Goal: Task Accomplishment & Management: Use online tool/utility

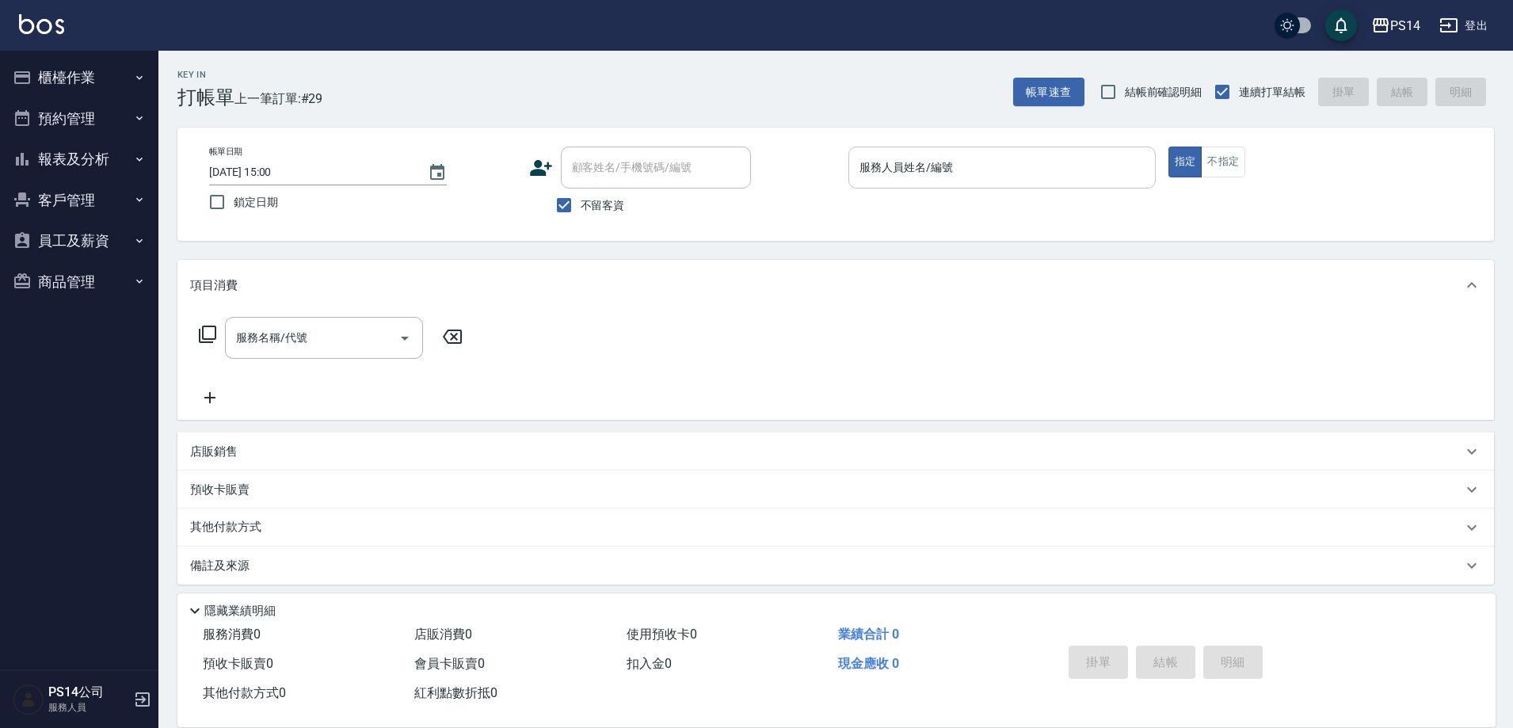
click at [925, 174] on input "服務人員姓名/編號" at bounding box center [1002, 168] width 293 height 28
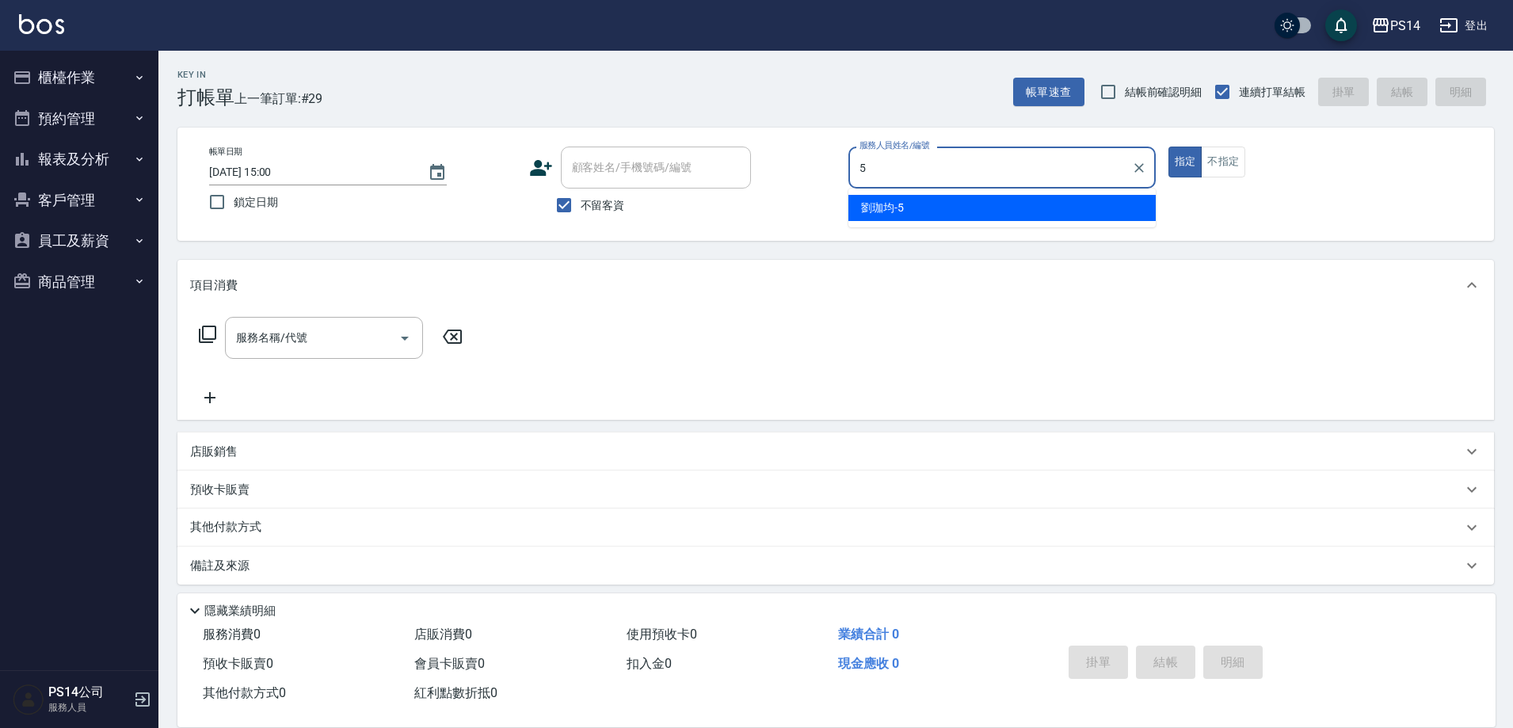
type input "[PERSON_NAME]-5"
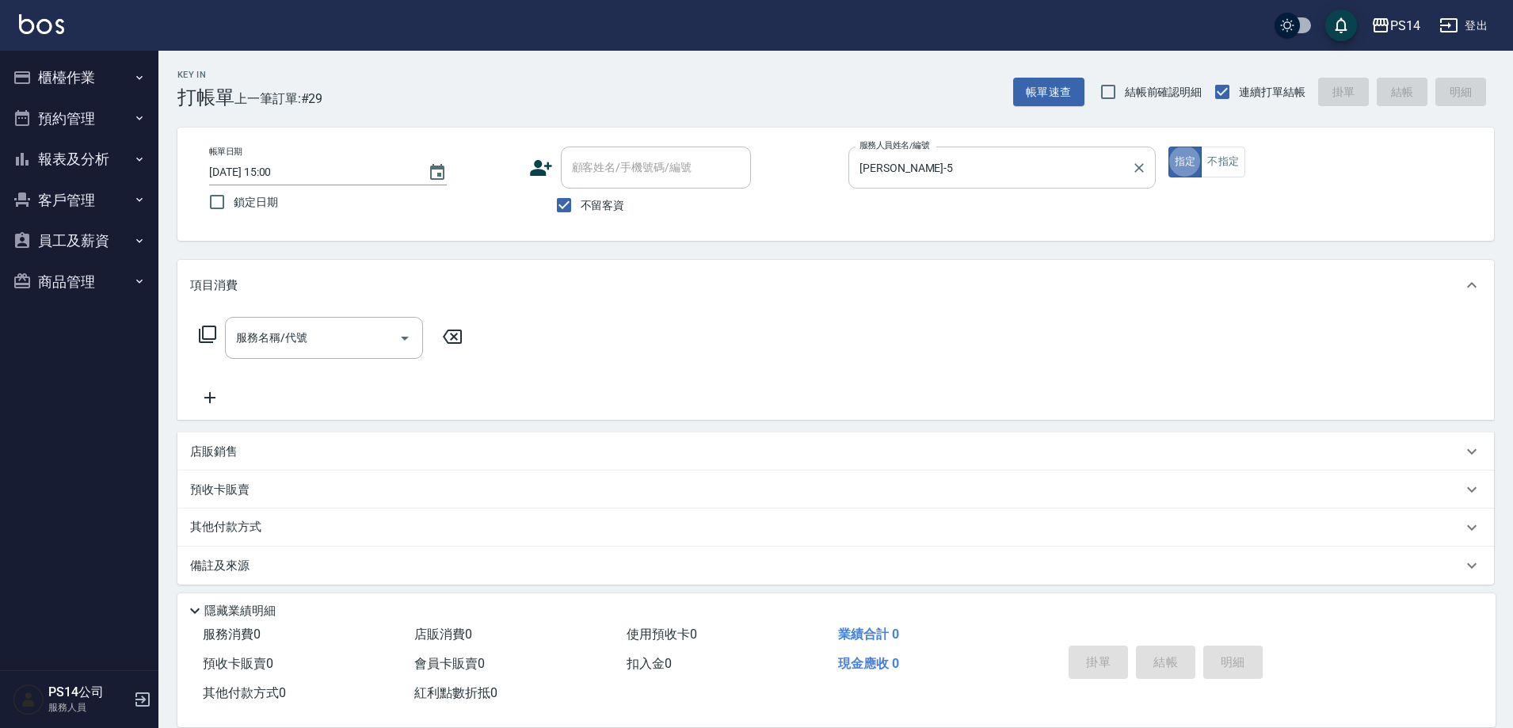
type button "true"
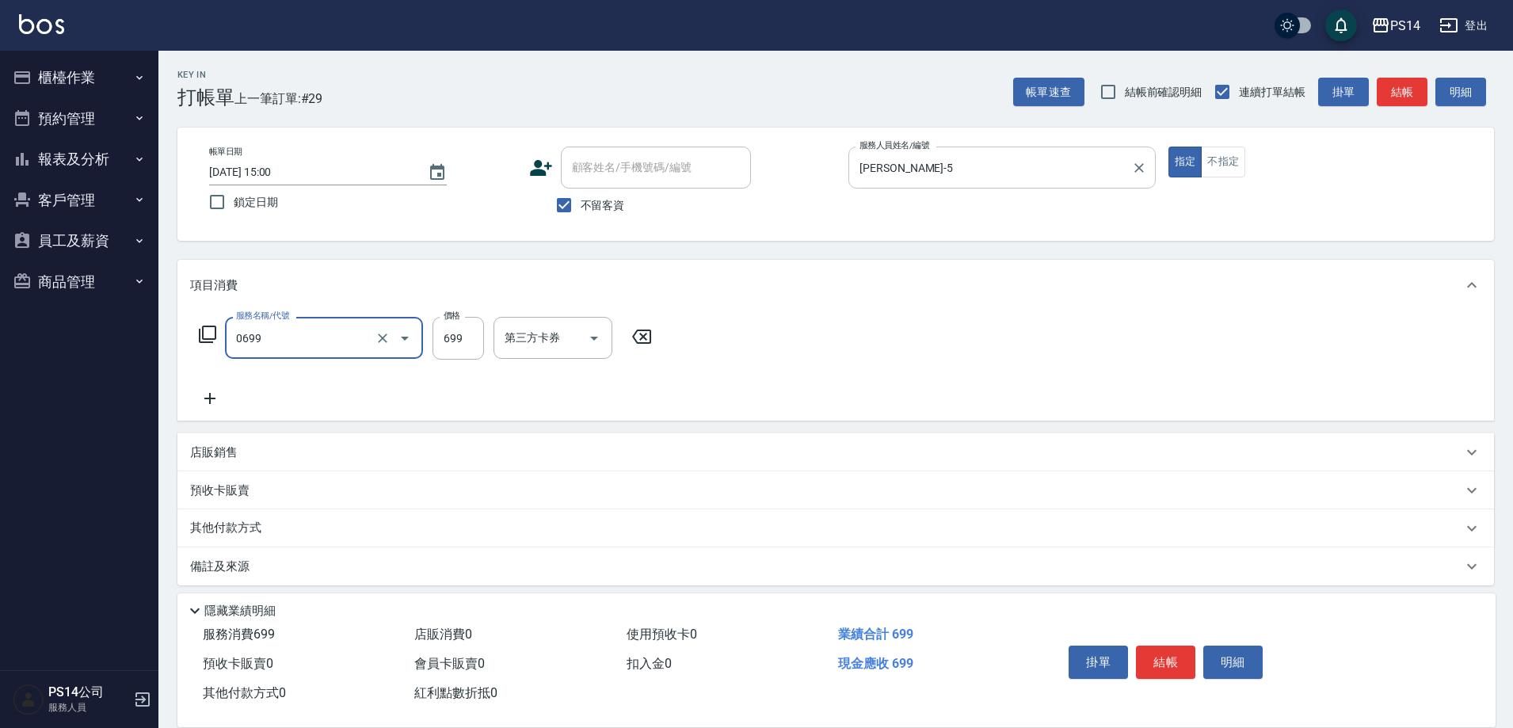
type input "精油SPA(0699)"
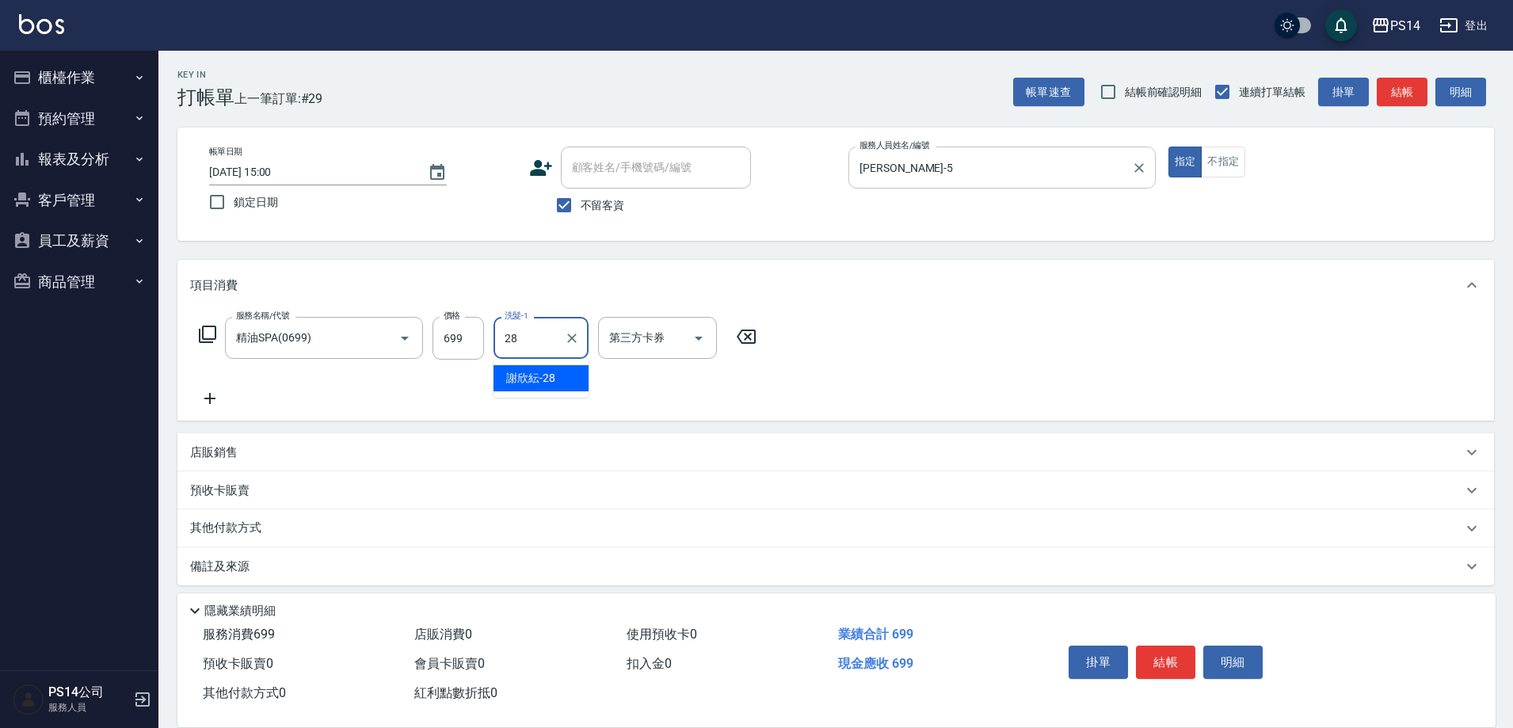
type input "謝欣紜-28"
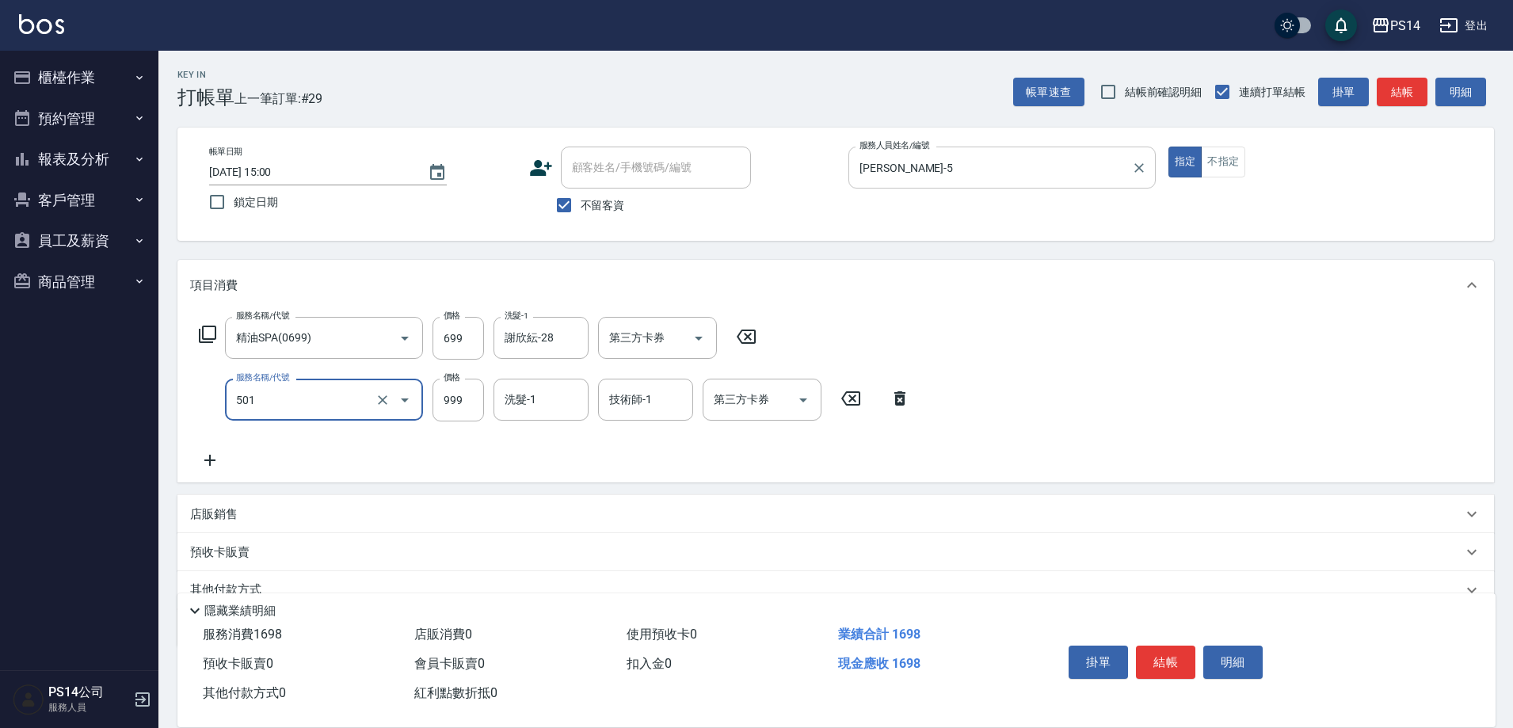
type input "染髮(501)"
type input "1600"
type input "謝欣紜-28"
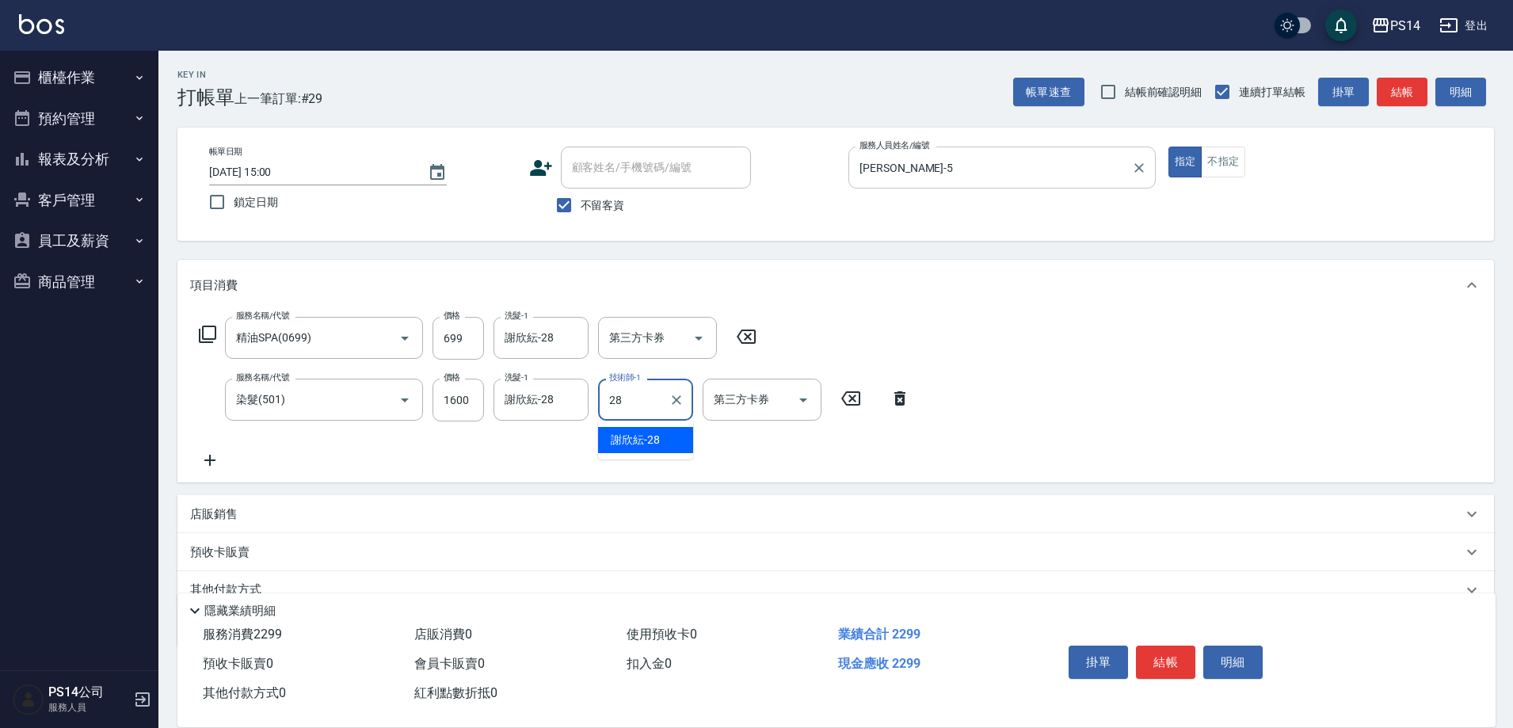
type input "謝欣紜-28"
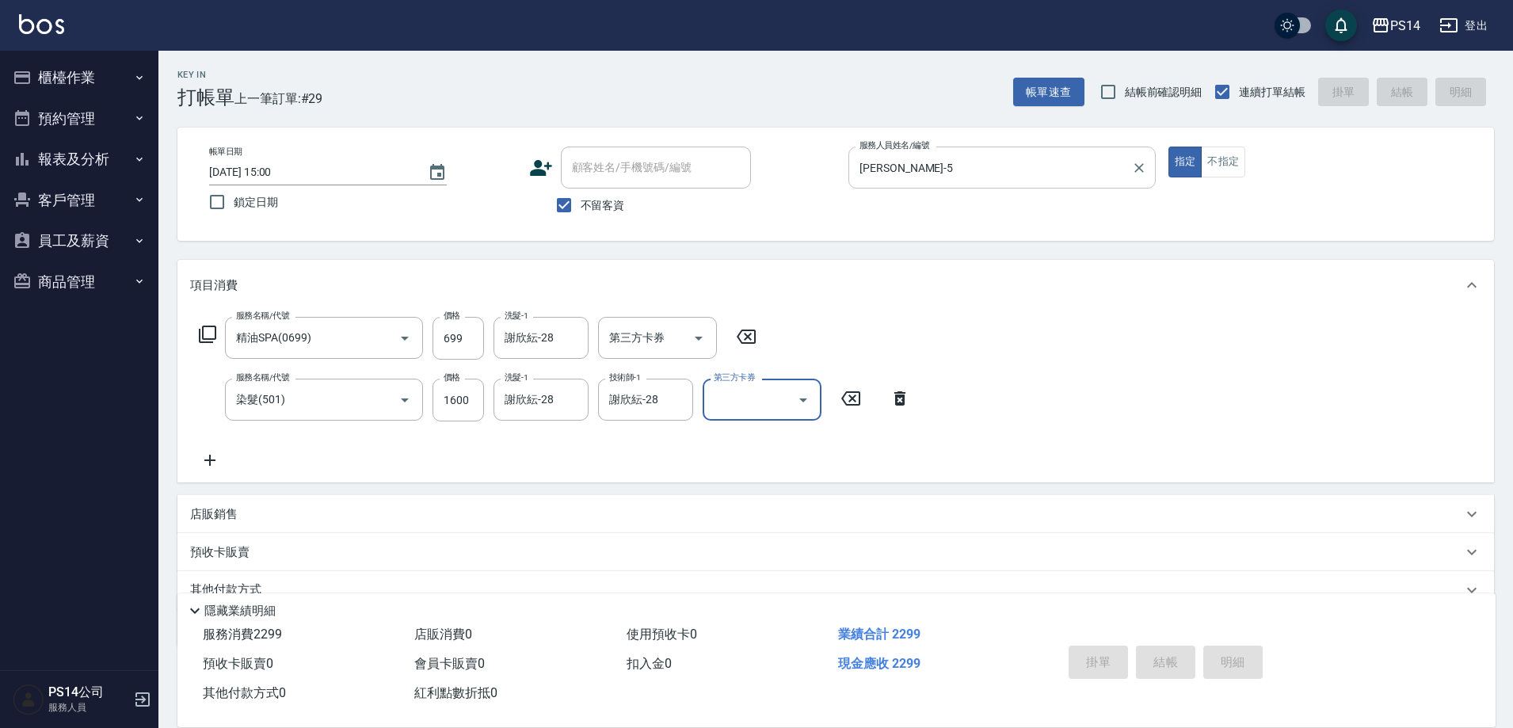
type input "[DATE] 18:11"
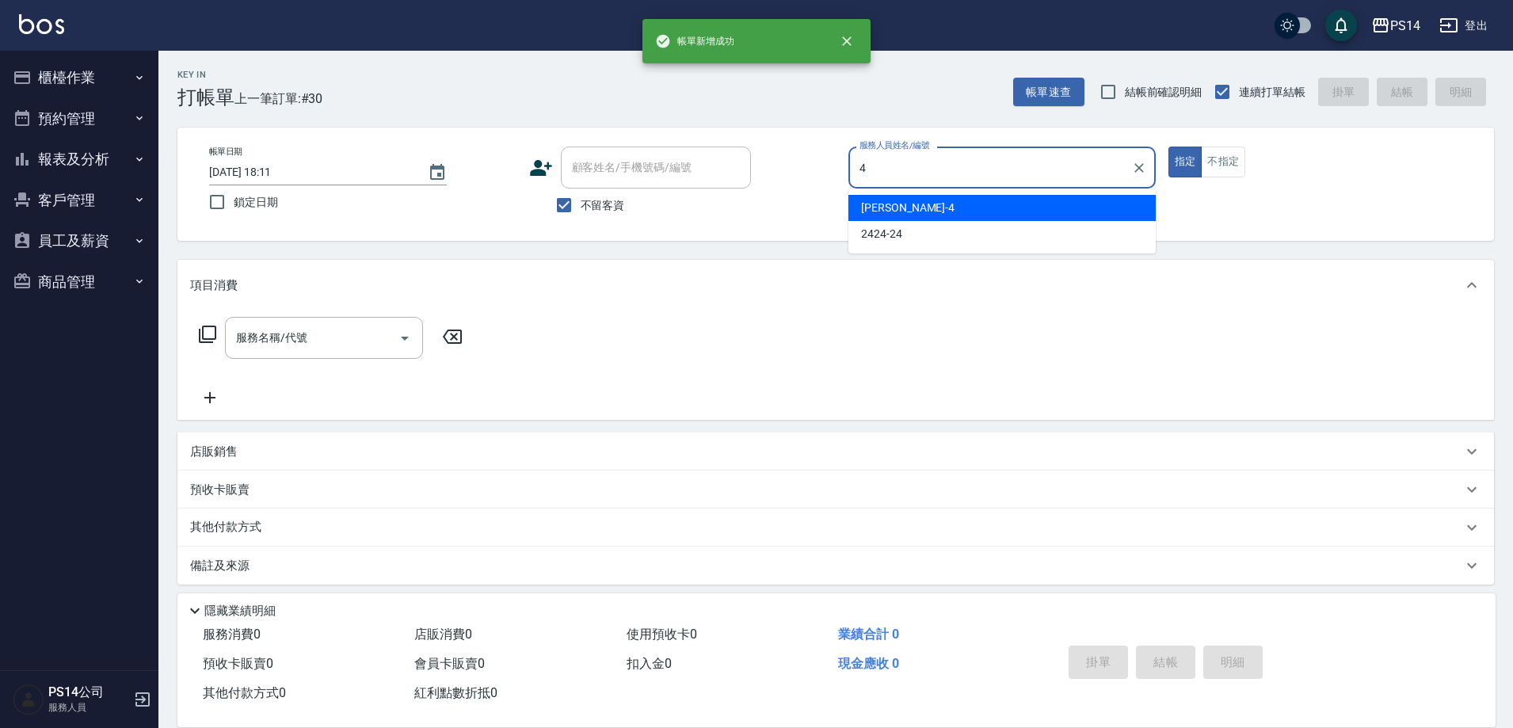
type input "[PERSON_NAME]-4"
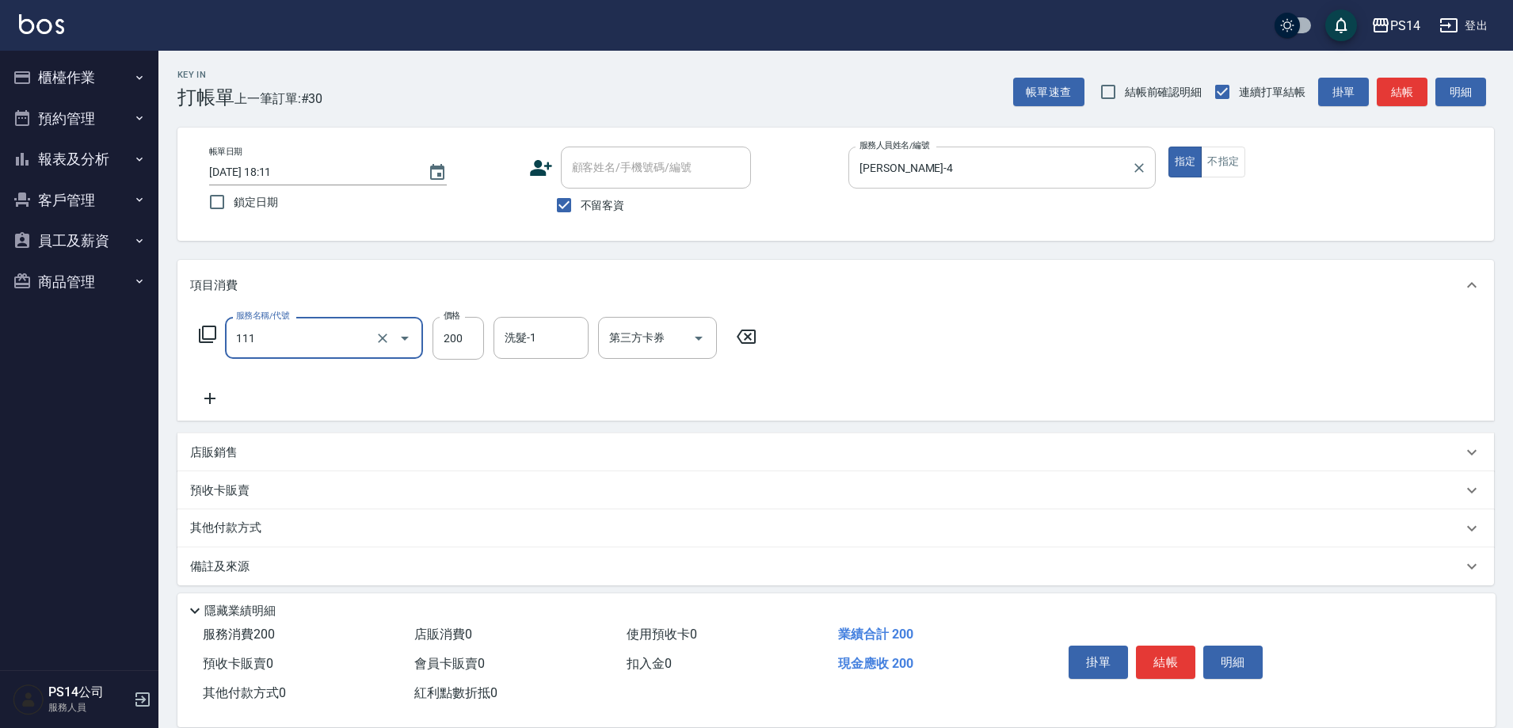
type input "200(111)"
type input "謝欣紜-28"
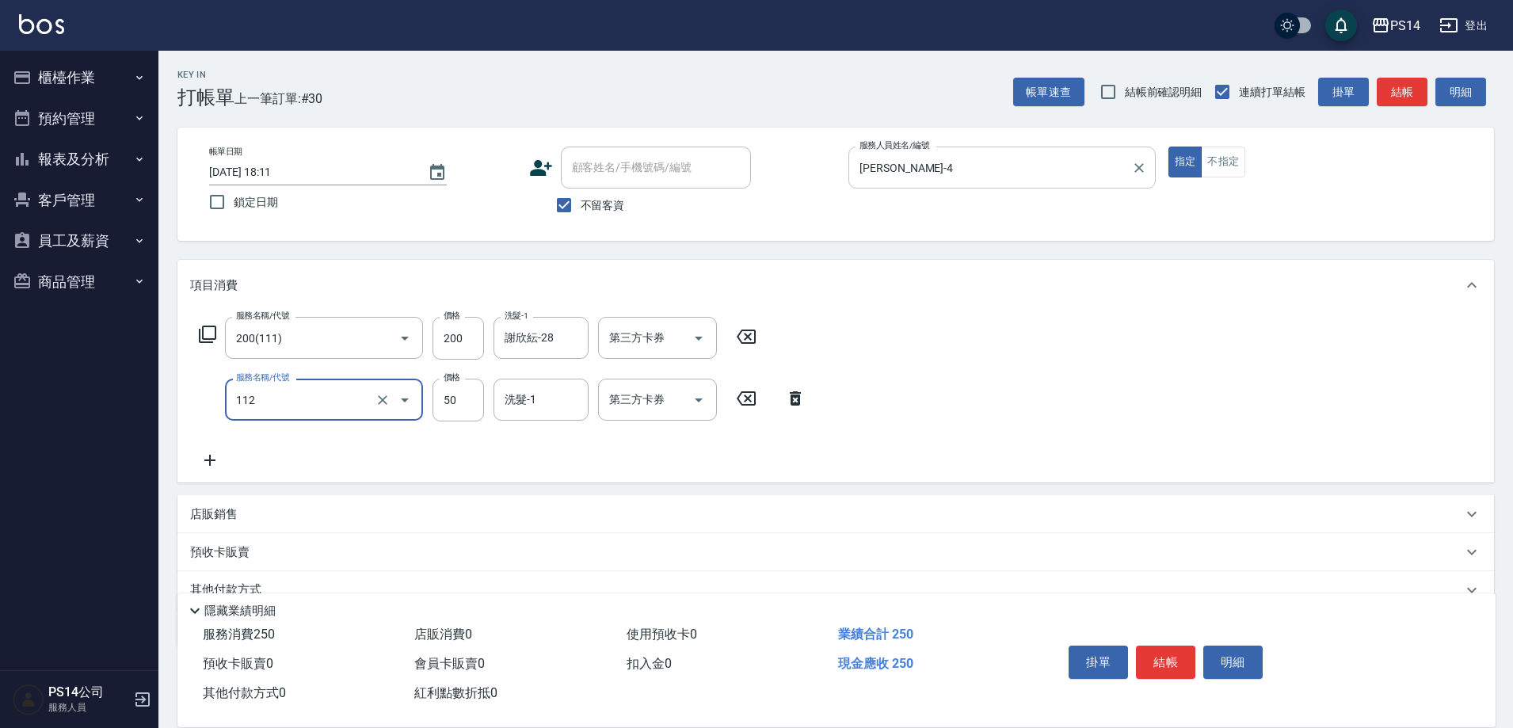
type input "精油50(112)"
type input "謝欣紜-28"
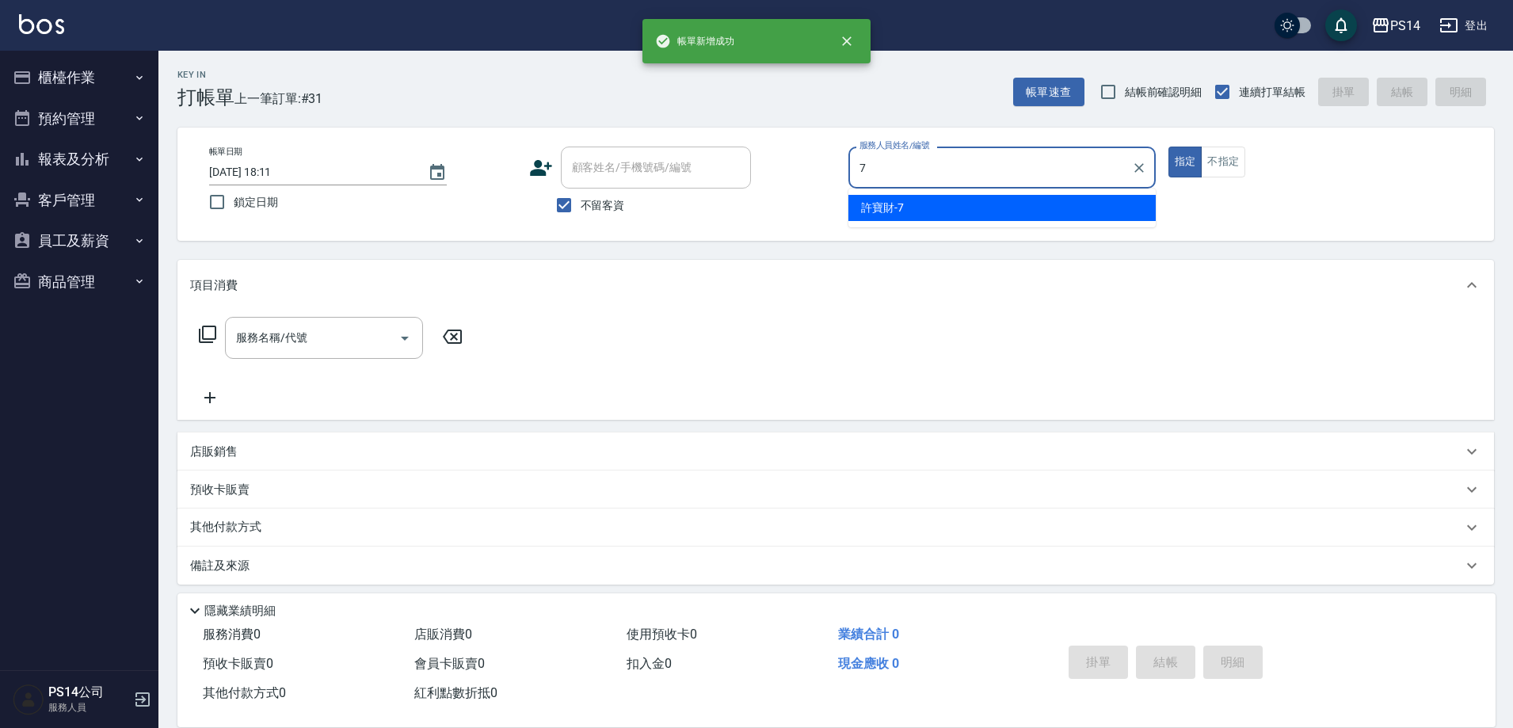
type input "許寶財-7"
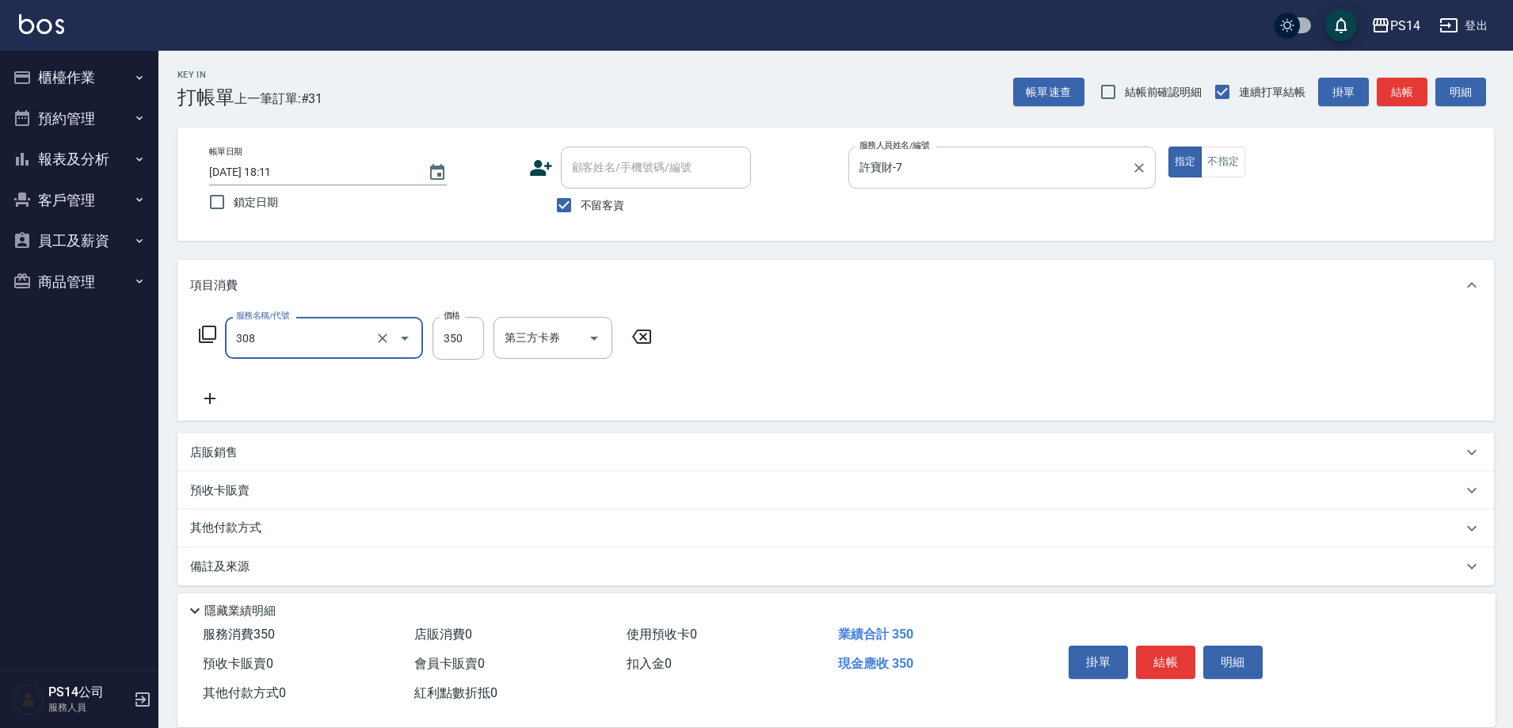
type input "洗+剪(308)"
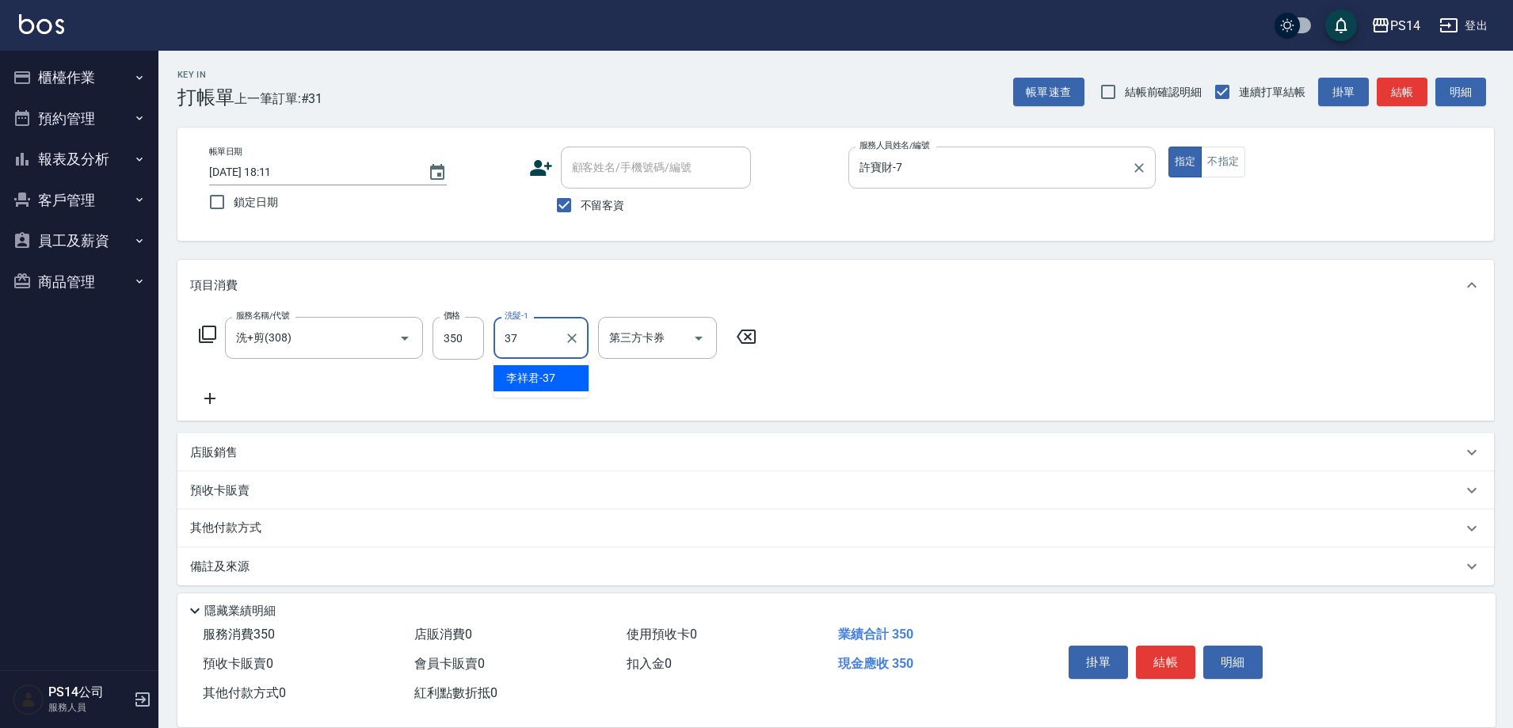
type input "李祥君 -37"
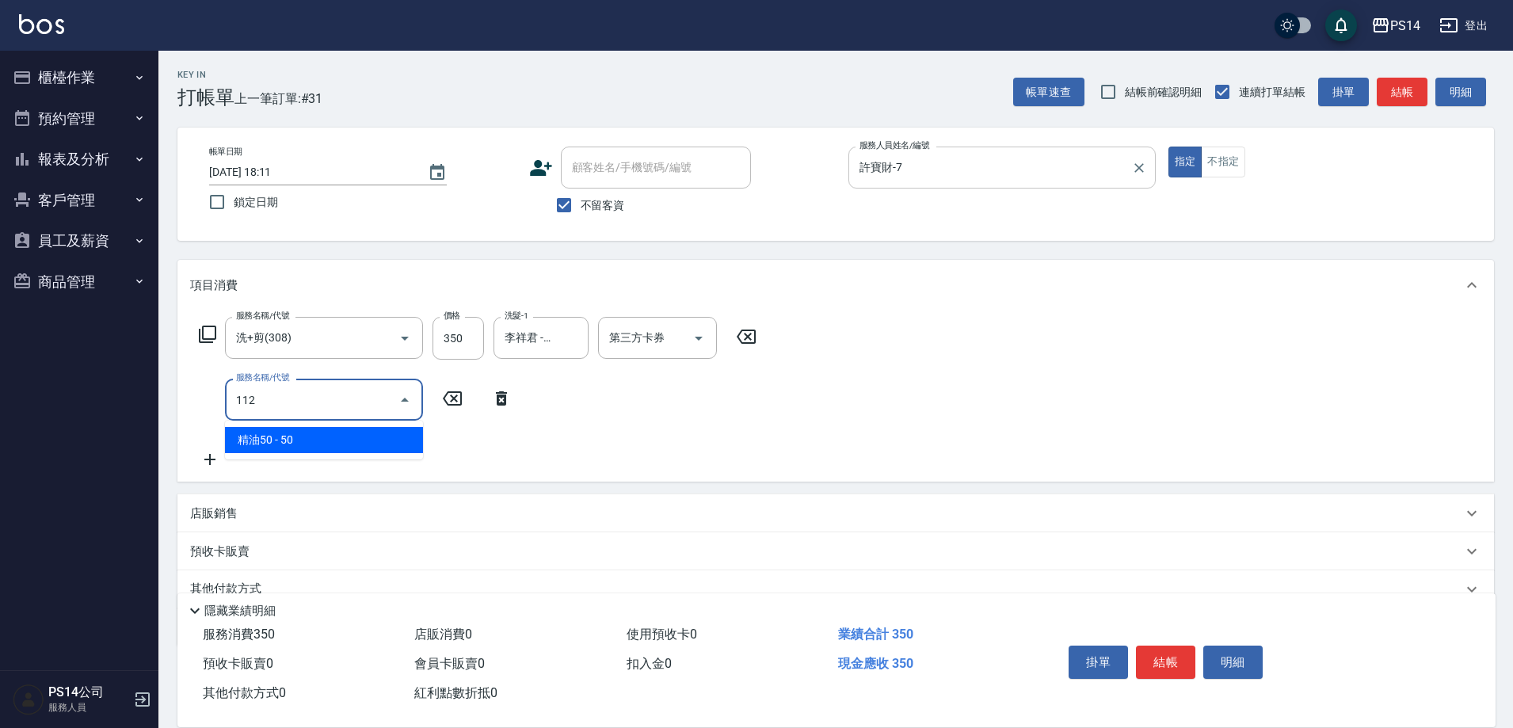
type input "精油50(112)"
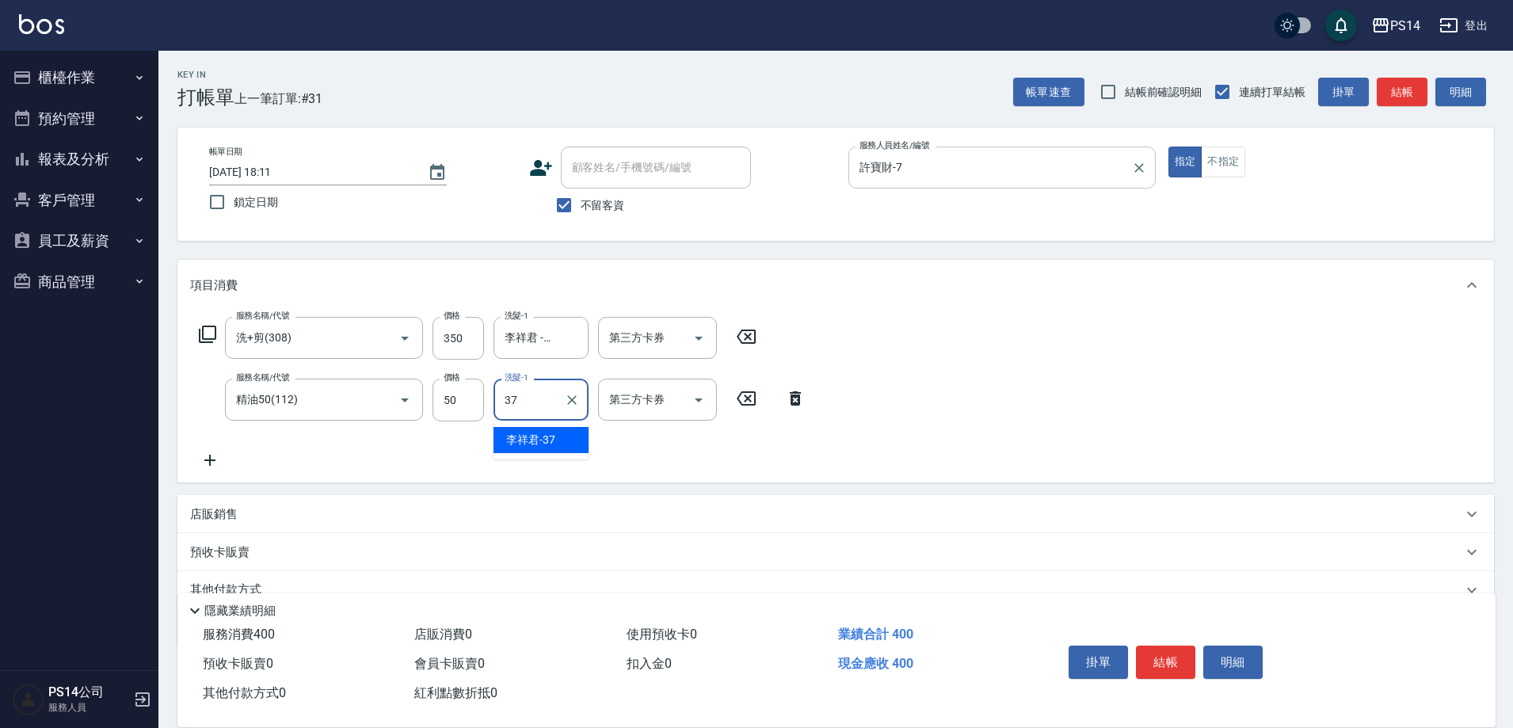
type input "李祥君 -37"
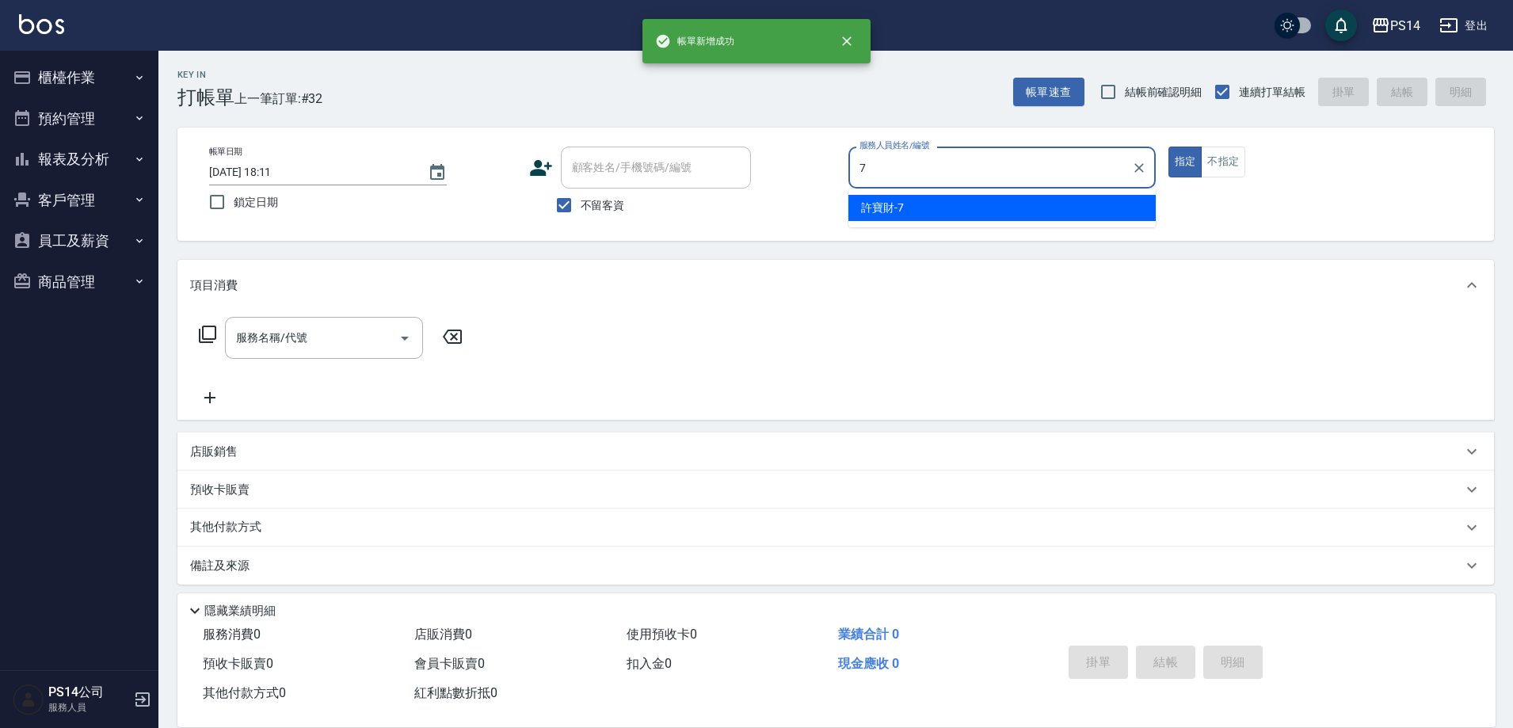
type input "許寶財-7"
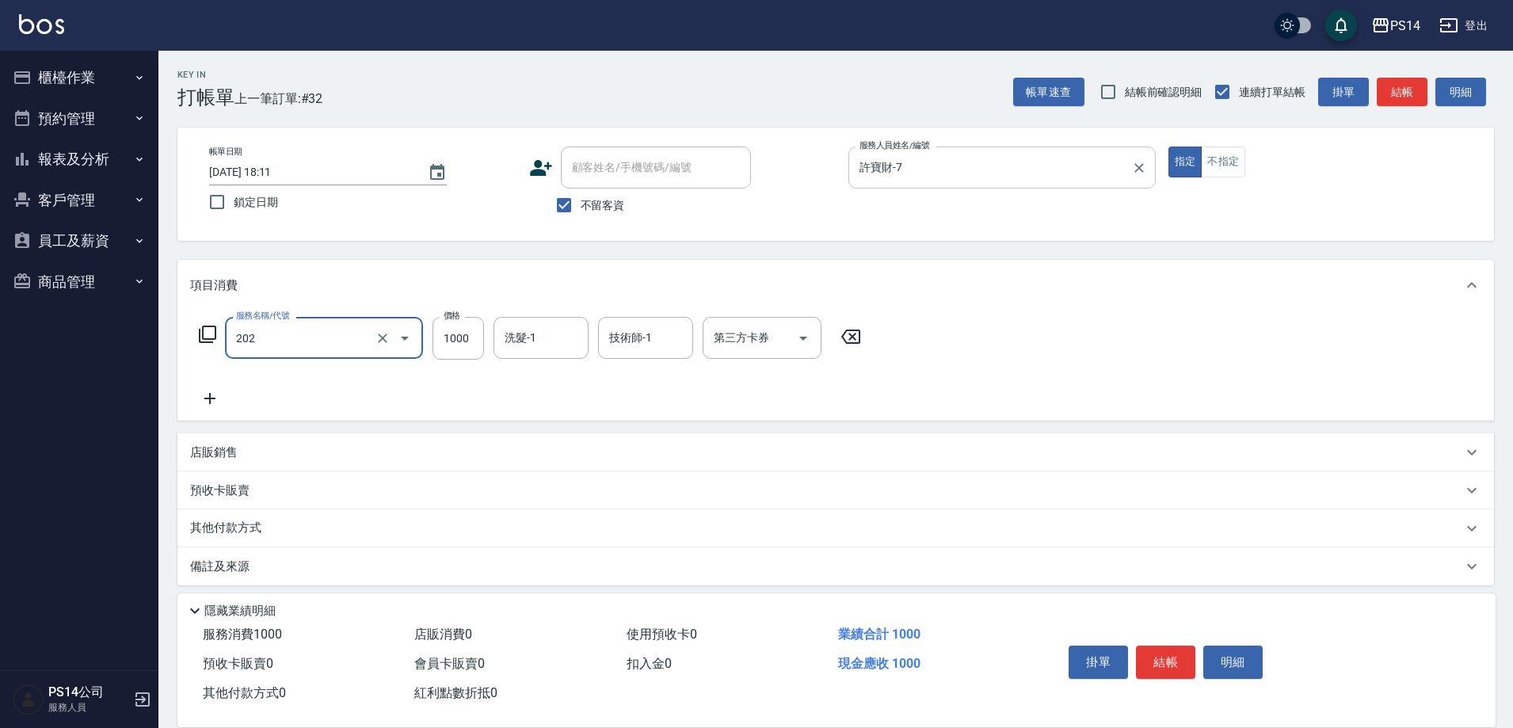
type input "燙髮(202)"
type input "2000"
type input "陳羿淇-17"
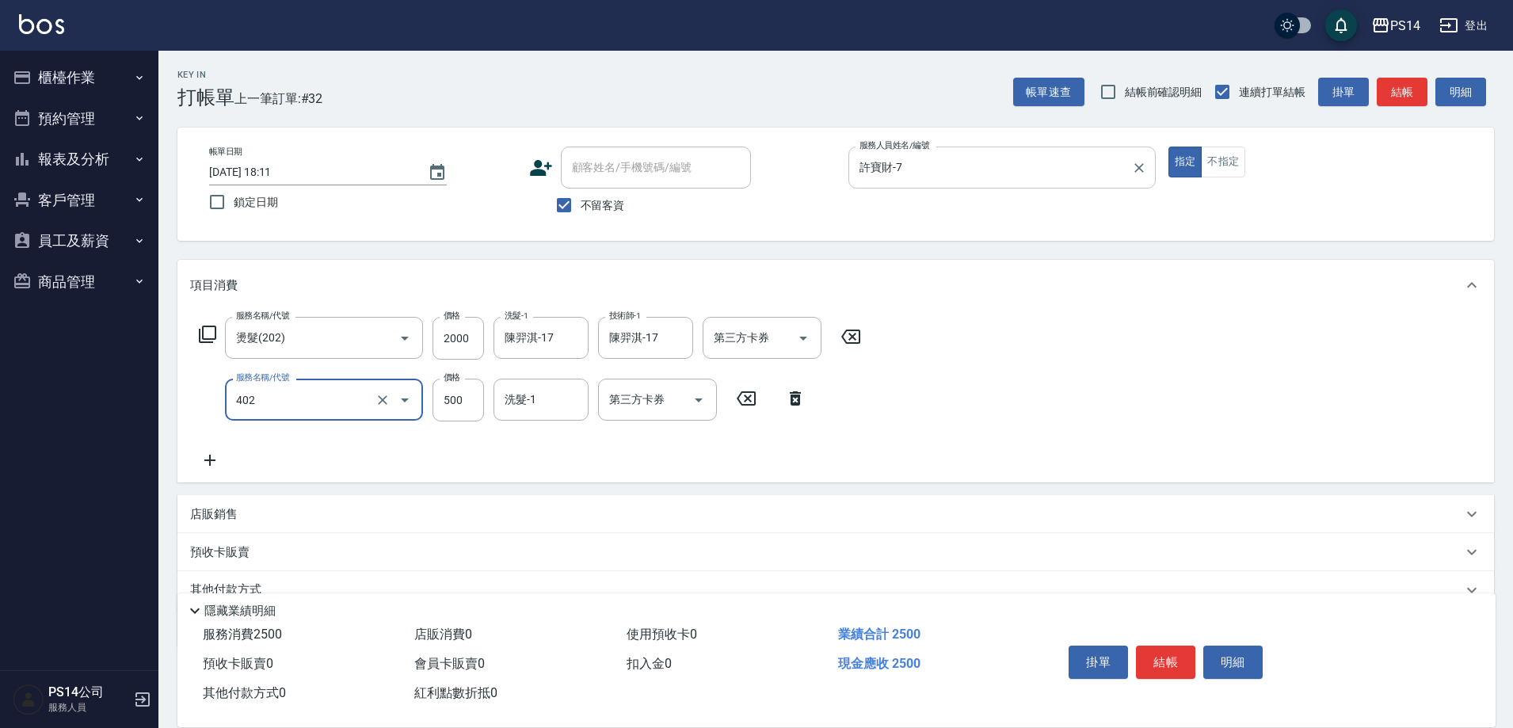
type input "500護(402)"
type input "陳羿淇-17"
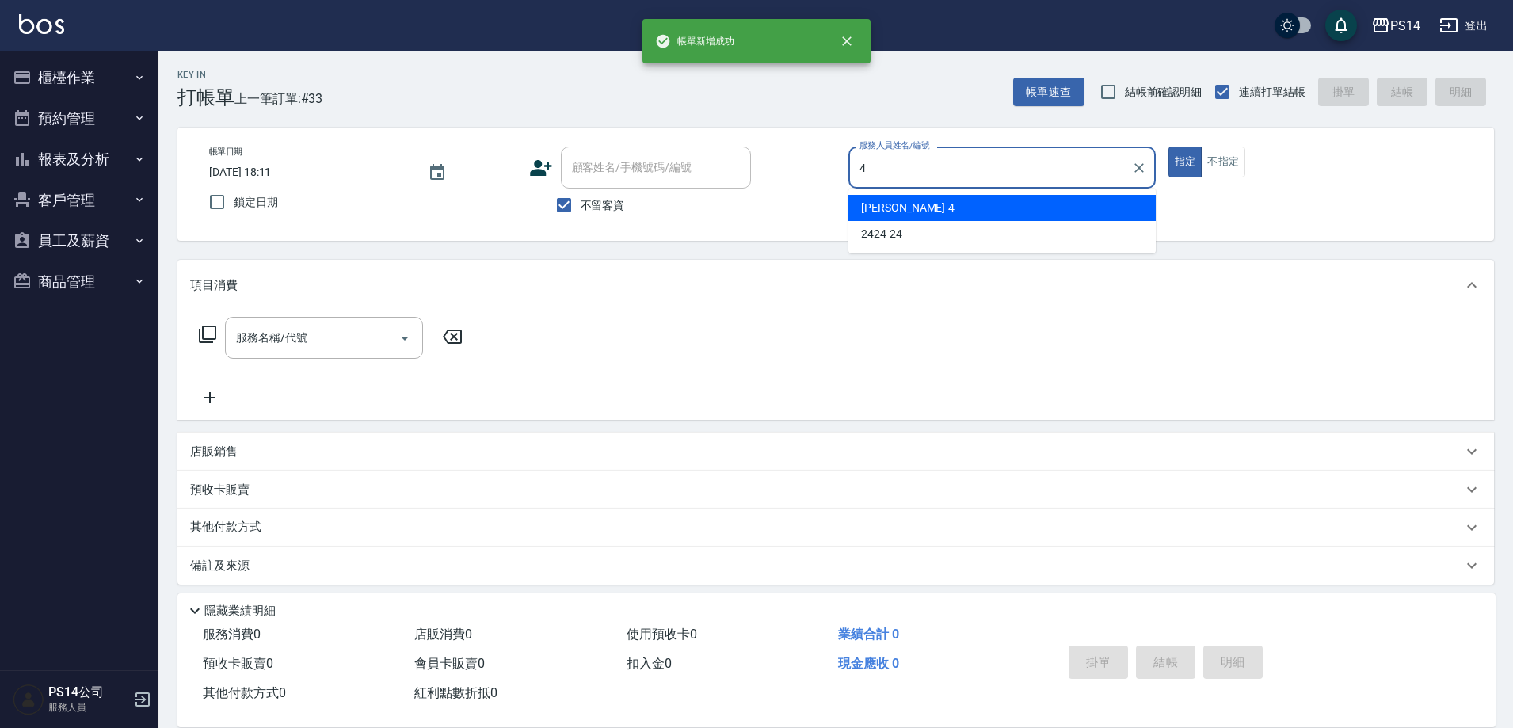
type input "[PERSON_NAME]-4"
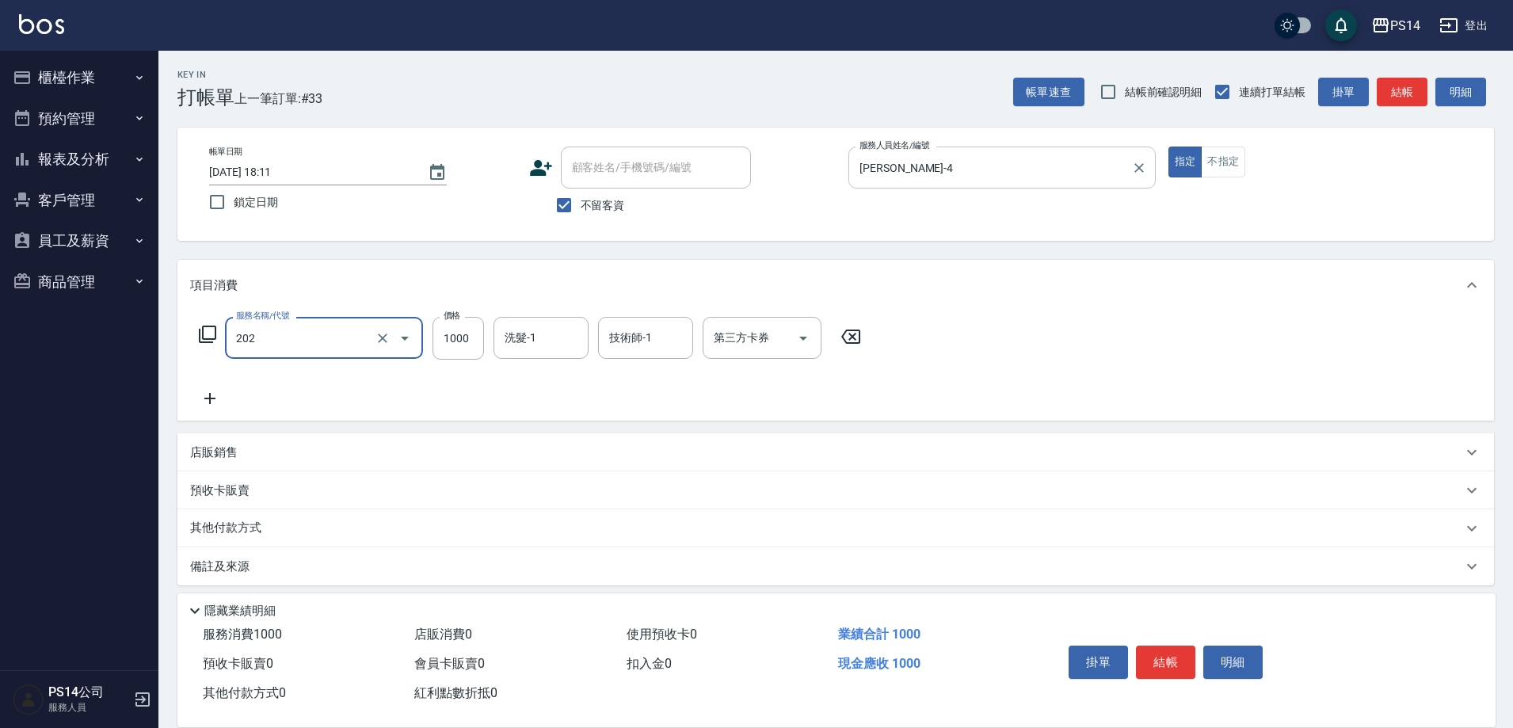
type input "燙髮(202)"
type input "1500"
type input "李祥君 -37"
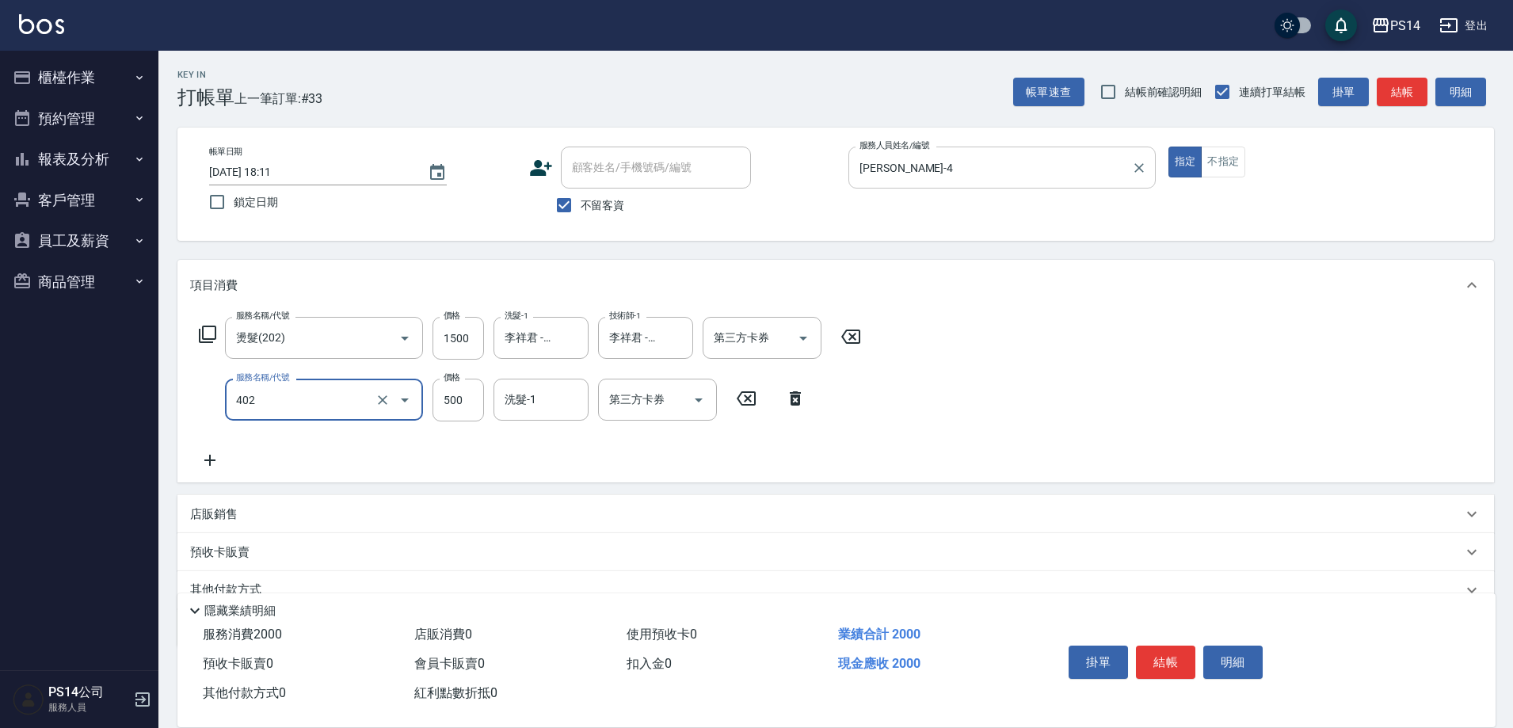
type input "500護(402)"
type input "李祥君 -37"
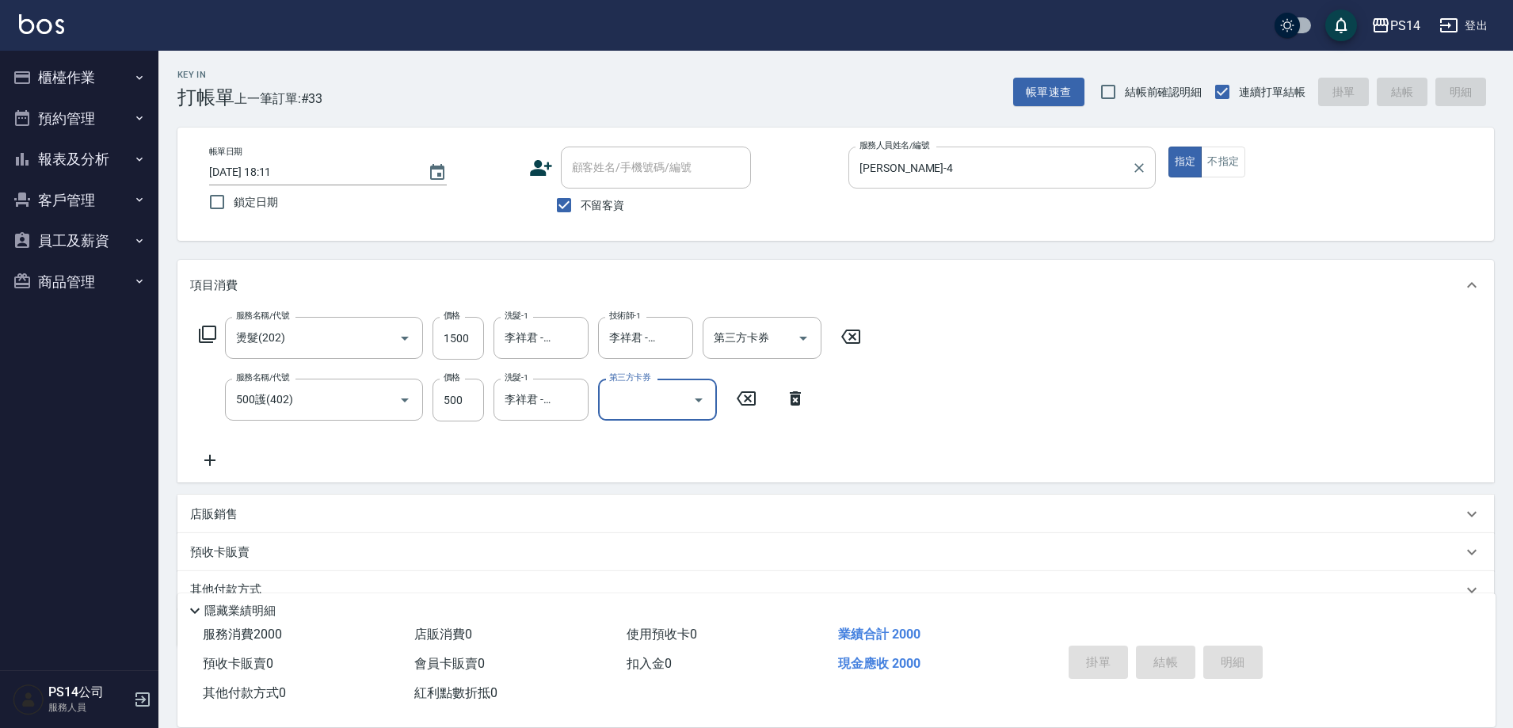
type input "[DATE] 18:12"
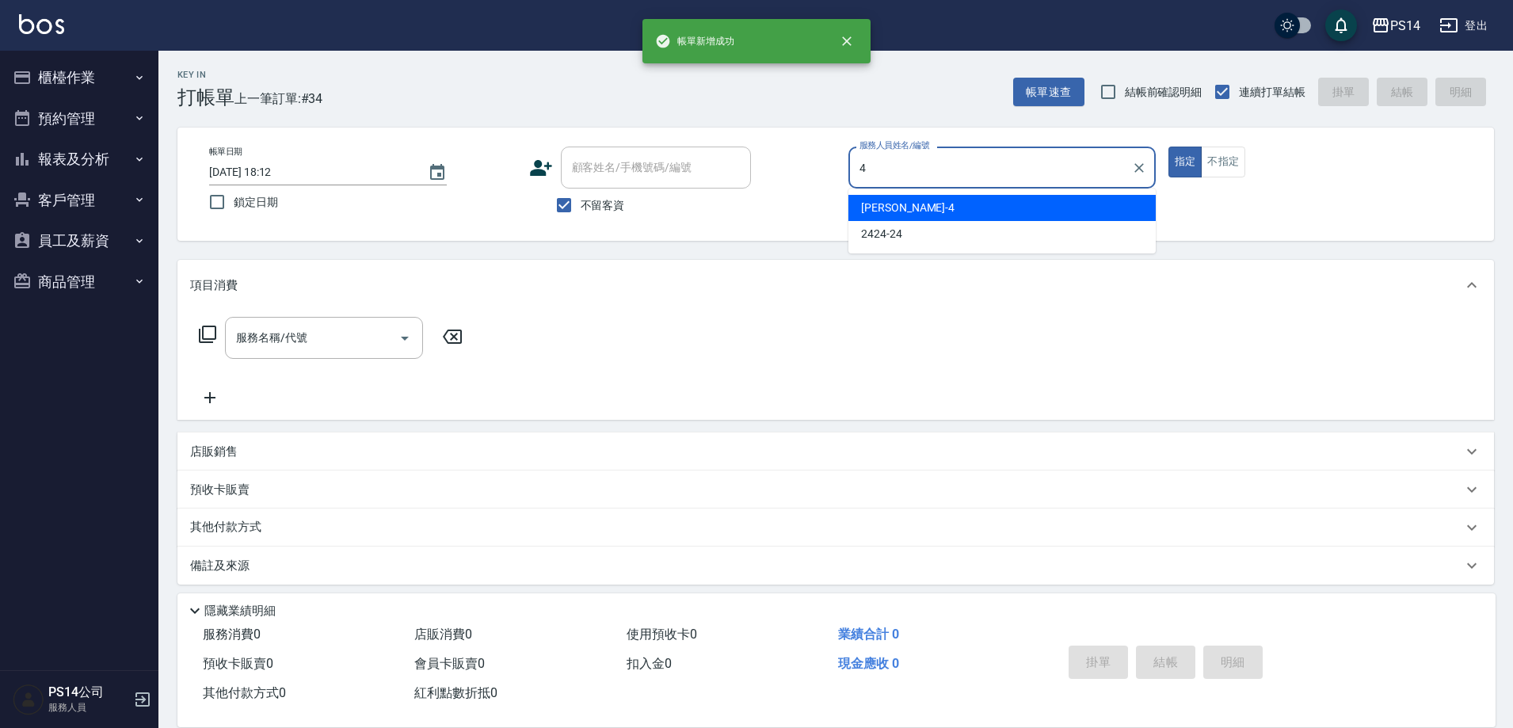
type input "[PERSON_NAME]-4"
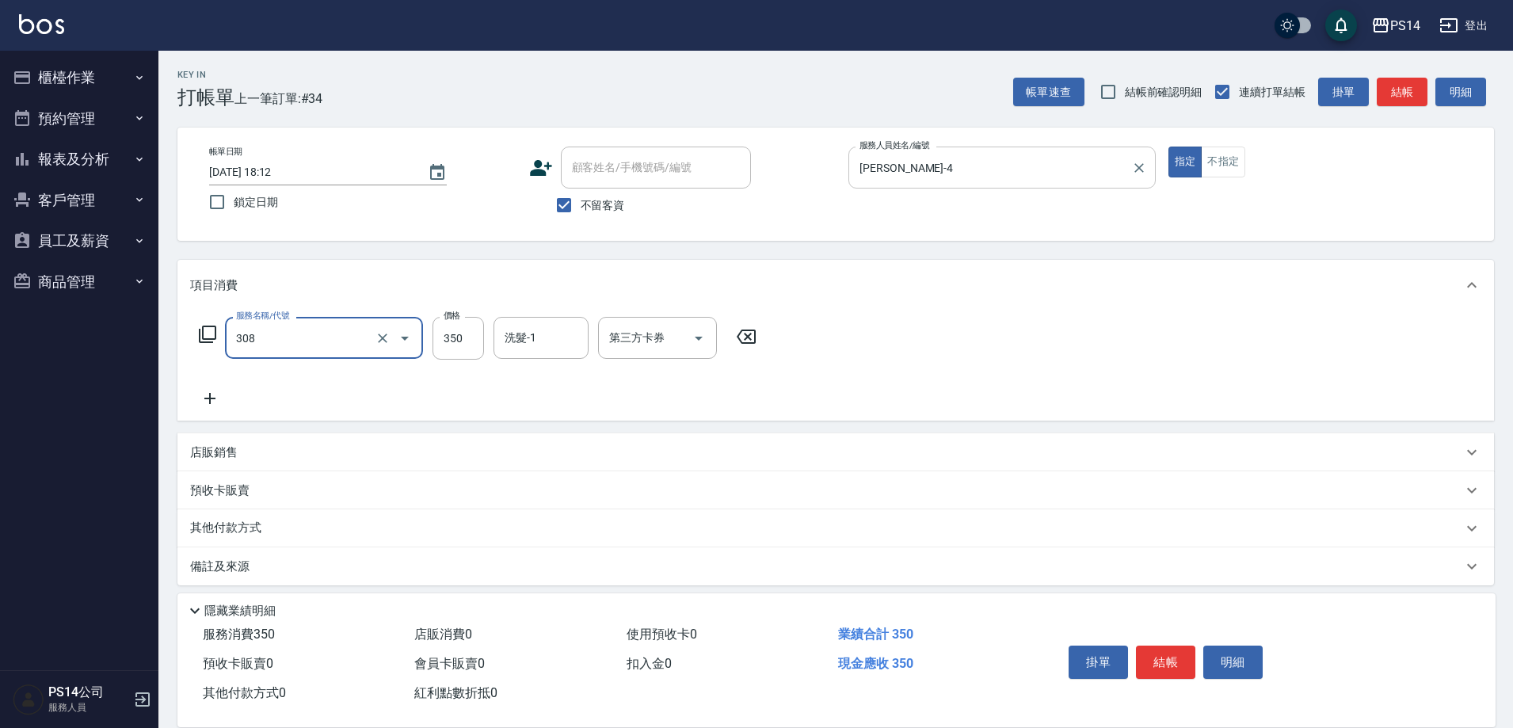
type input "洗+剪(308)"
type input "李祥君 -37"
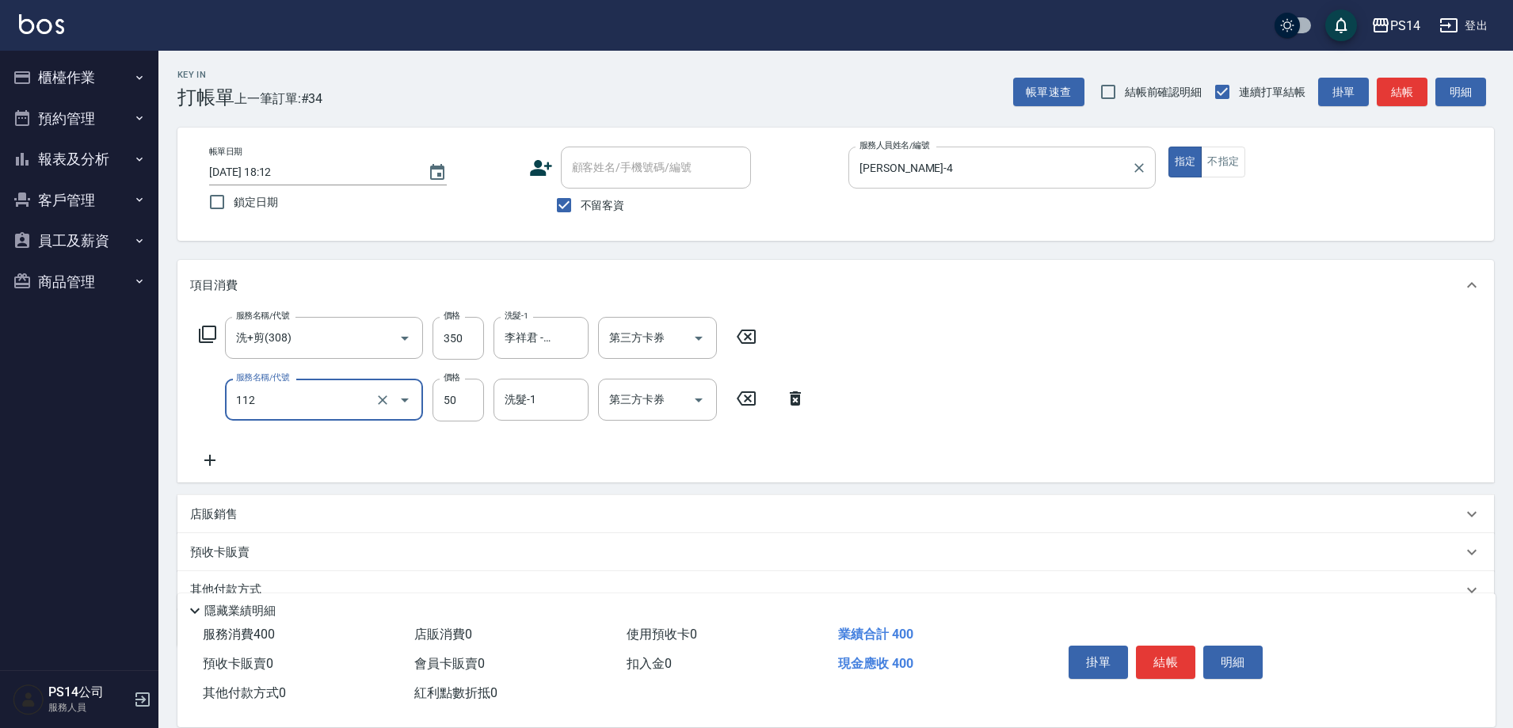
type input "精油50(112)"
type input "李祥君 -37"
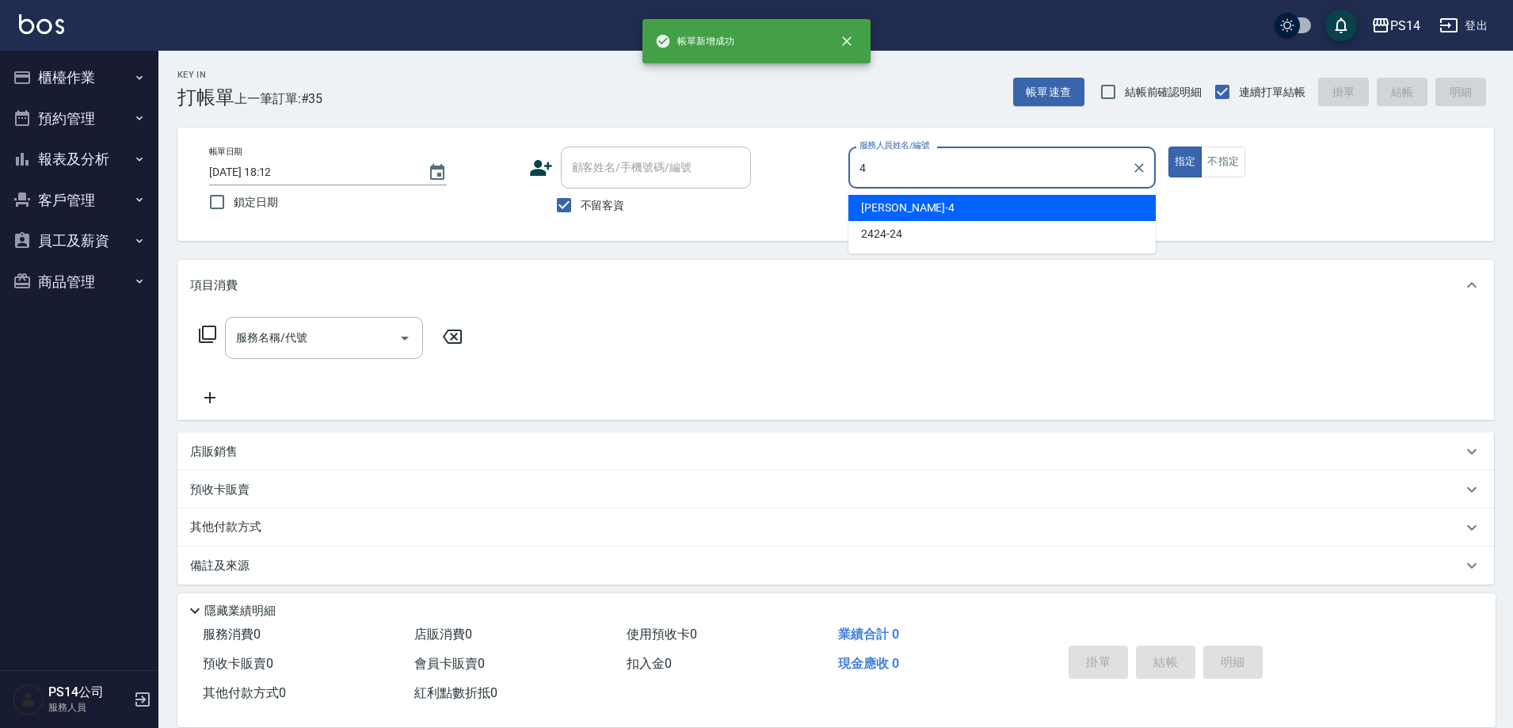
type input "[PERSON_NAME]-4"
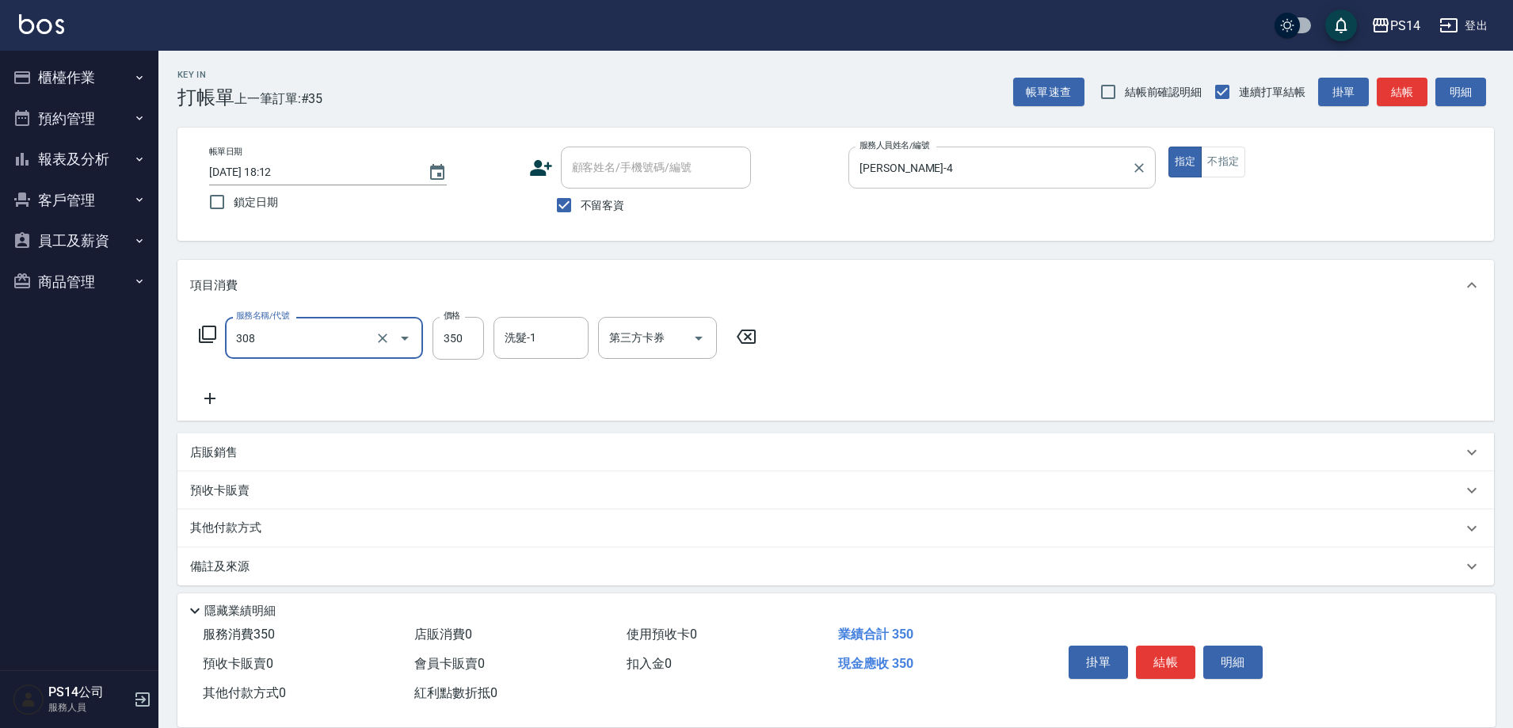
type input "洗+剪(308)"
type input "李祥君 -37"
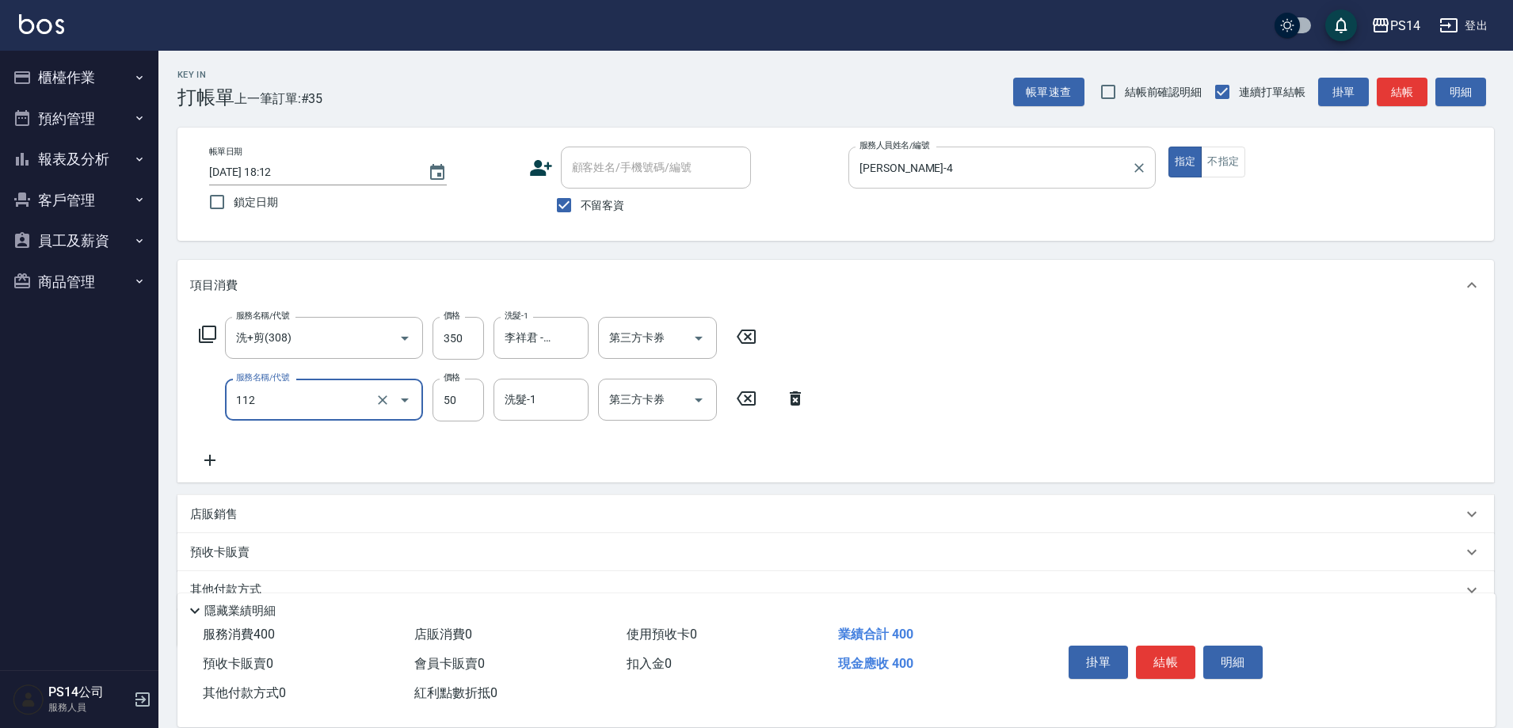
type input "精油50(112)"
type input "李祥君 -37"
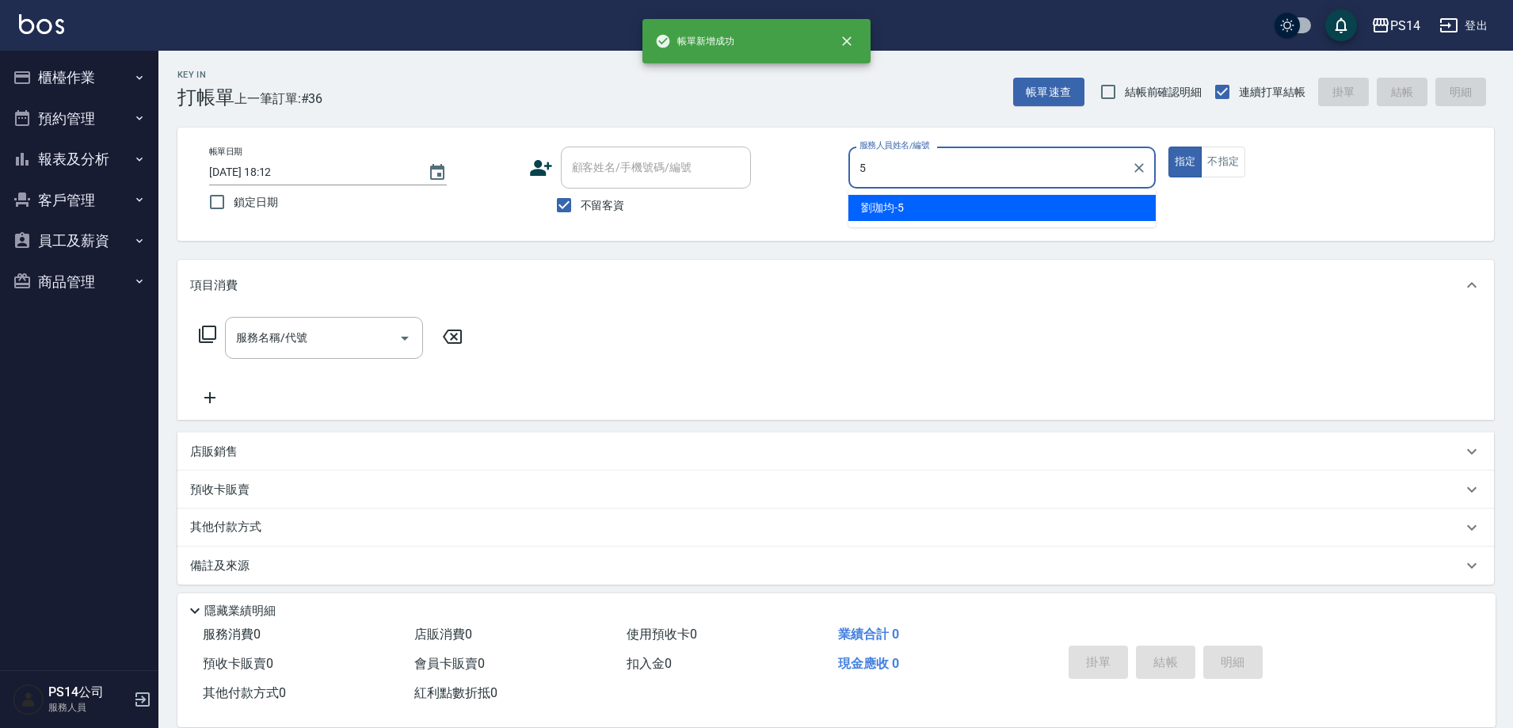
type input "[PERSON_NAME]-5"
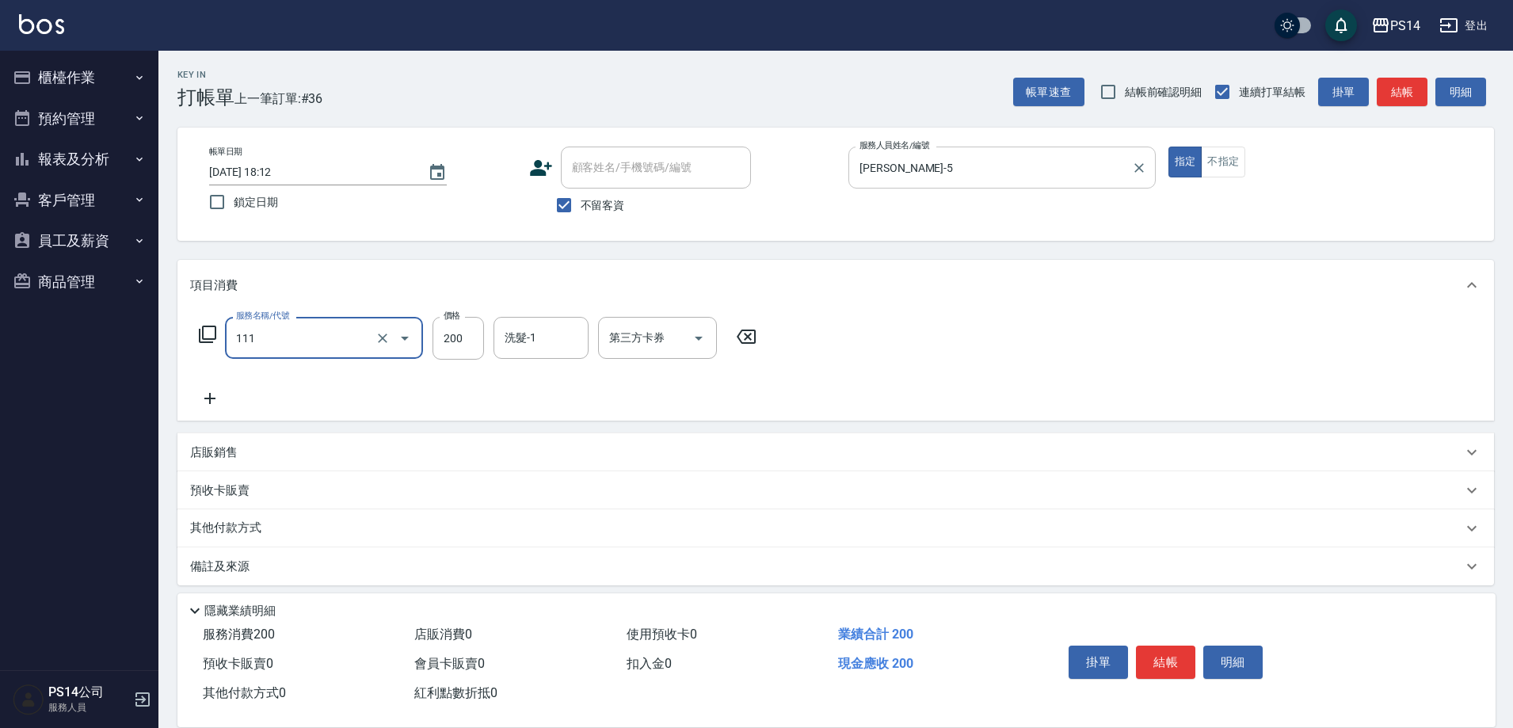
type input "200(111)"
type input "[PERSON_NAME]-26"
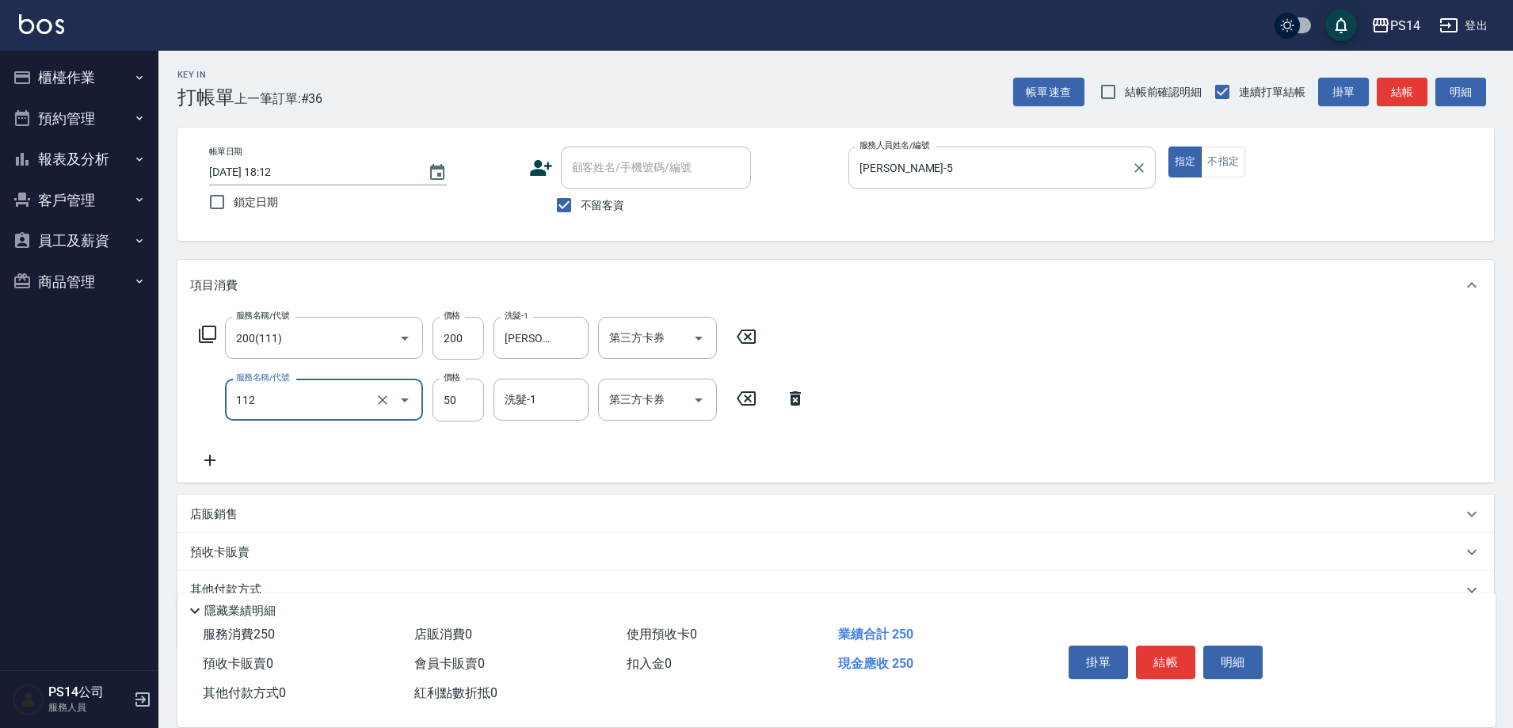
type input "精油50(112)"
type input "[PERSON_NAME]-26"
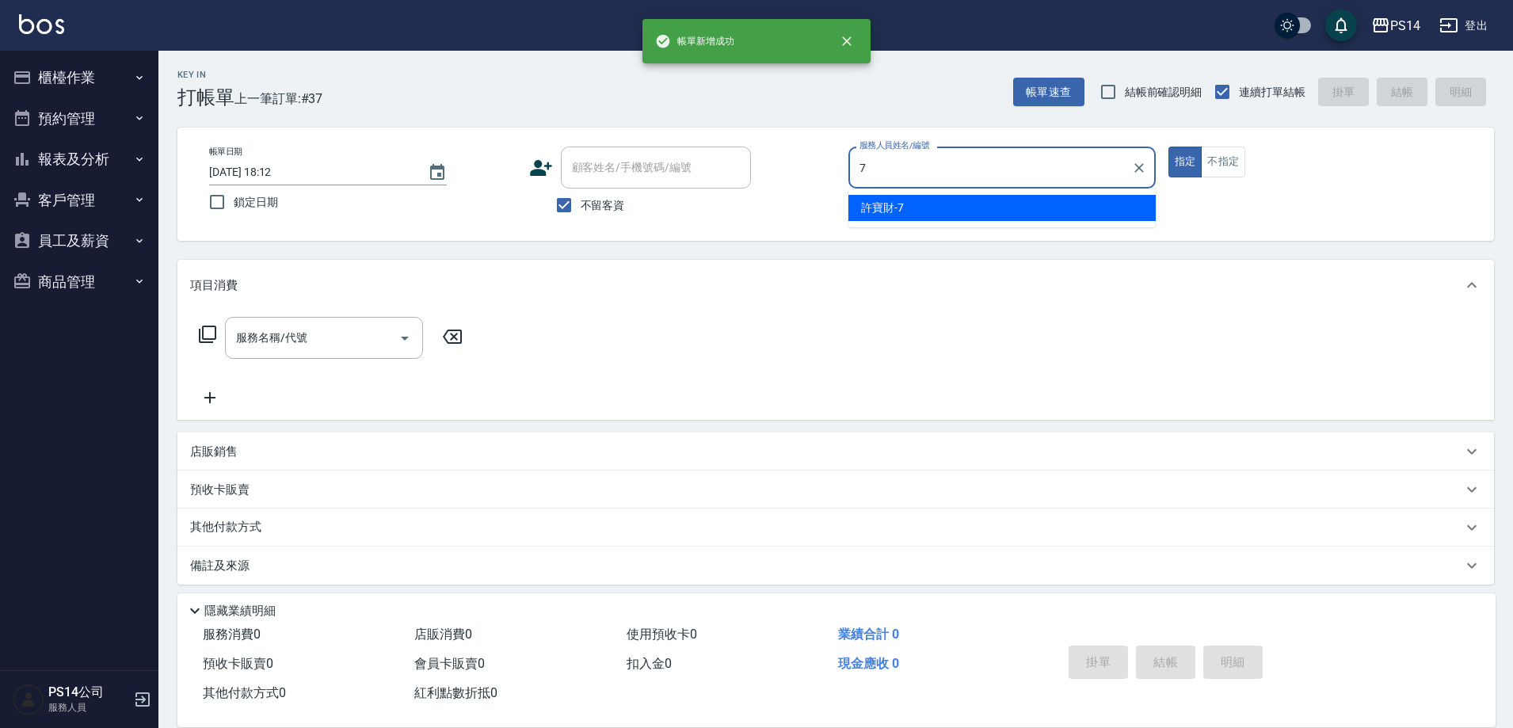
type input "許寶財-7"
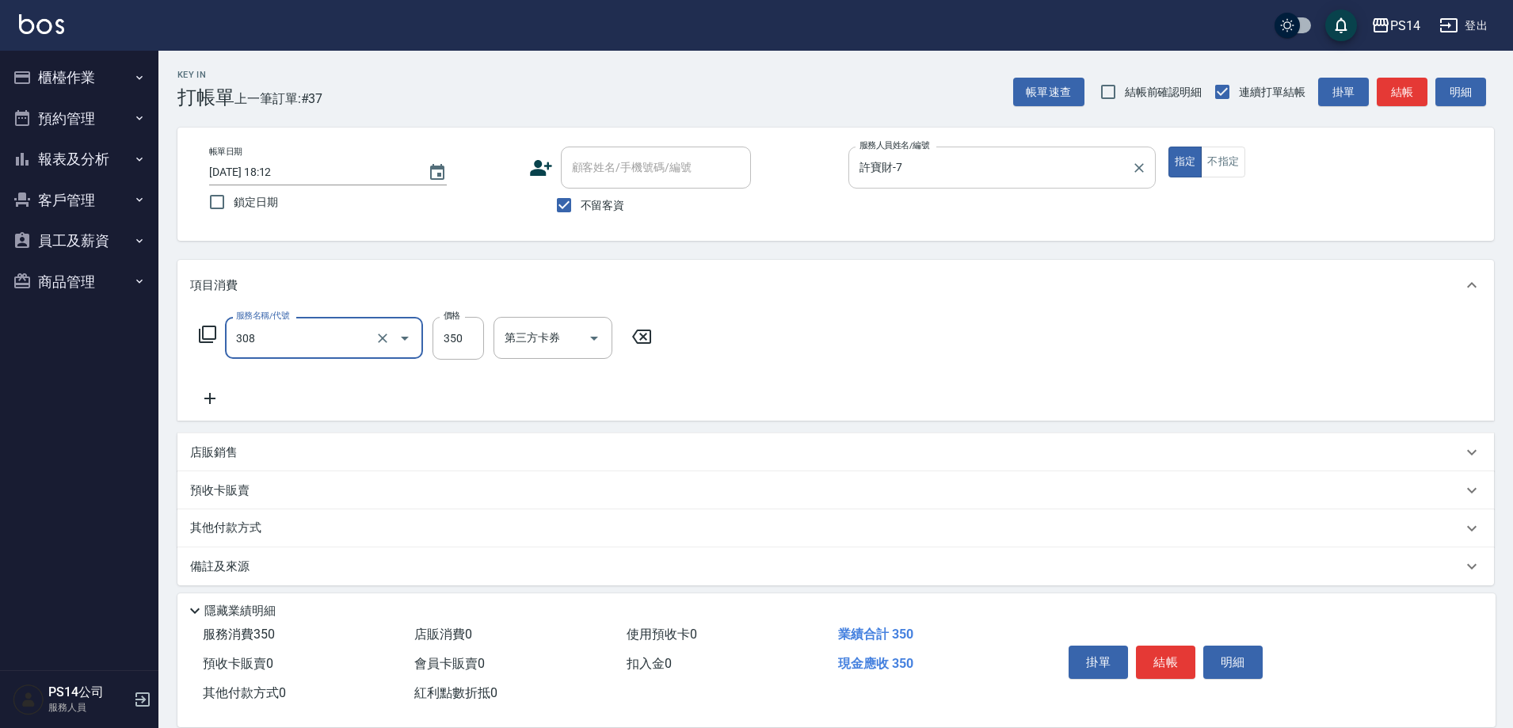
type input "洗+剪(308)"
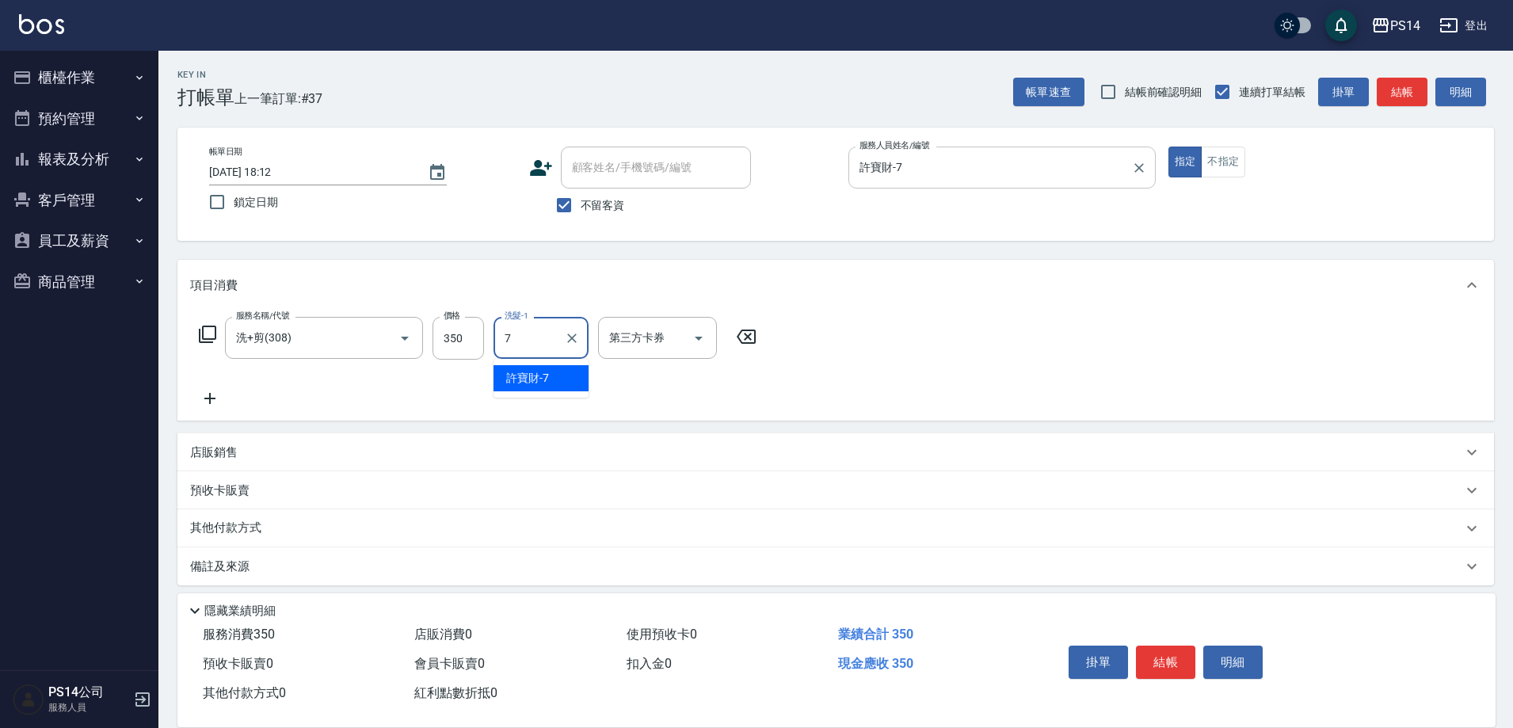
type input "許寶財-7"
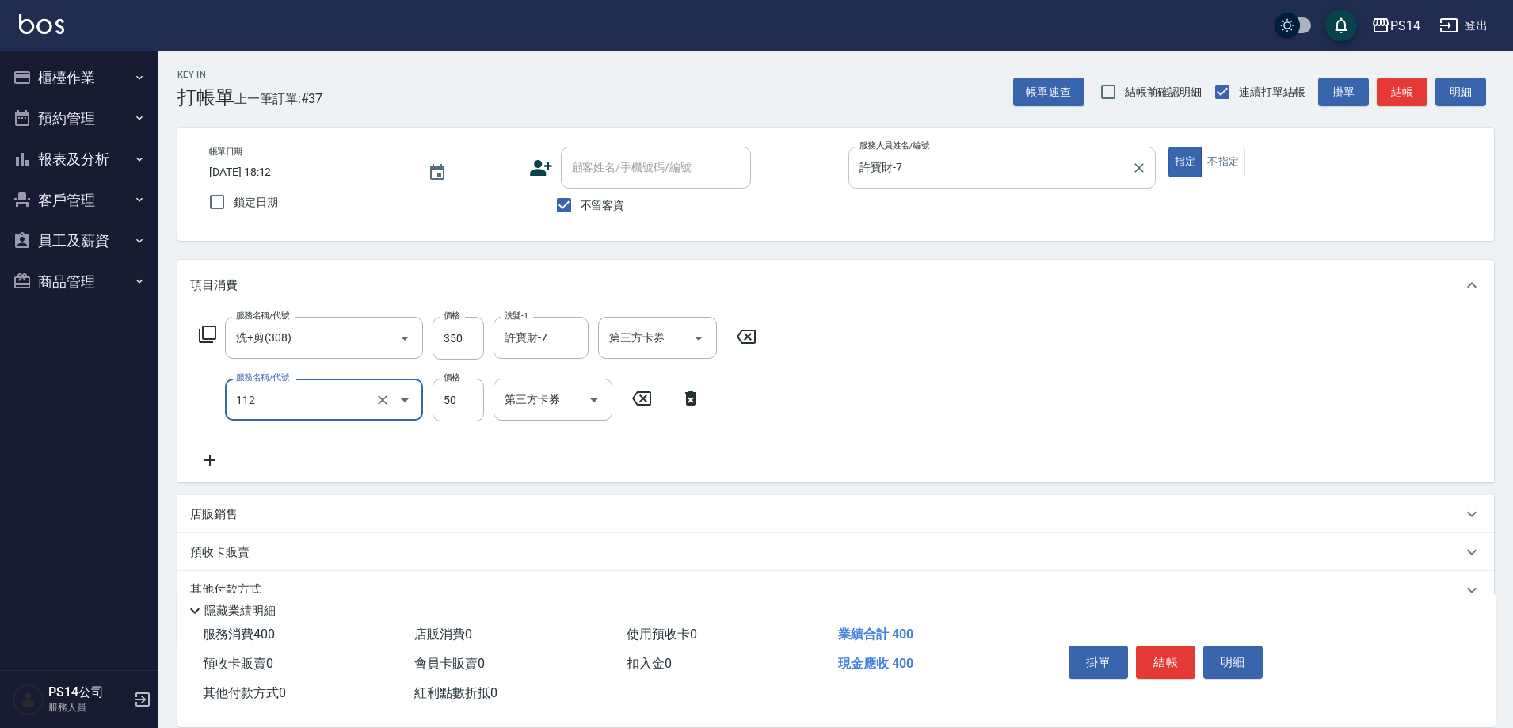
type input "精油50(112)"
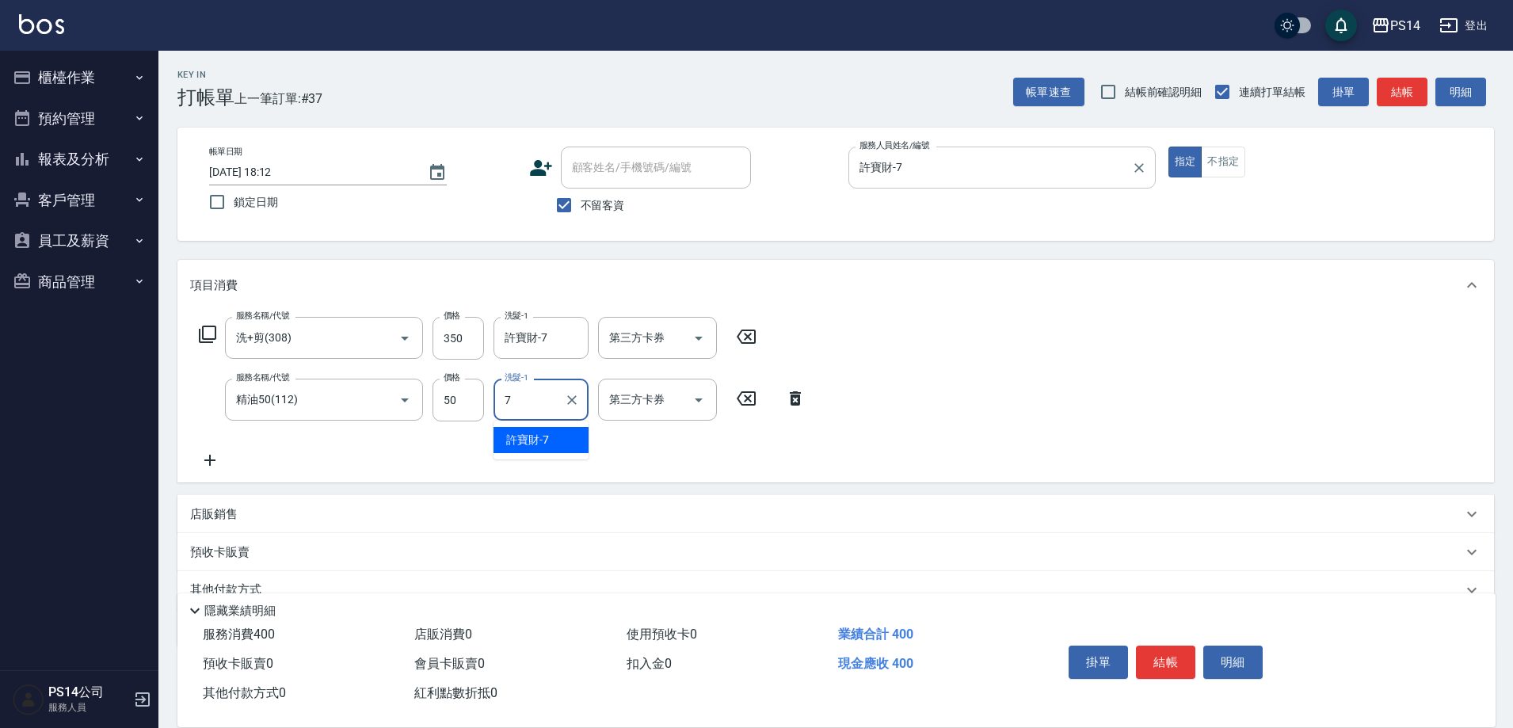
type input "許寶財-7"
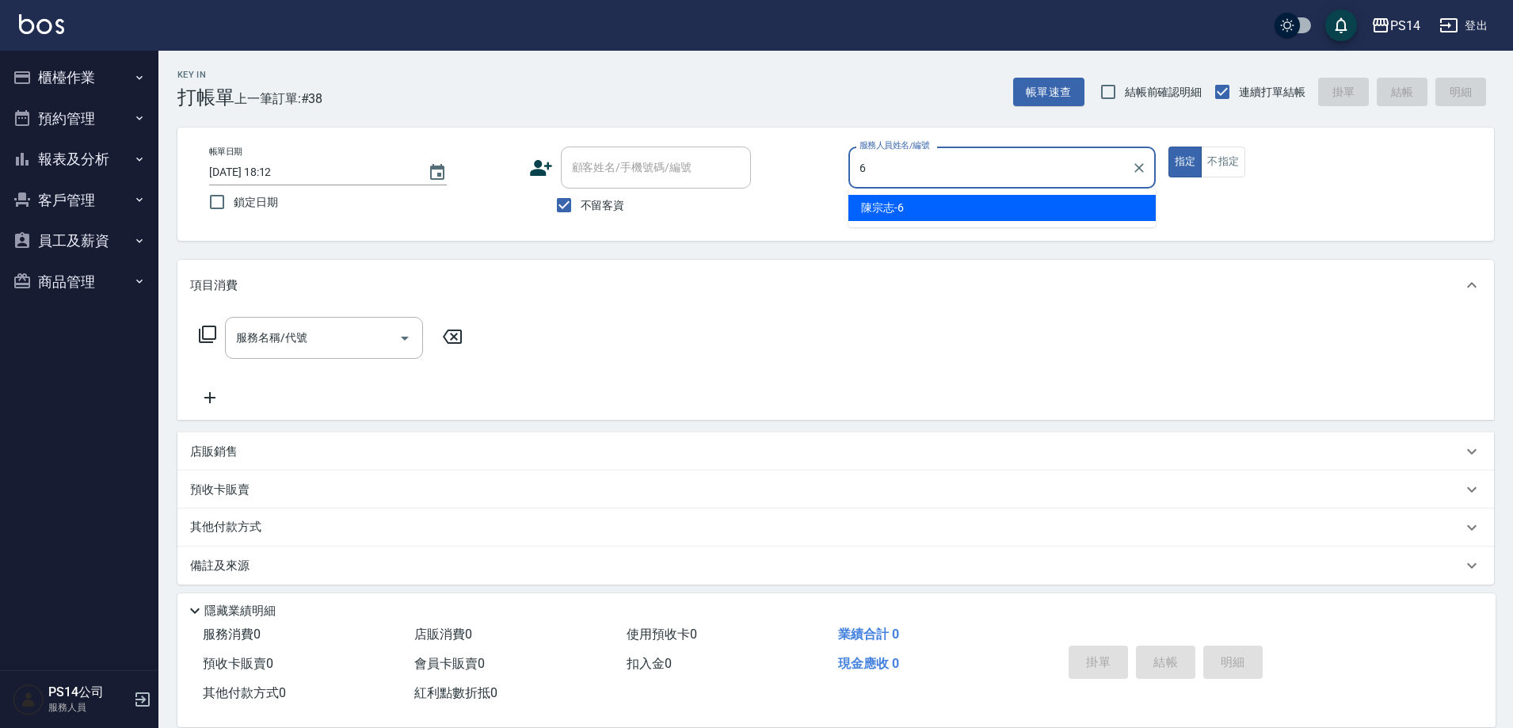
type input "陳宗志-6"
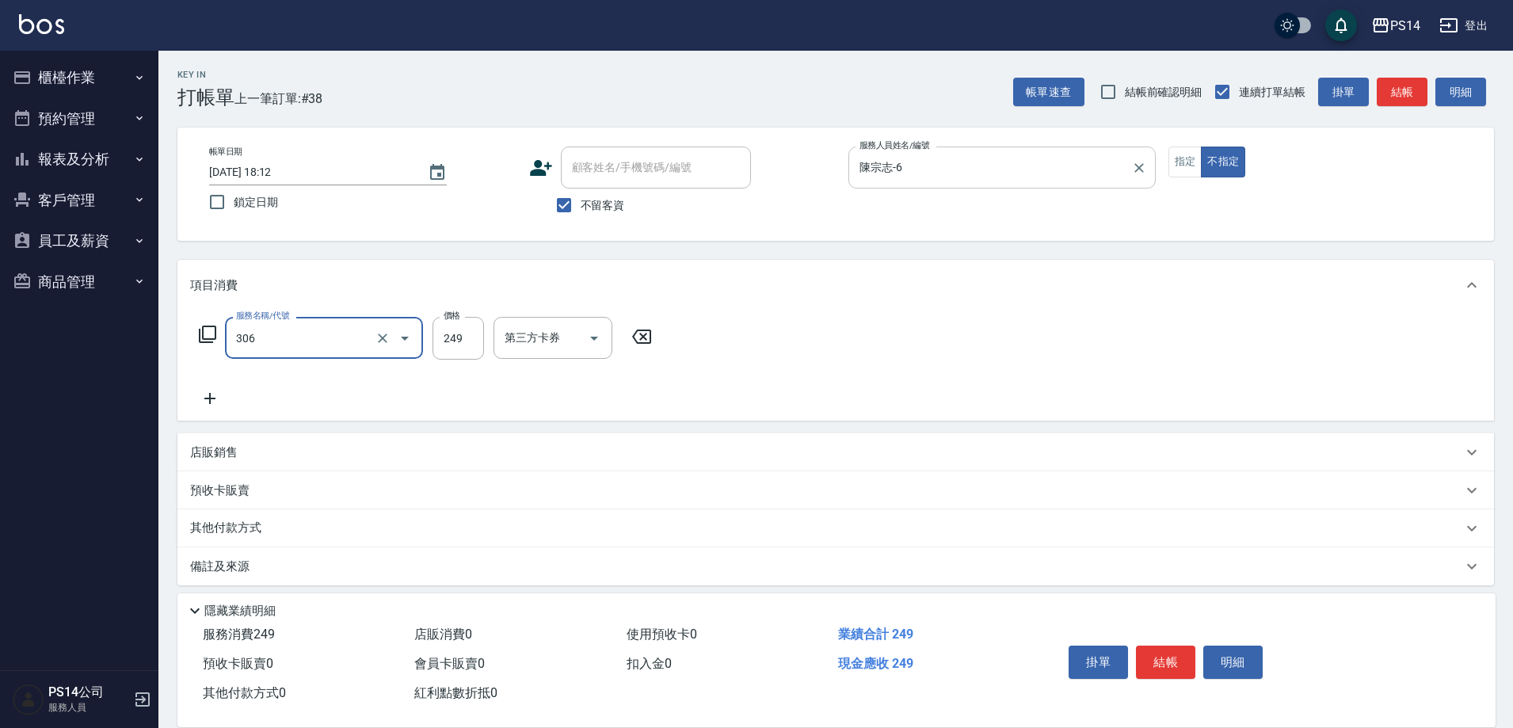
type input "剪髮(306)"
type input "陳宗志-6"
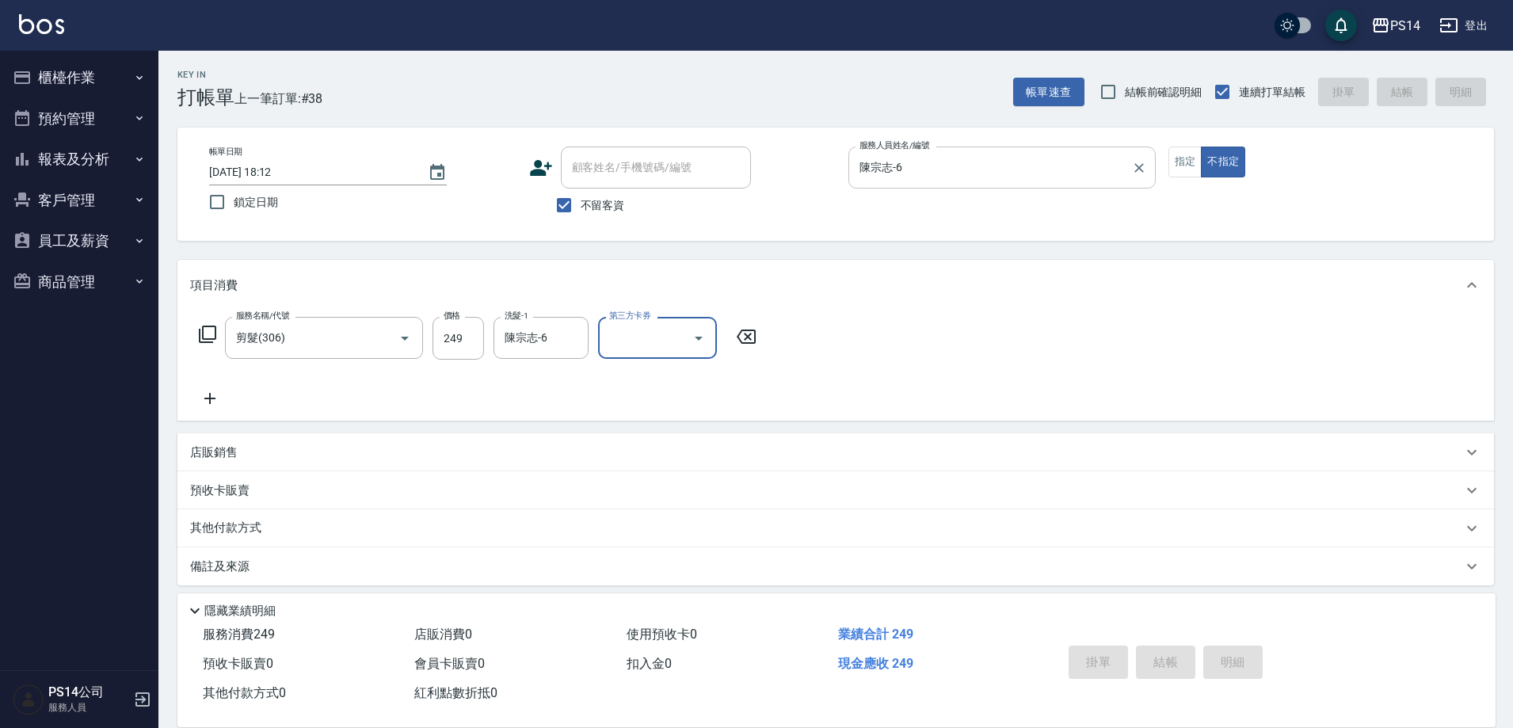
type input "[DATE] 18:14"
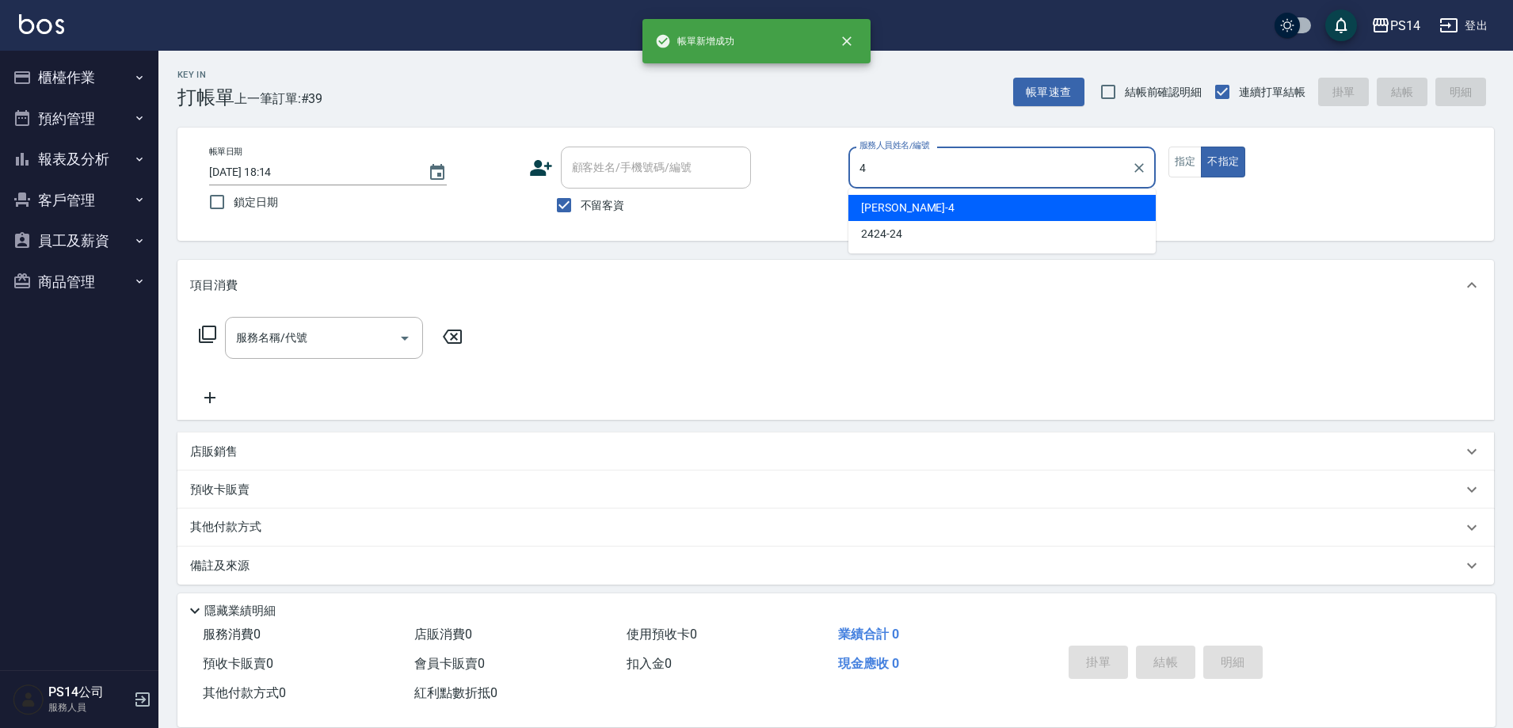
type input "[PERSON_NAME]-4"
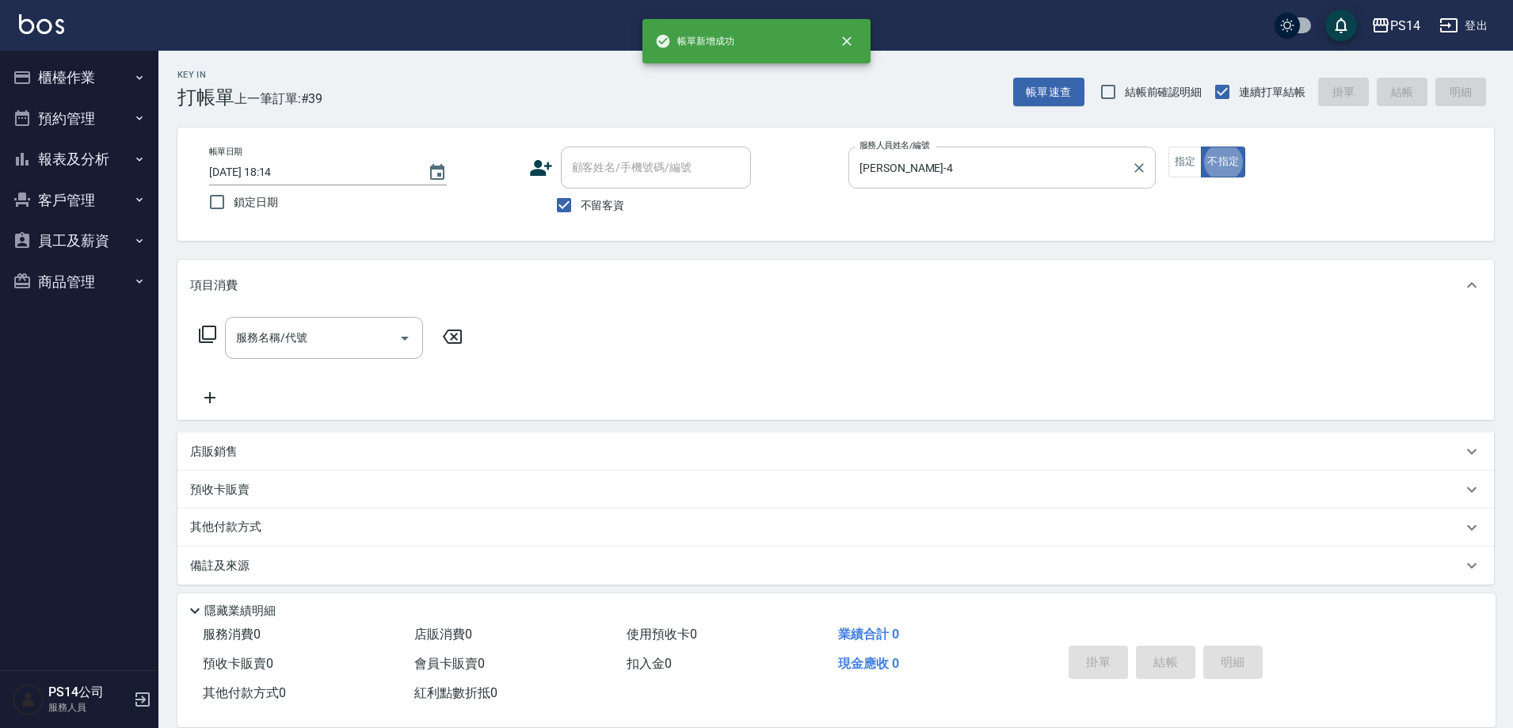
type button "false"
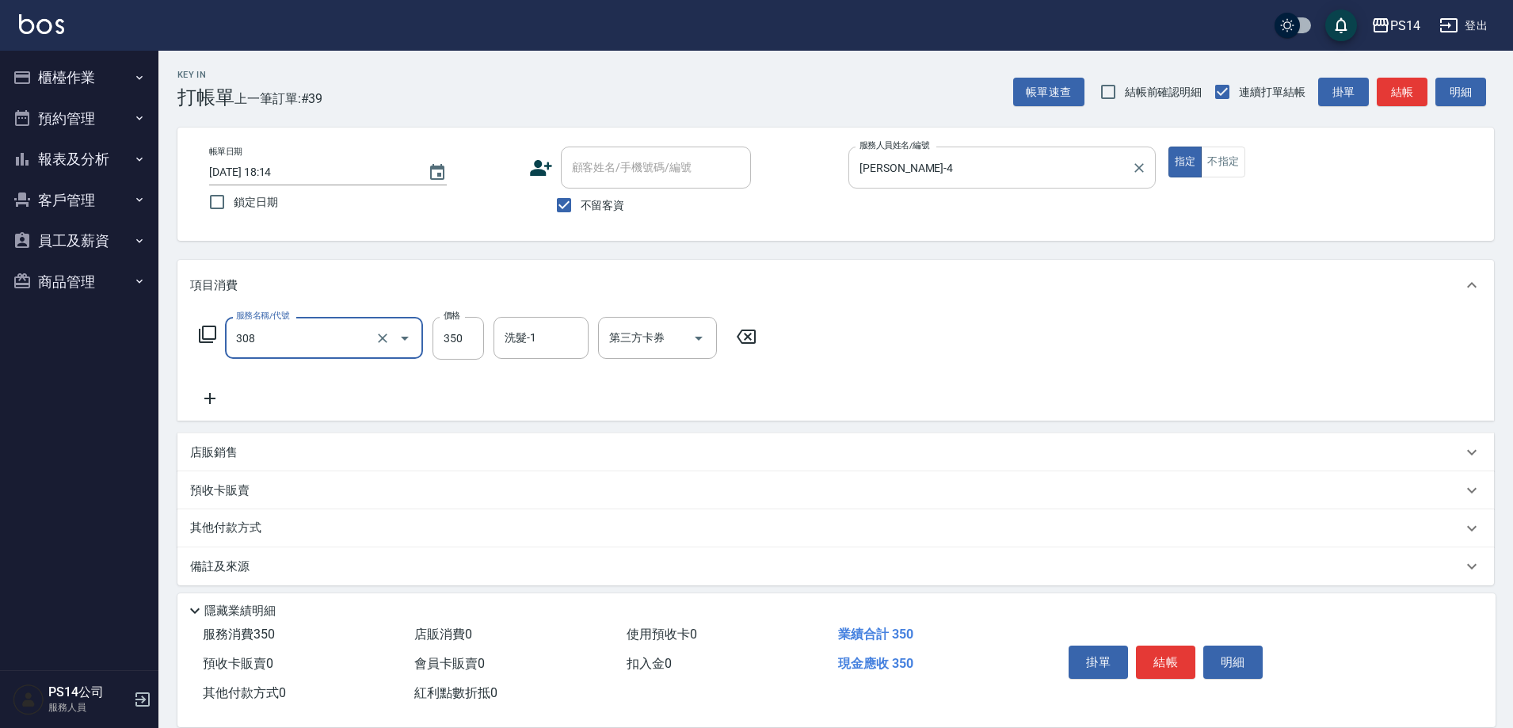
type input "洗+剪(308)"
type input "[PERSON_NAME]-4"
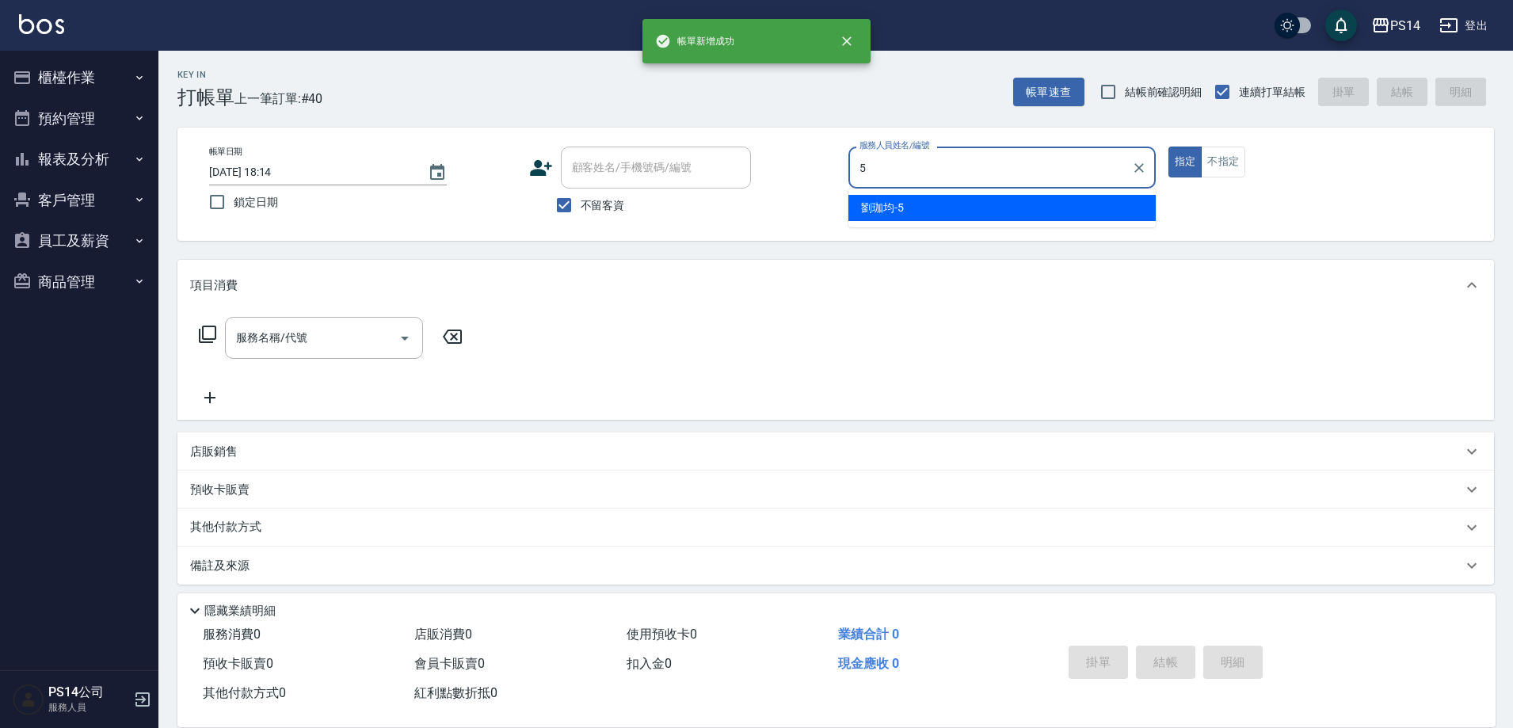
type input "[PERSON_NAME]-5"
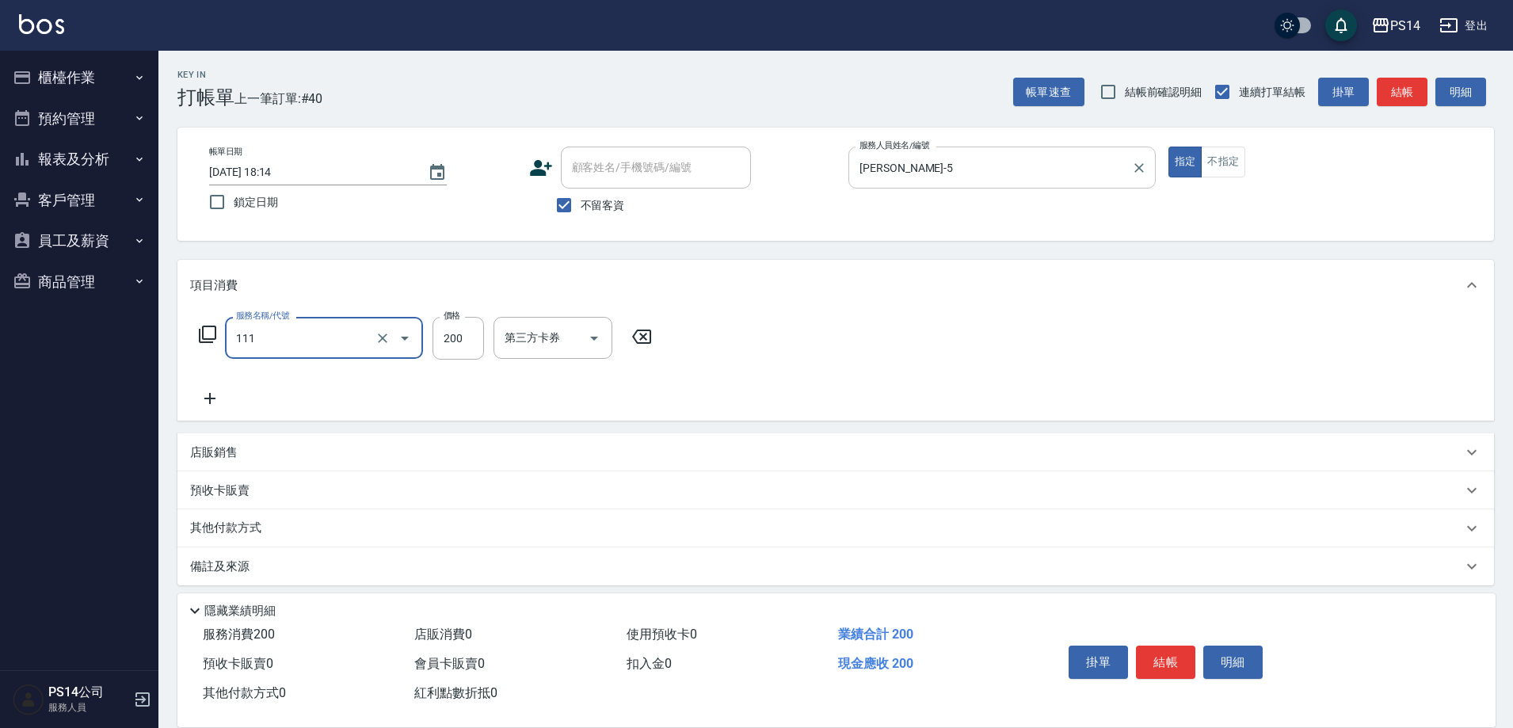
type input "200(111)"
type input "[PERSON_NAME]-5"
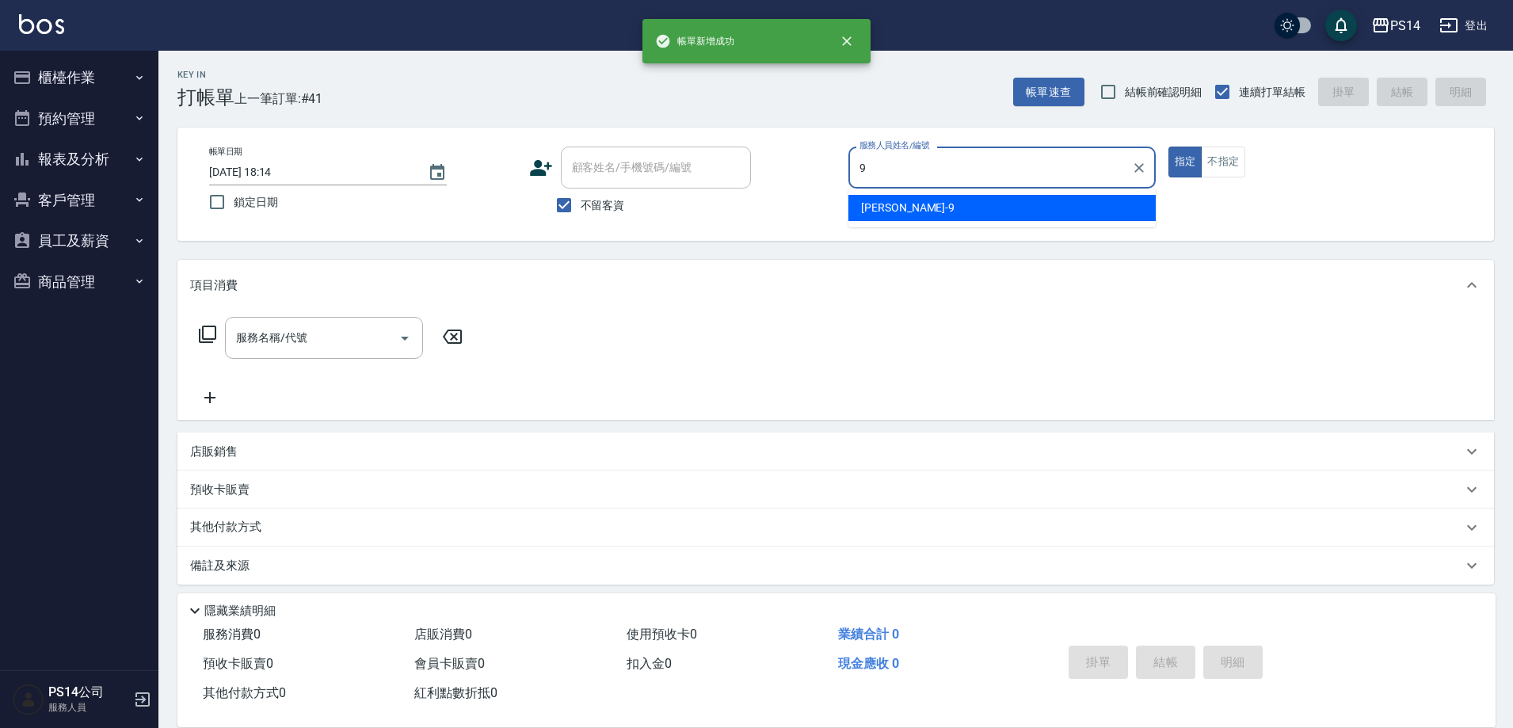
type input "[PERSON_NAME]-9"
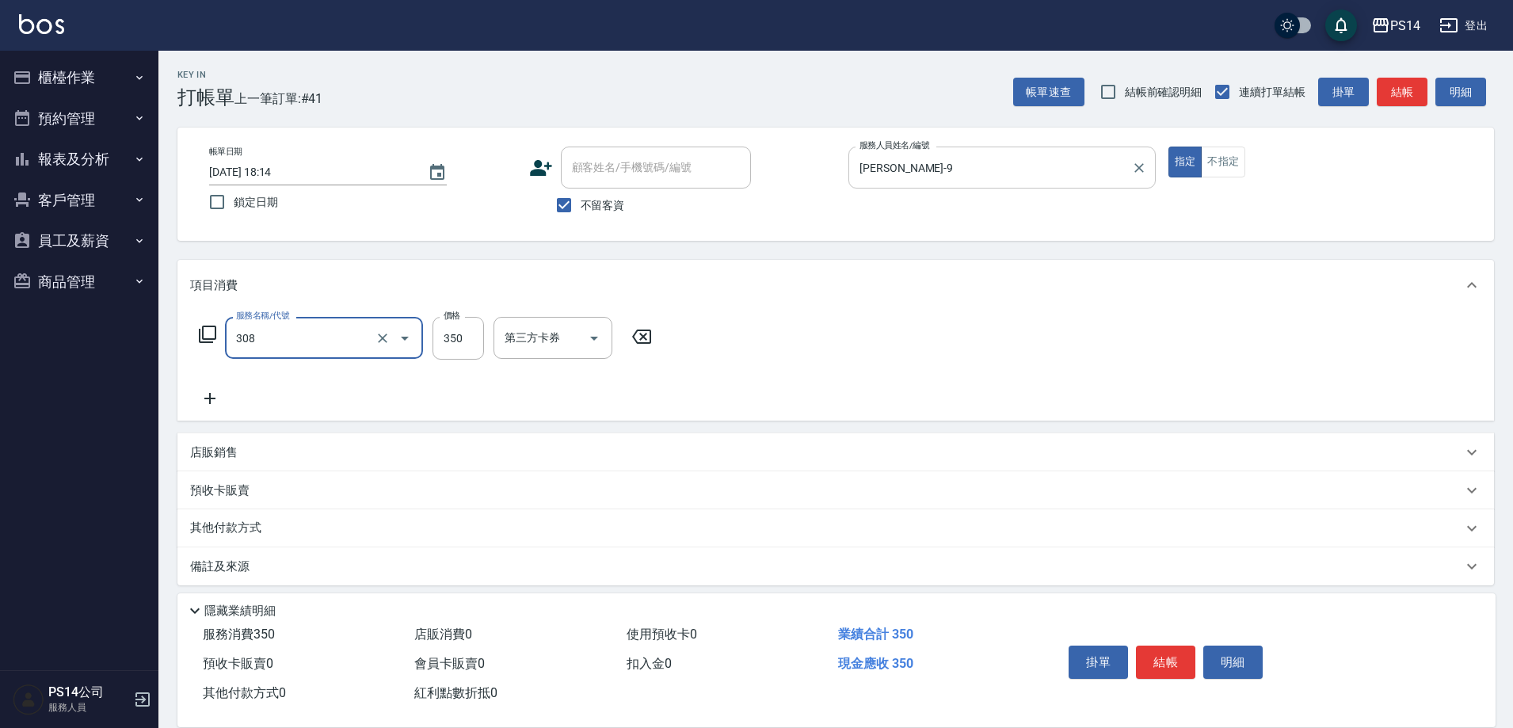
type input "洗+剪(308)"
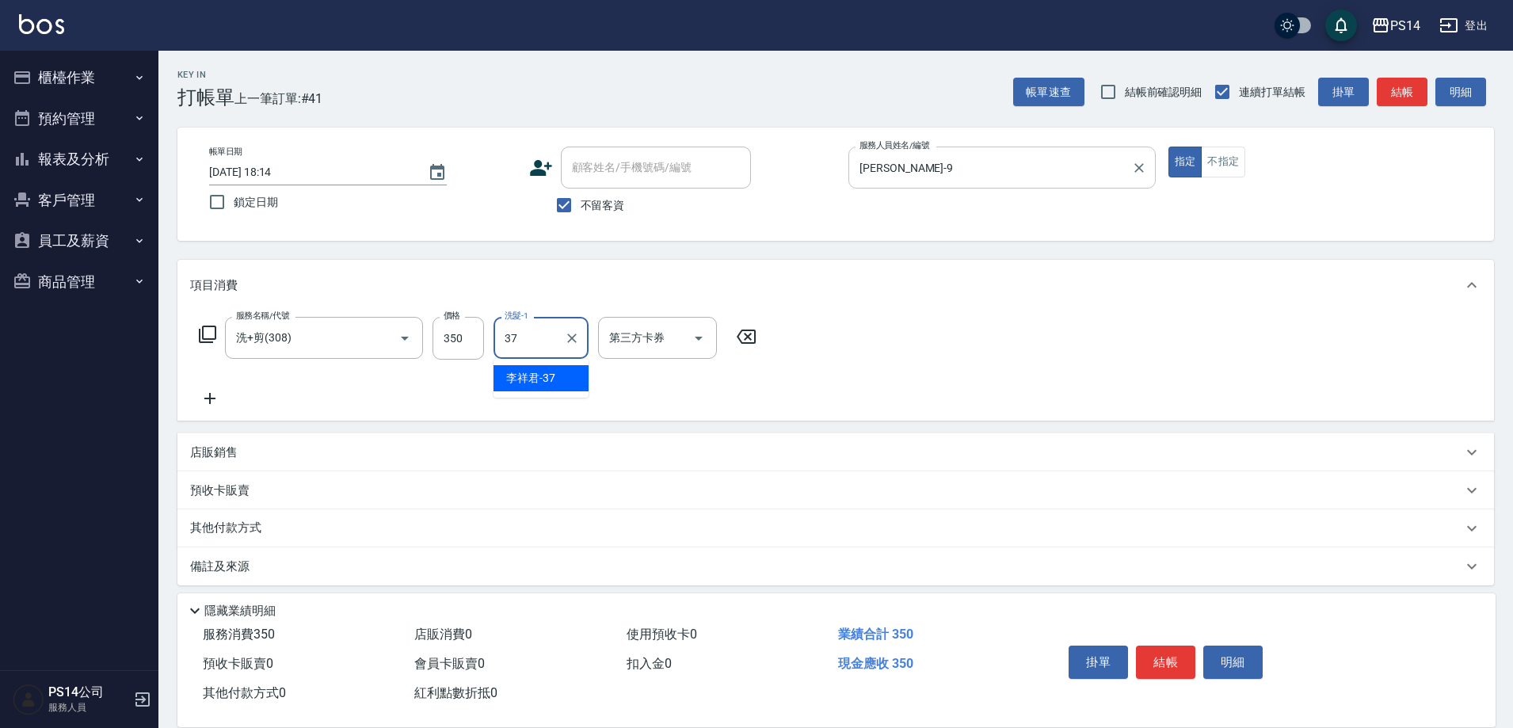
type input "李祥君 -37"
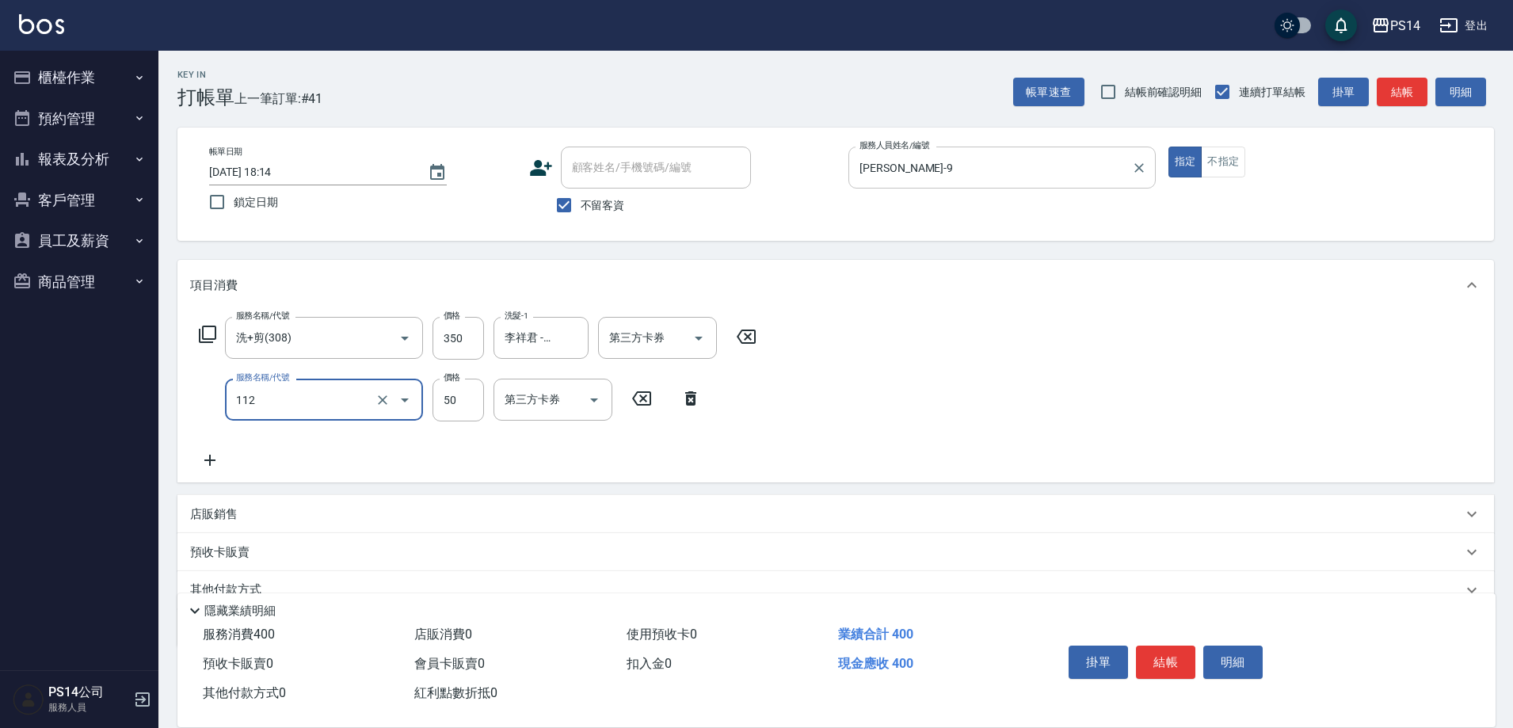
type input "精油50(112)"
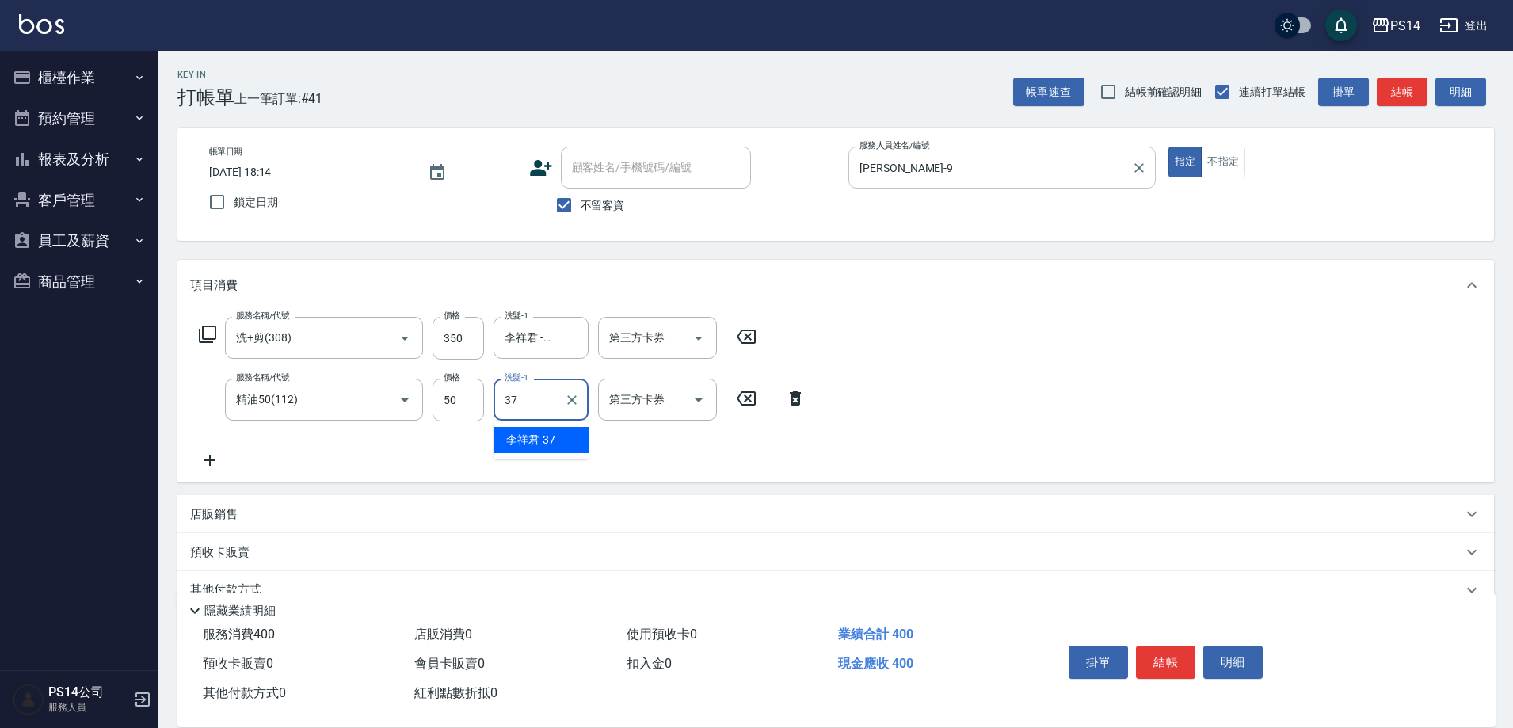
type input "李祥君 -37"
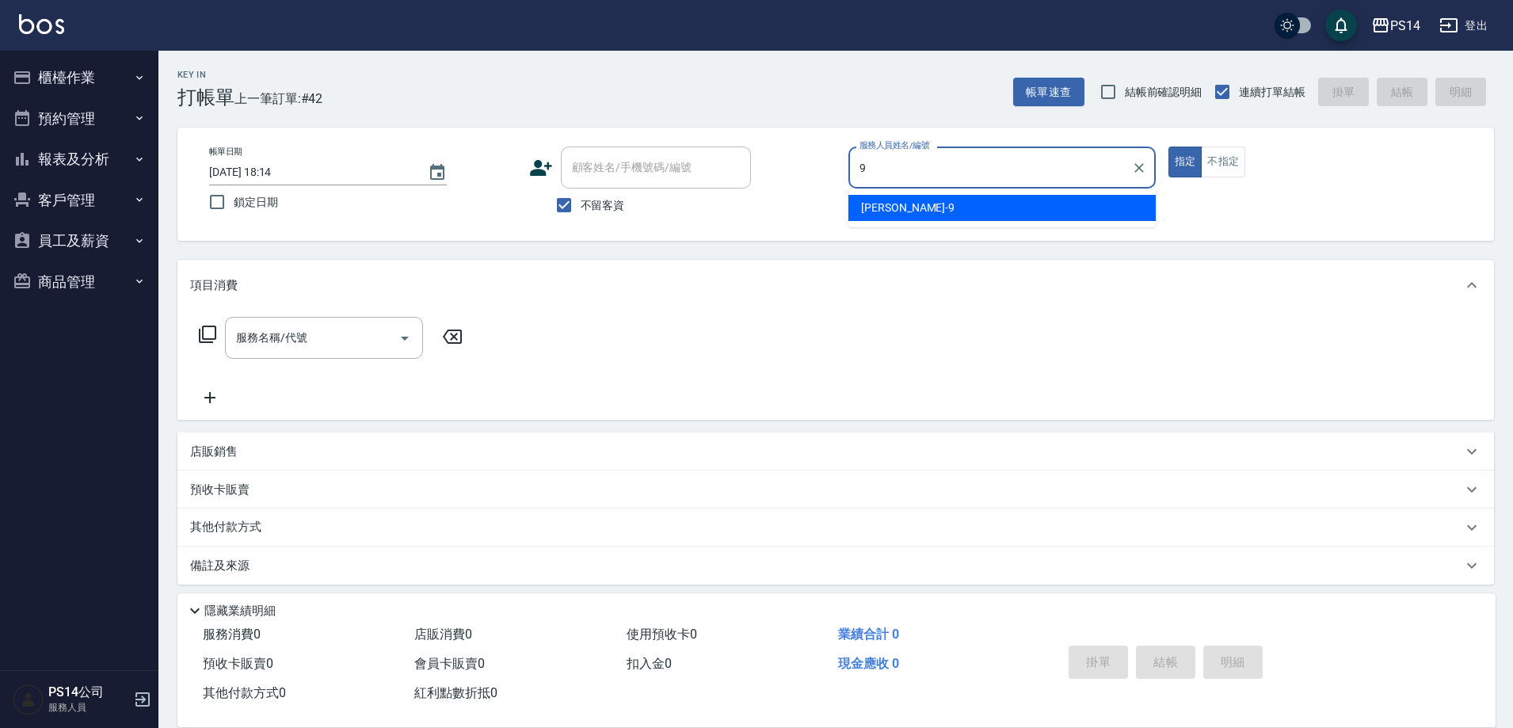
type input "[PERSON_NAME]-9"
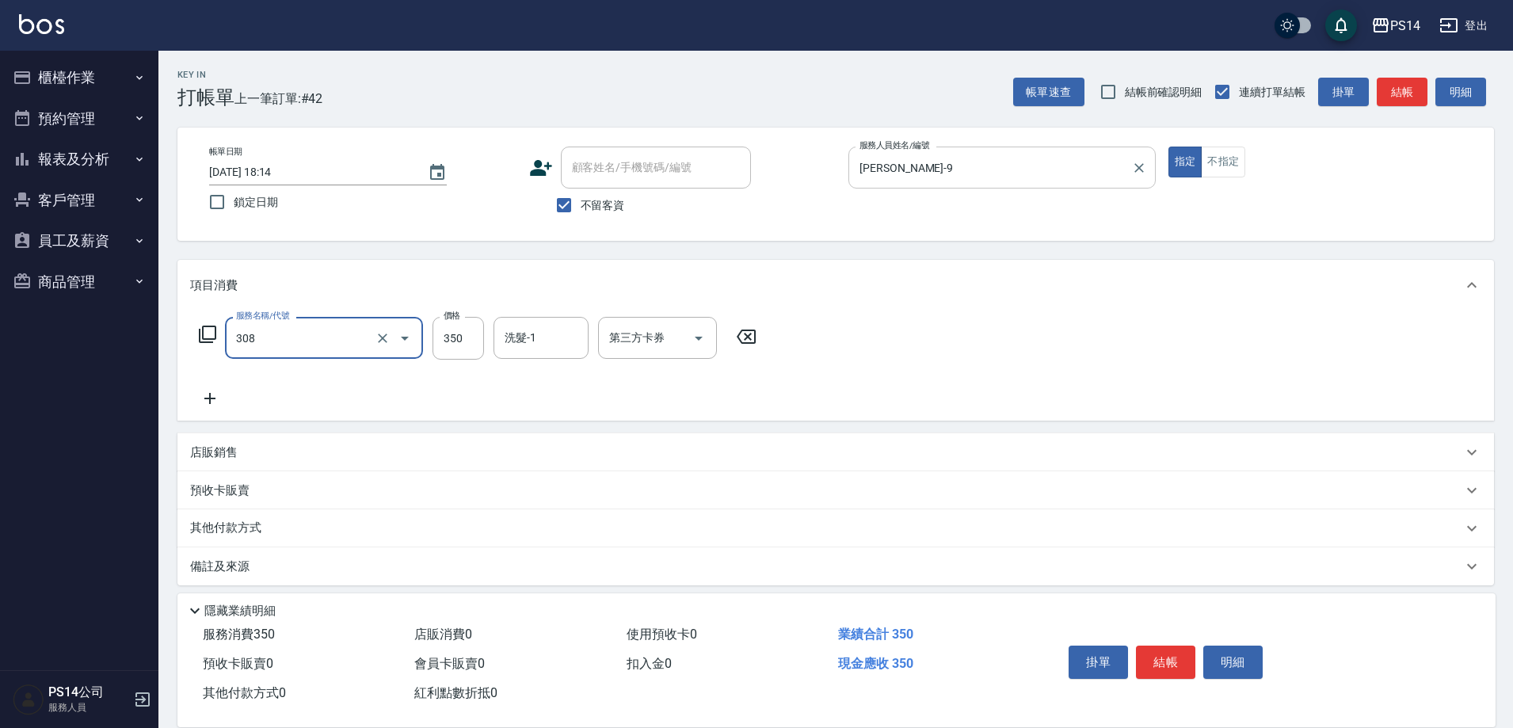
type input "洗+剪(308)"
type input "李祥君 -37"
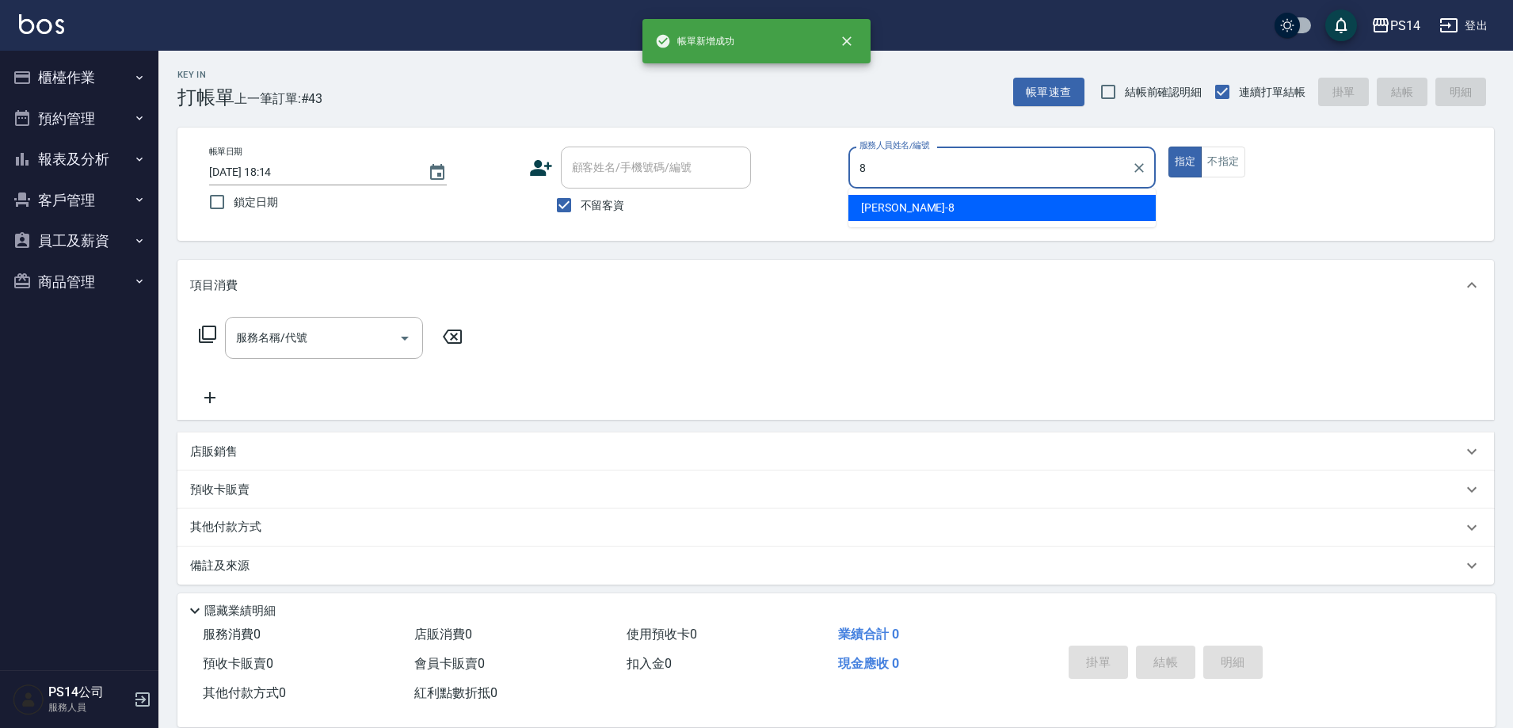
type input "[PERSON_NAME]-8"
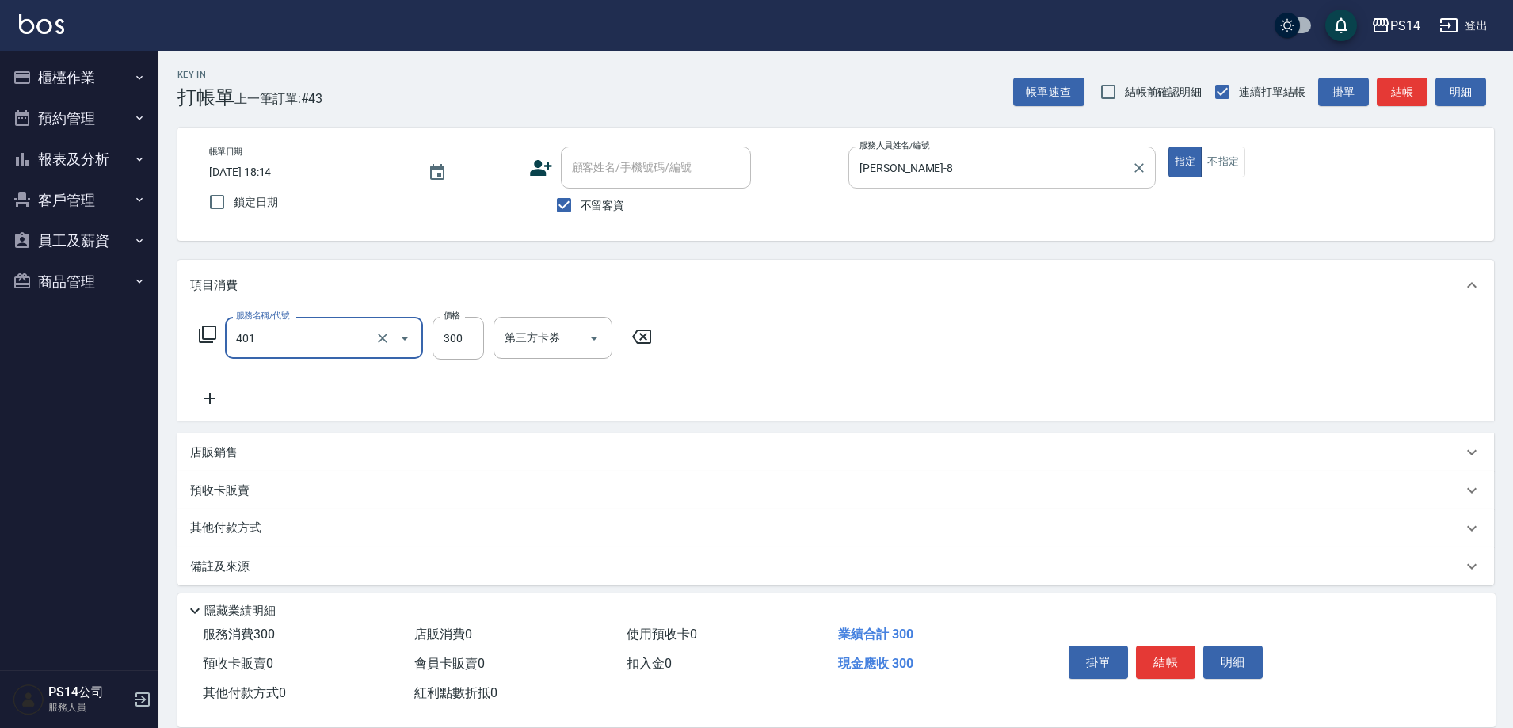
type input "300護(401)"
type input "[PERSON_NAME]-26"
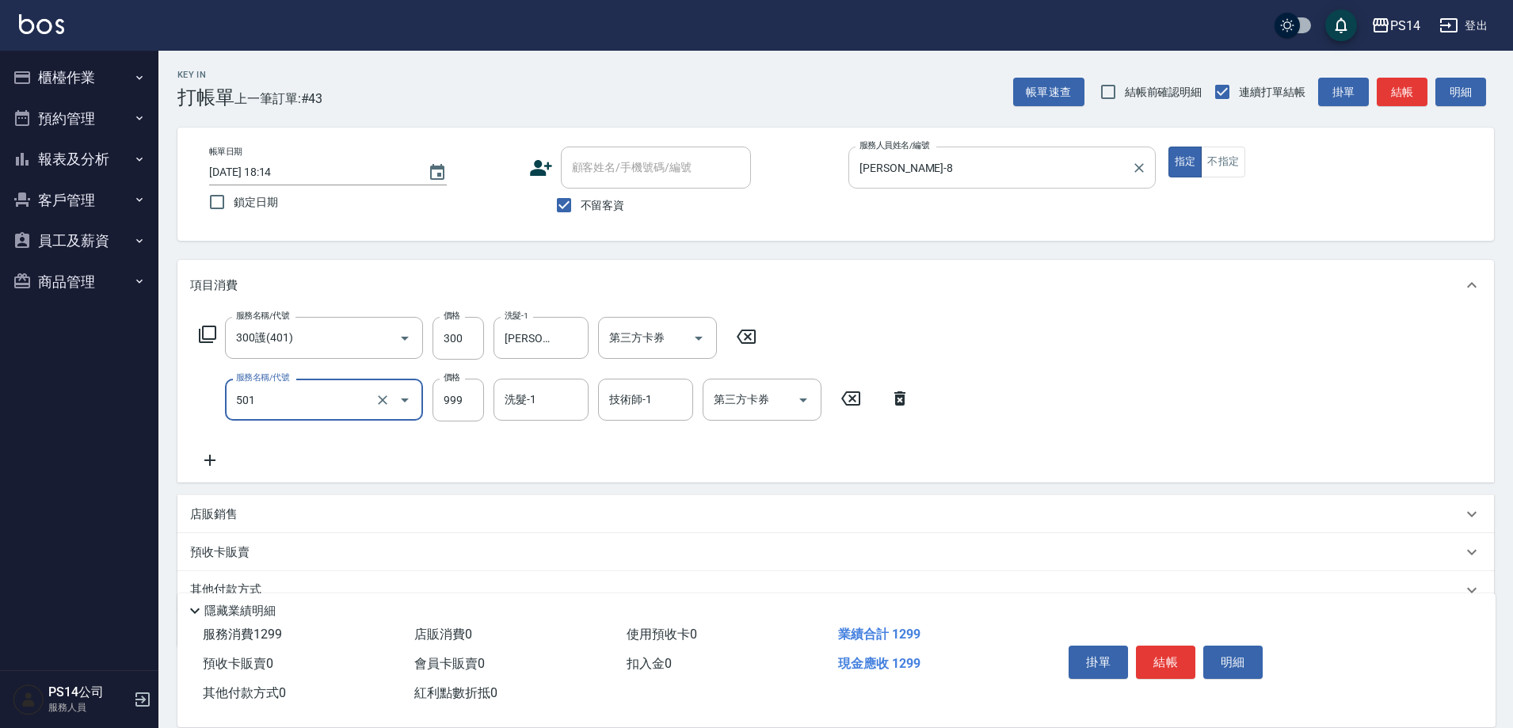
type input "染髮(501)"
type input "1200"
type input "[PERSON_NAME]-26"
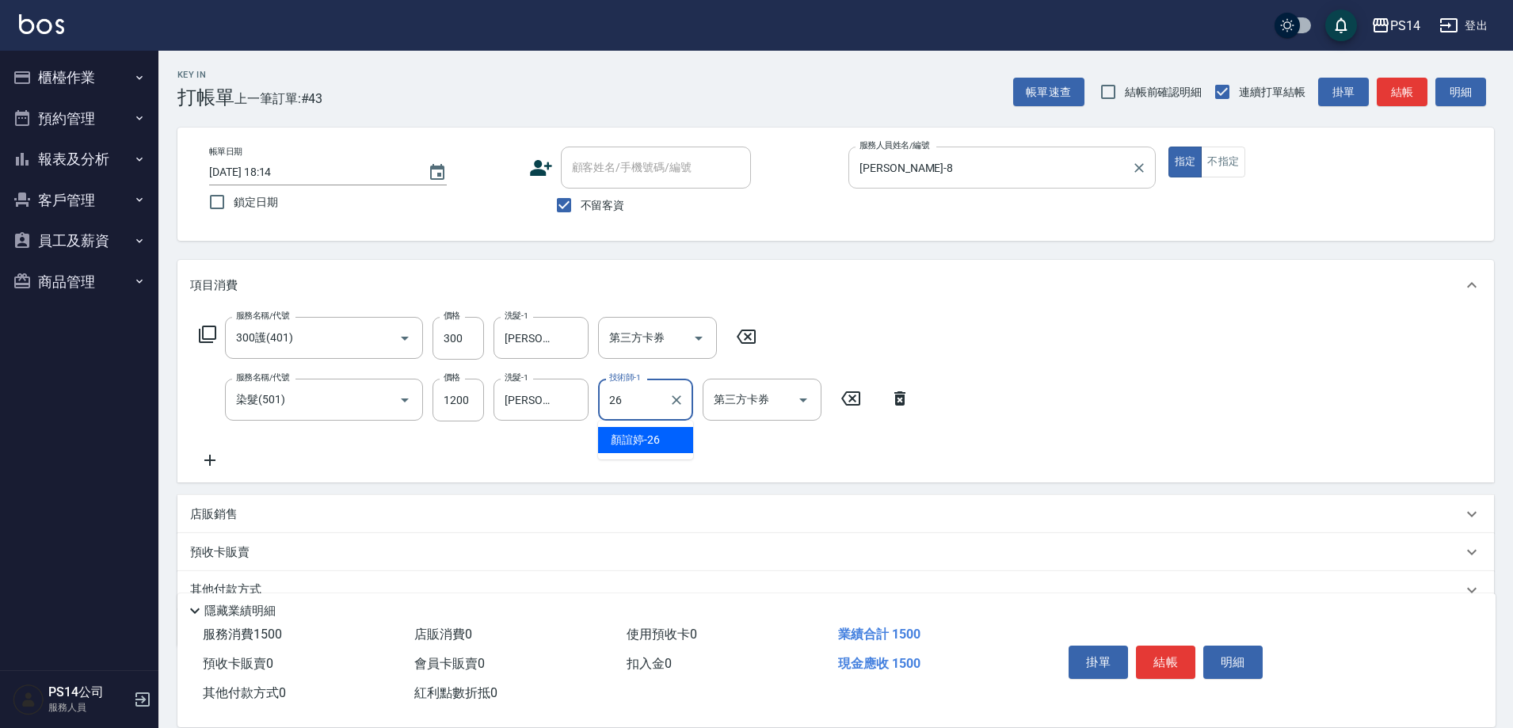
type input "[PERSON_NAME]-26"
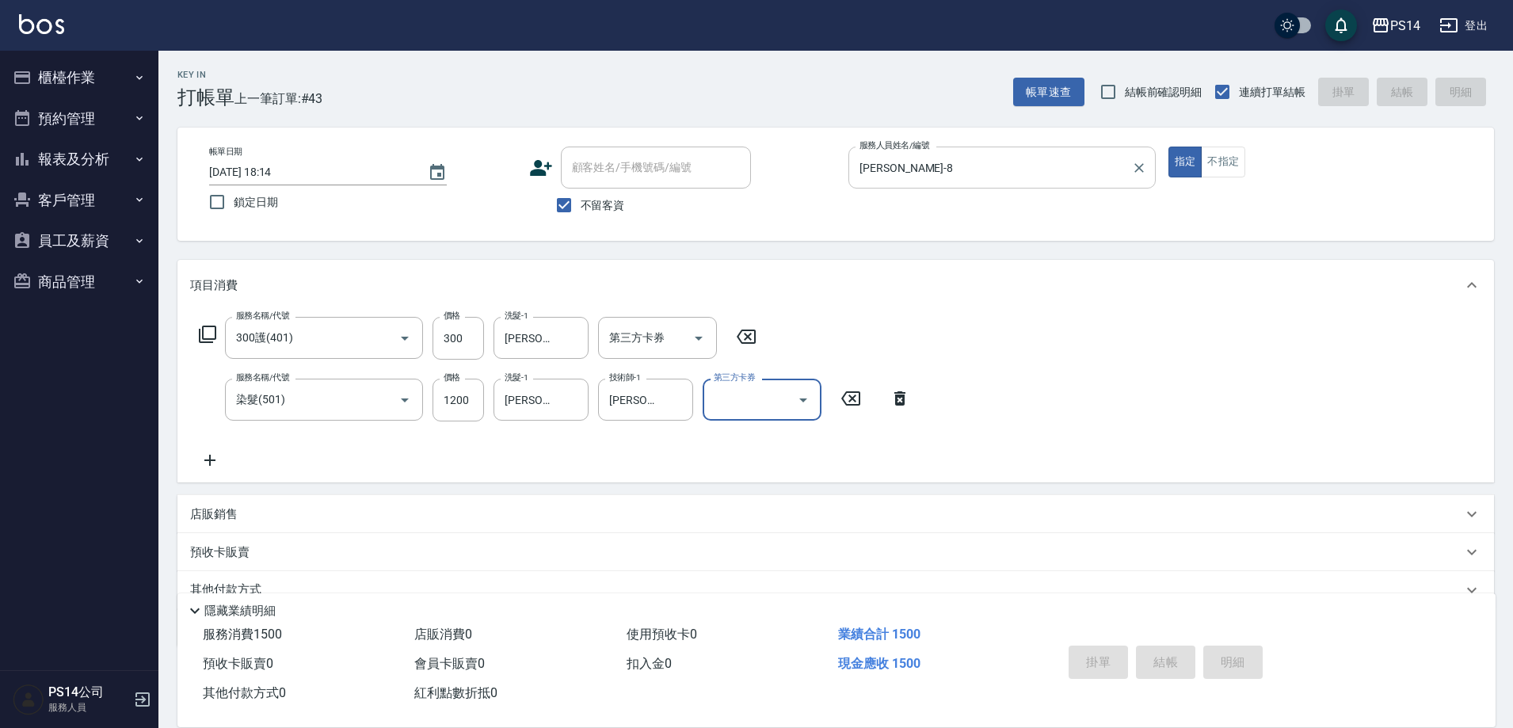
type input "[DATE] 18:15"
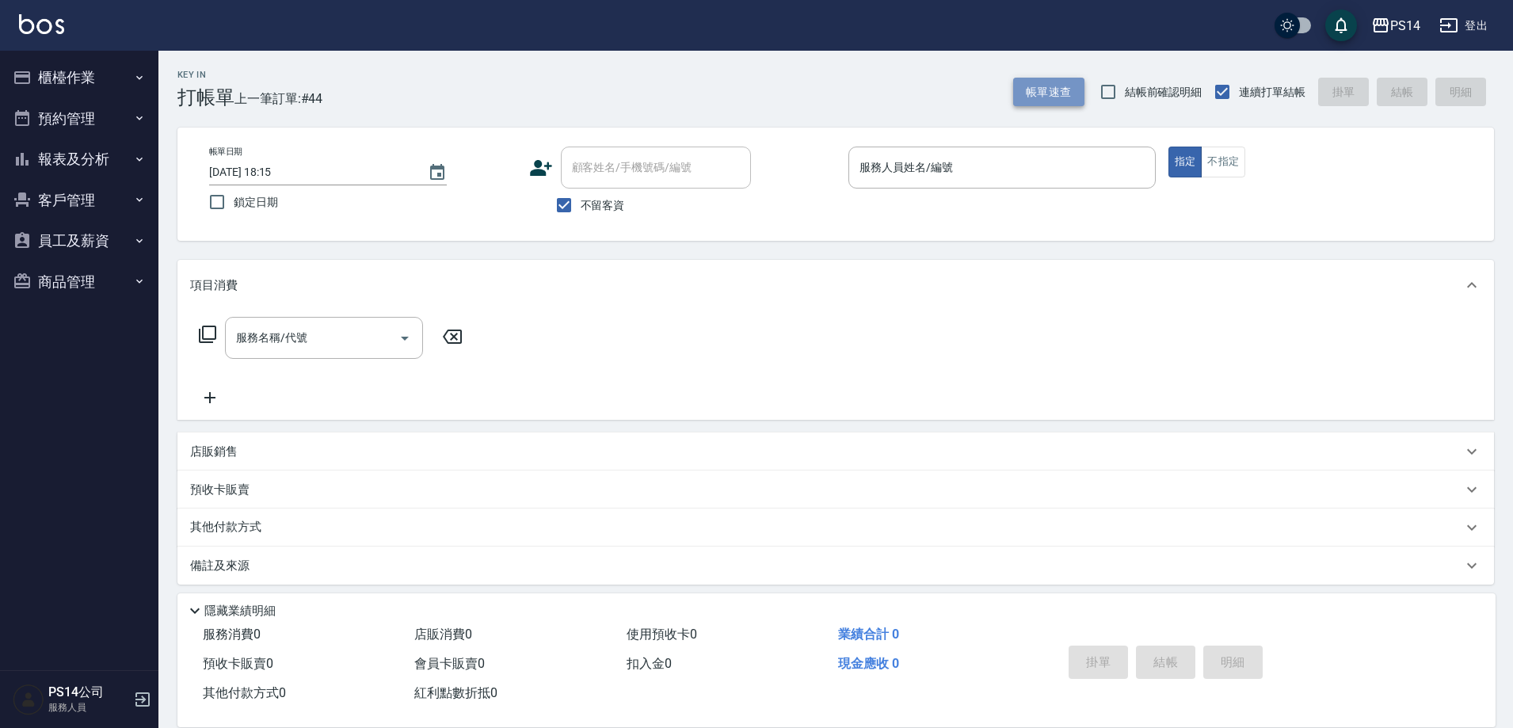
click at [1076, 86] on button "帳單速查" at bounding box center [1048, 92] width 71 height 29
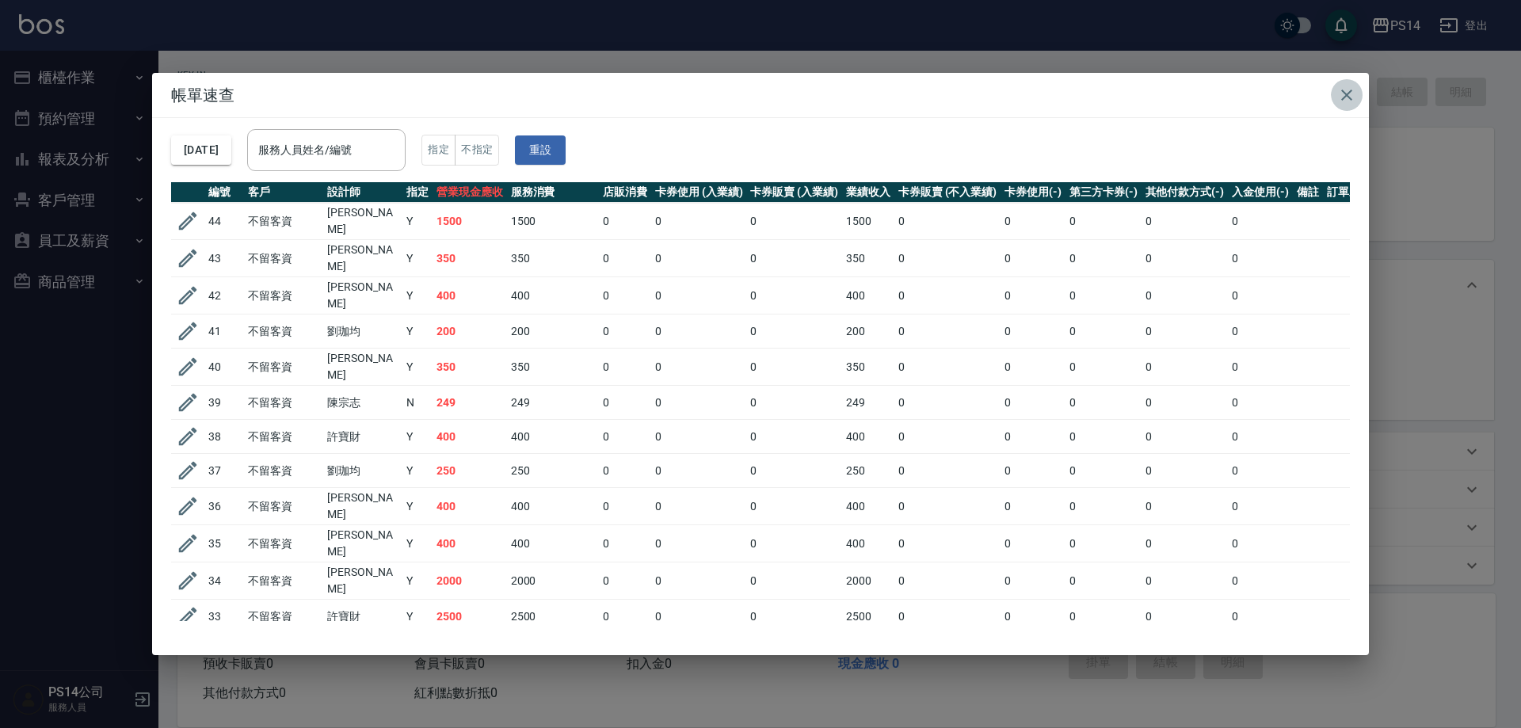
click at [1349, 90] on icon "button" at bounding box center [1346, 95] width 19 height 19
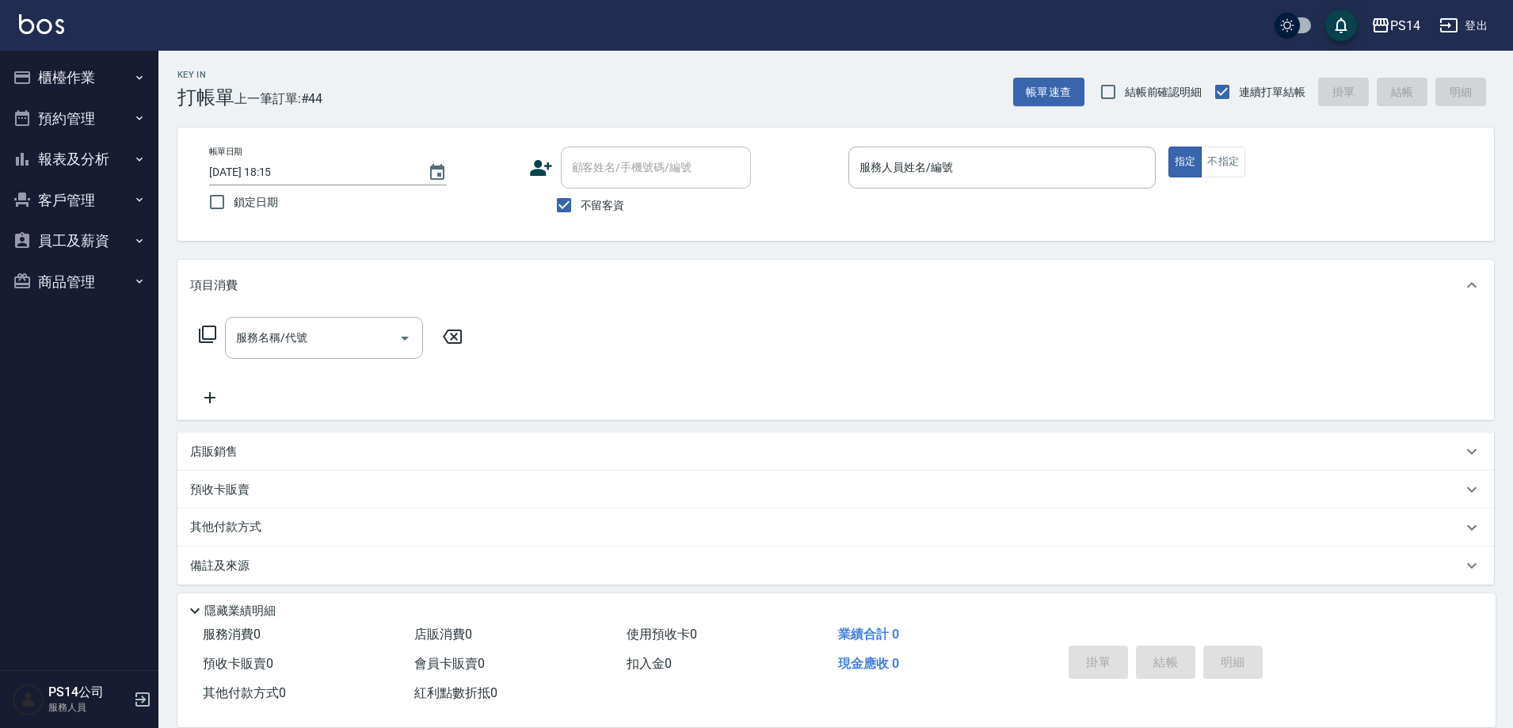
click at [1055, 146] on div "帳單日期 [DATE] 18:15 鎖定日期 顧客姓名/手機號碼/編號 顧客姓名/手機號碼/編號 不留客資 服務人員姓名/編號 服務人員姓名/編號 指定 不指定" at bounding box center [835, 184] width 1317 height 113
click at [966, 168] on input "服務人員姓名/編號" at bounding box center [1002, 168] width 293 height 28
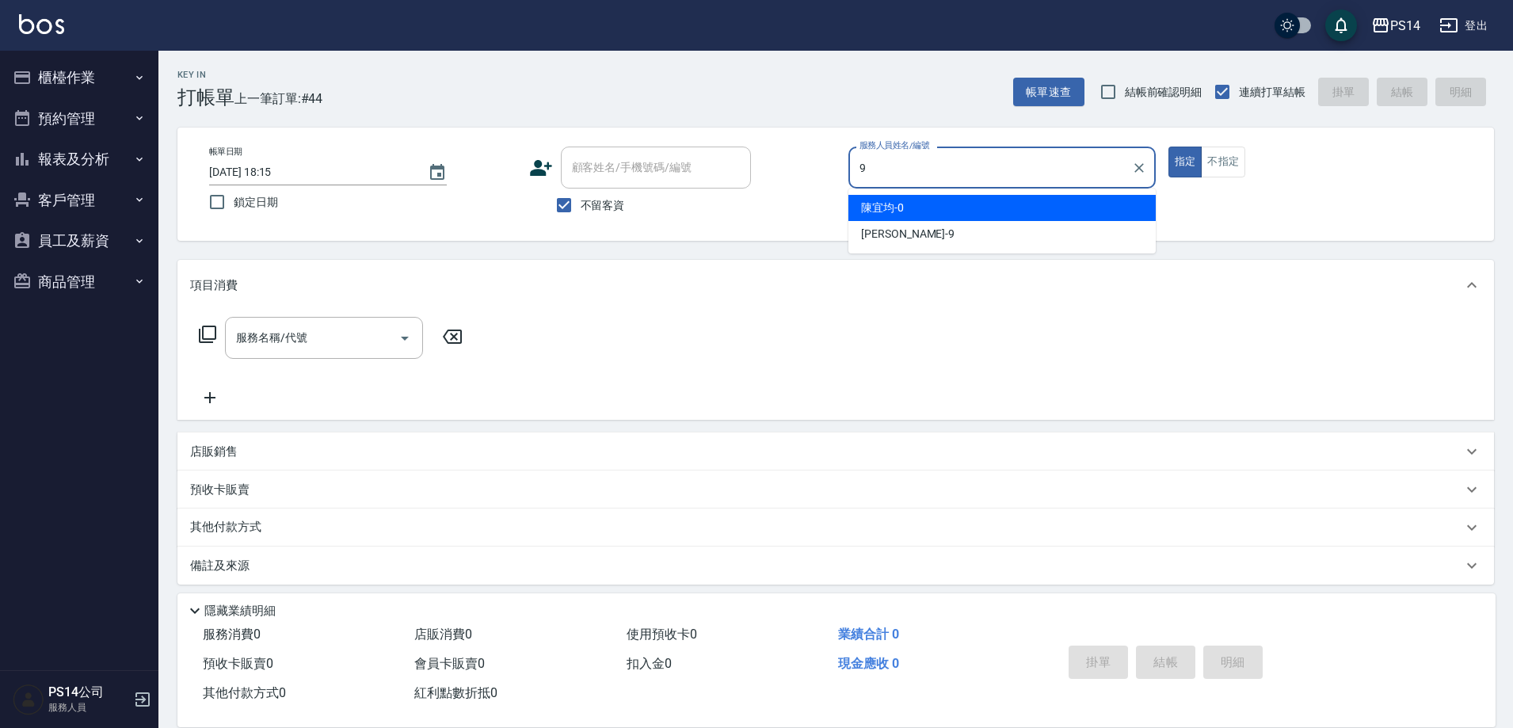
type input "[PERSON_NAME]-9"
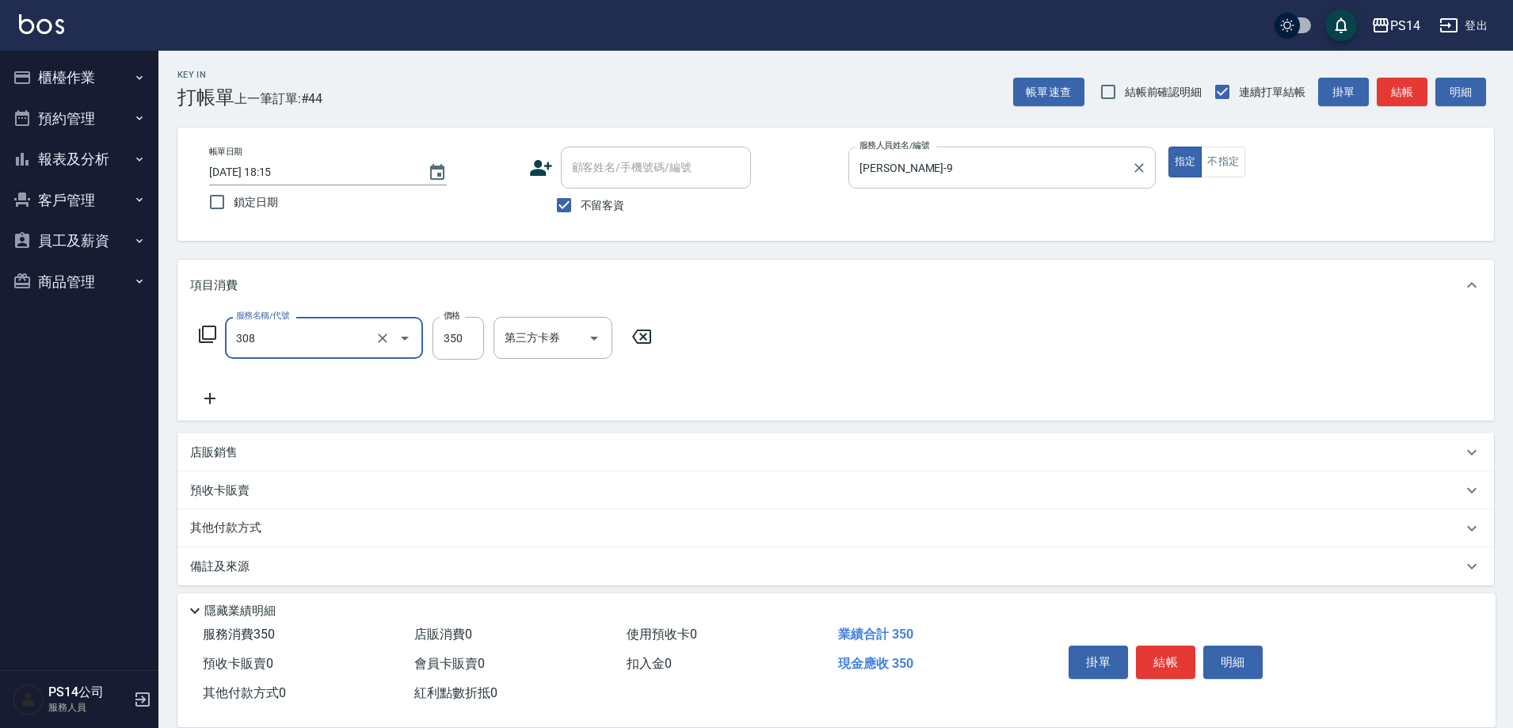
type input "洗+剪(308)"
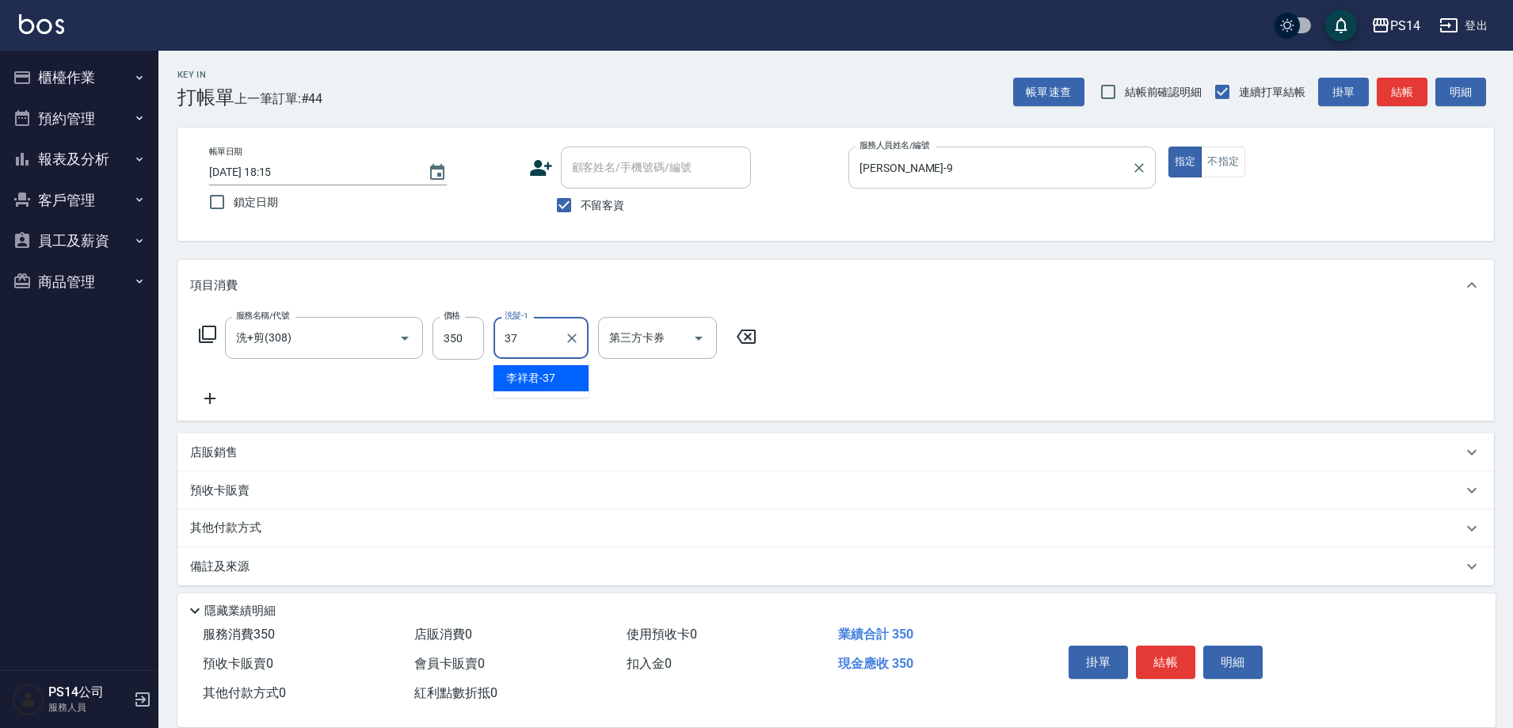
type input "李祥君 -37"
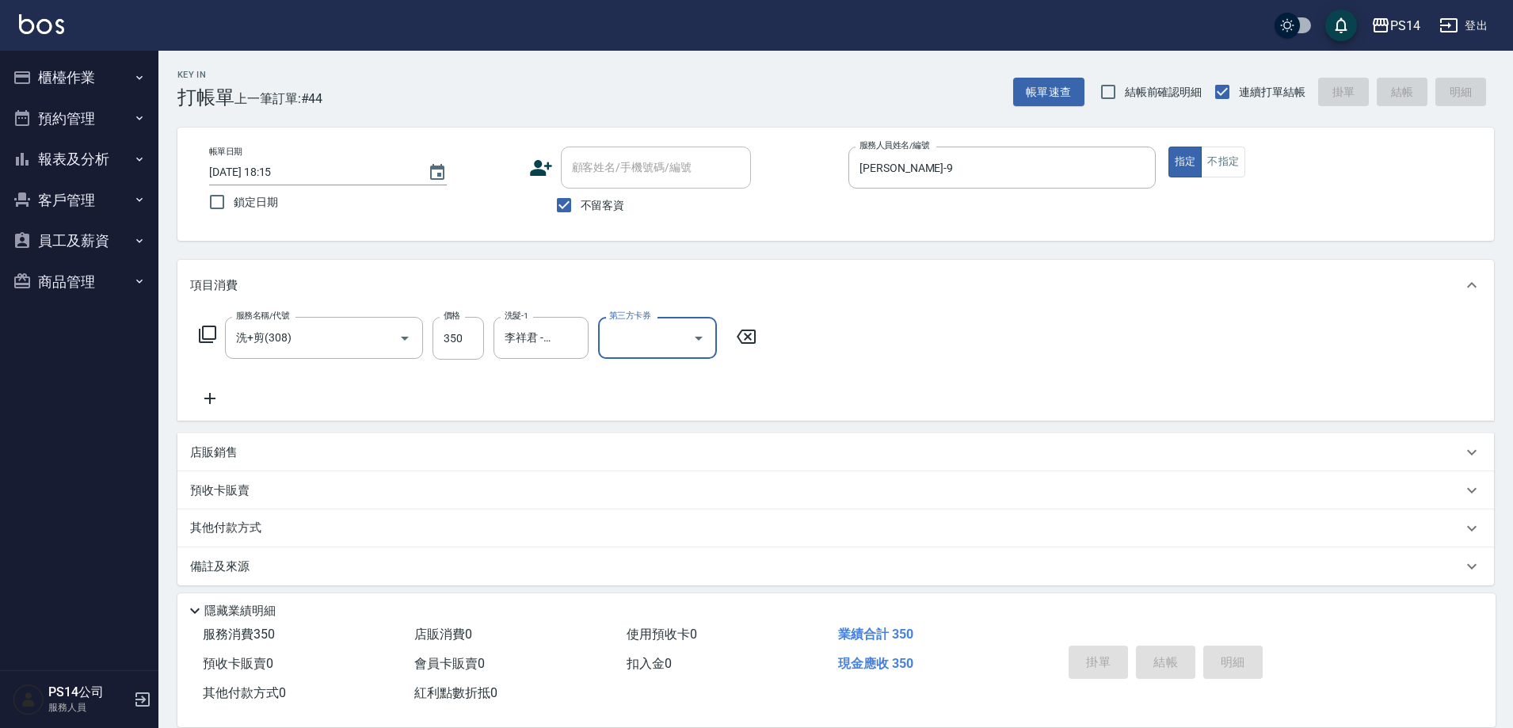
type input "[DATE] 18:36"
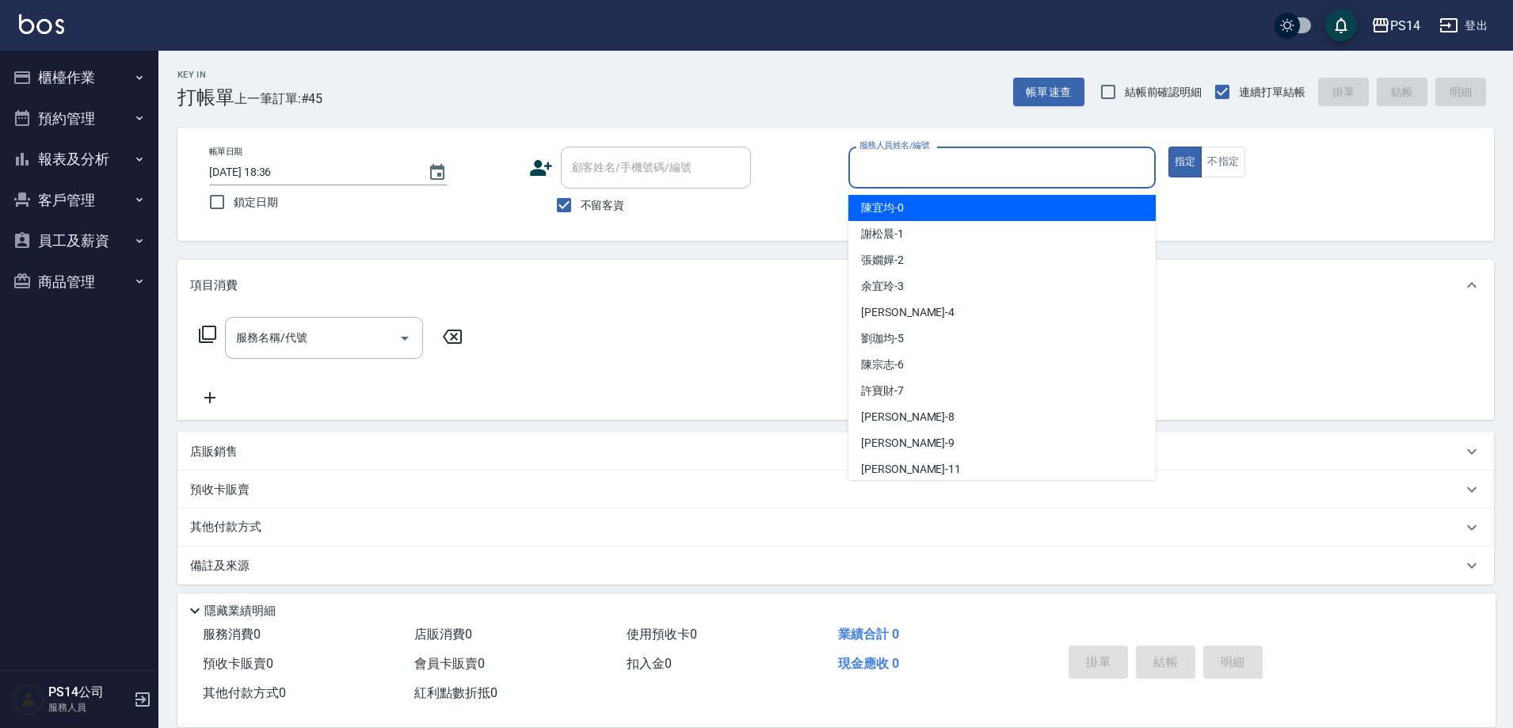
click at [995, 165] on input "服務人員姓名/編號" at bounding box center [1002, 168] width 293 height 28
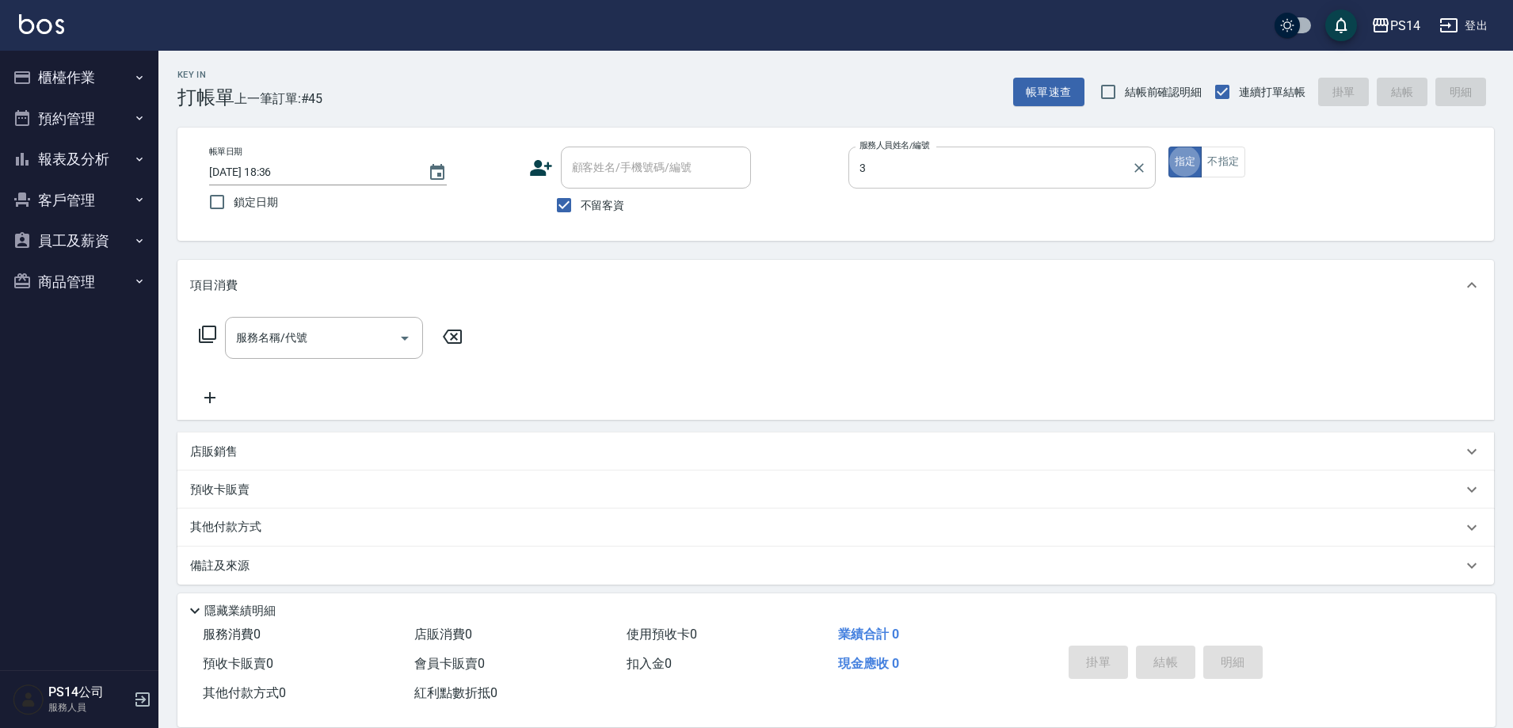
type input "余宜玲-3"
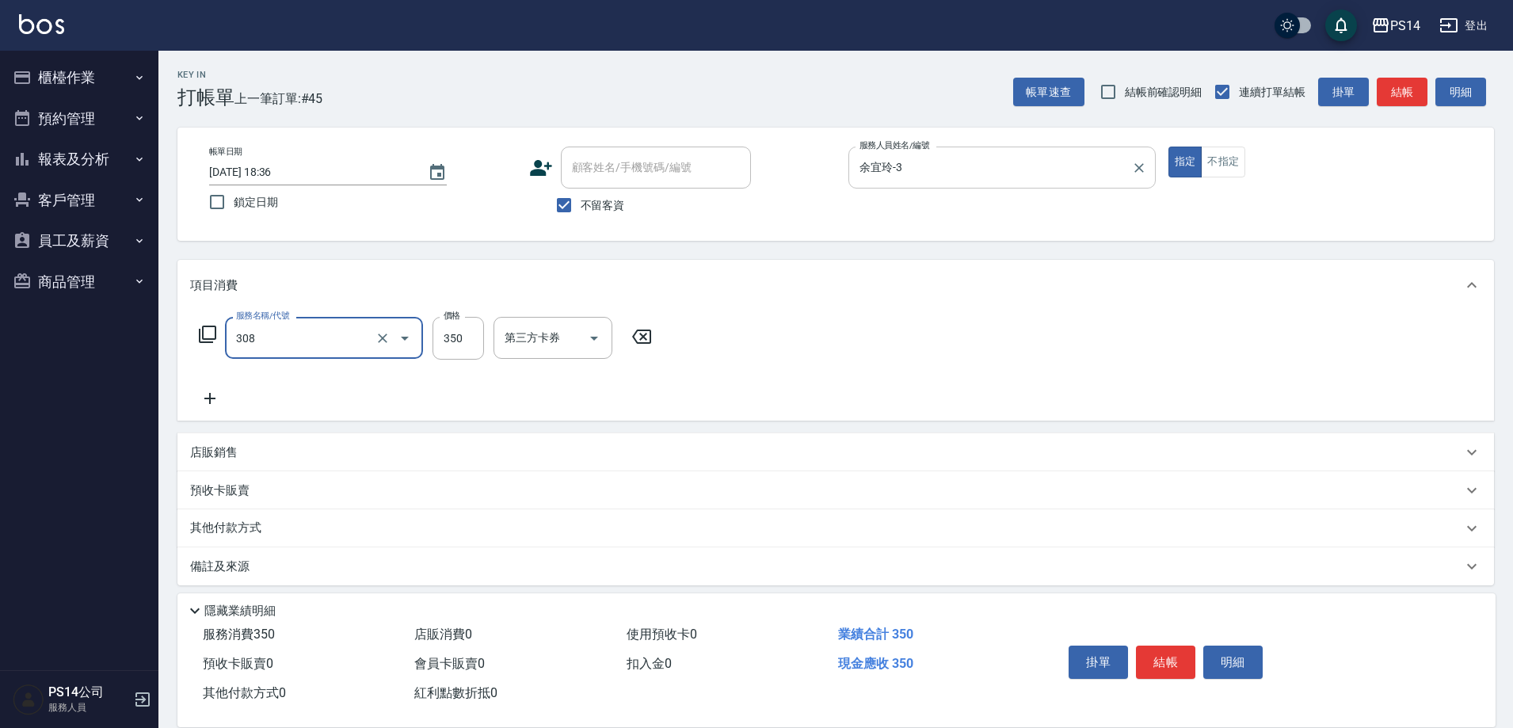
type input "洗+剪(308)"
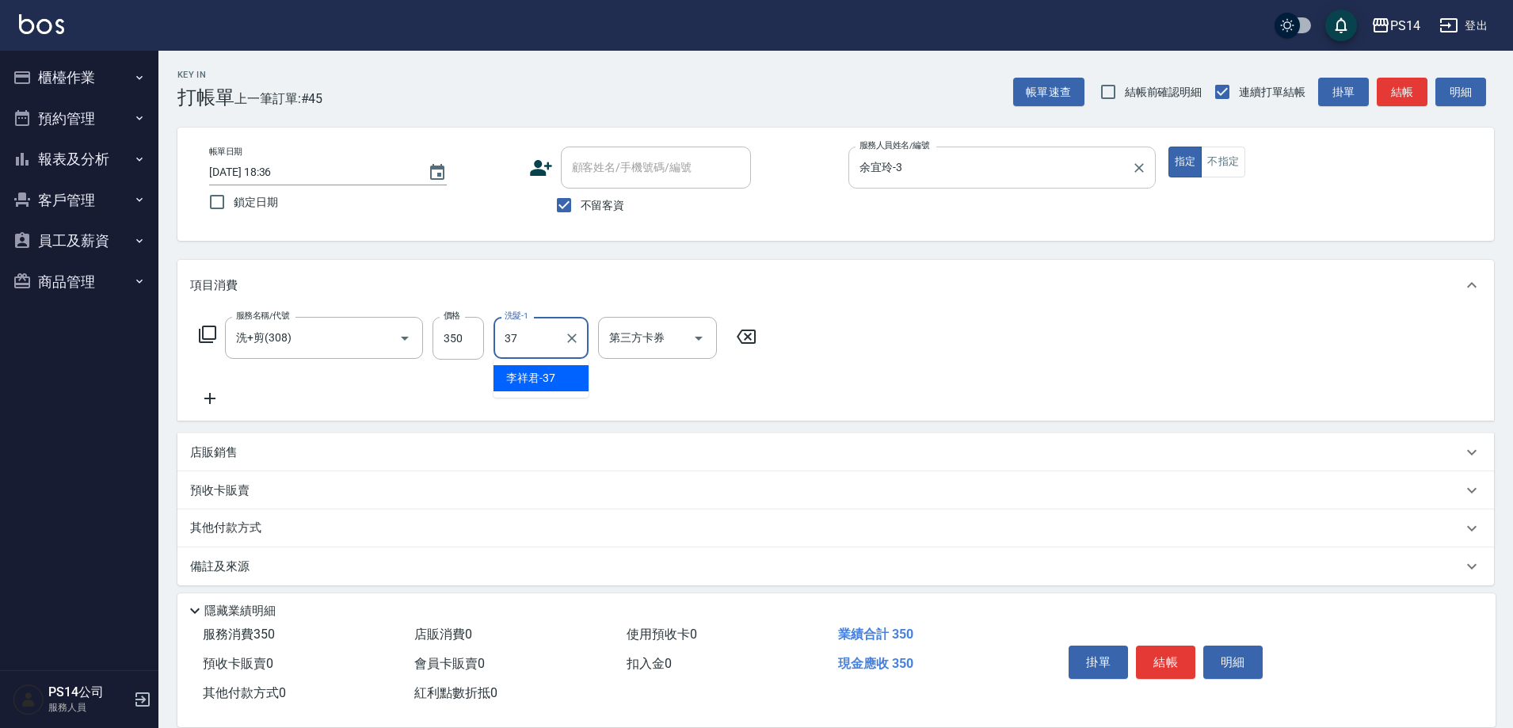
type input "李祥君 -37"
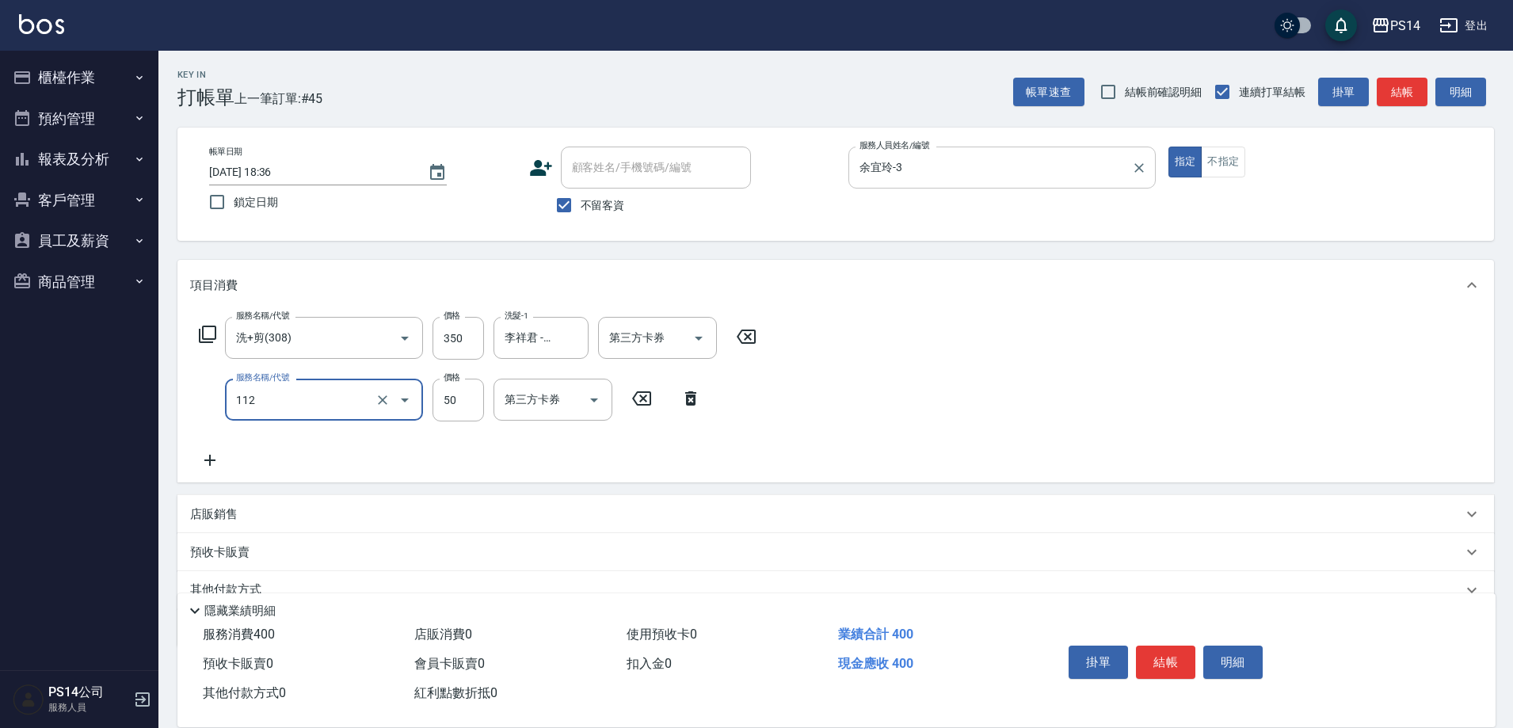
type input "精油50(112)"
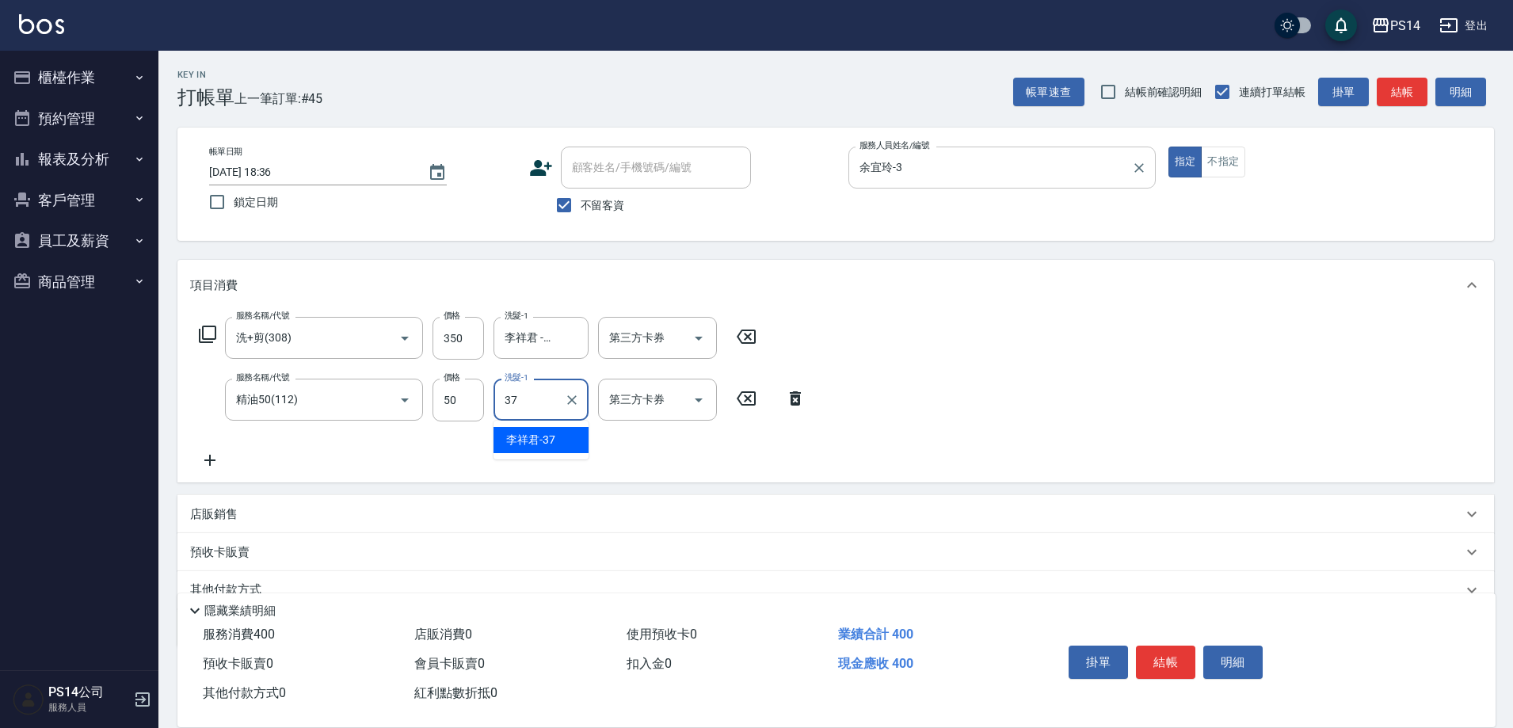
type input "李祥君 -37"
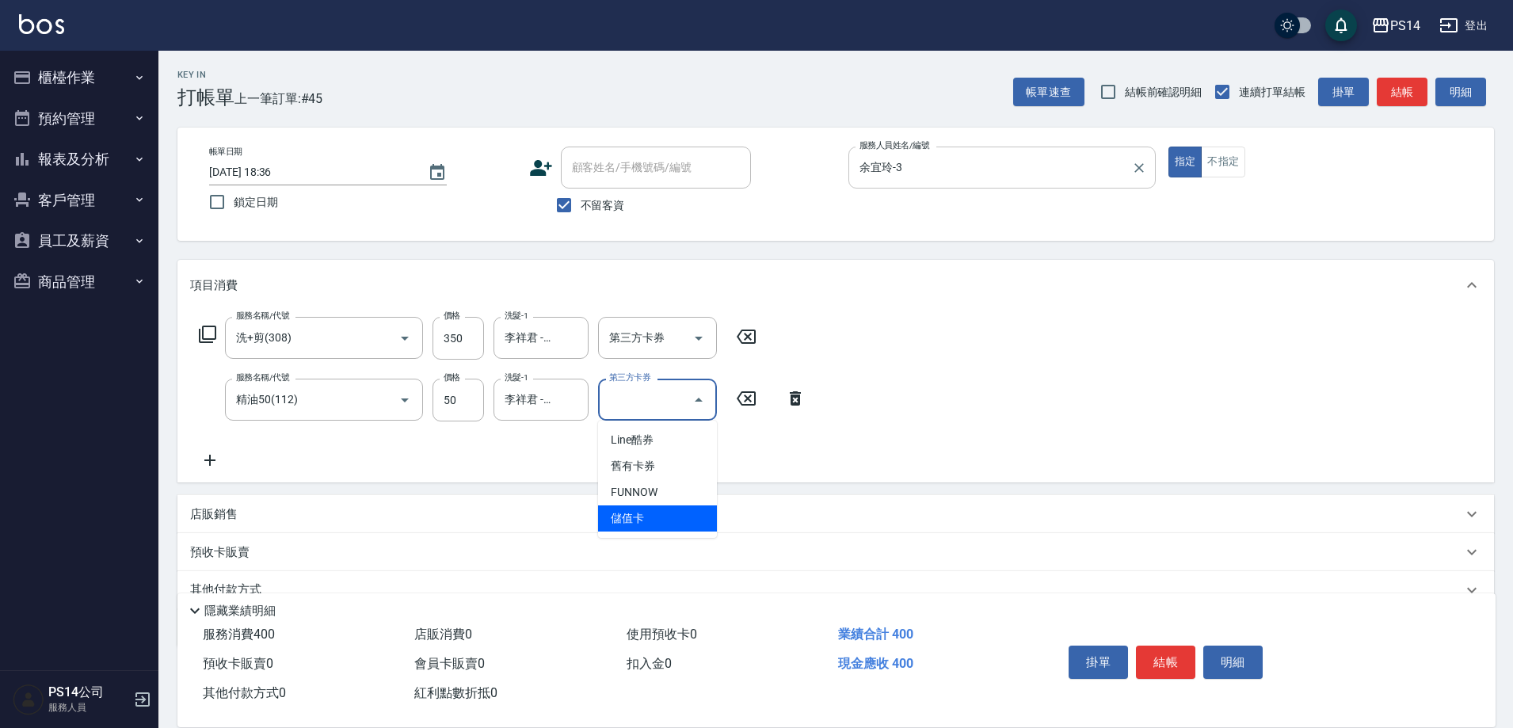
type input "儲值卡"
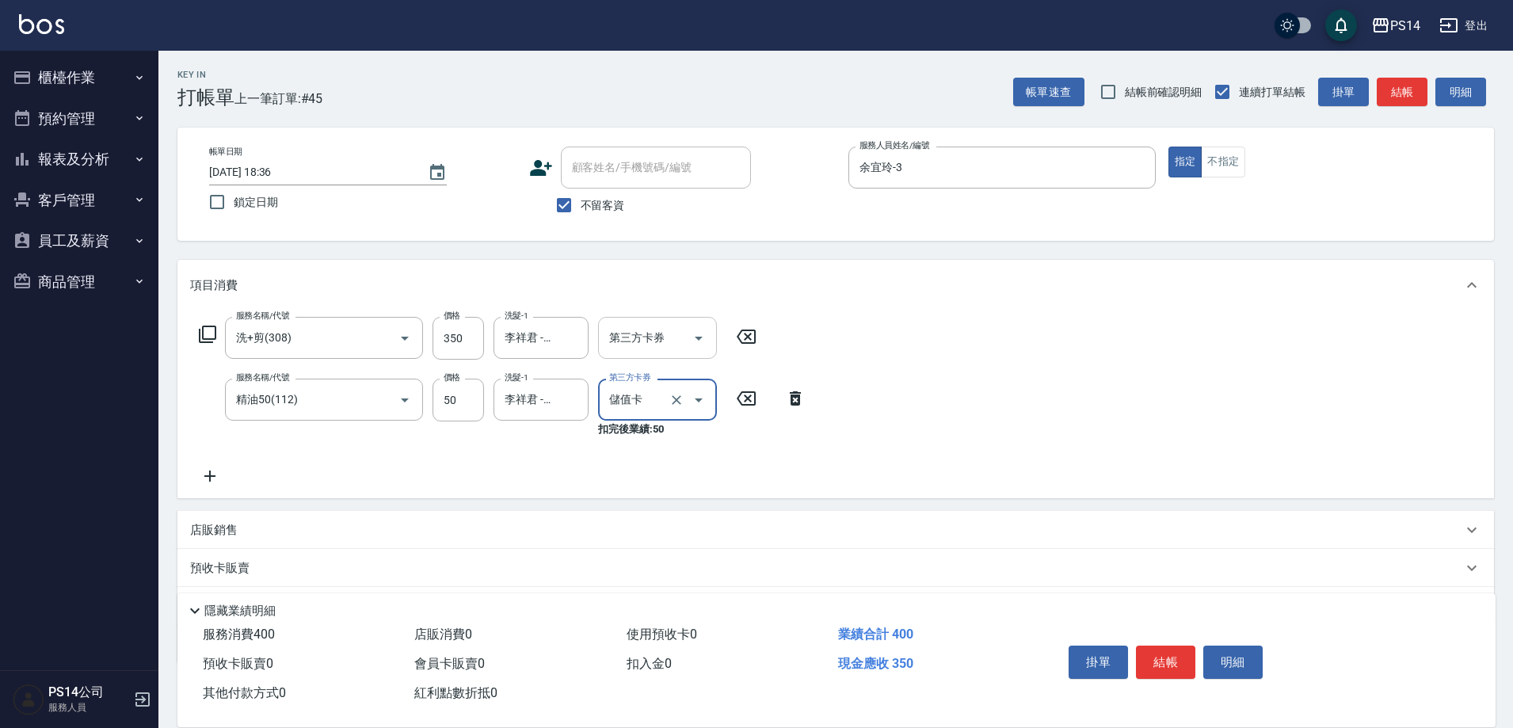
click at [705, 334] on icon "Open" at bounding box center [698, 338] width 19 height 19
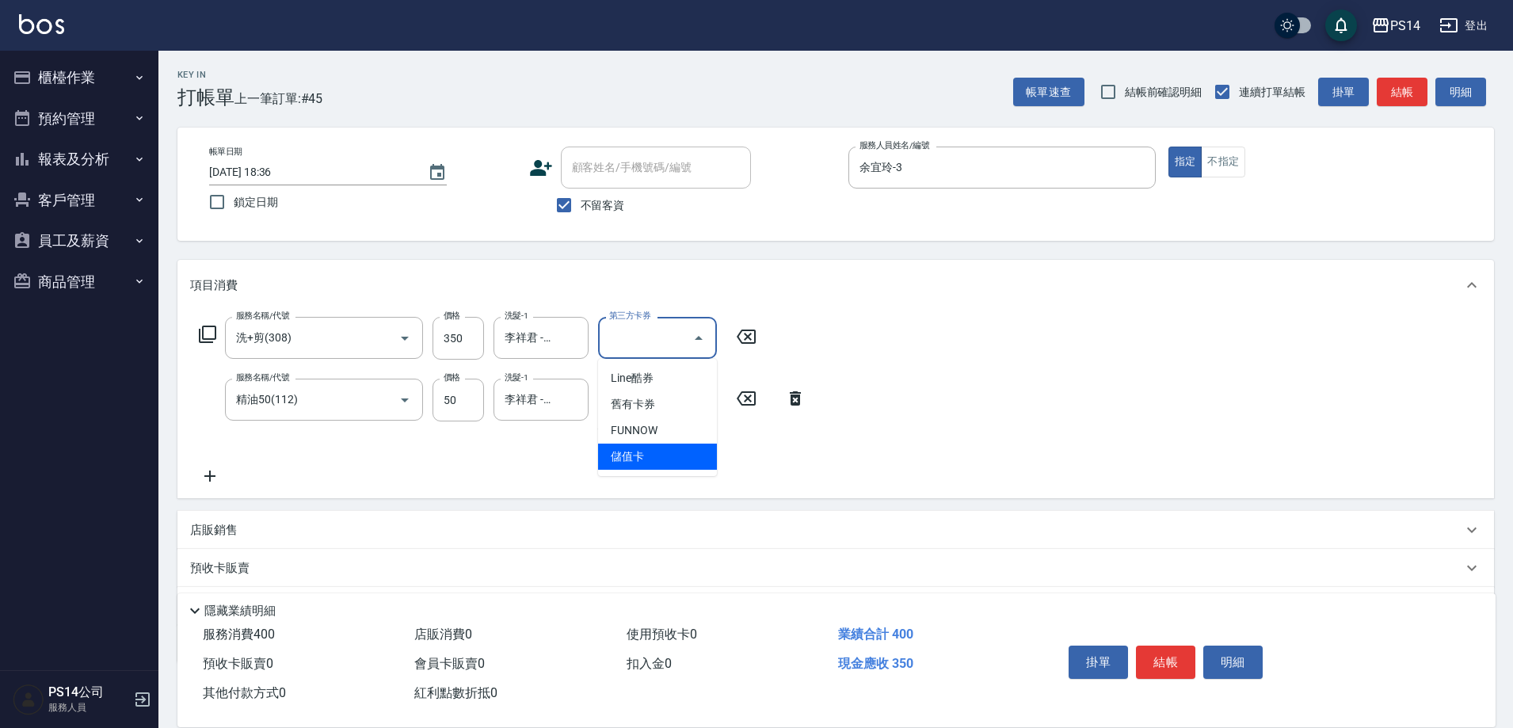
click at [684, 469] on span "儲值卡" at bounding box center [657, 457] width 119 height 26
type input "儲值卡"
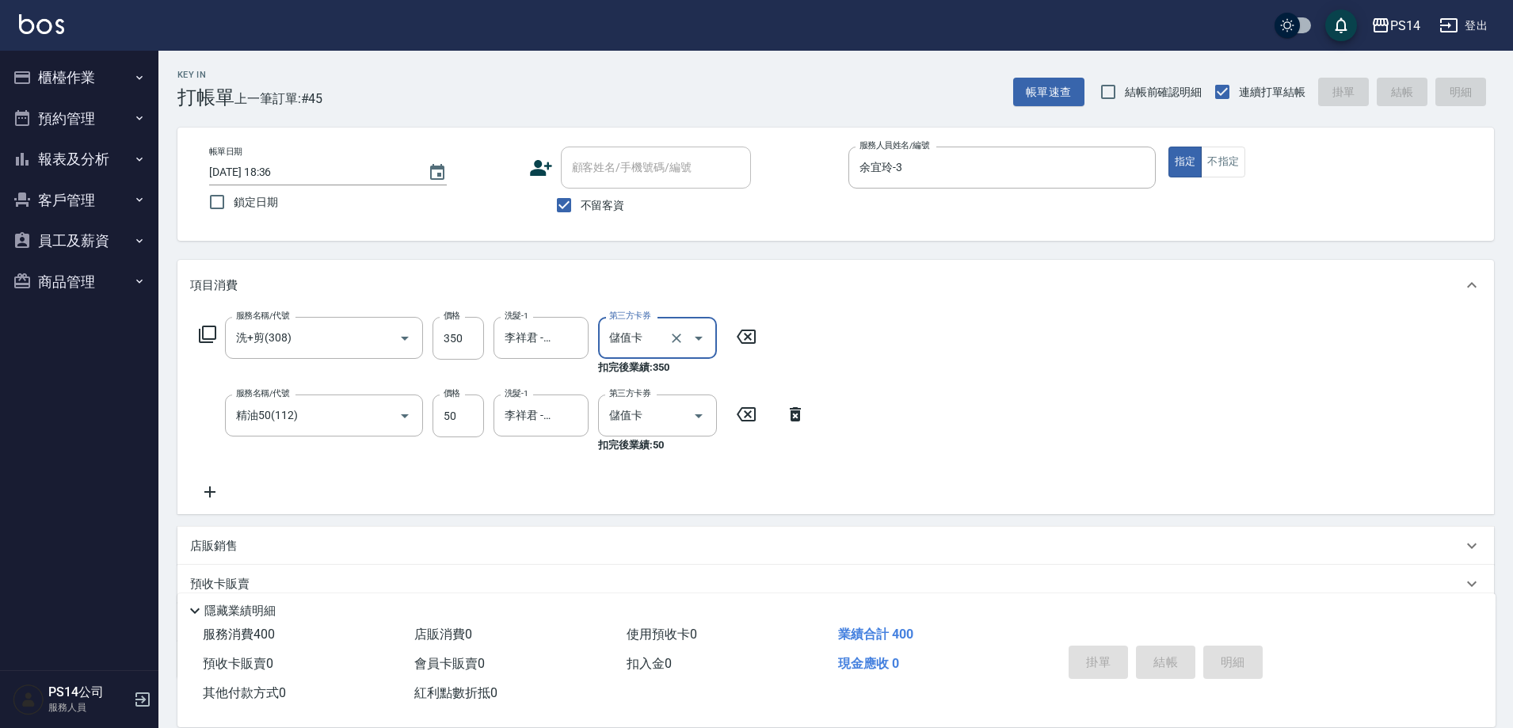
type input "[DATE] 18:37"
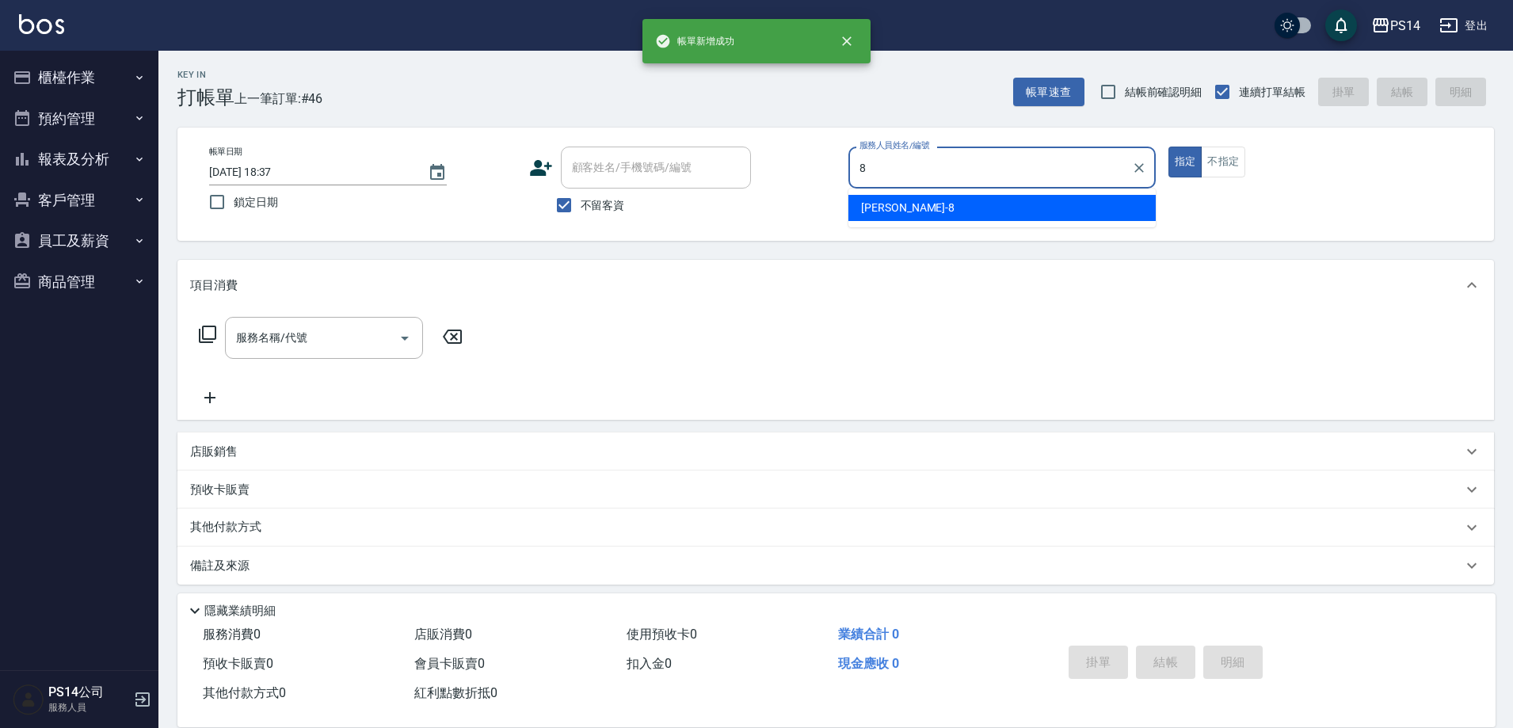
type input "[PERSON_NAME]-8"
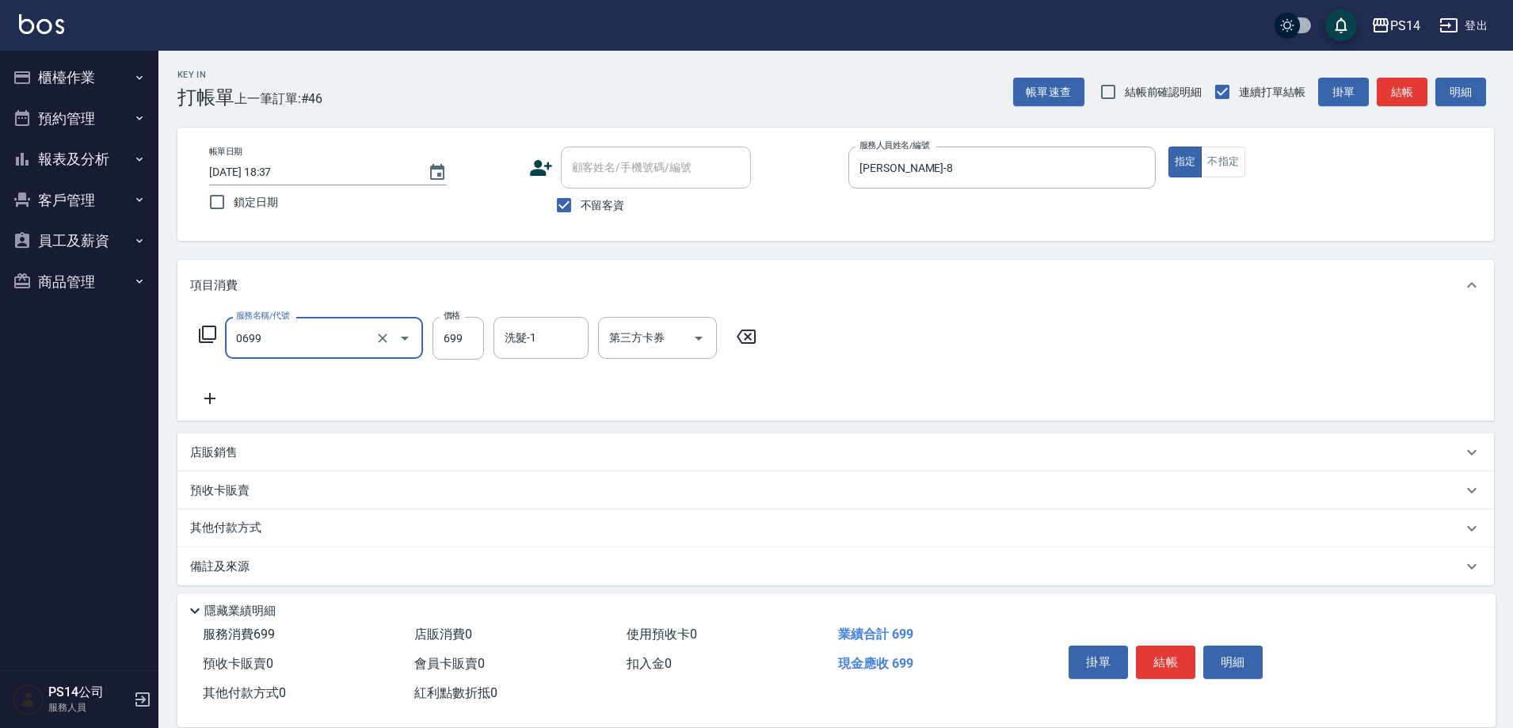
type input "精油SPA(0699)"
type input "陳羿淇-17"
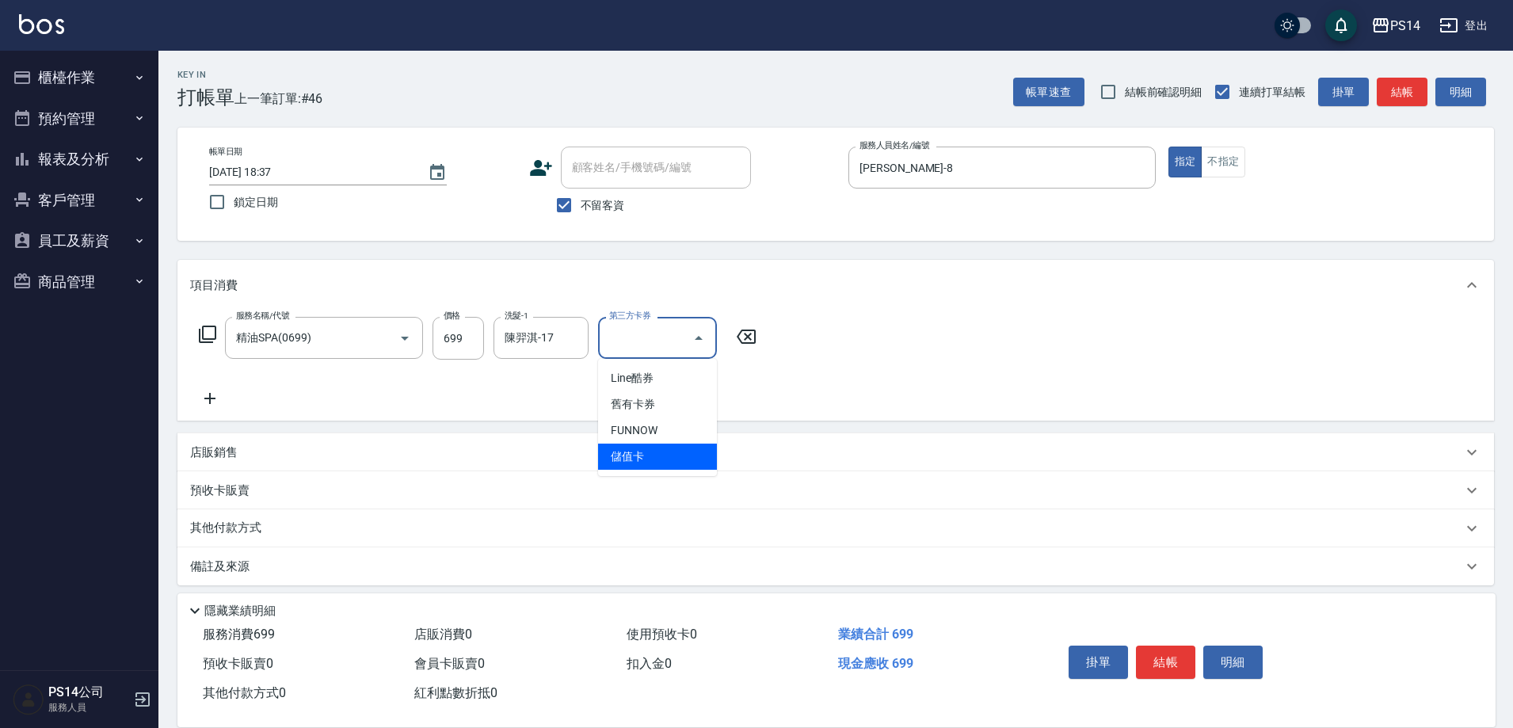
type input "儲值卡"
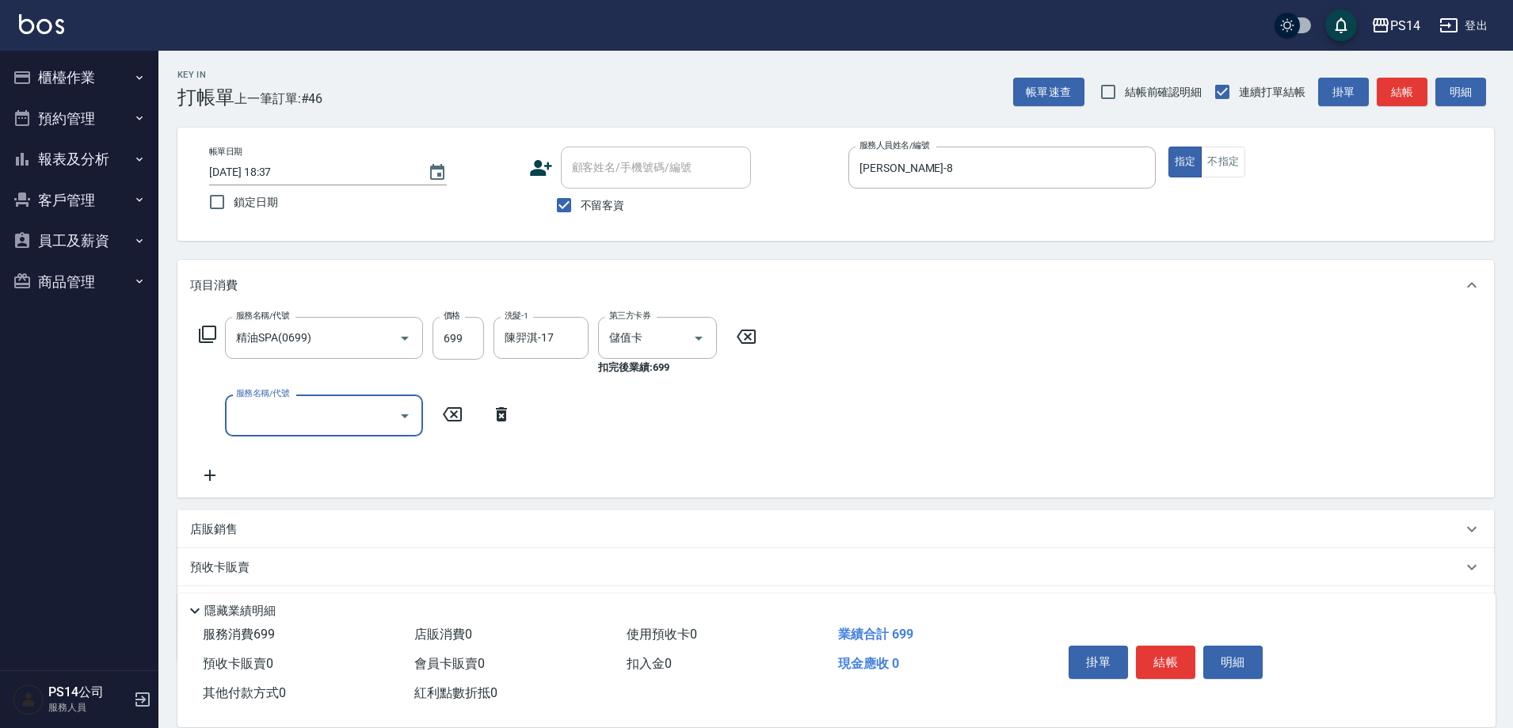
type input "2"
type input "剪髮(301)"
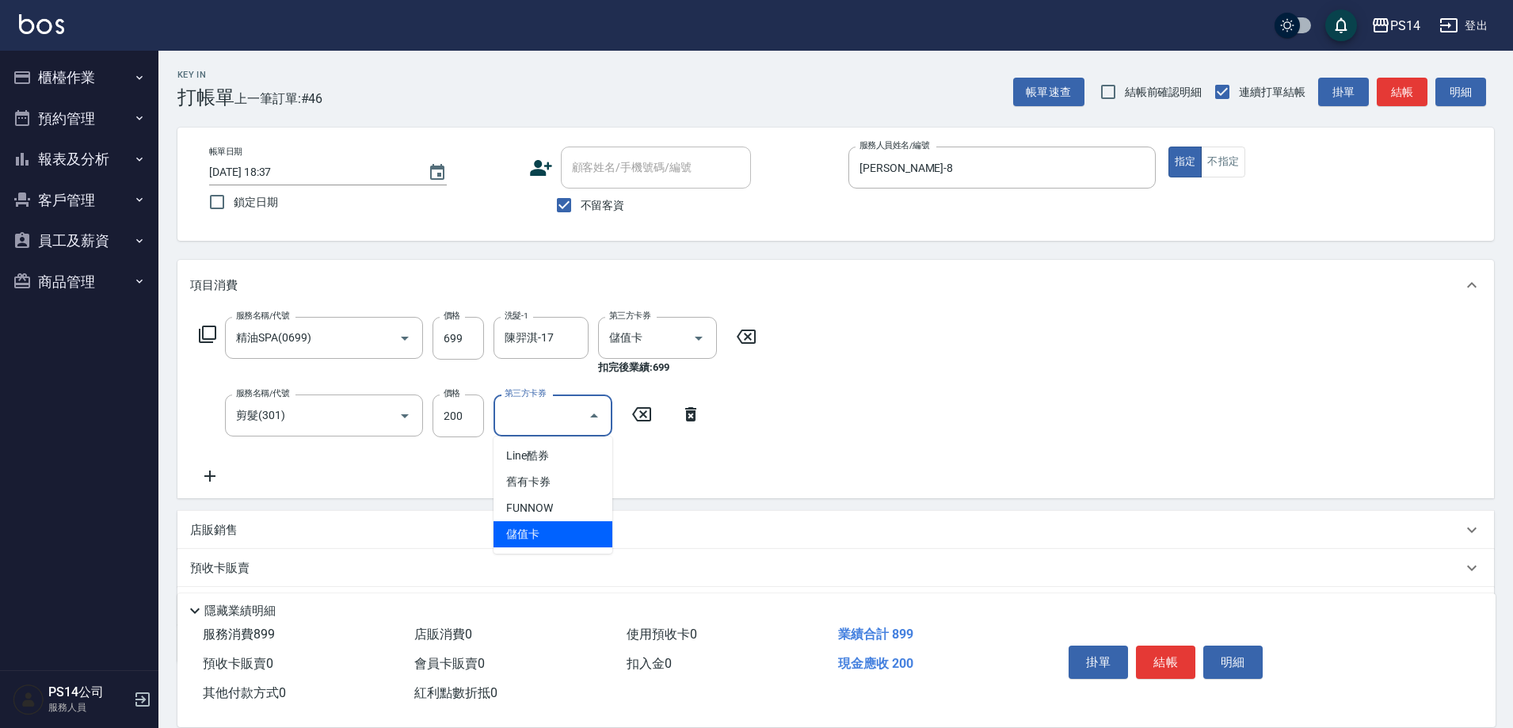
type input "儲值卡"
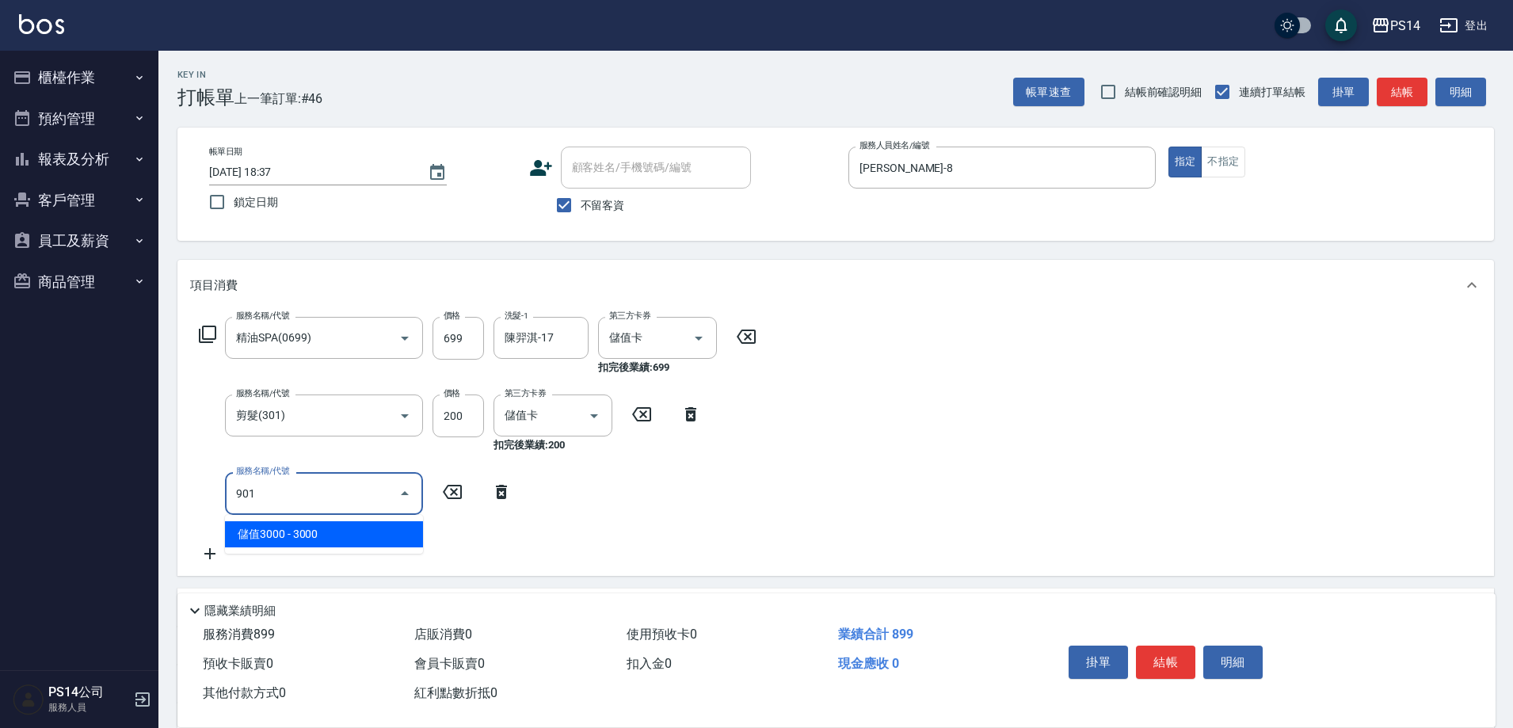
type input "儲值3000(901)"
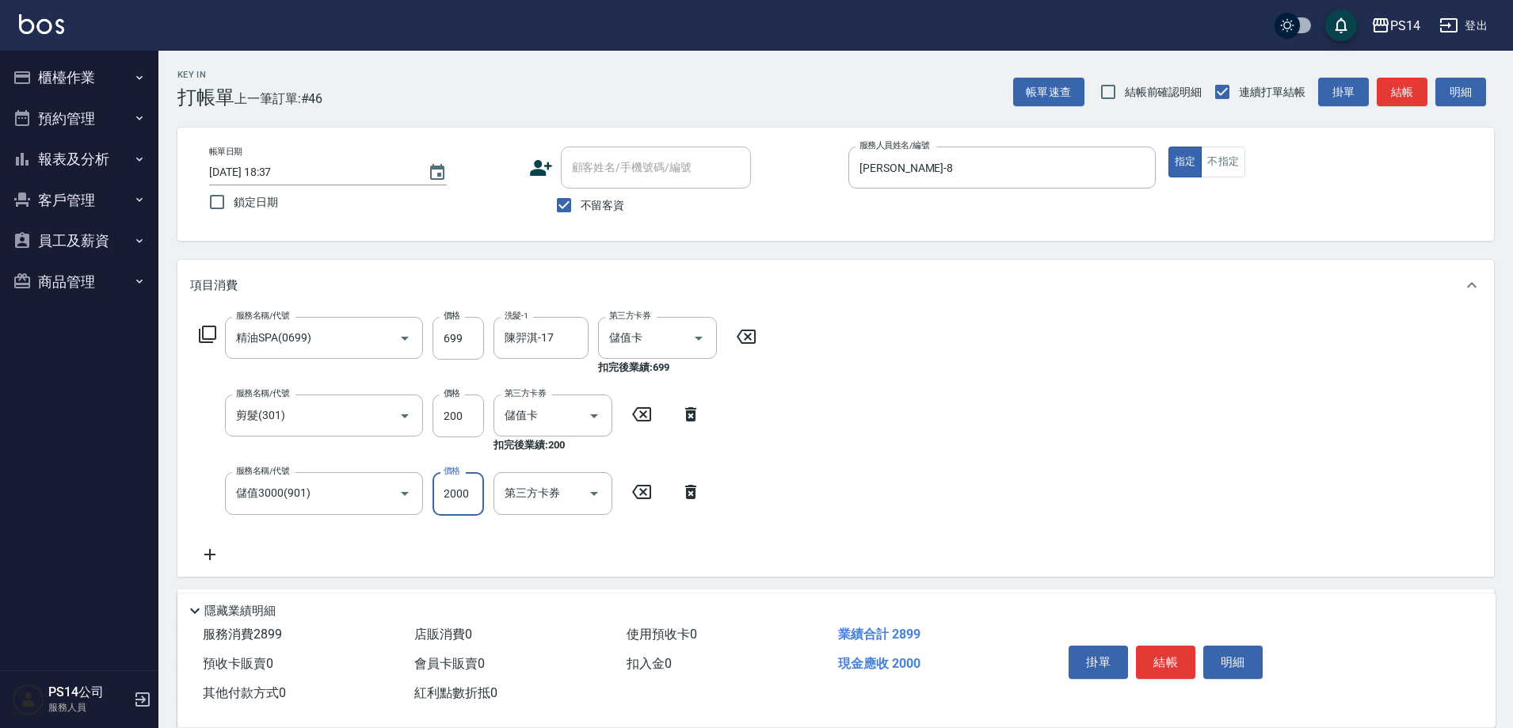
type input "2000"
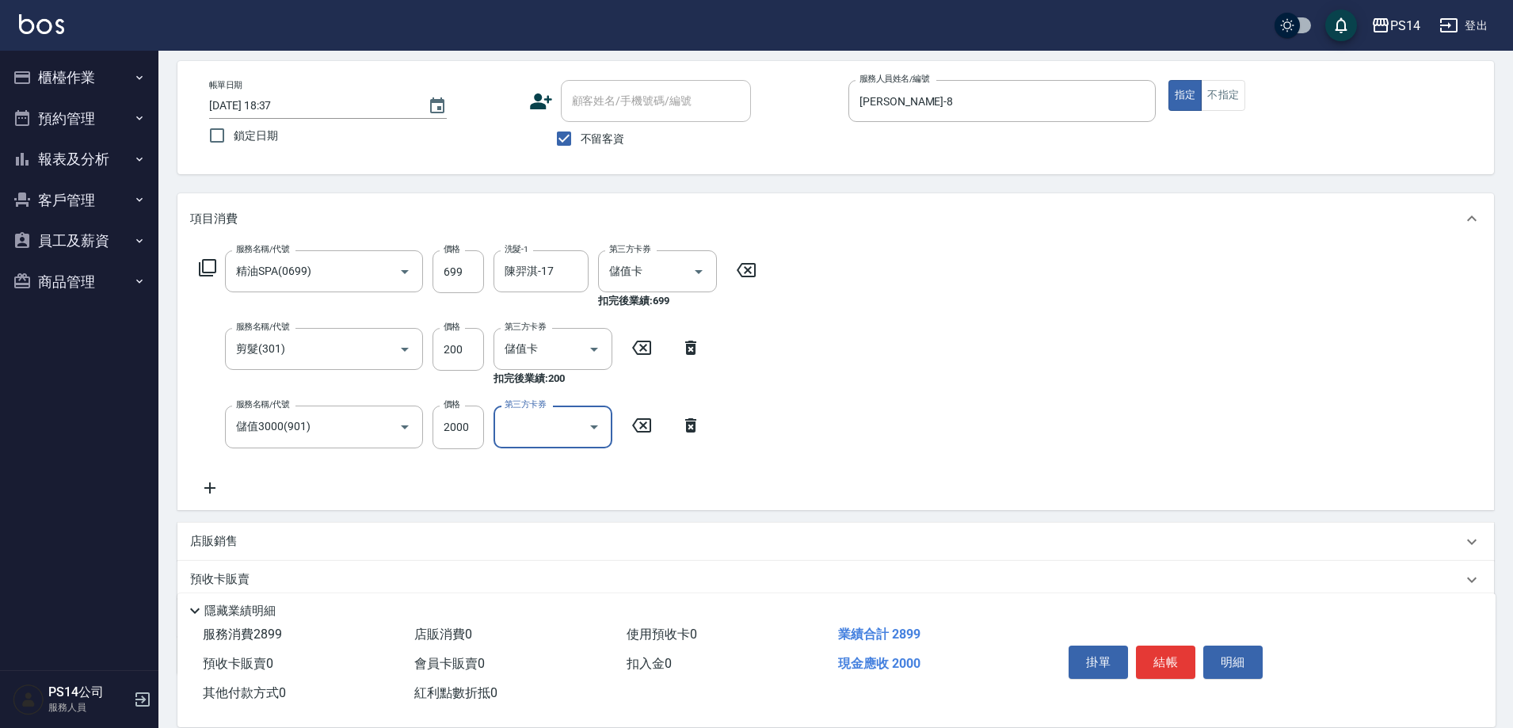
scroll to position [166, 0]
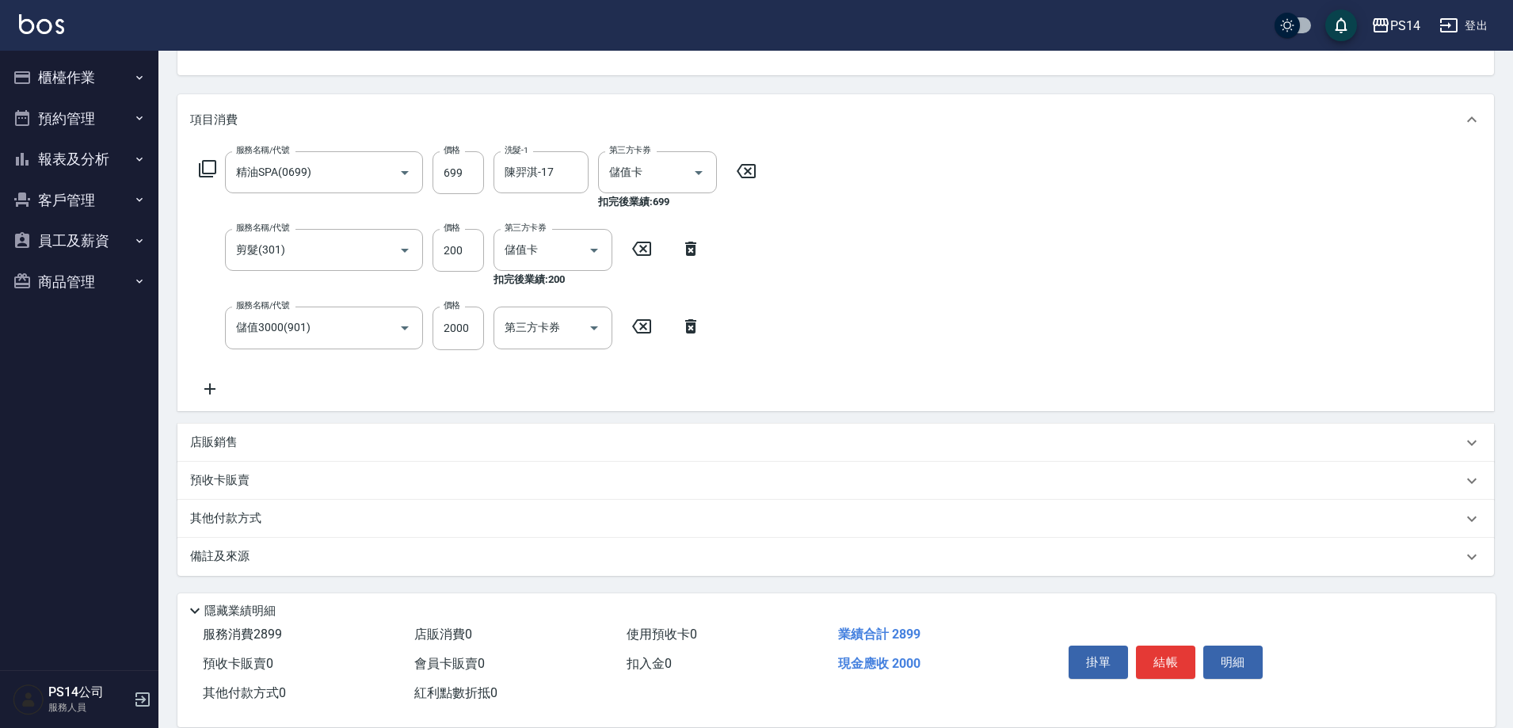
click at [222, 444] on p "店販銷售" at bounding box center [214, 442] width 48 height 17
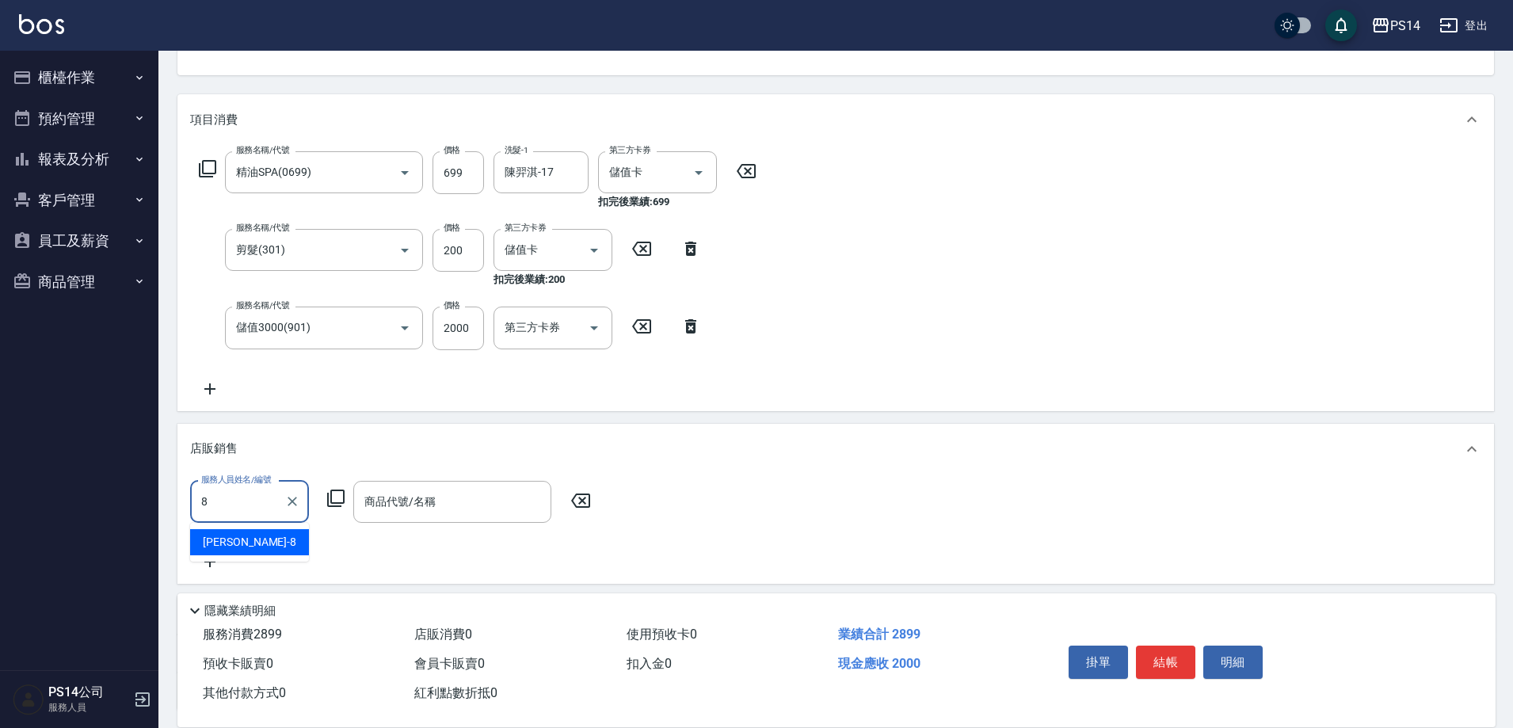
type input "[PERSON_NAME]-8"
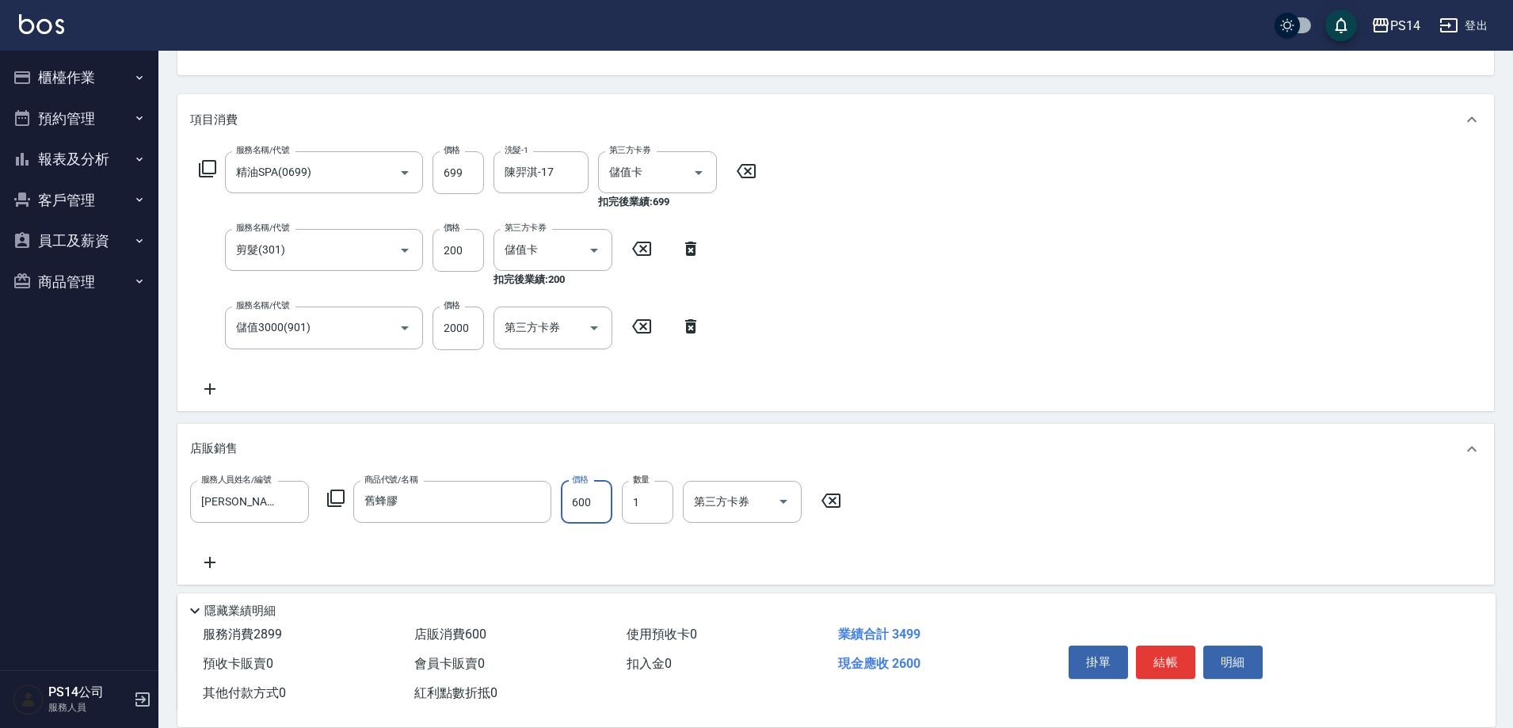
type input "舊蜂膠"
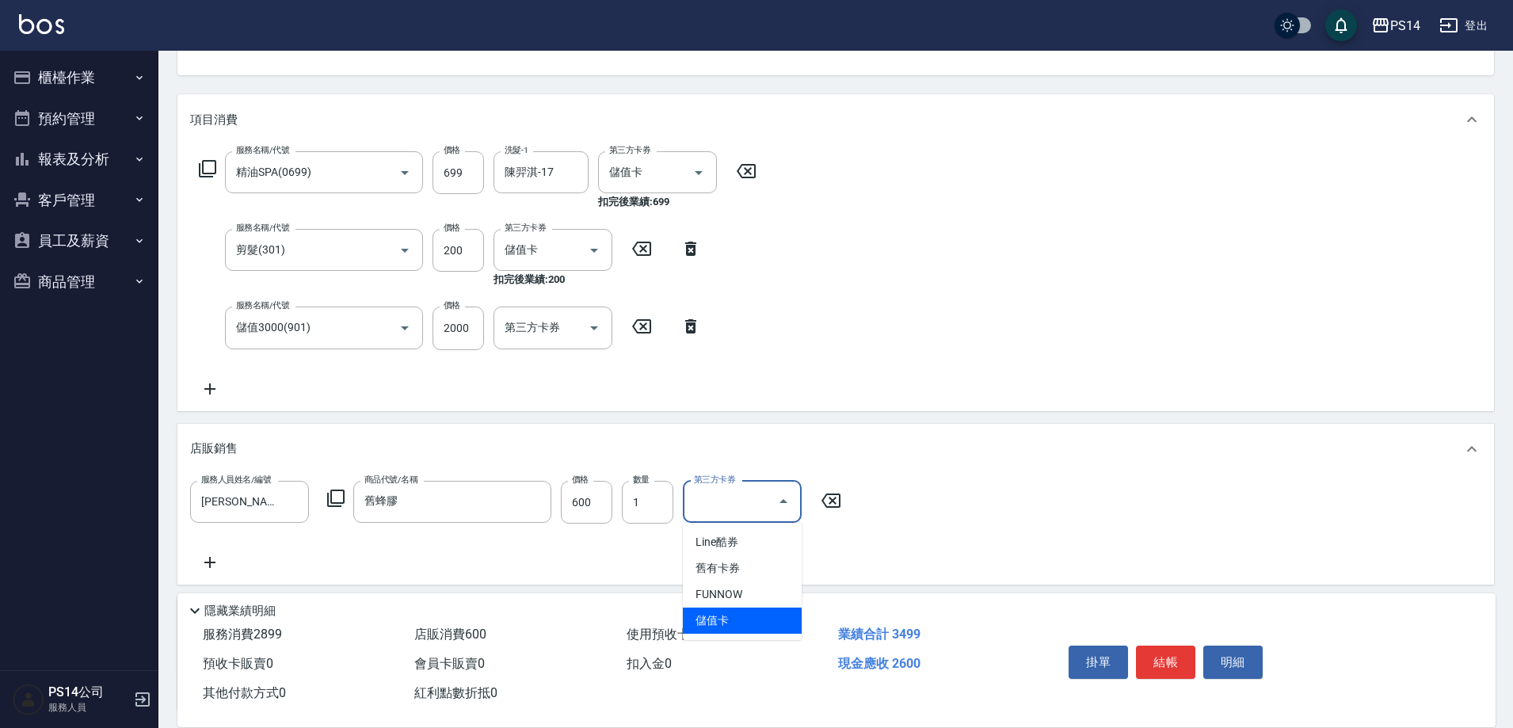
type input "儲值卡"
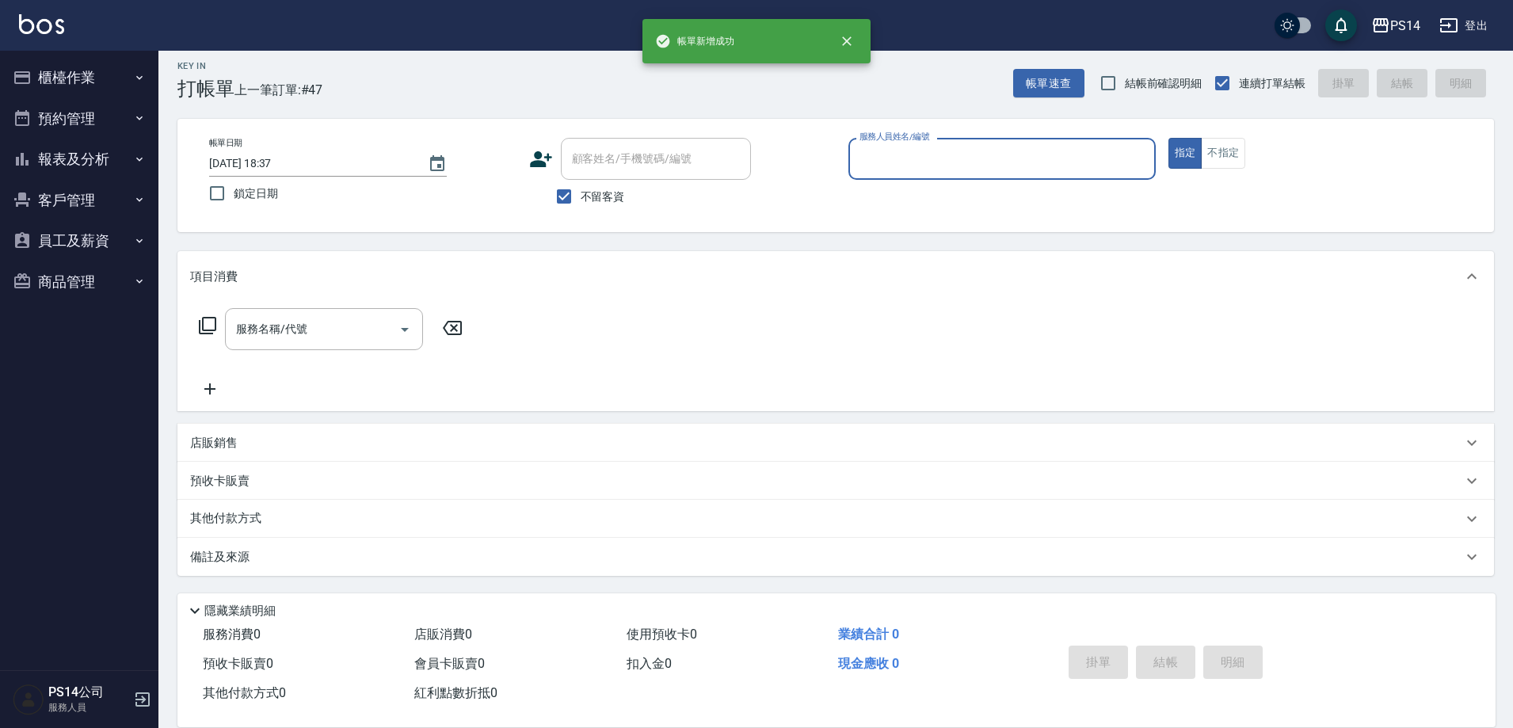
scroll to position [9, 0]
type input "許寶財-7"
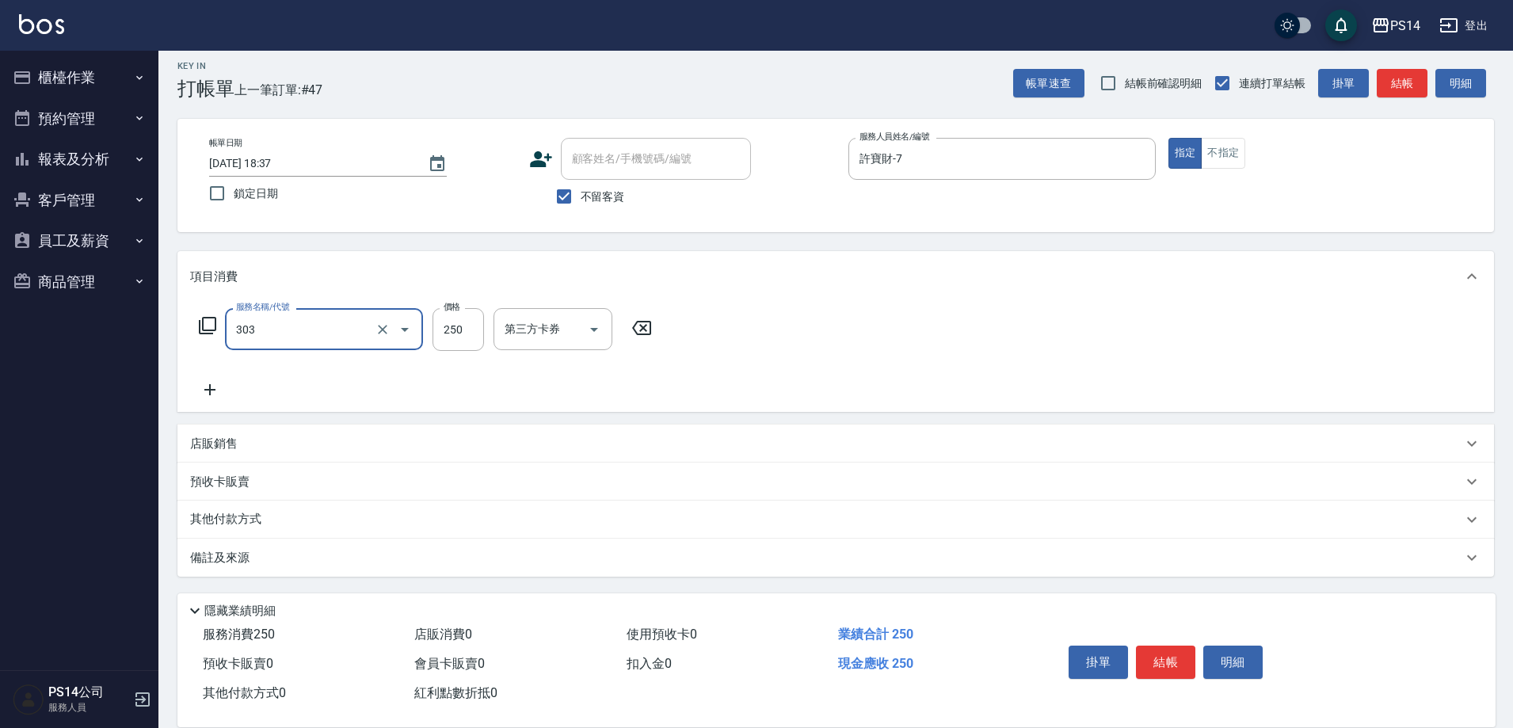
type input "剪髮(303)"
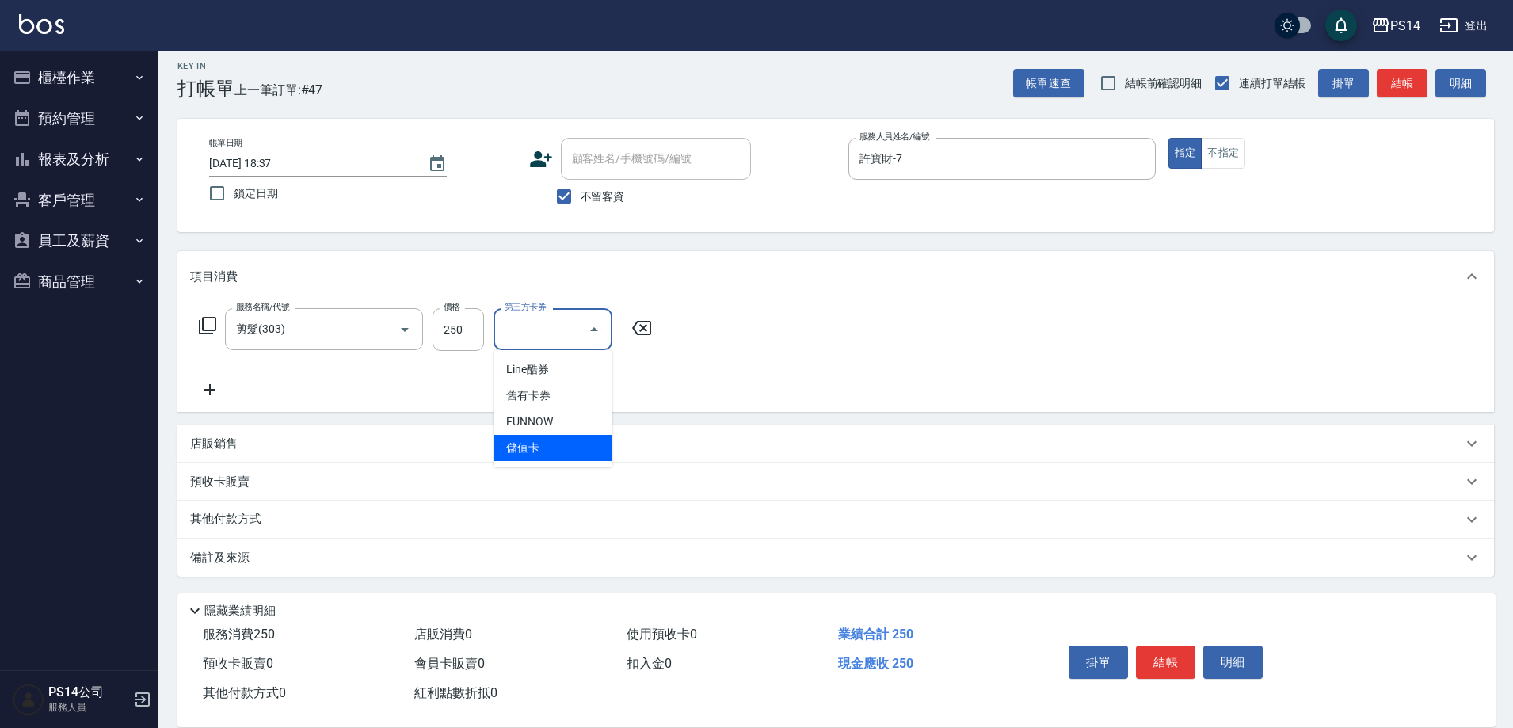
type input "儲值卡"
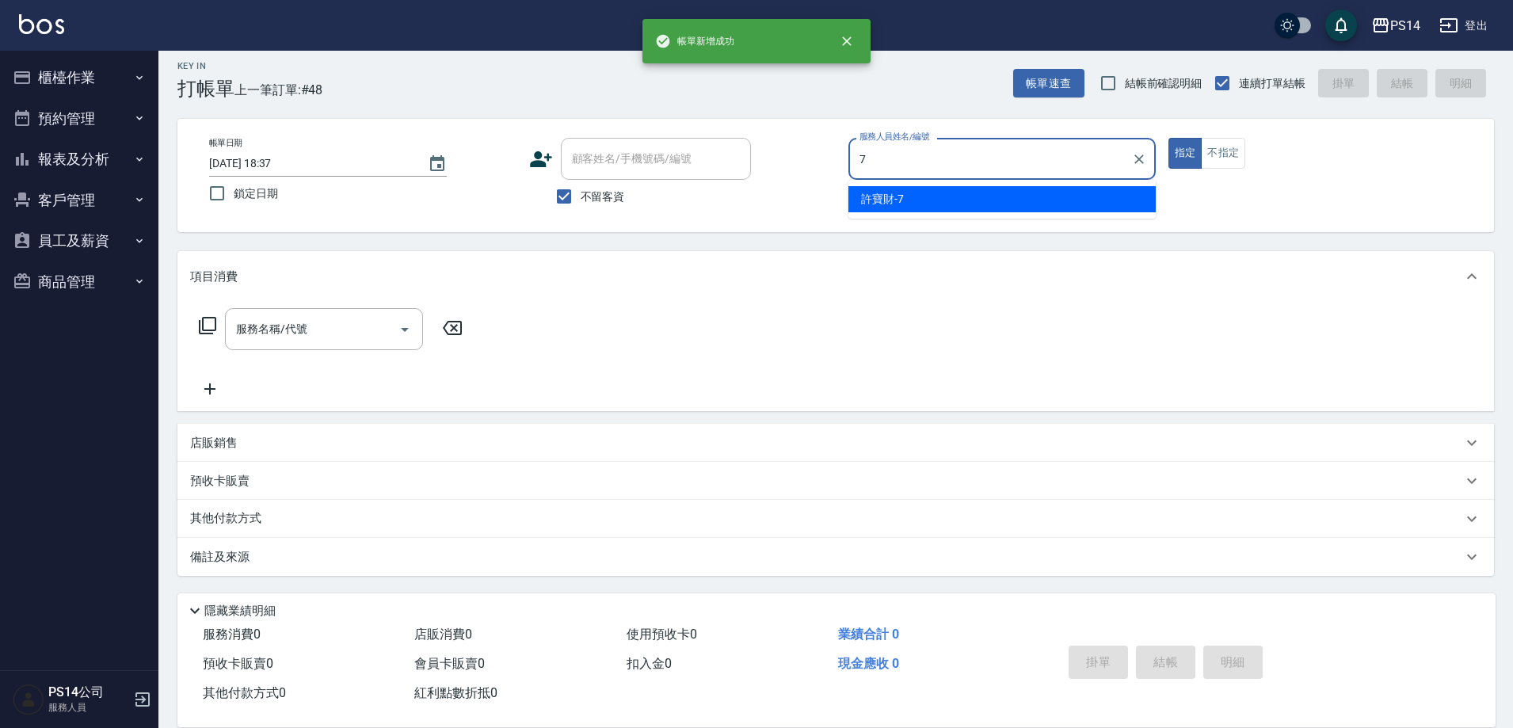
type input "許寶財-7"
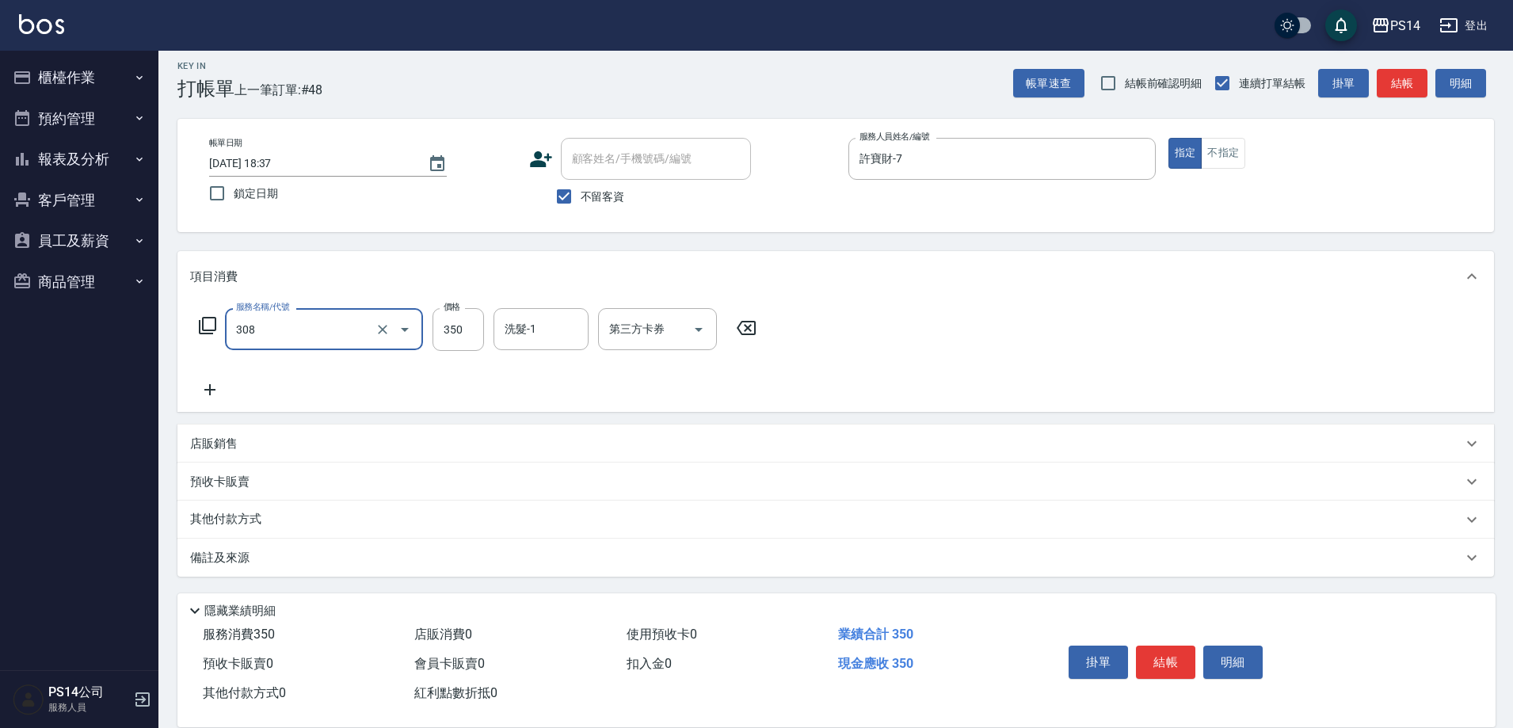
type input "洗+剪(308)"
type input "陳羿淇-17"
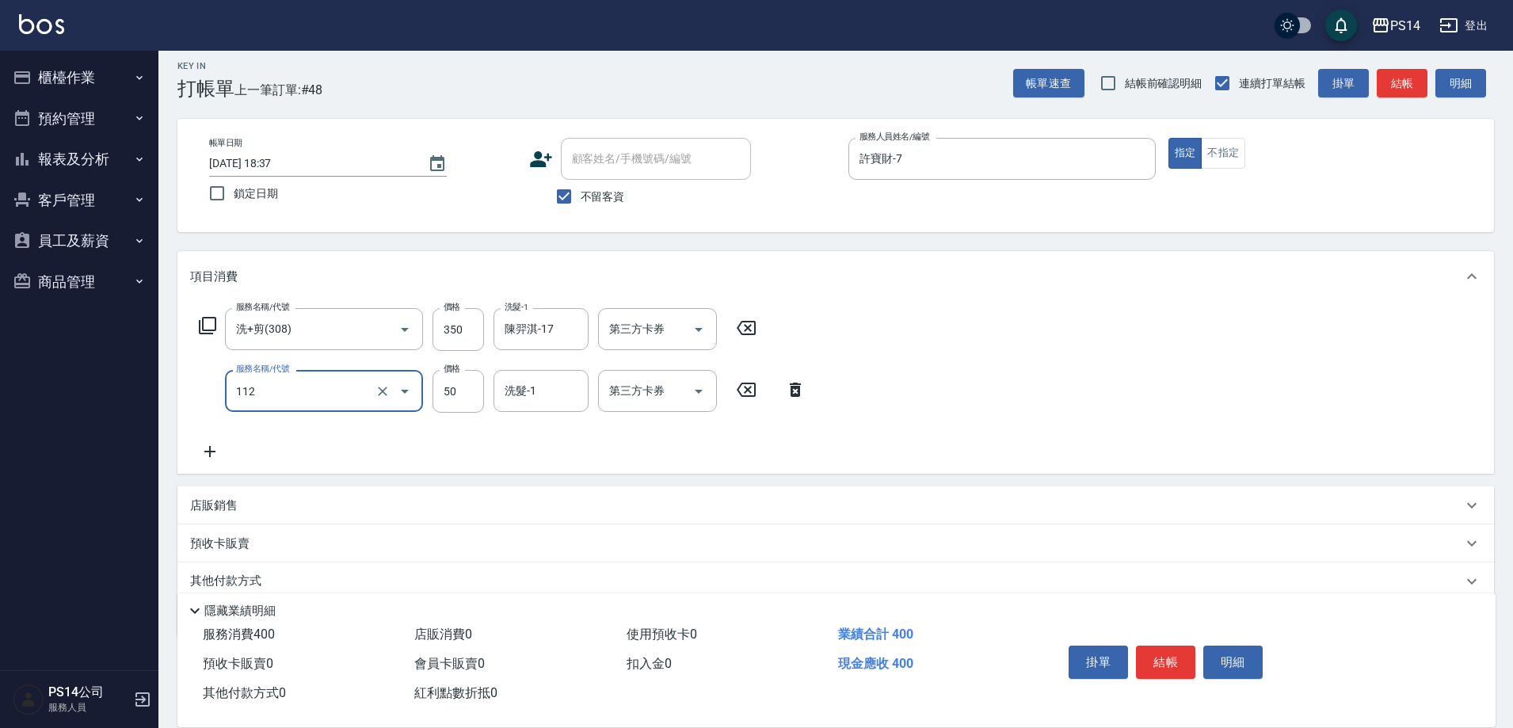
type input "精油50(112)"
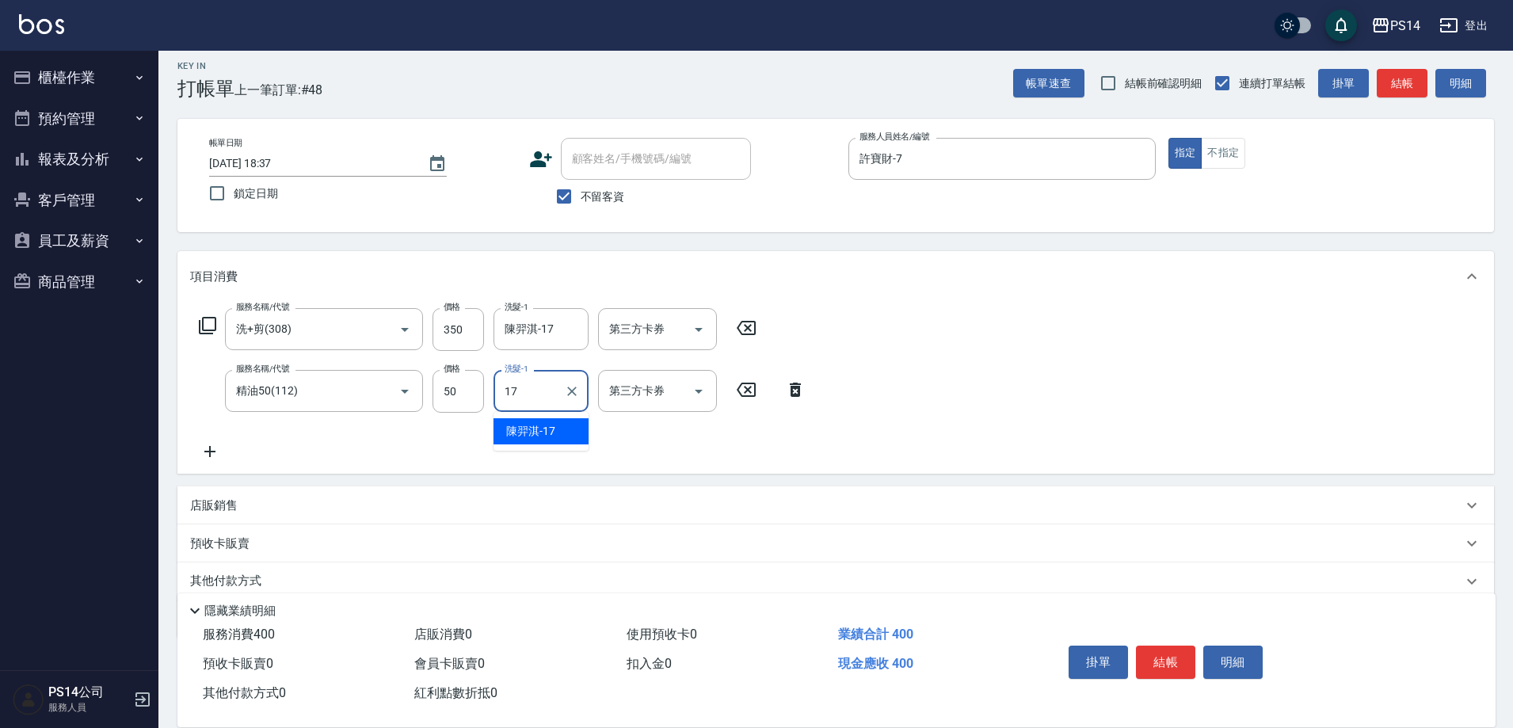
type input "陳羿淇-17"
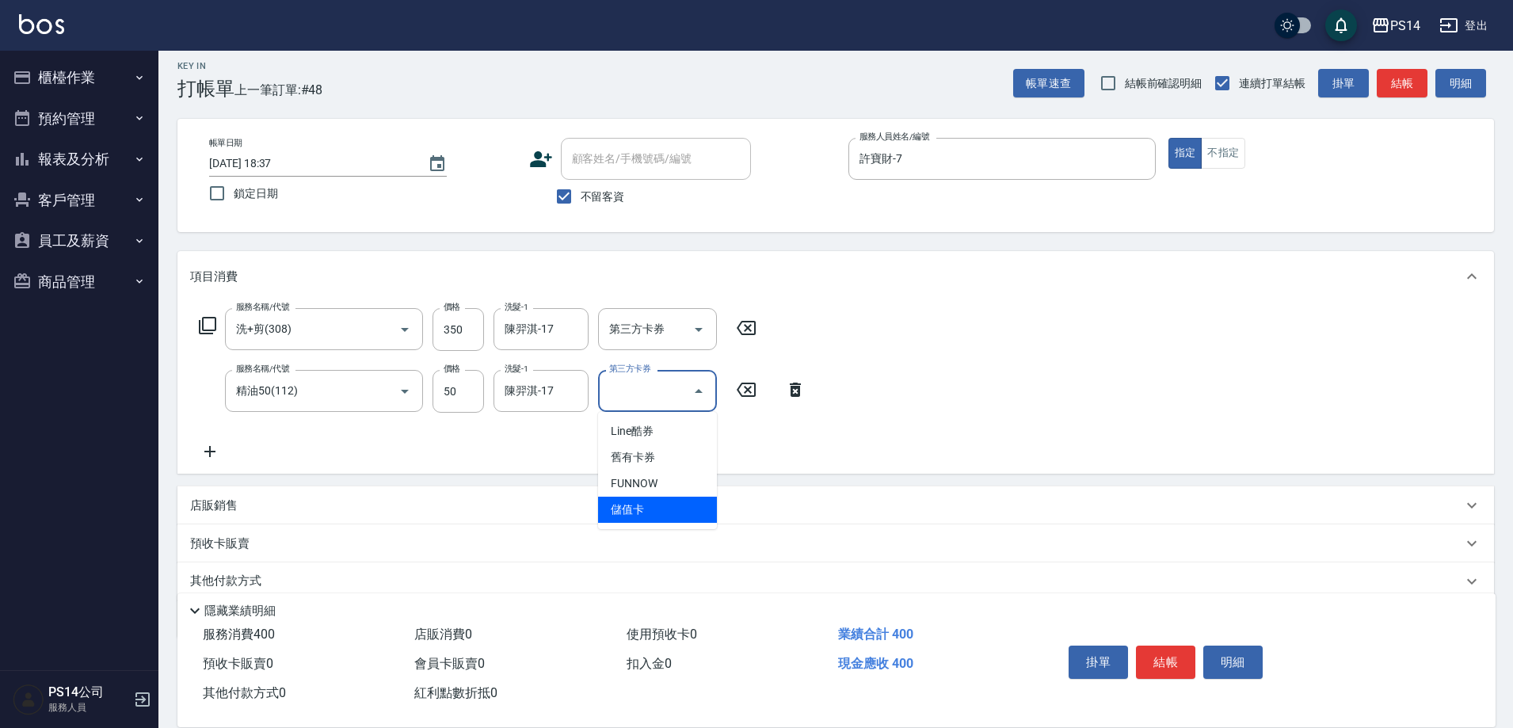
type input "儲值卡"
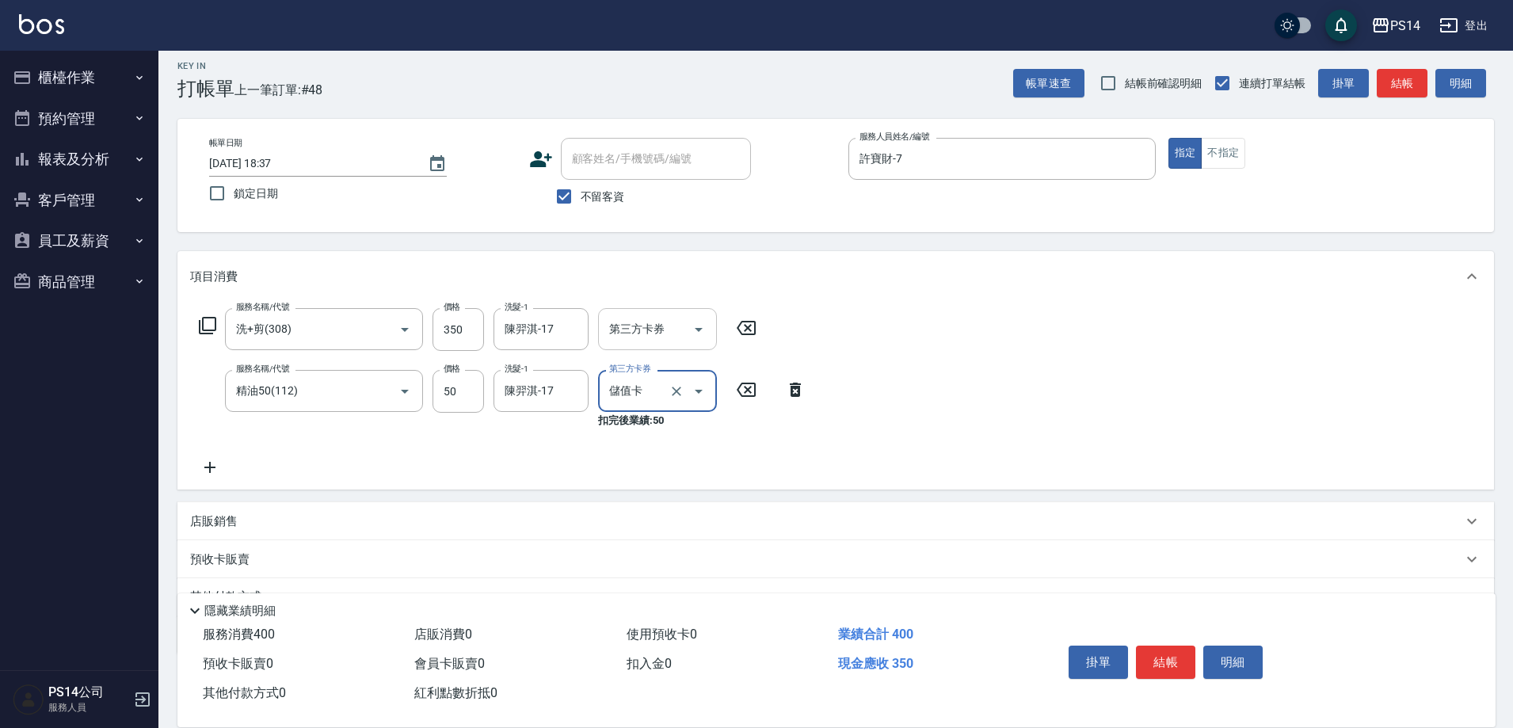
click at [696, 322] on icon "Open" at bounding box center [698, 329] width 19 height 19
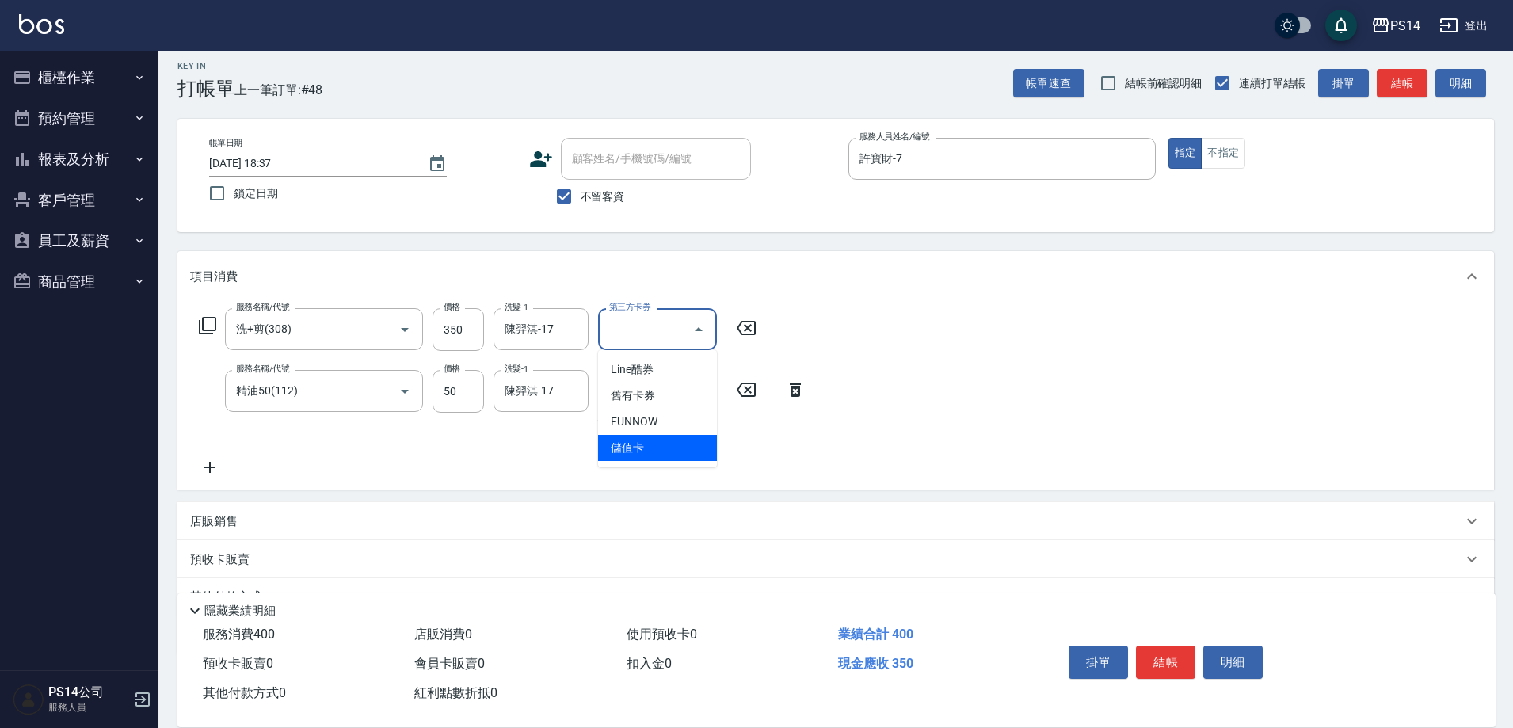
click at [676, 452] on span "儲值卡" at bounding box center [657, 448] width 119 height 26
type input "儲值卡"
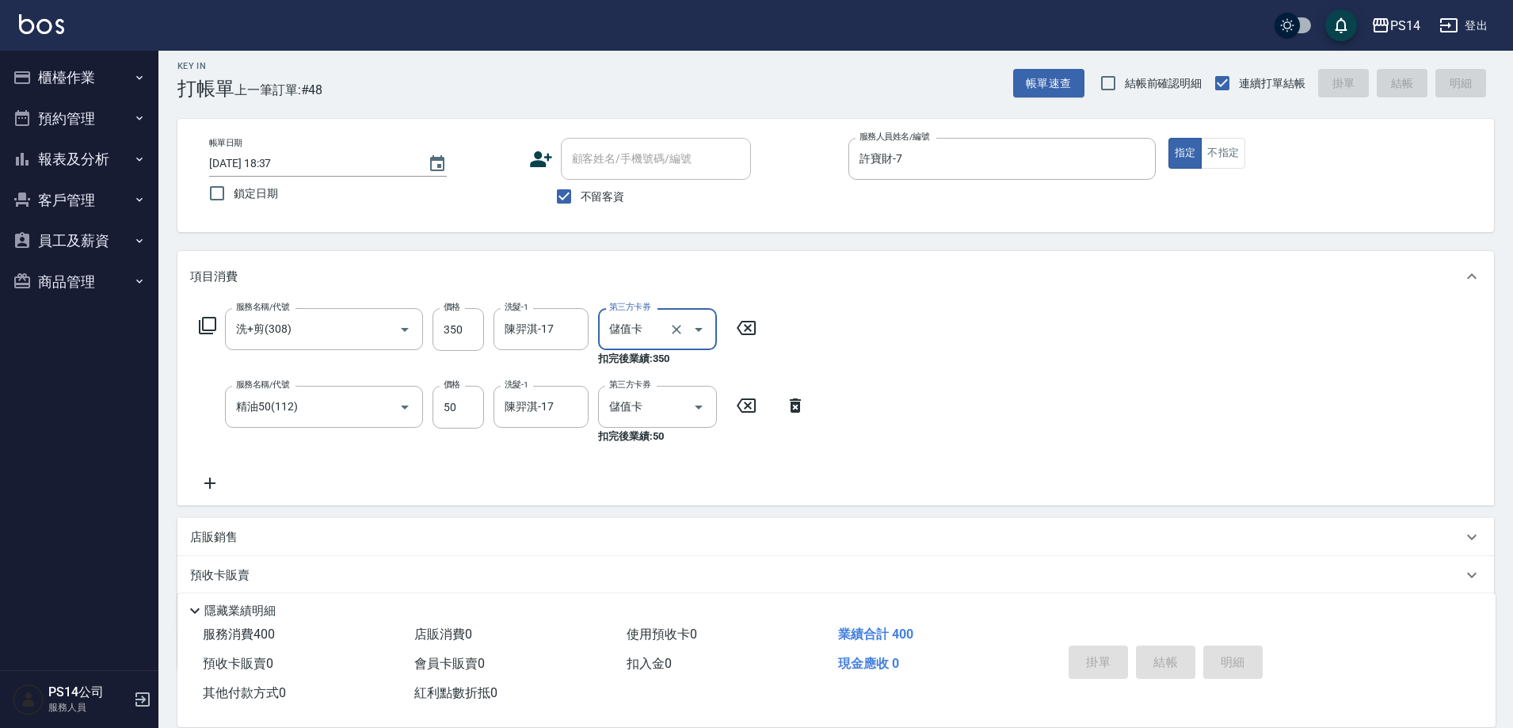
type input "[DATE] 18:38"
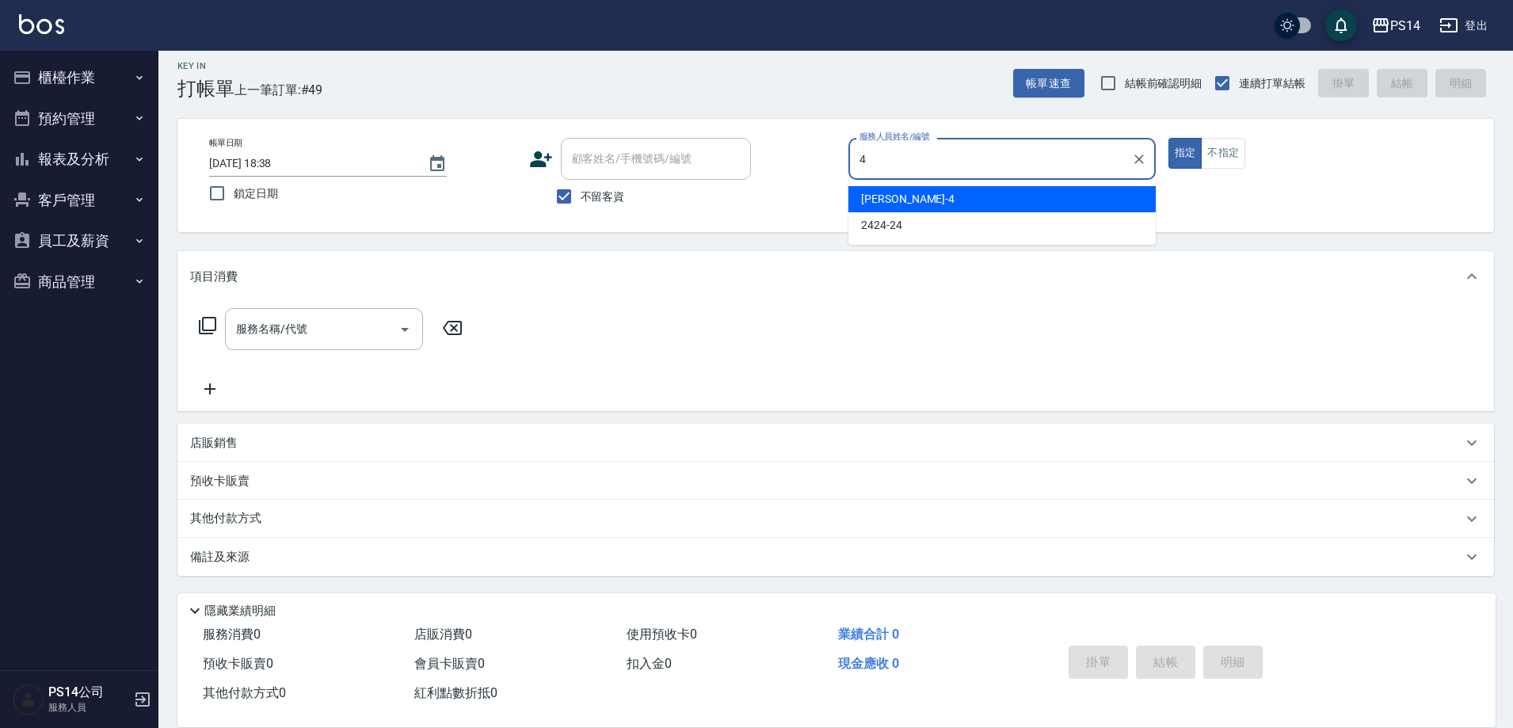
type input "[PERSON_NAME]-4"
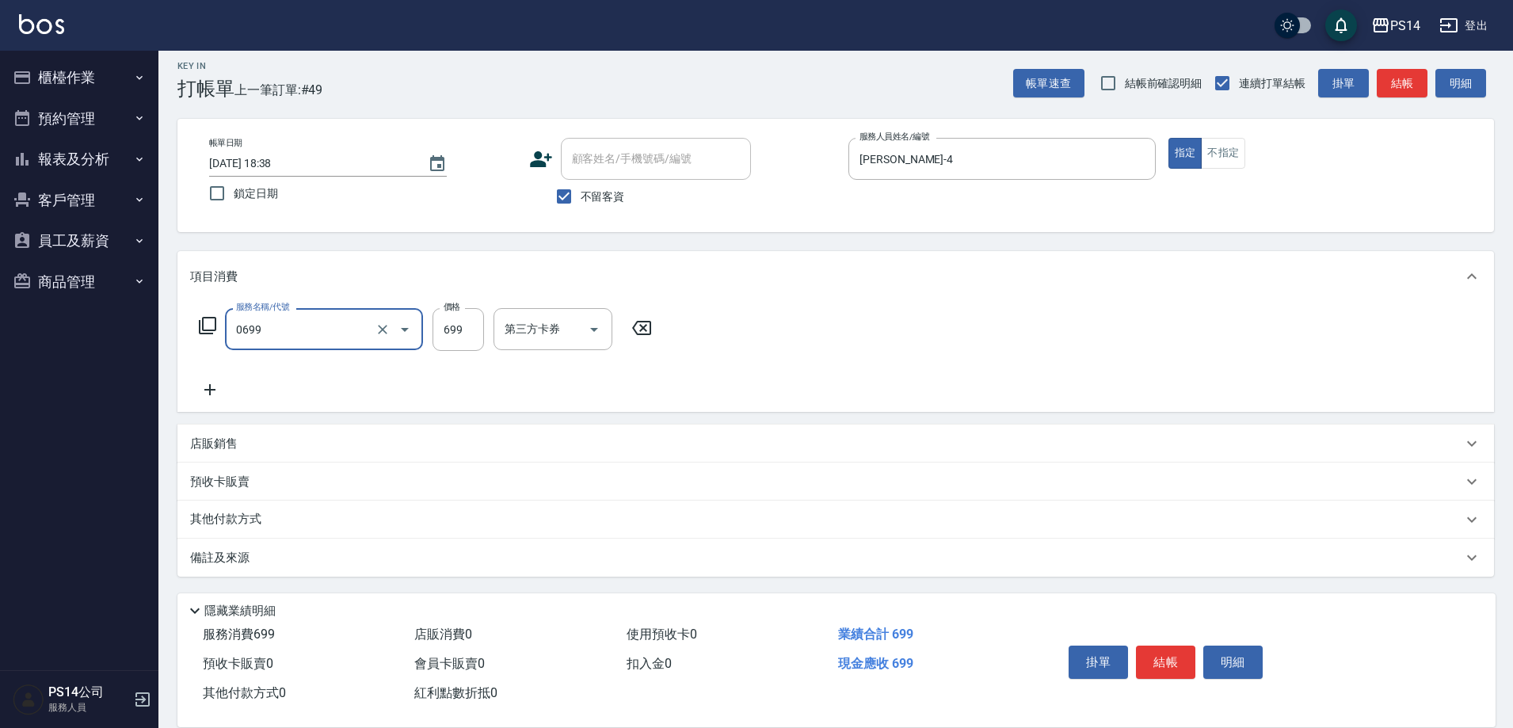
type input "精油SPA(0699)"
type input "謝欣紜-28"
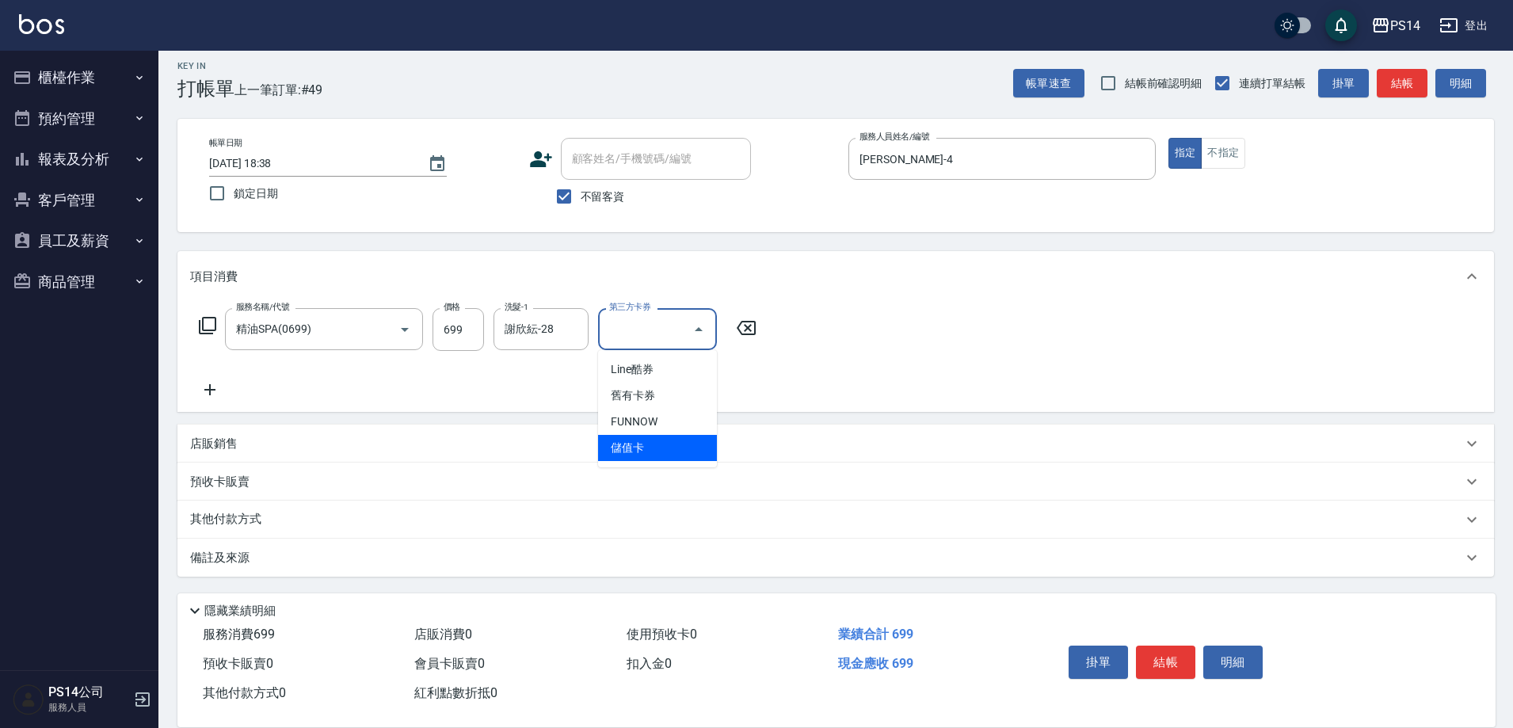
type input "儲值卡"
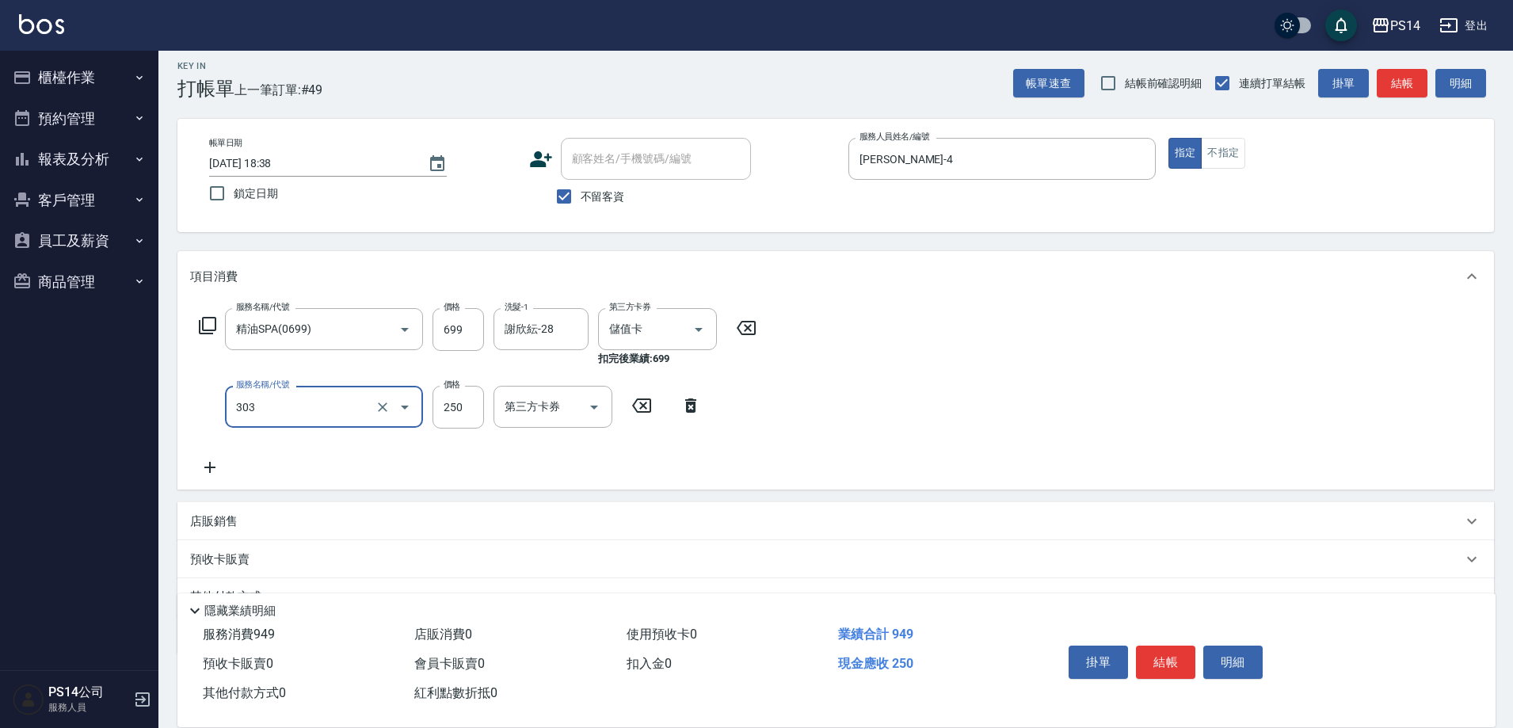
type input "剪髮(303)"
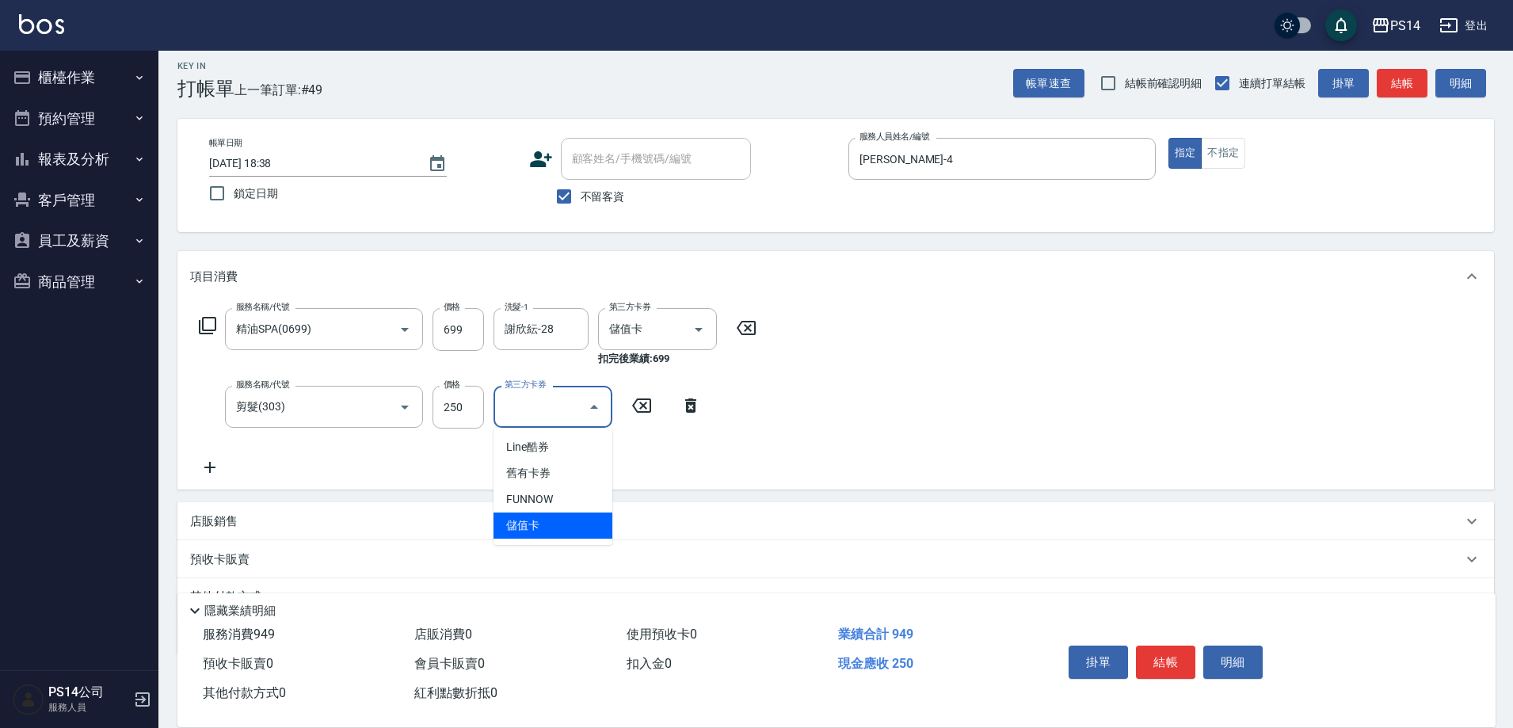
type input "儲值卡"
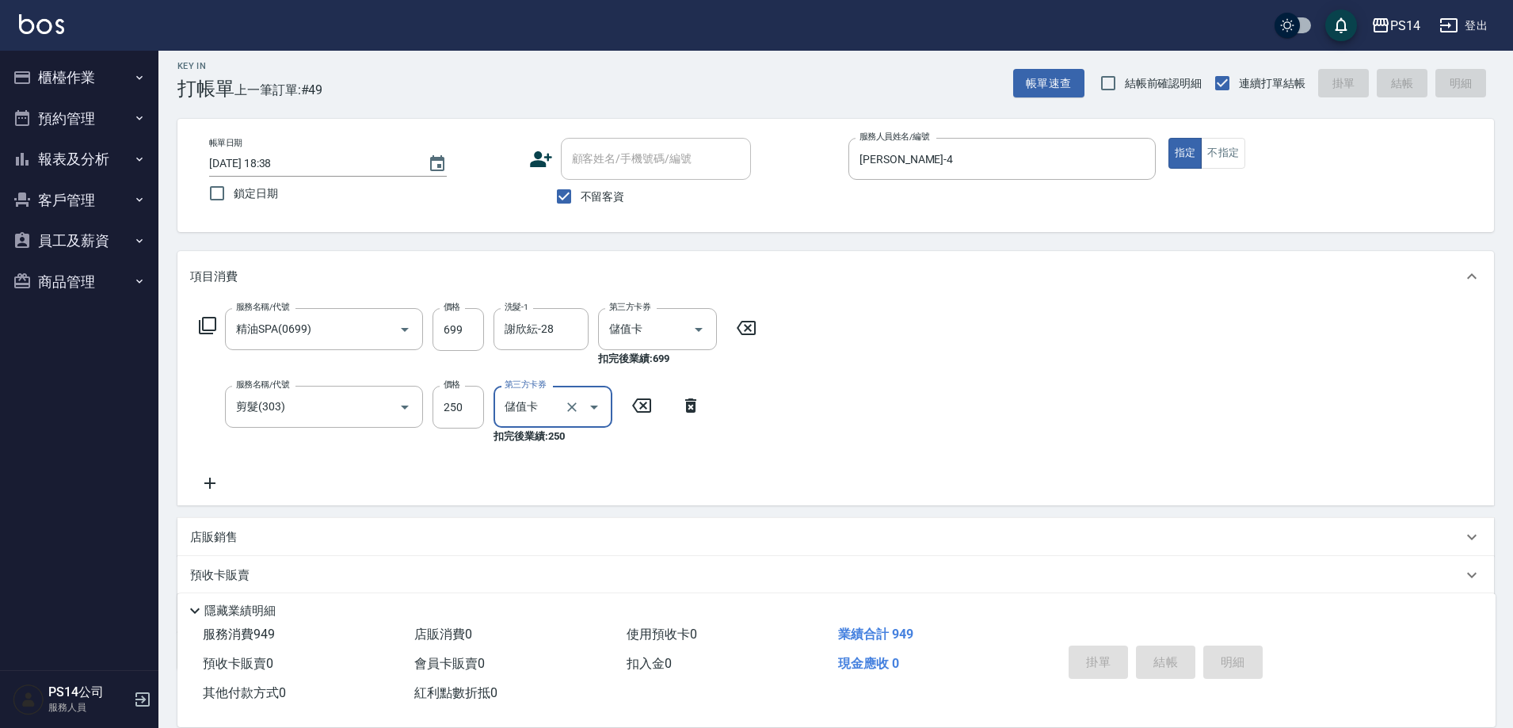
type input "[DATE] 18:39"
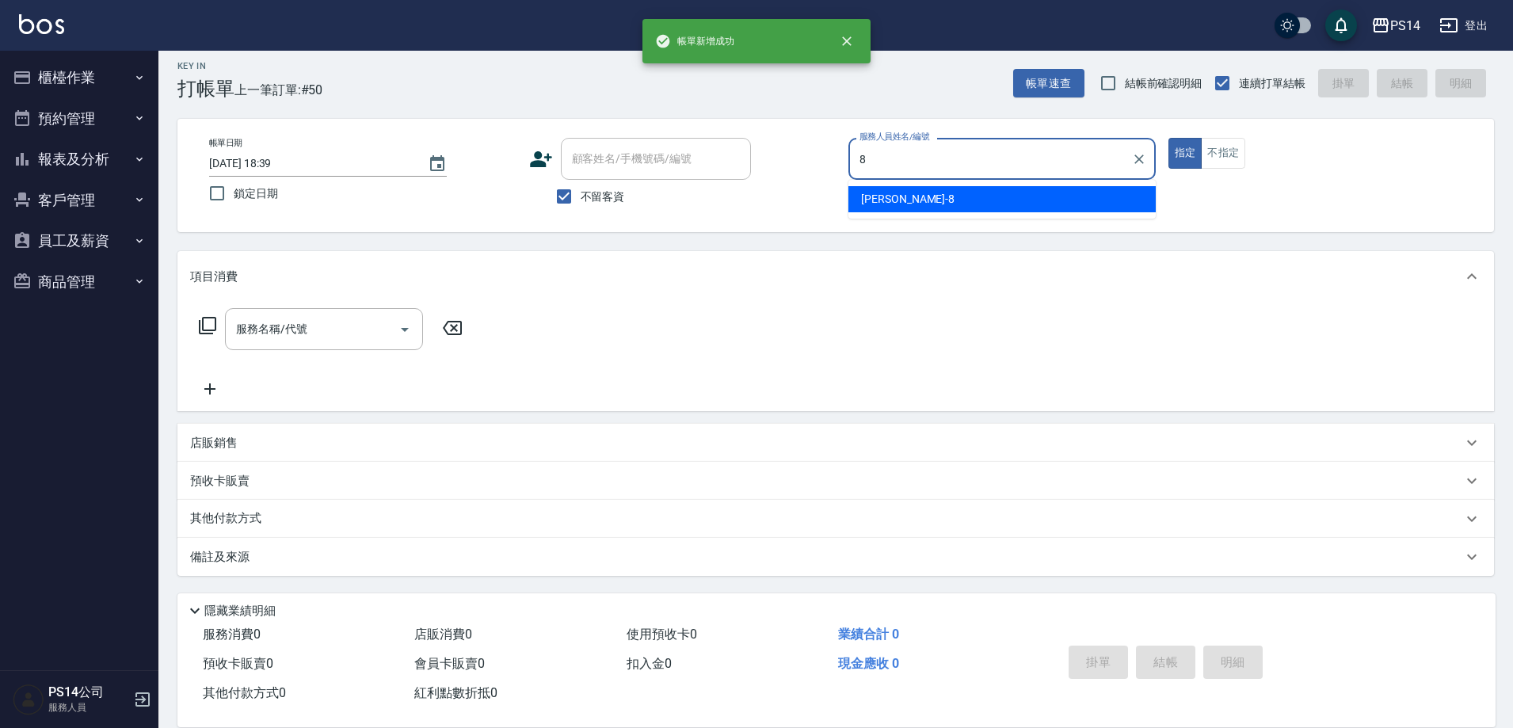
type input "[PERSON_NAME]-8"
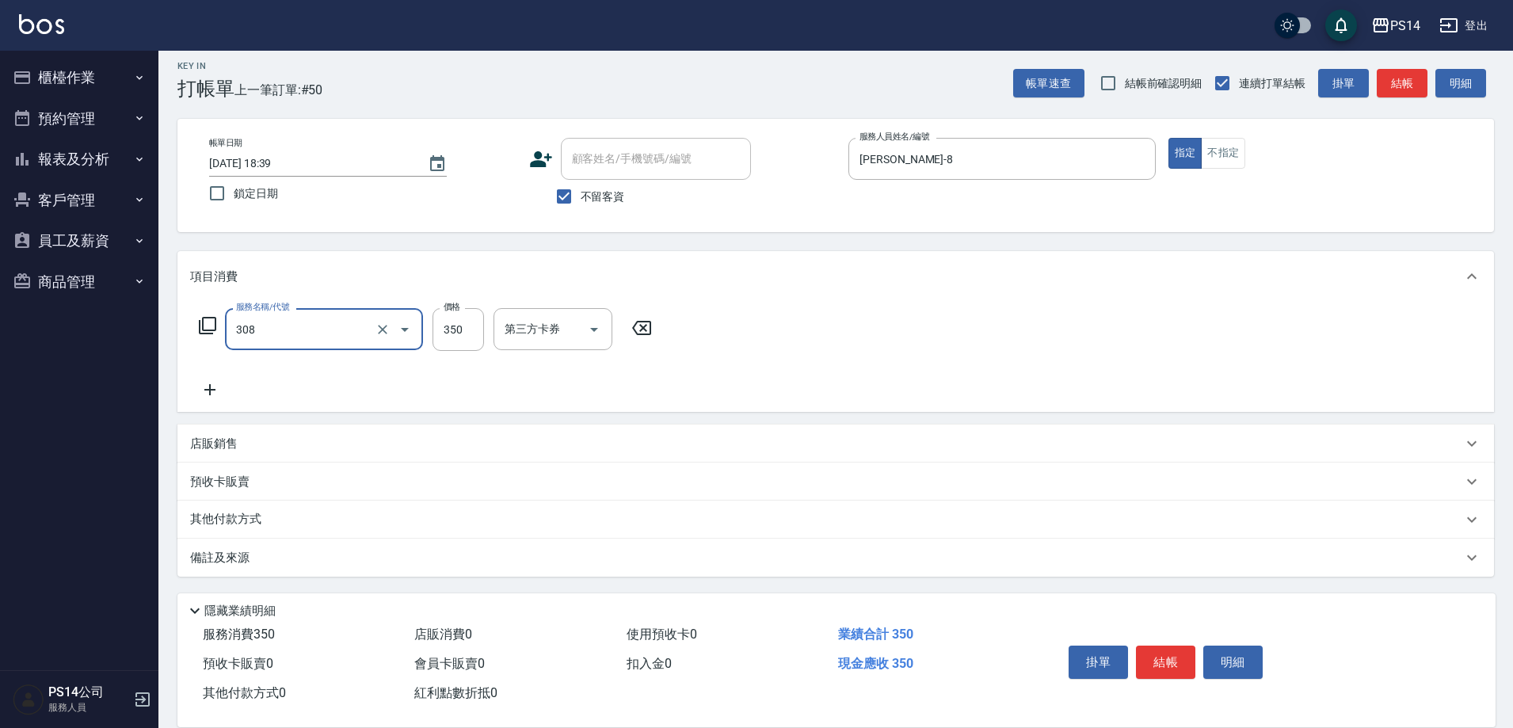
type input "洗+剪(308)"
type input "李祥君 -37"
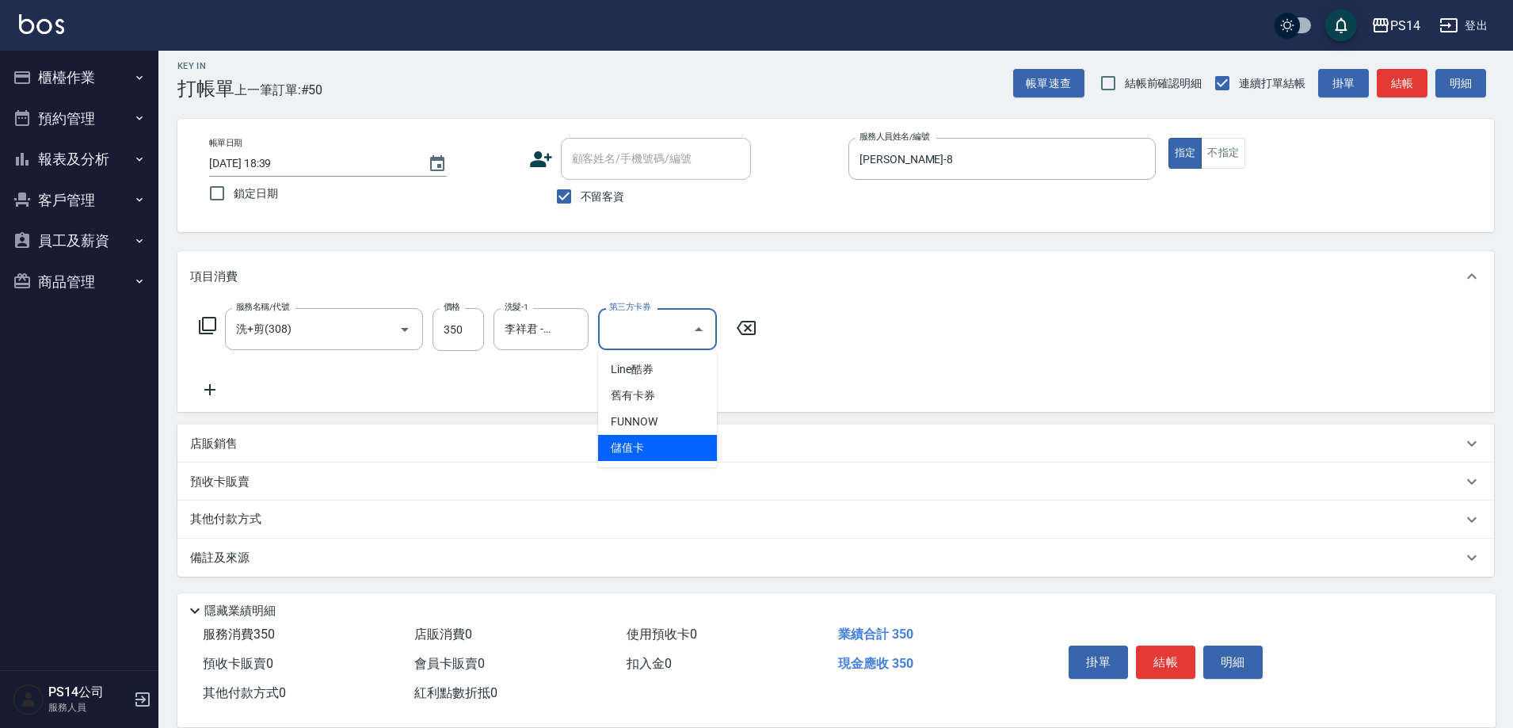
type input "儲值卡"
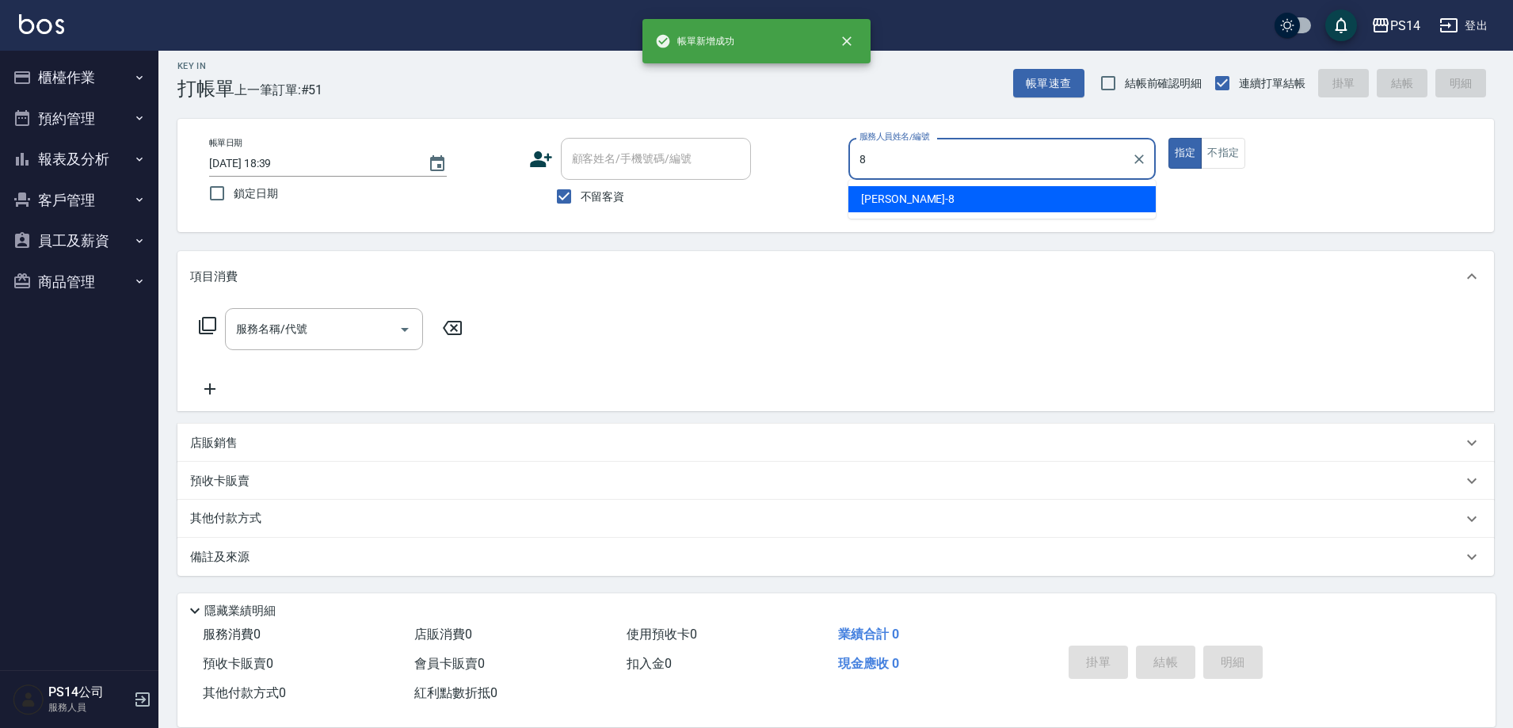
type input "[PERSON_NAME]-8"
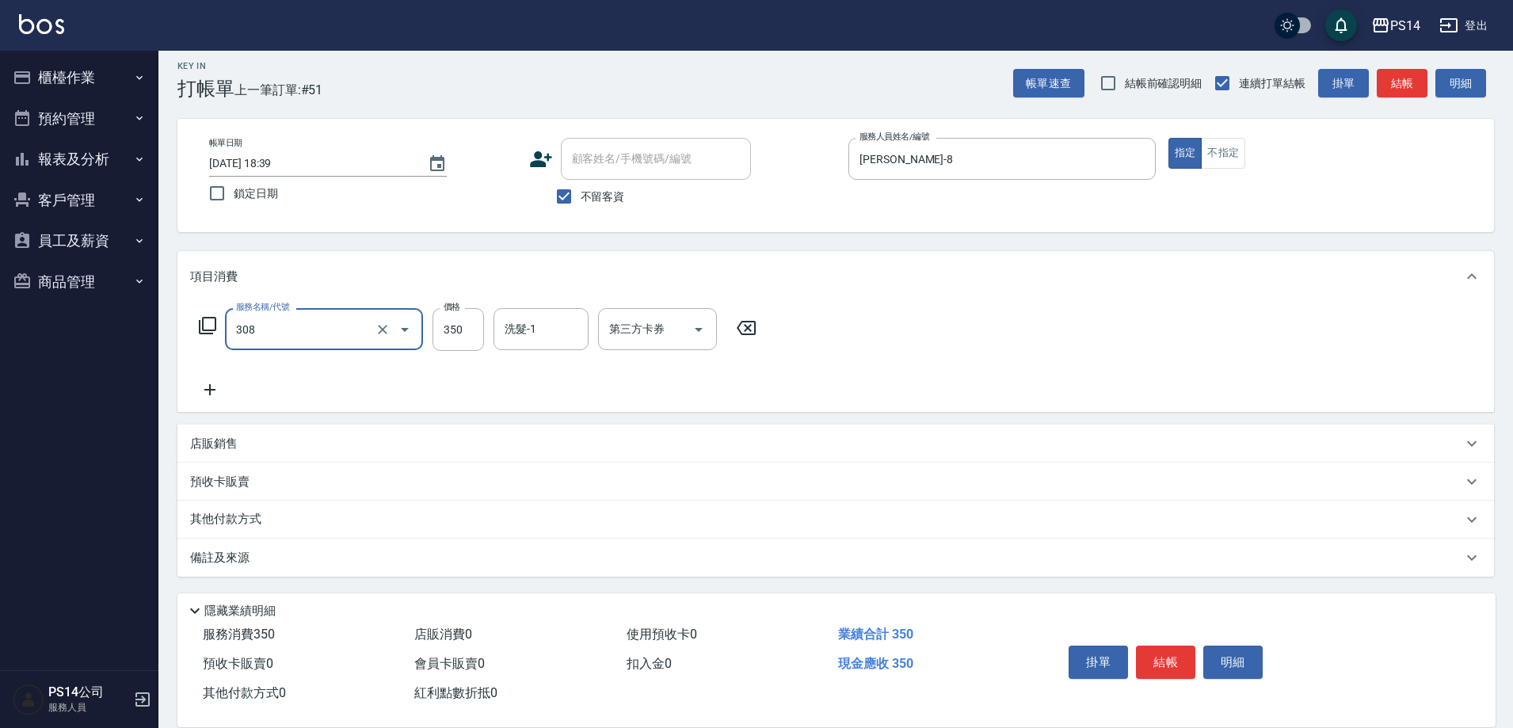
type input "洗+剪(308)"
type input "李祥君 -37"
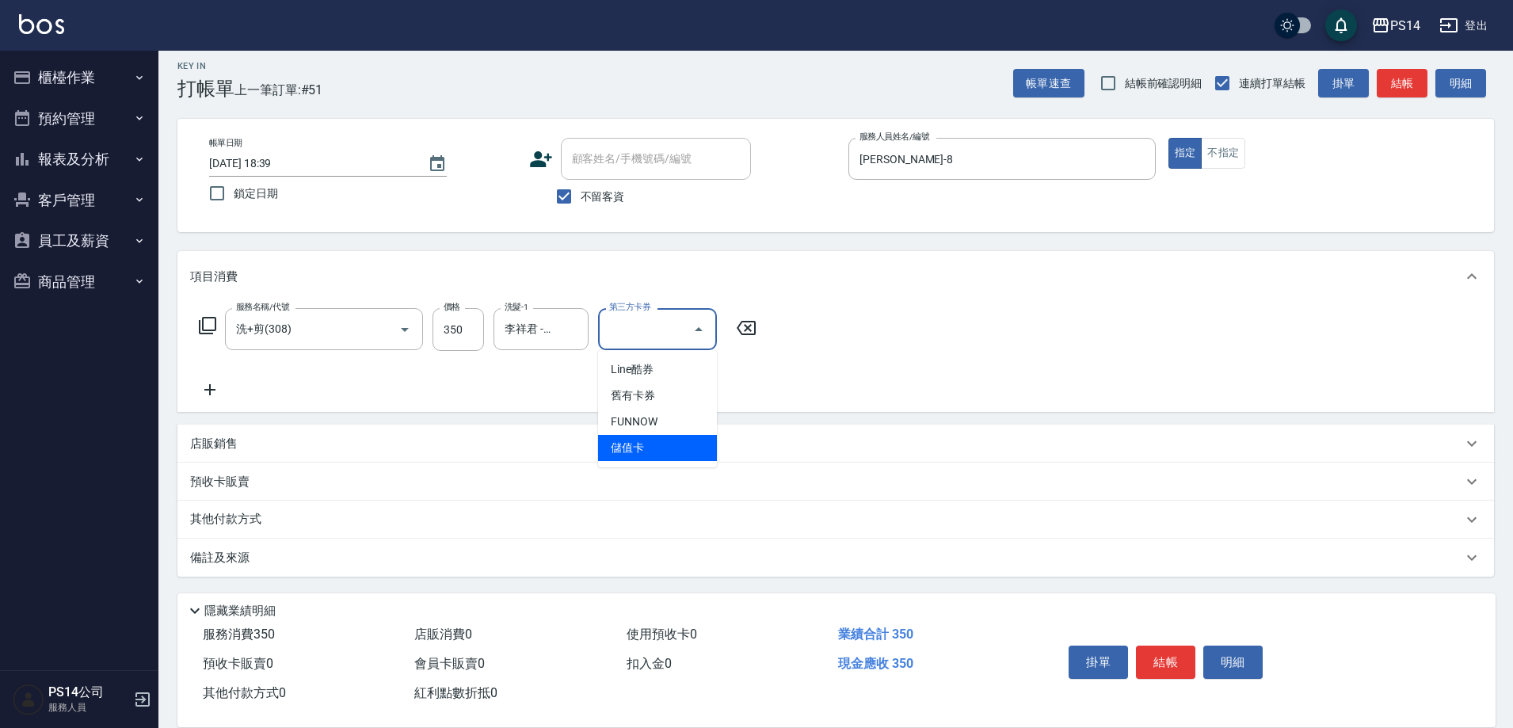
type input "儲值卡"
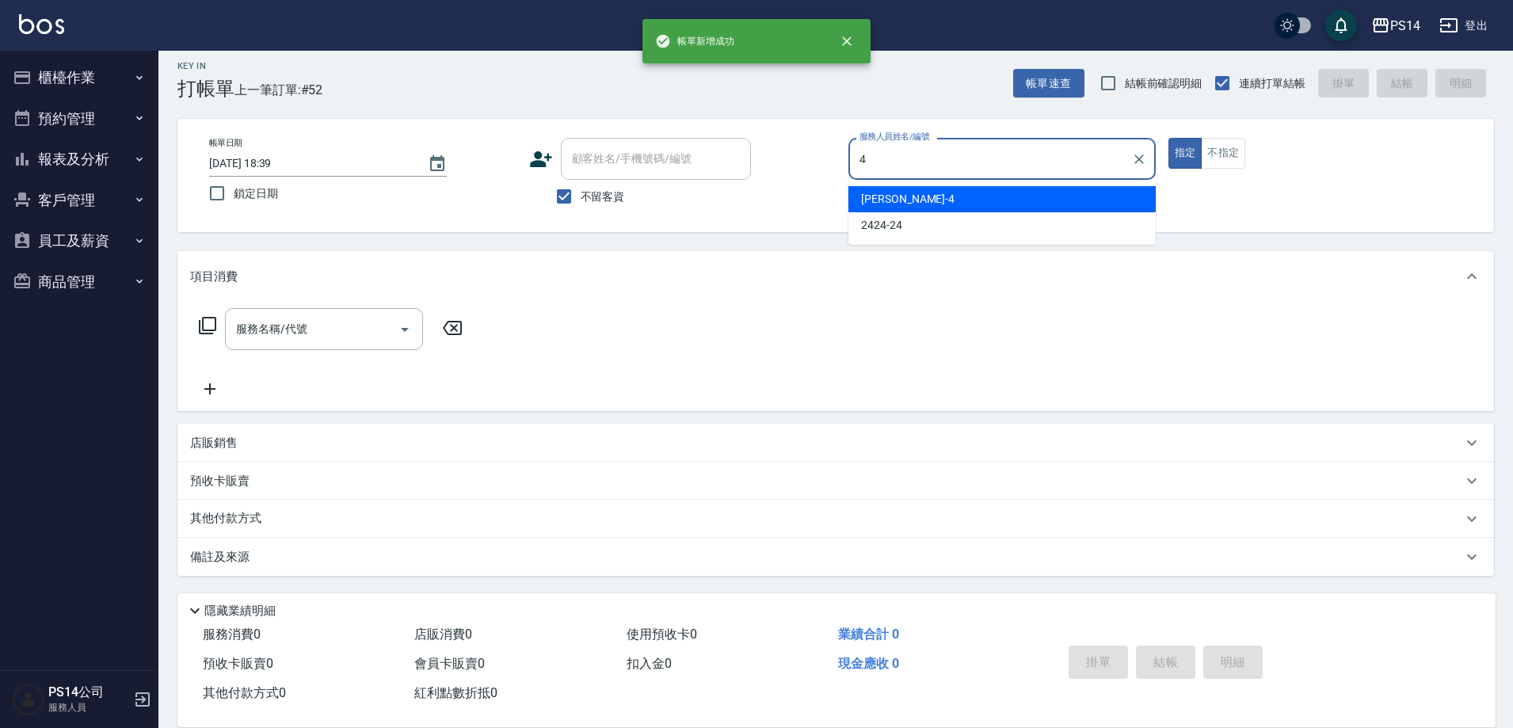
type input "[PERSON_NAME]-4"
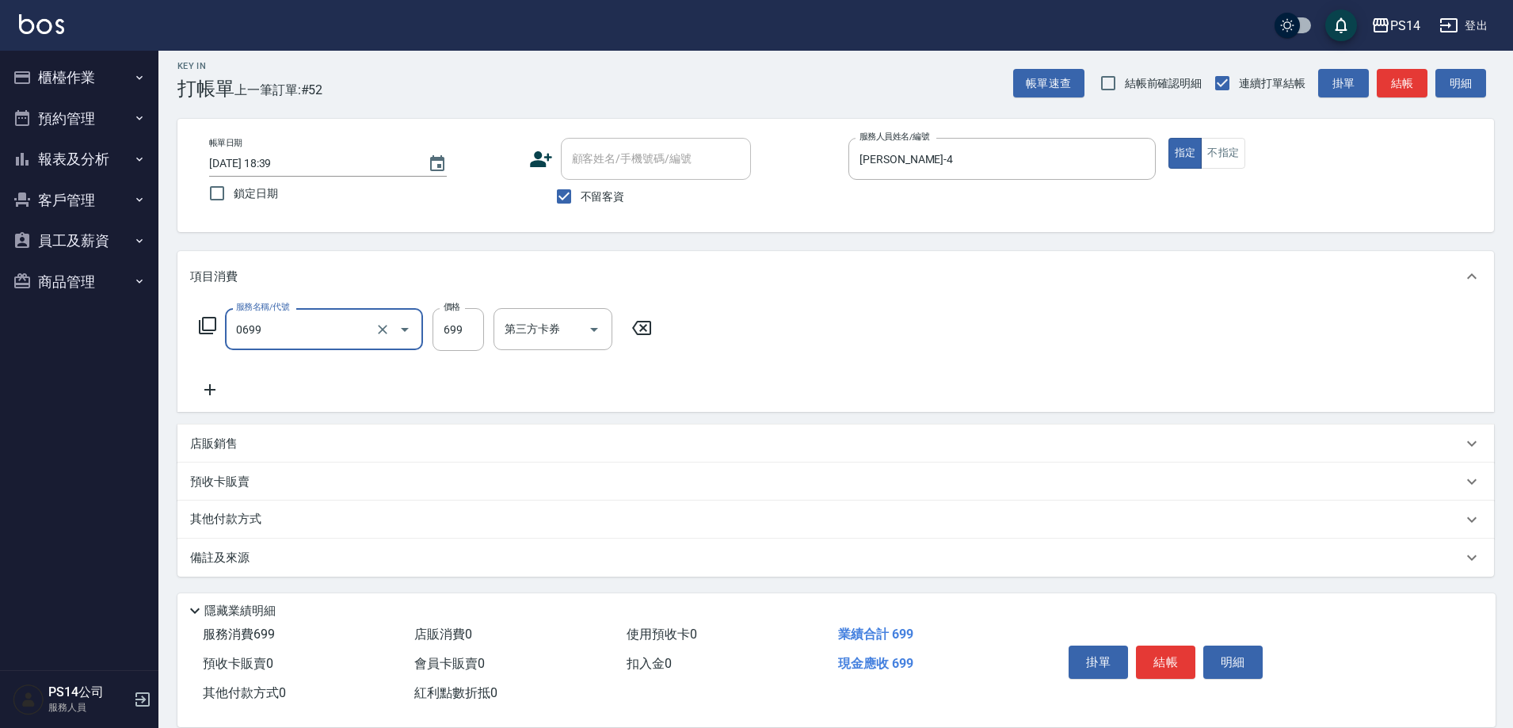
type input "精油SPA(0699)"
type input "陳羿淇-17"
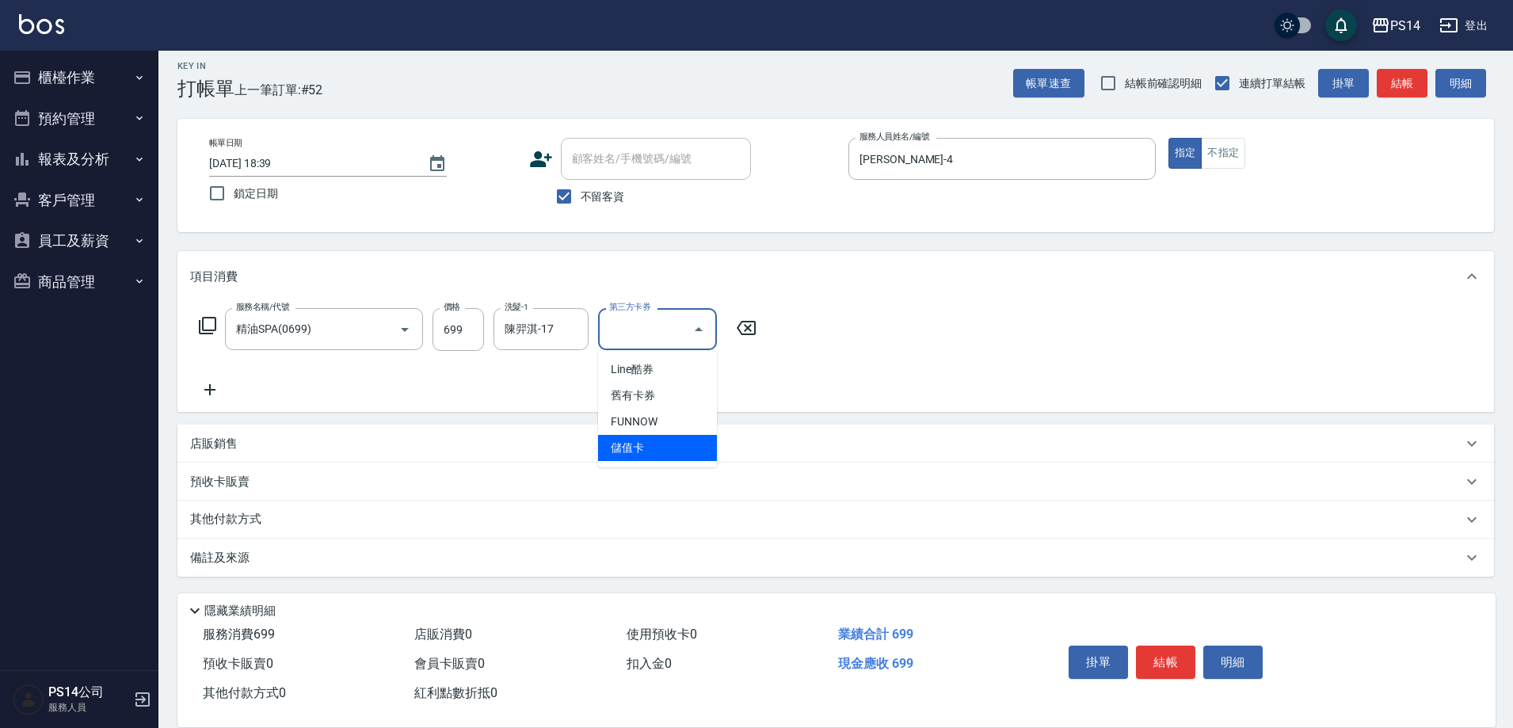
type input "儲值卡"
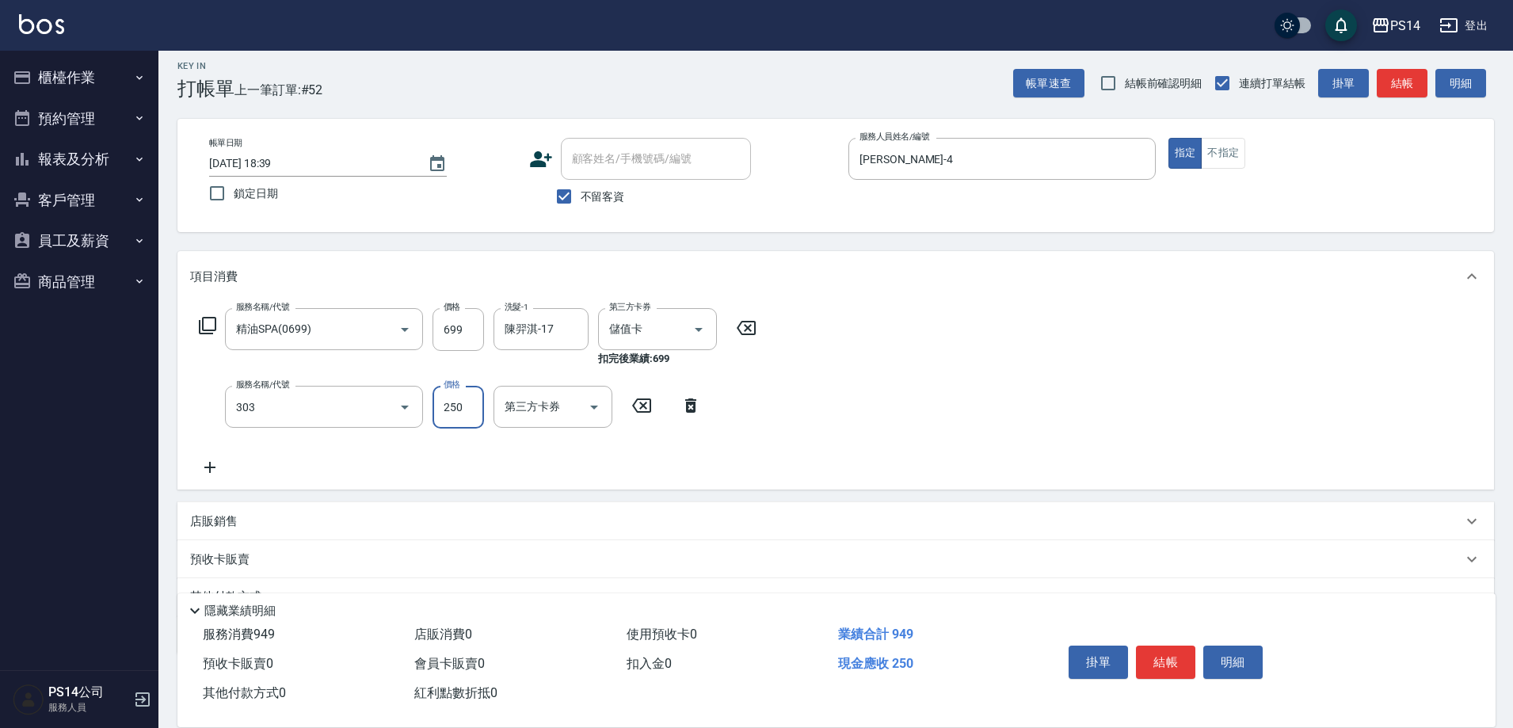
type input "剪髮(303)"
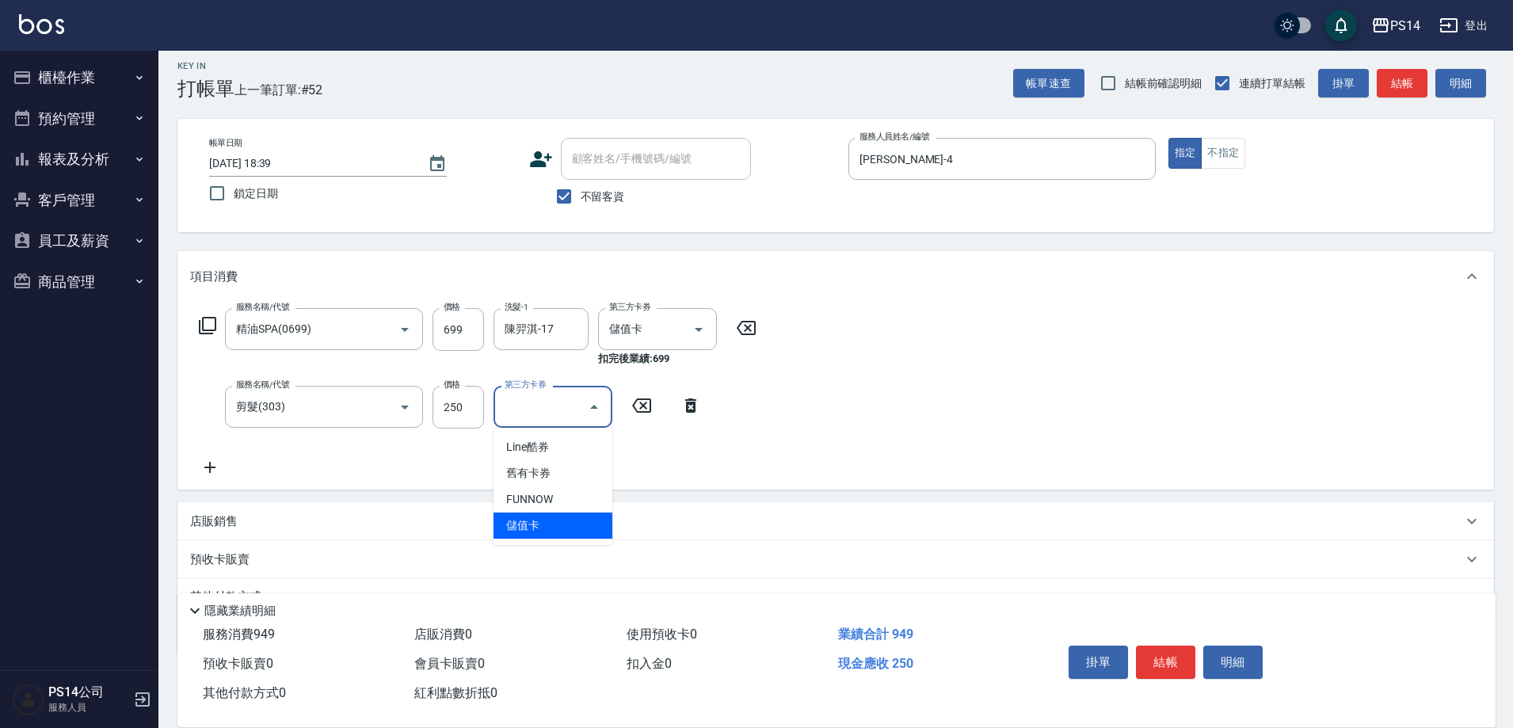
type input "儲值卡"
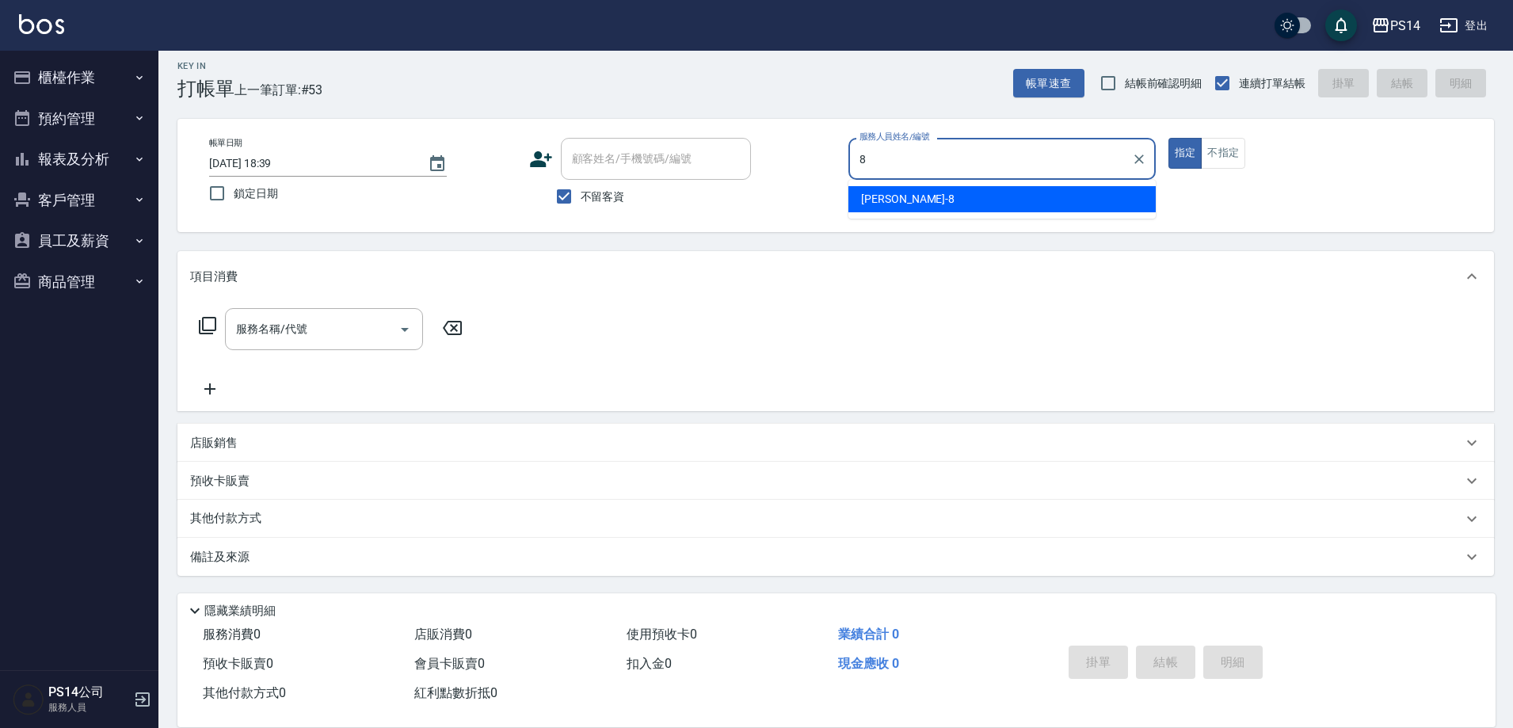
type input "[PERSON_NAME]-8"
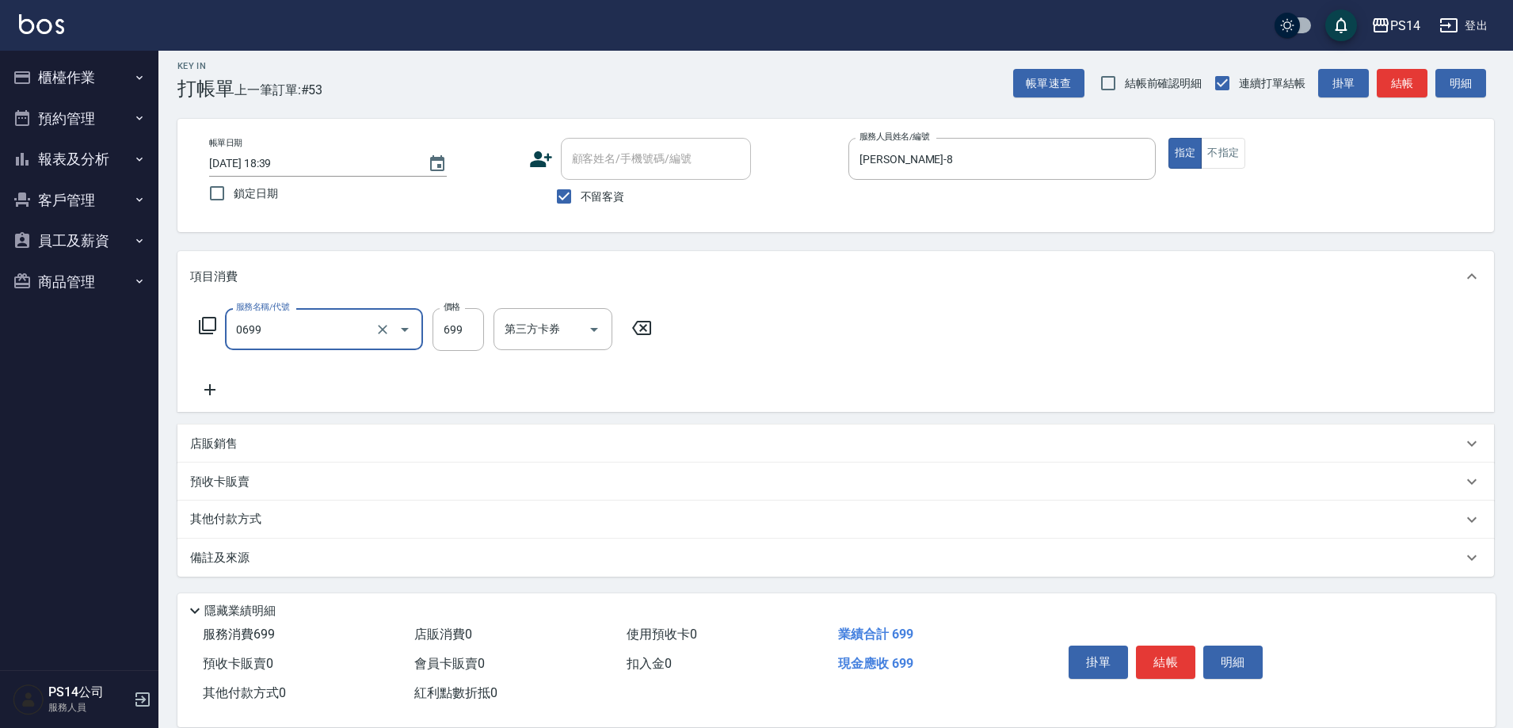
type input "精油SPA(0699)"
type input "陳羿淇-17"
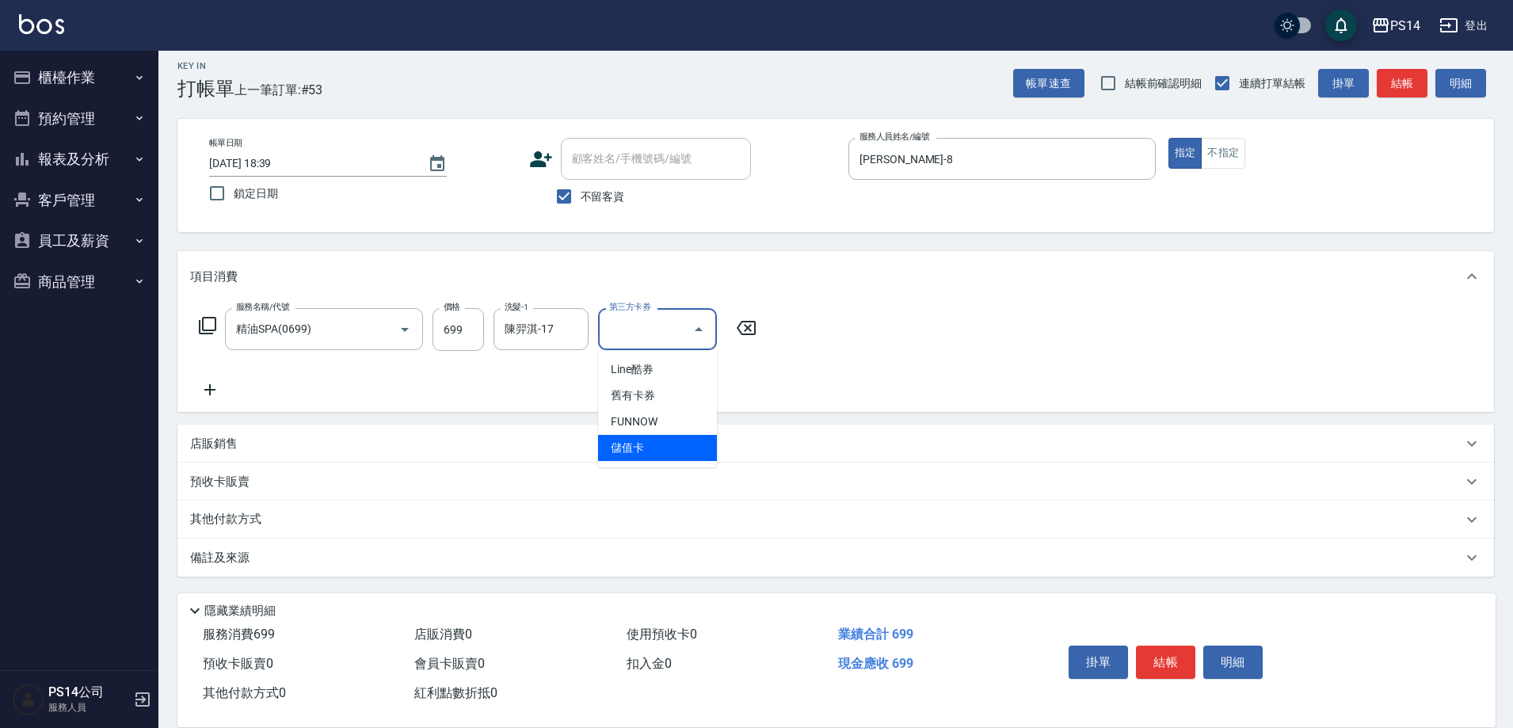
type input "儲值卡"
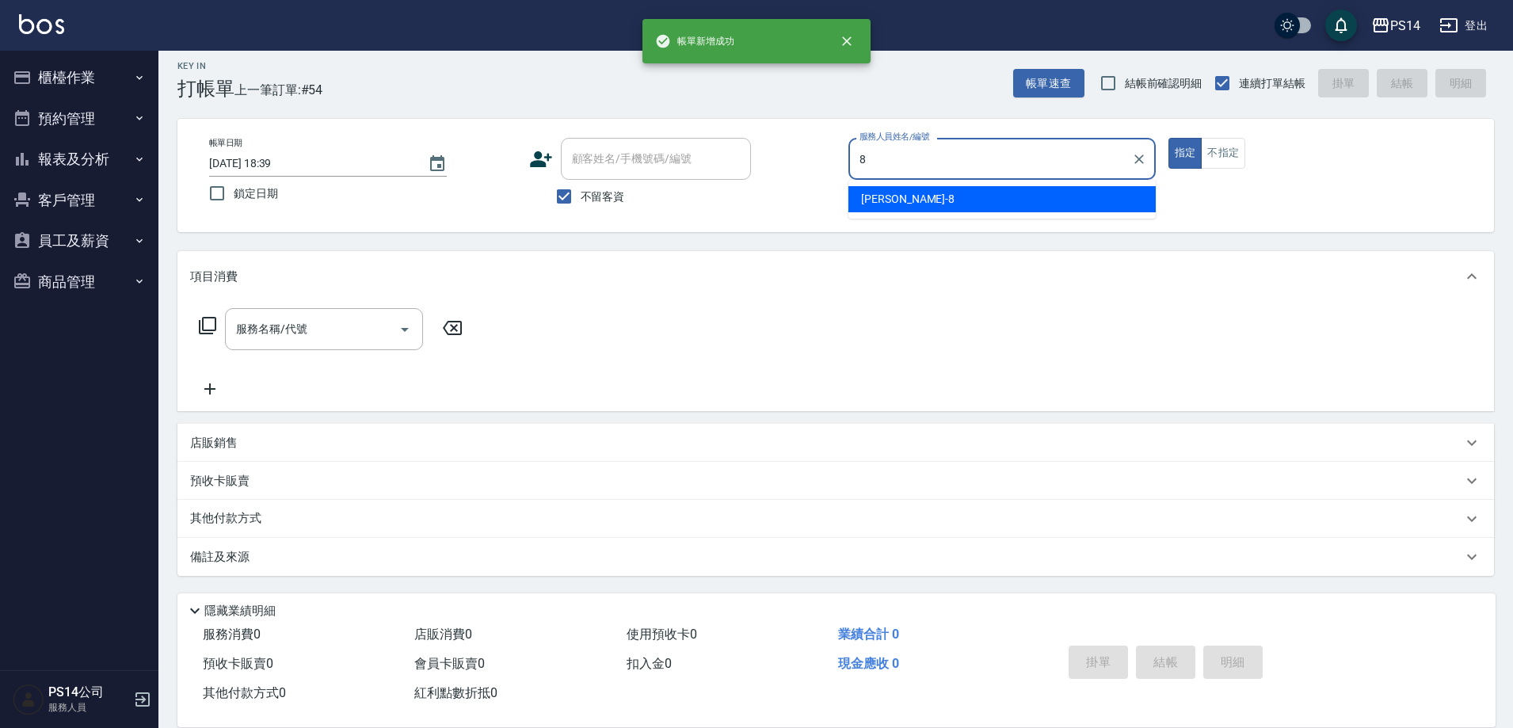
type input "[PERSON_NAME]-8"
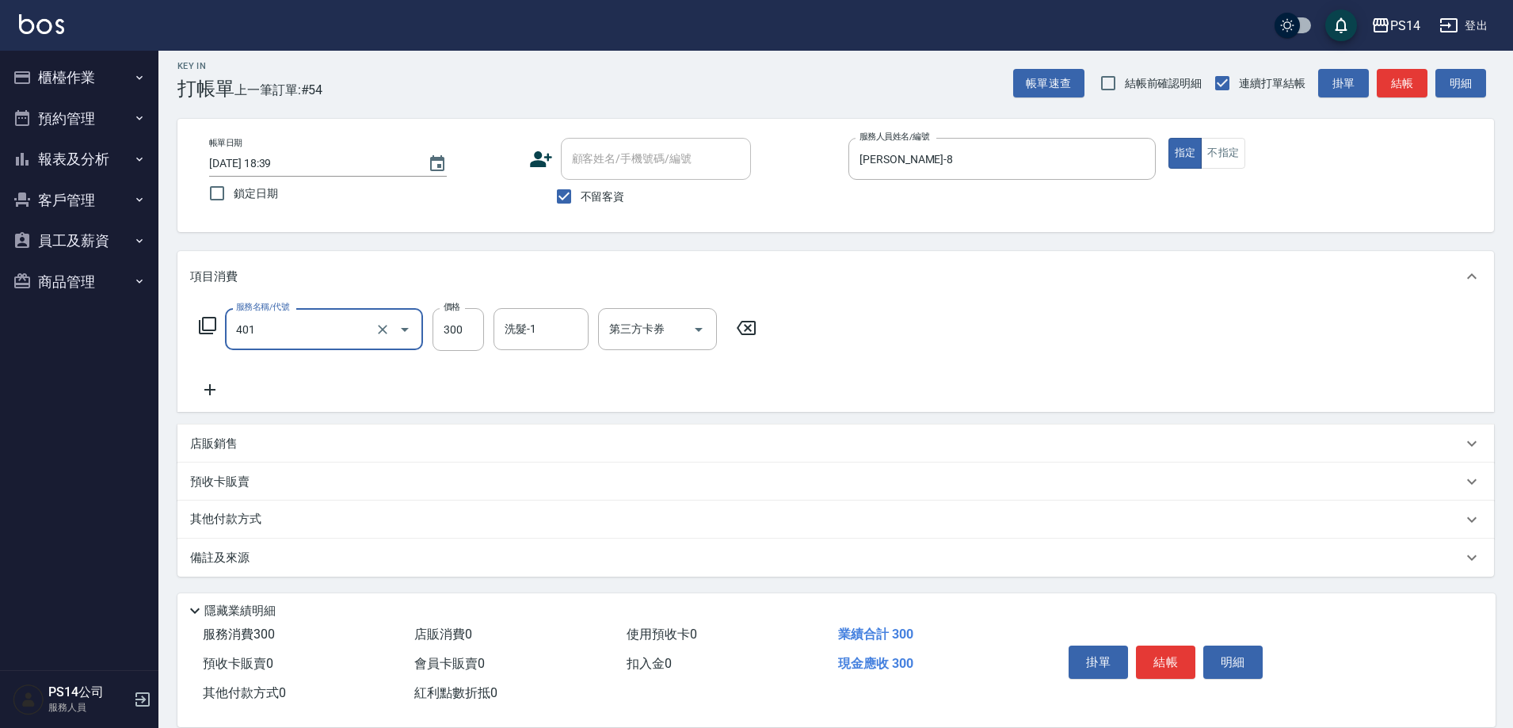
type input "300護(401)"
type input "謝欣紜-28"
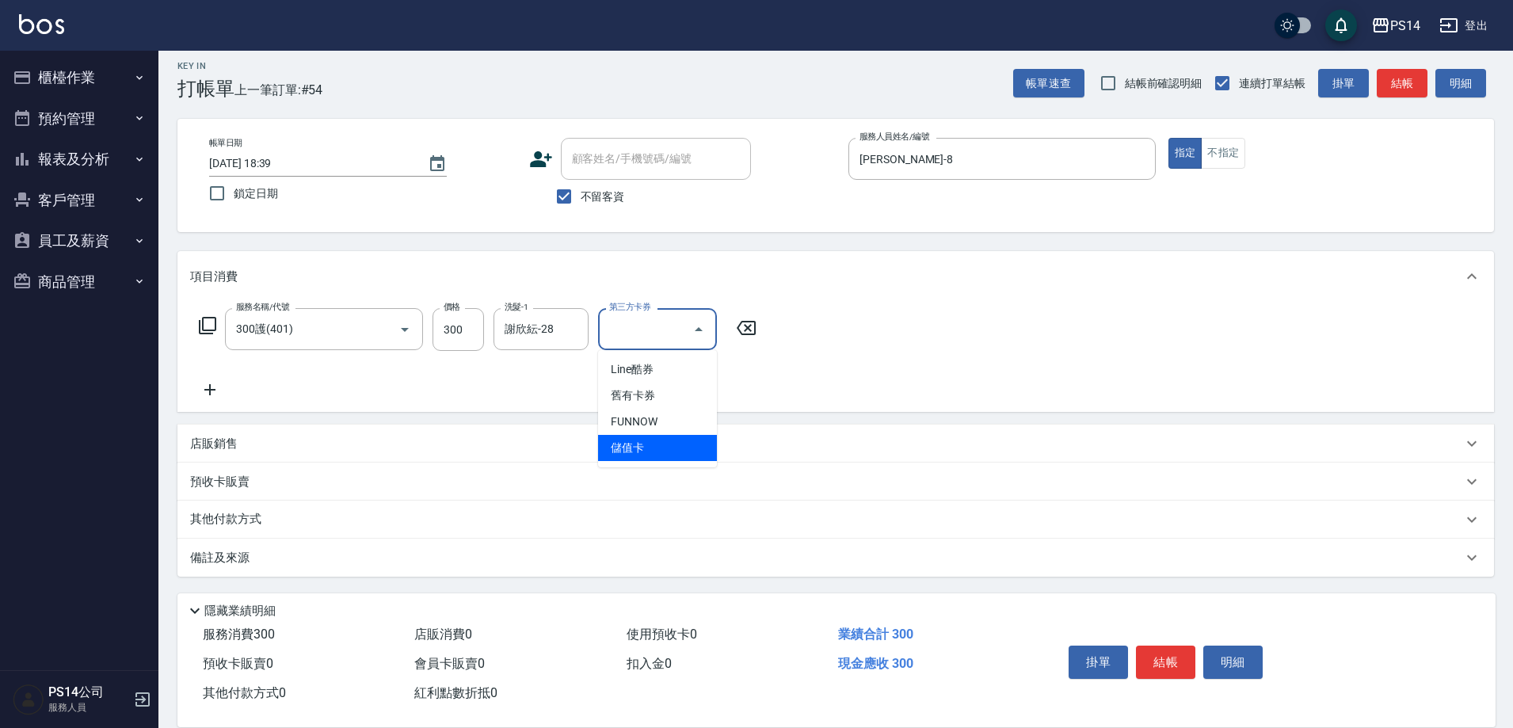
type input "儲值卡"
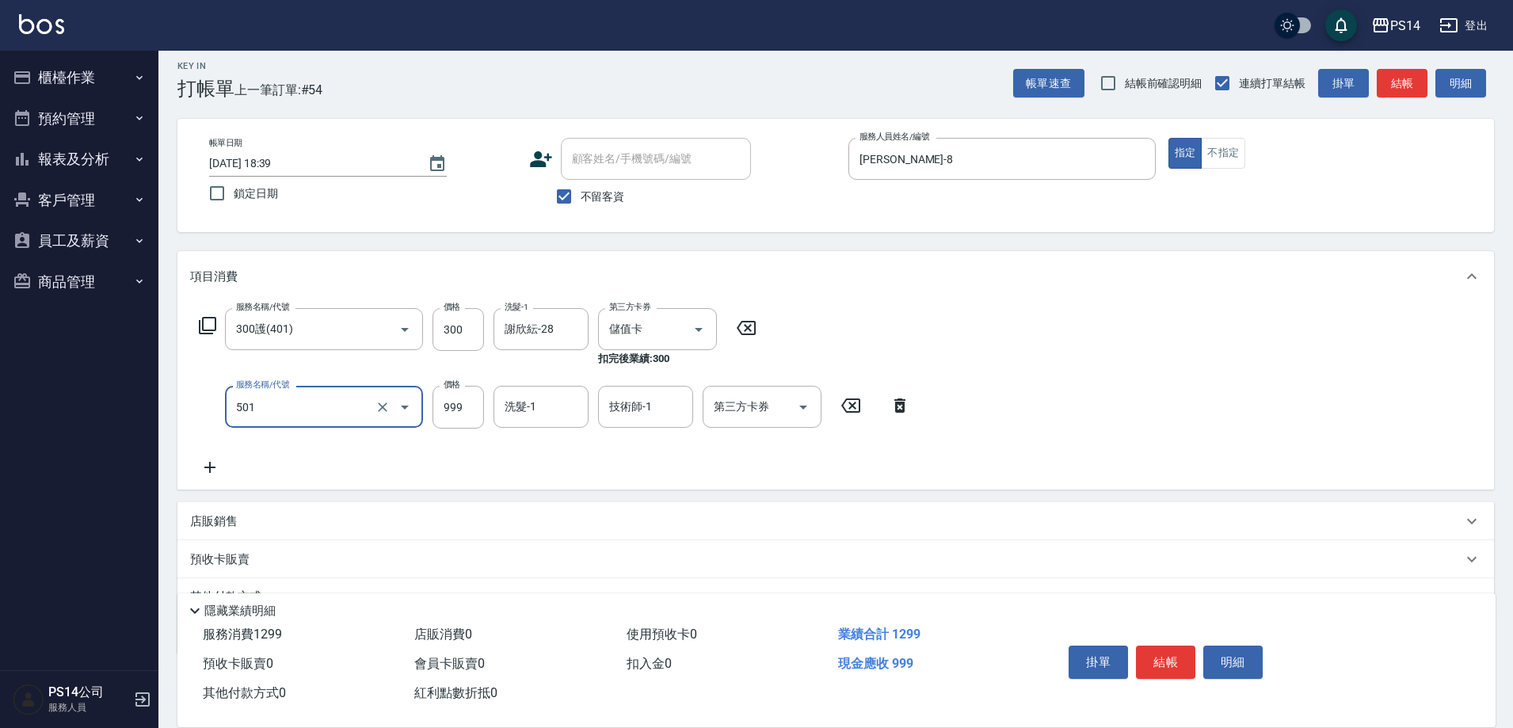
type input "染髮(501)"
type input "1600"
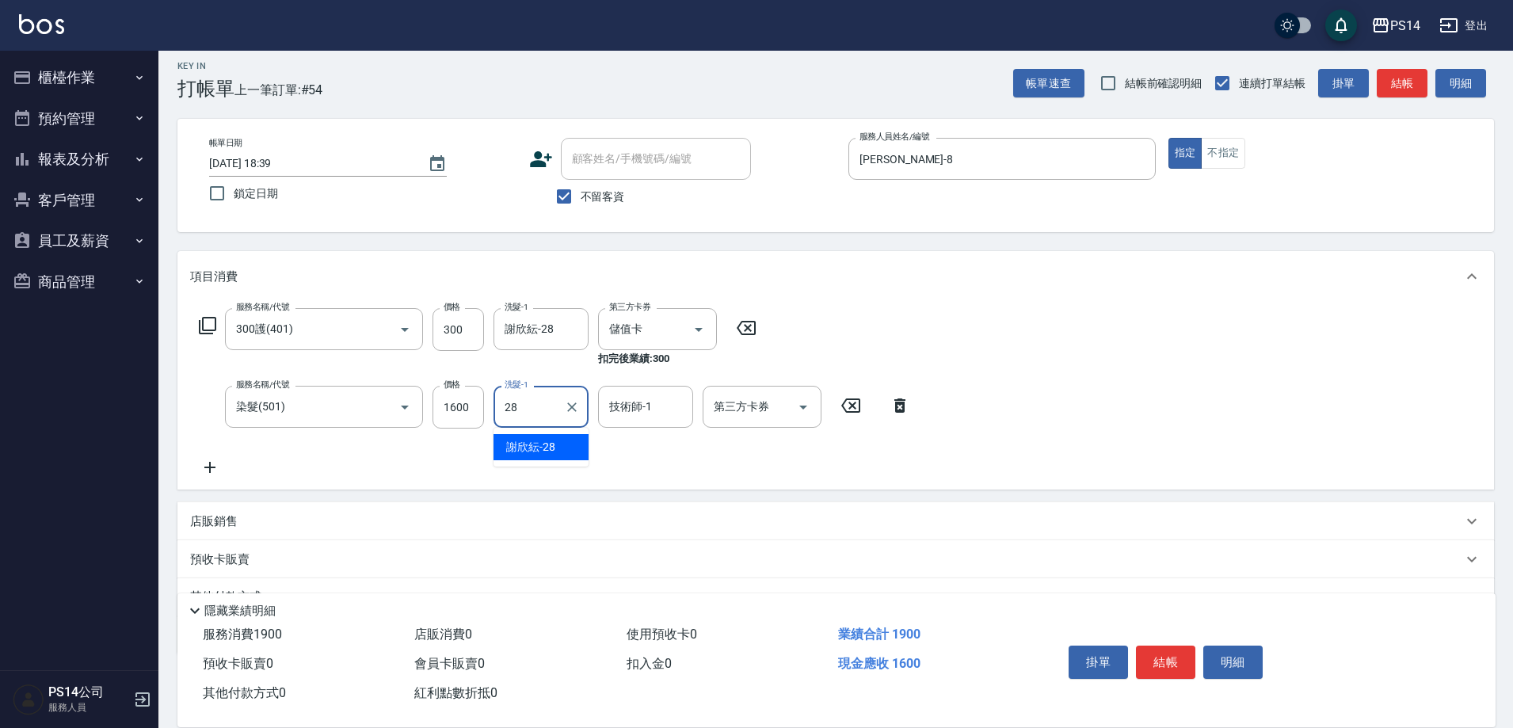
type input "謝欣紜-28"
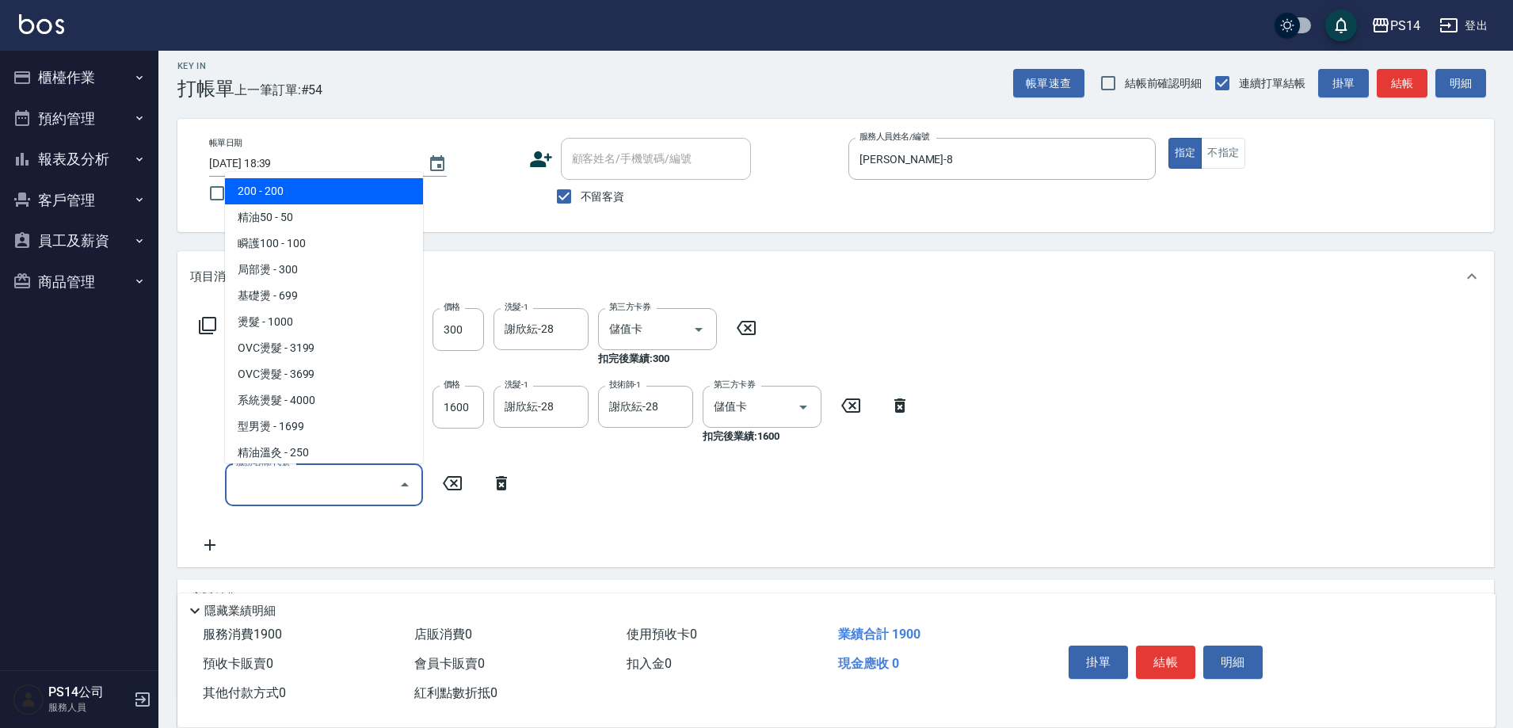
click at [210, 316] on icon at bounding box center [207, 325] width 19 height 19
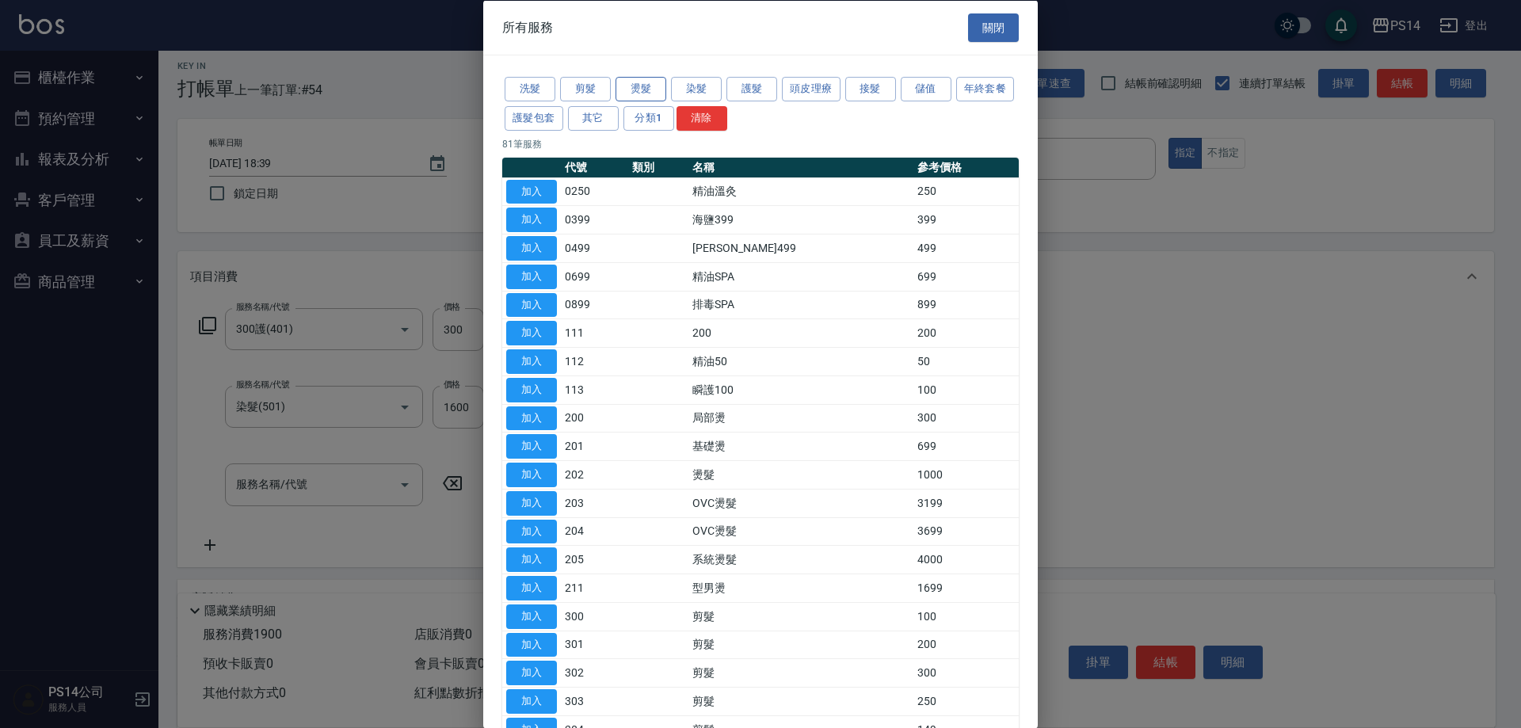
click at [649, 83] on button "燙髮" at bounding box center [641, 89] width 51 height 25
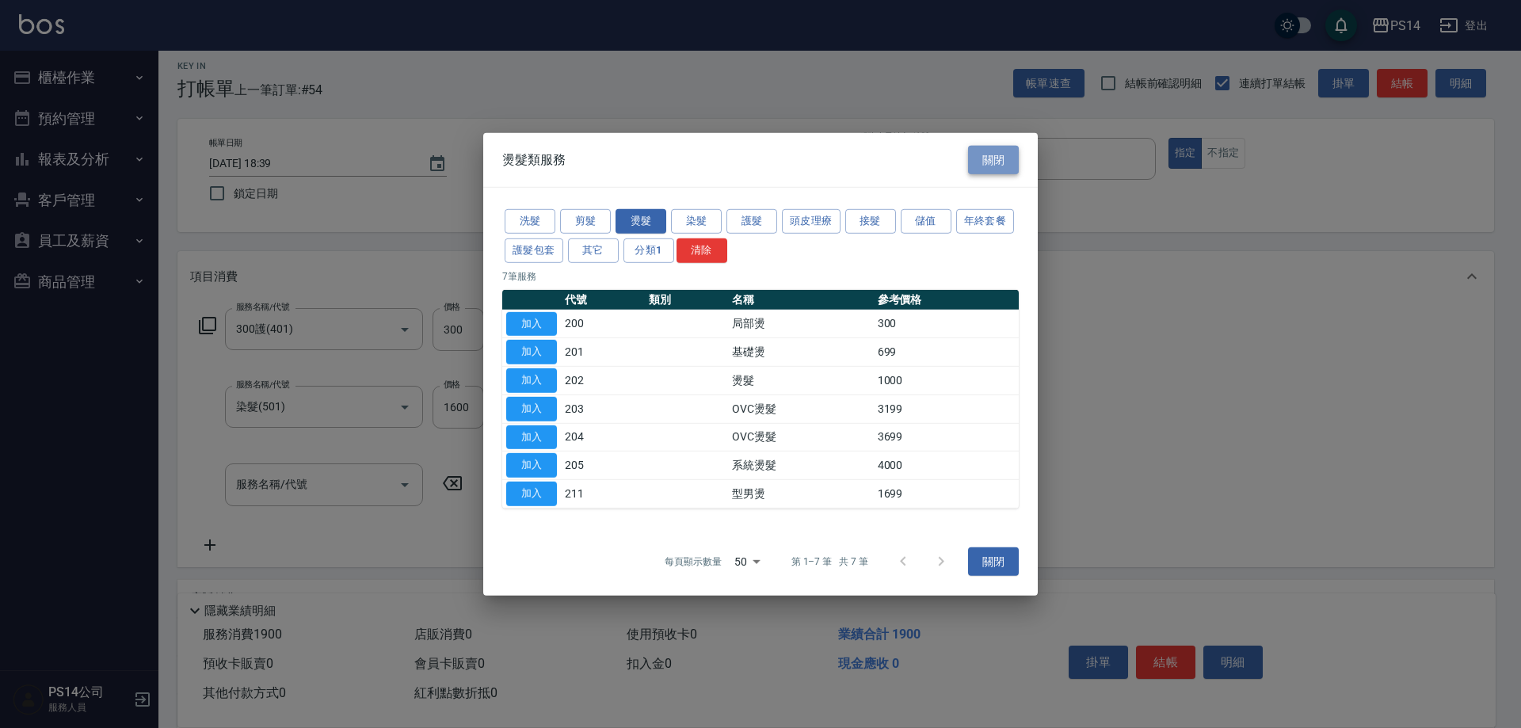
click at [1009, 155] on button "關閉" at bounding box center [993, 159] width 51 height 29
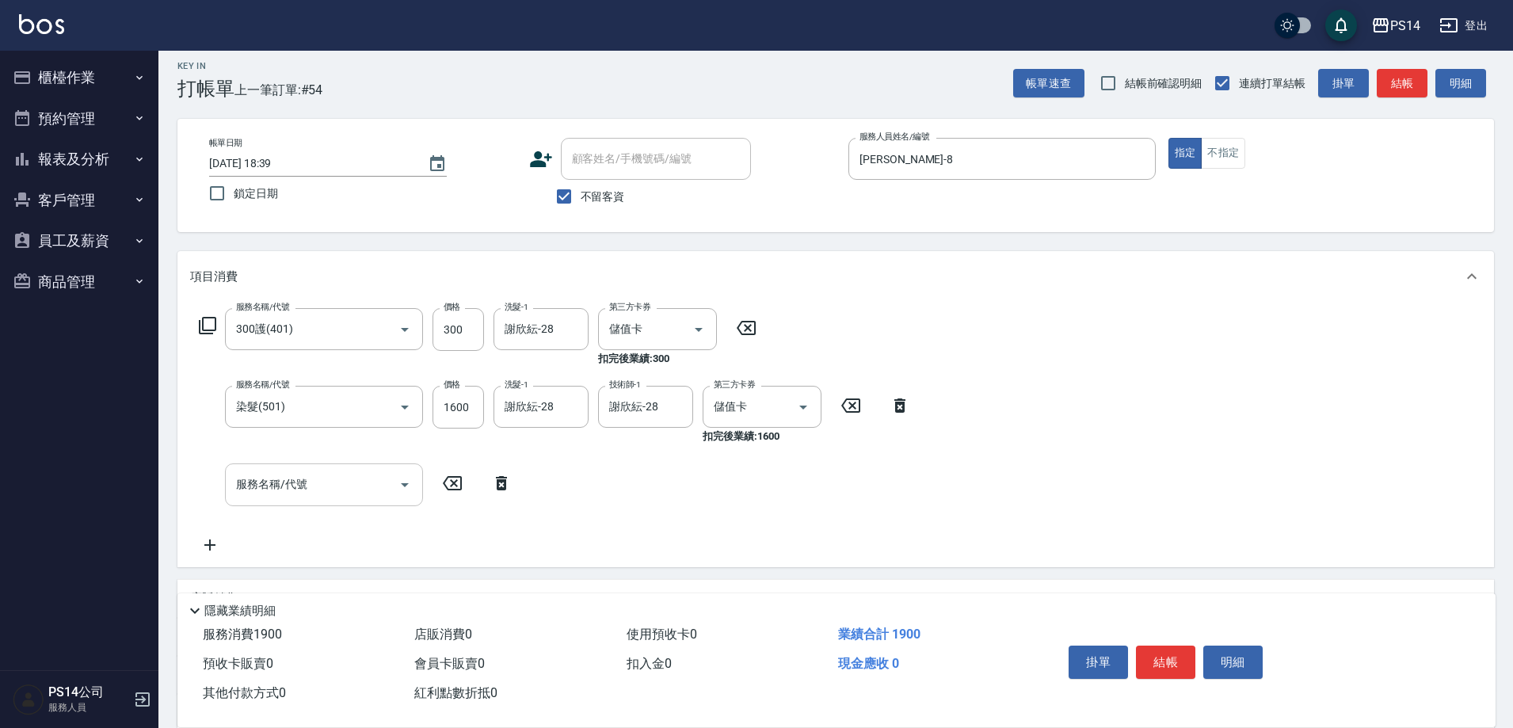
click at [327, 485] on input "服務名稱/代號" at bounding box center [312, 485] width 160 height 28
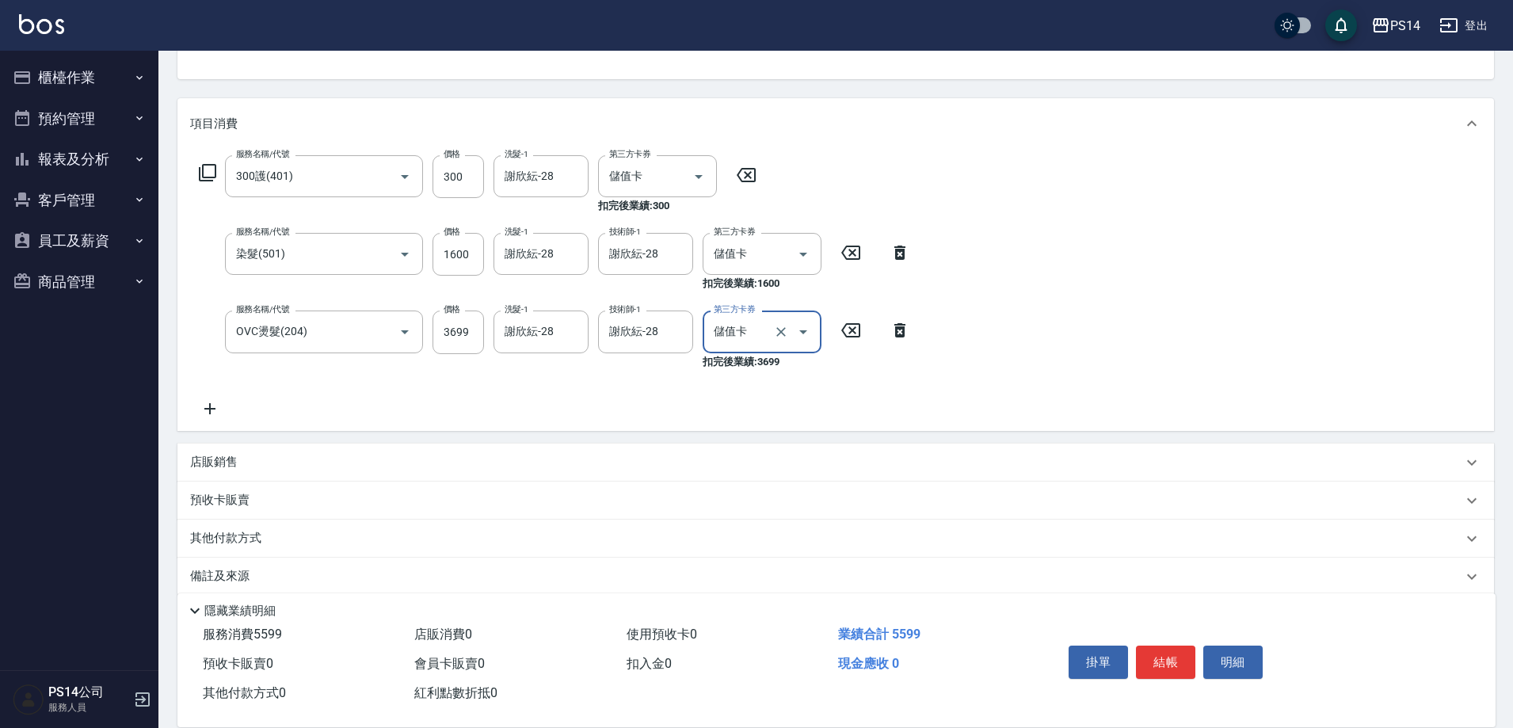
scroll to position [181, 0]
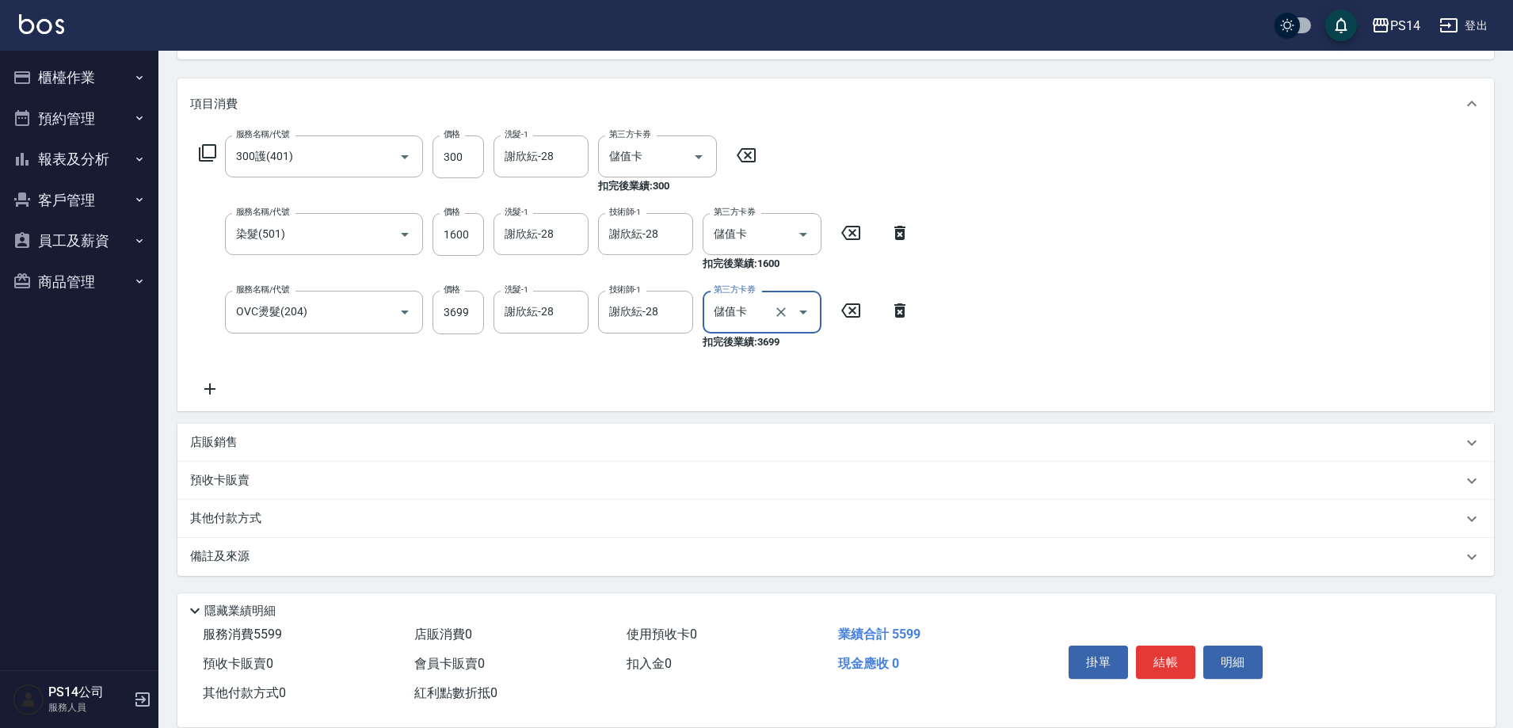
click at [231, 444] on p "店販銷售" at bounding box center [214, 442] width 48 height 17
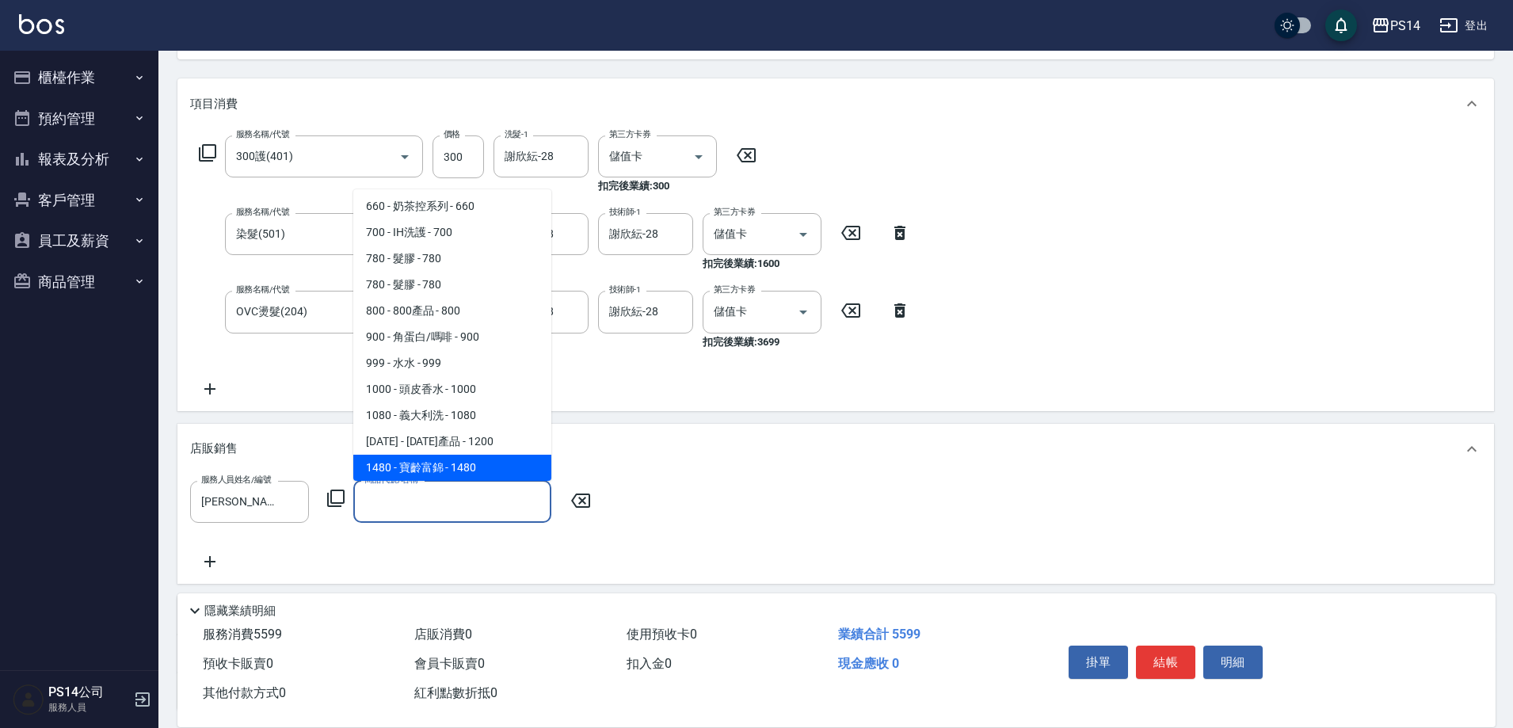
scroll to position [264, 0]
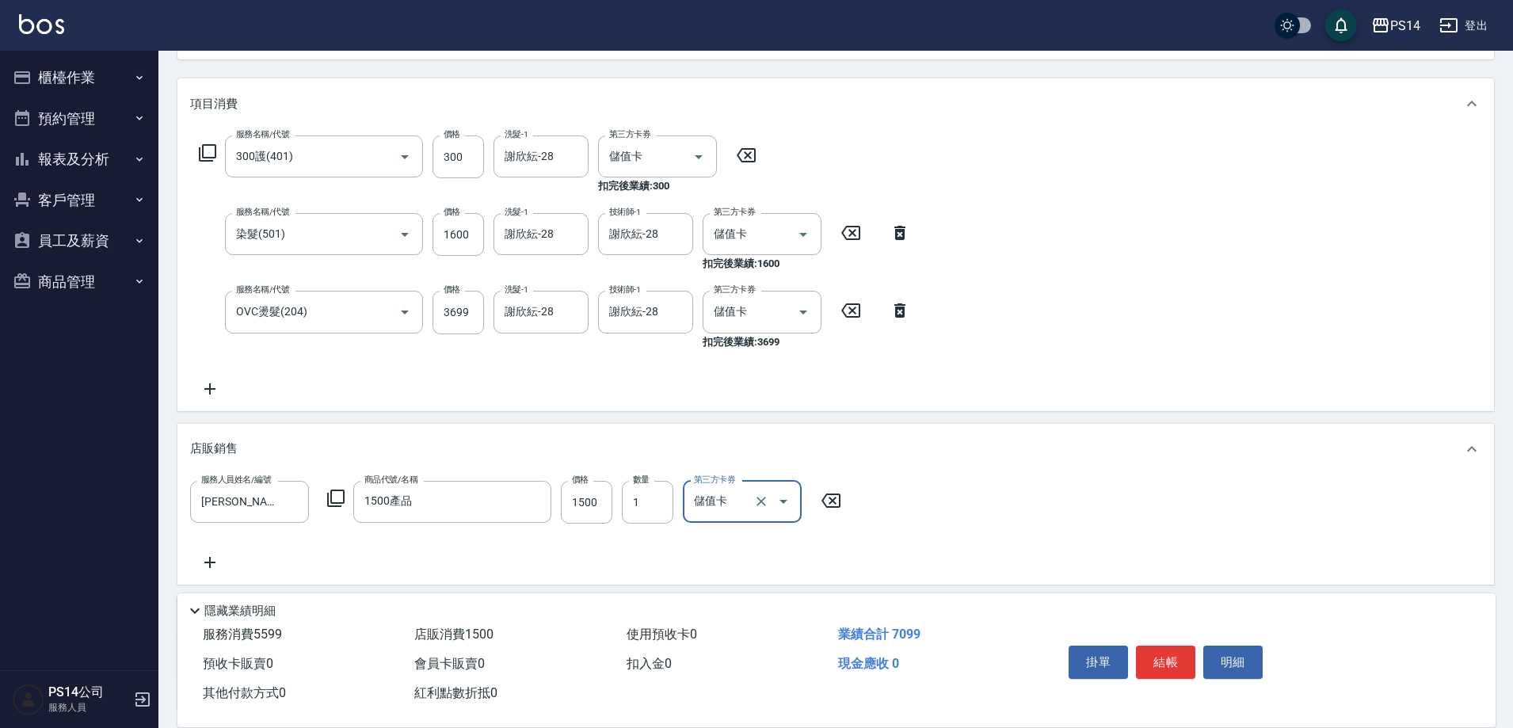
click at [208, 384] on icon at bounding box center [210, 389] width 40 height 19
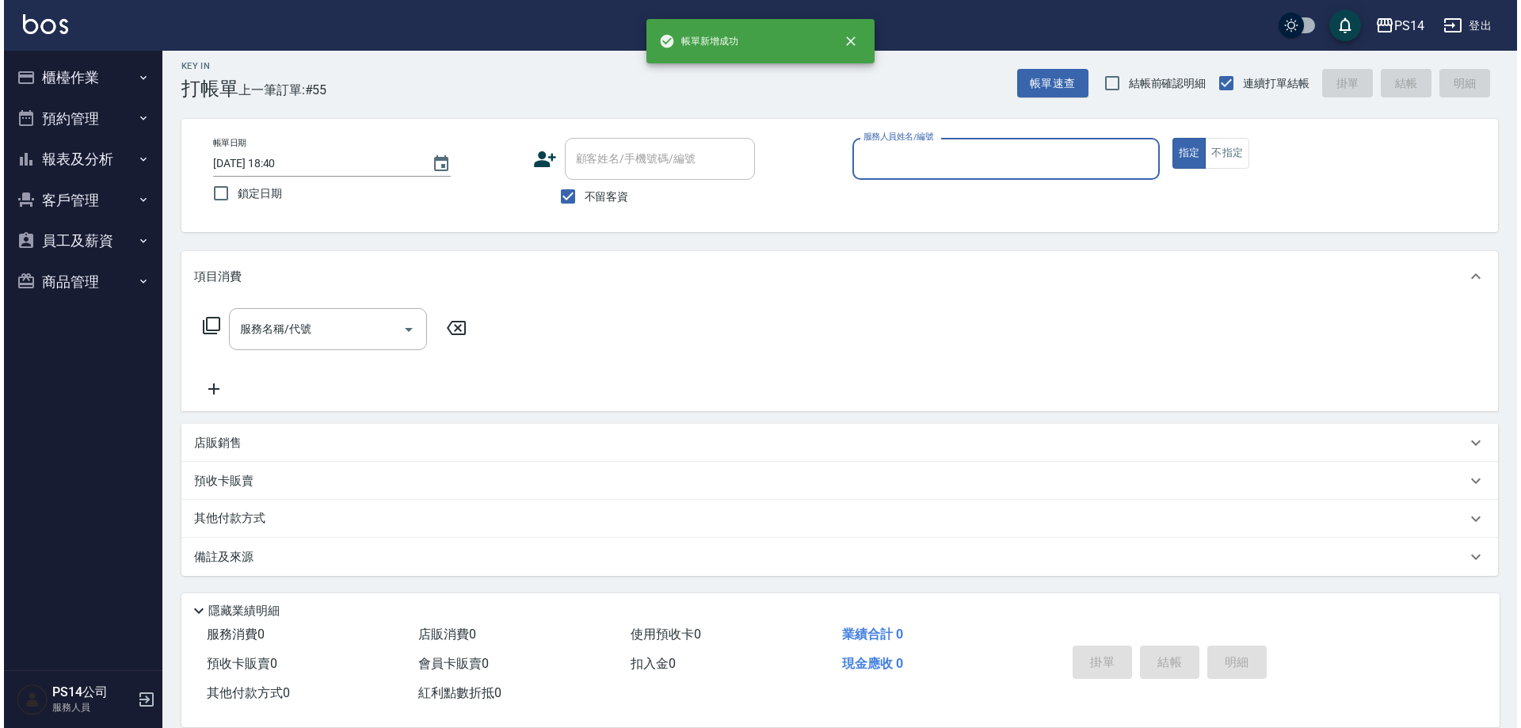
scroll to position [9, 0]
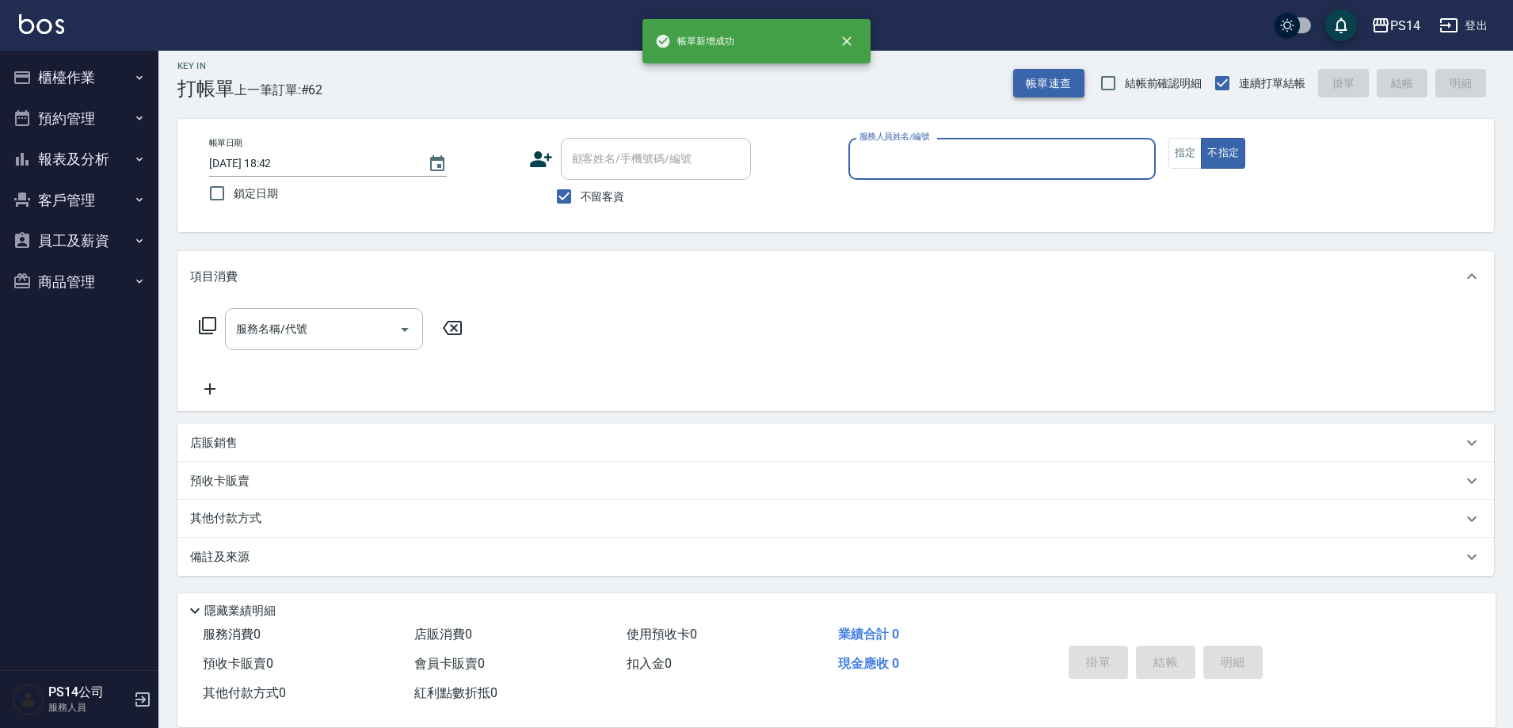
click at [1029, 79] on button "帳單速查" at bounding box center [1048, 83] width 71 height 29
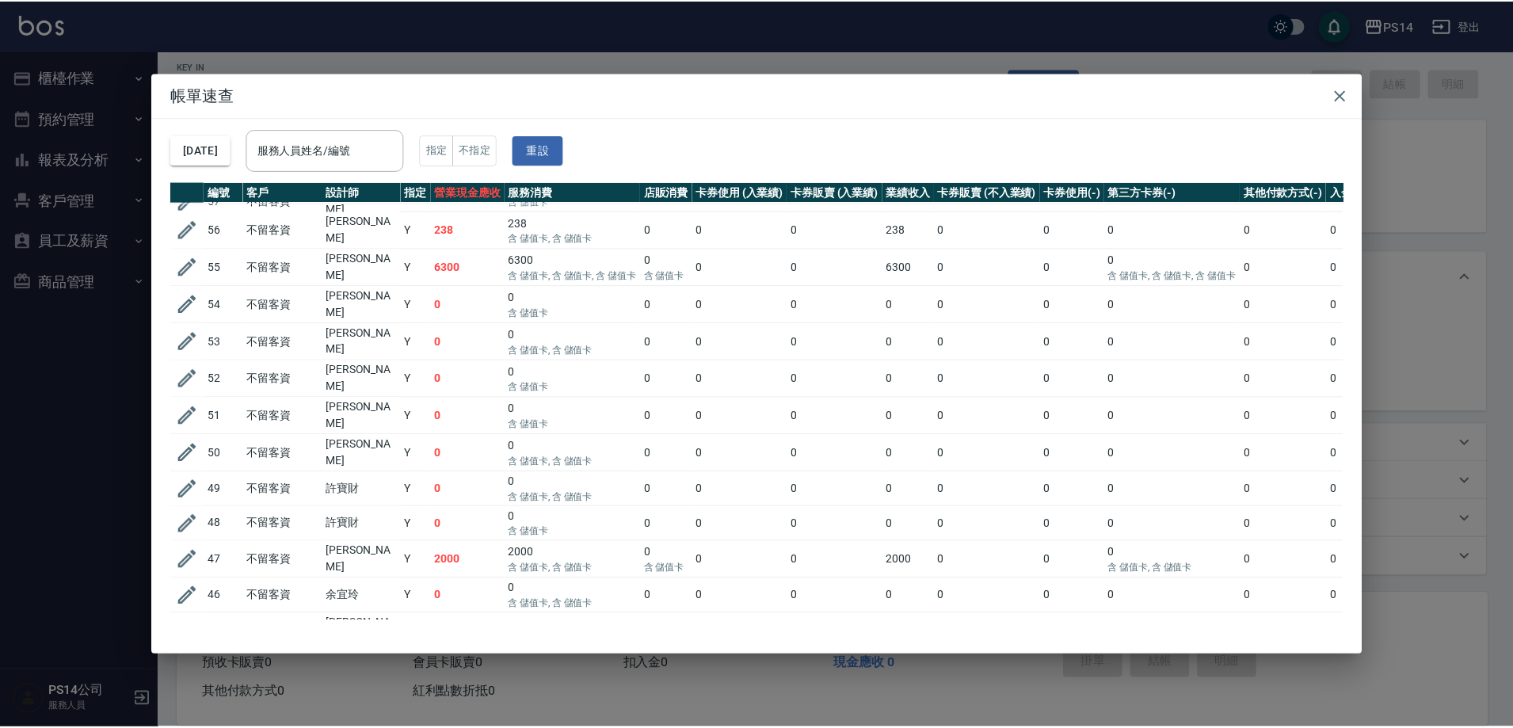
scroll to position [238, 0]
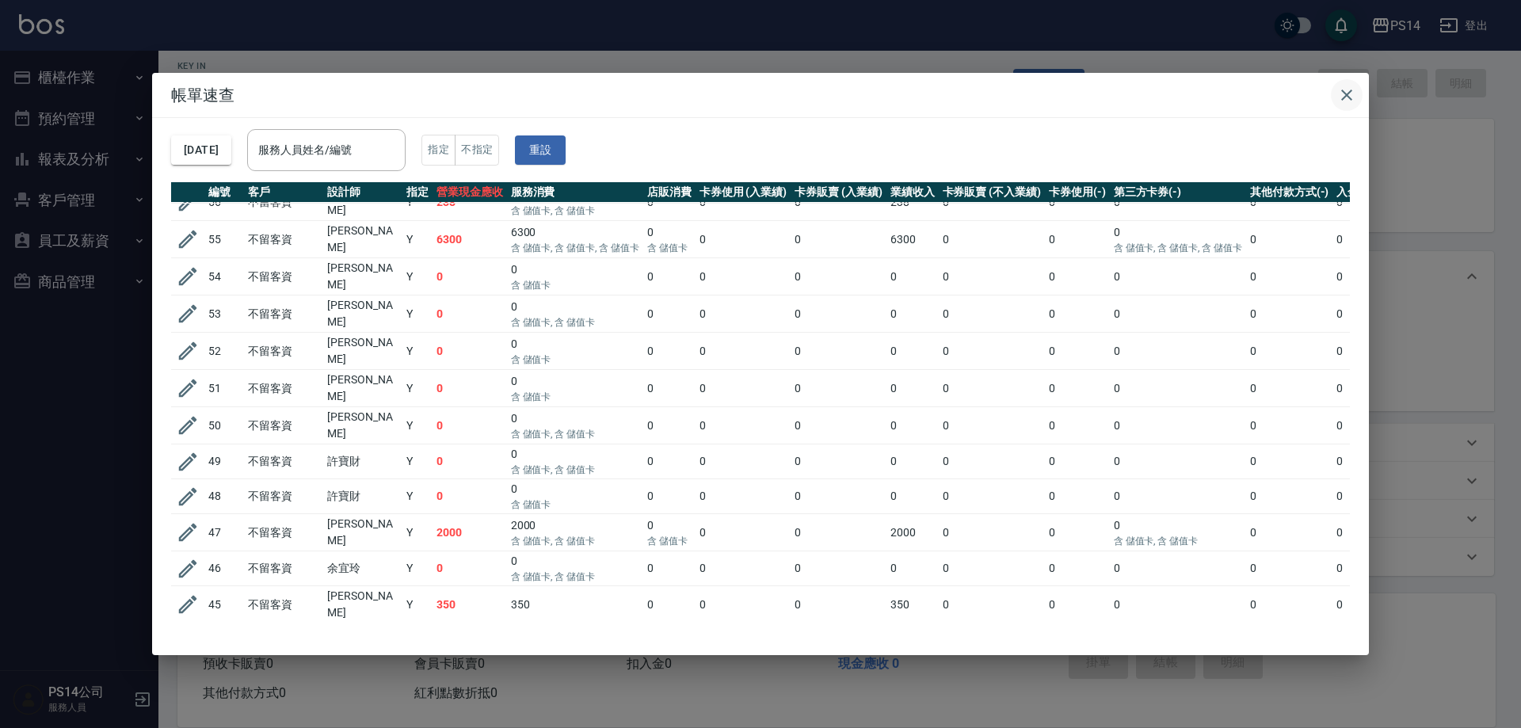
click at [1337, 86] on button "button" at bounding box center [1347, 95] width 32 height 32
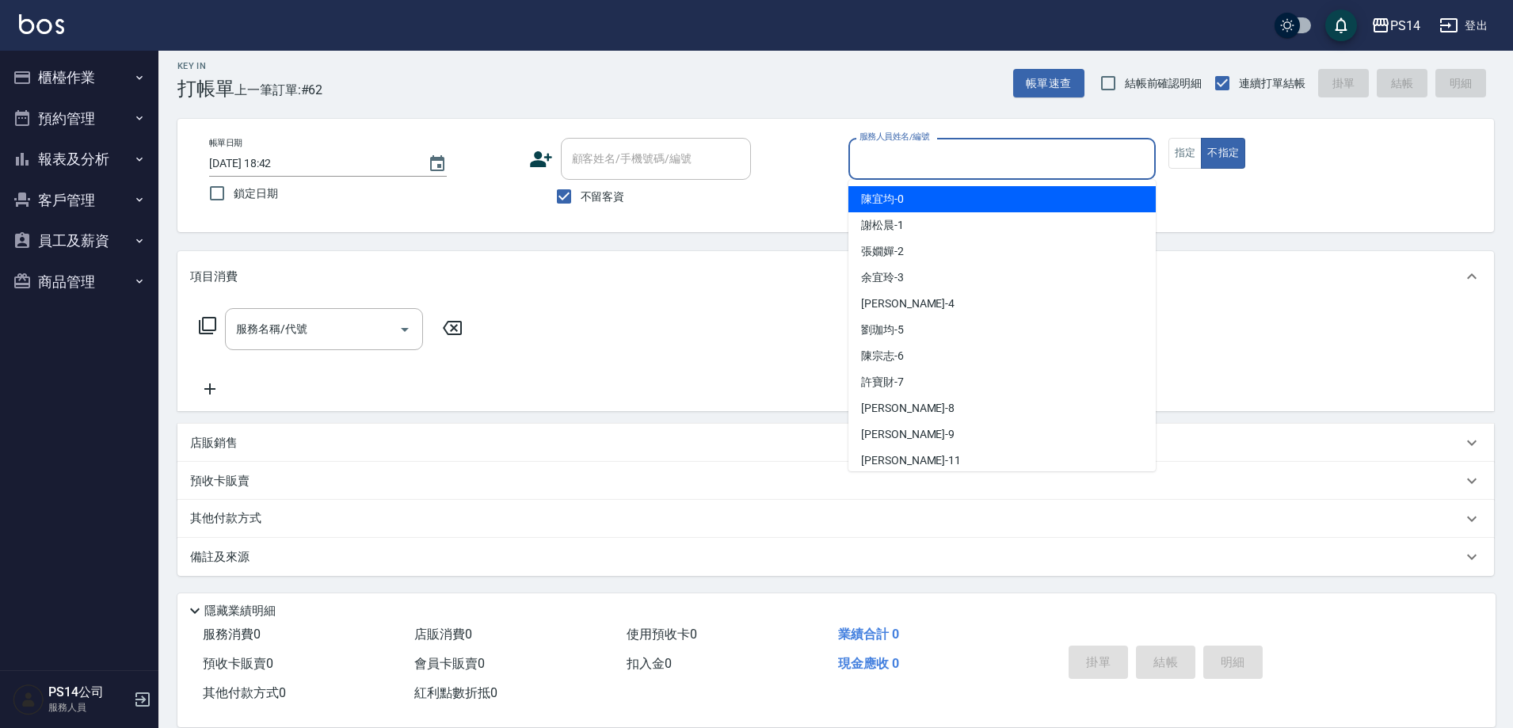
drag, startPoint x: 1032, startPoint y: 153, endPoint x: 1040, endPoint y: 154, distance: 8.0
click at [1036, 154] on input "服務人員姓名/編號" at bounding box center [1002, 159] width 293 height 28
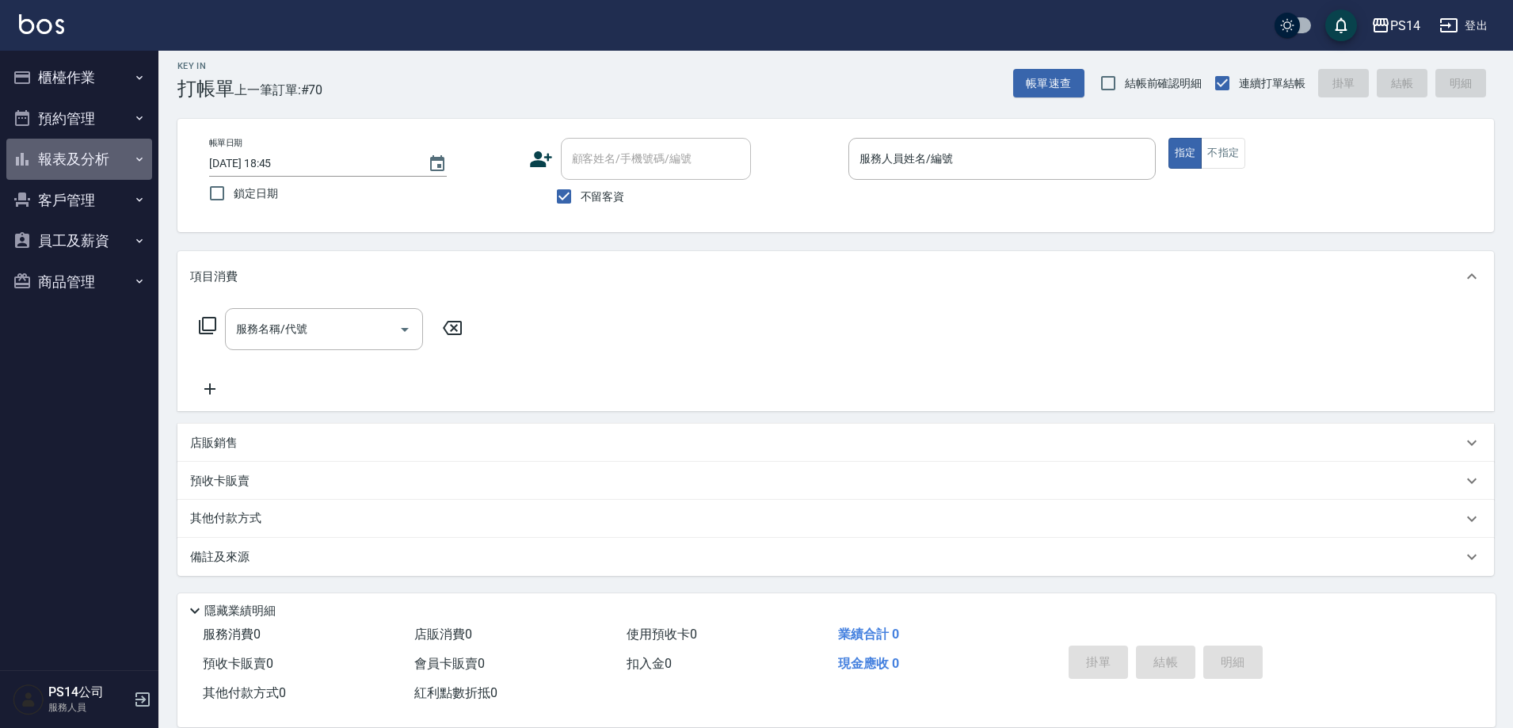
click at [82, 166] on button "報表及分析" at bounding box center [79, 159] width 146 height 41
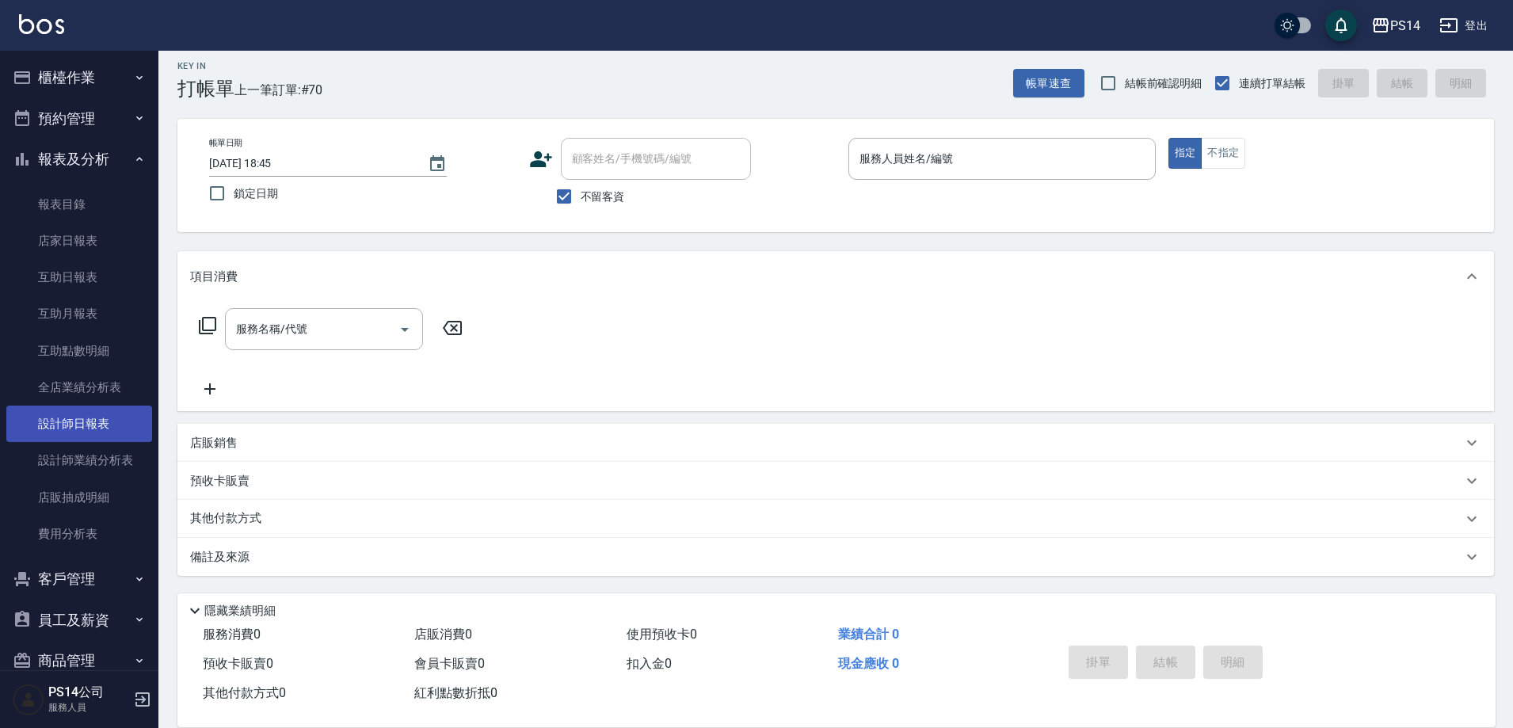
click at [86, 422] on link "設計師日報表" at bounding box center [79, 424] width 146 height 36
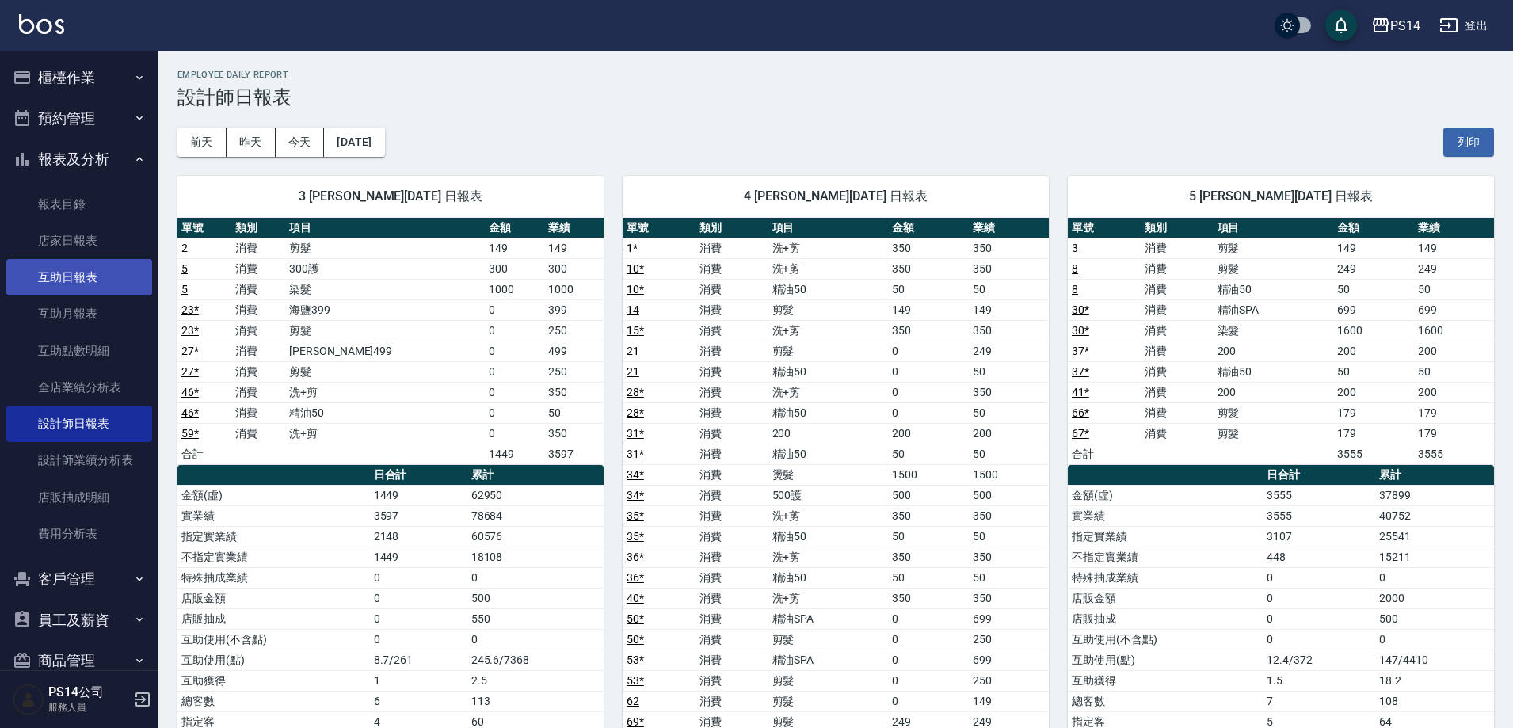
click at [67, 284] on link "互助日報表" at bounding box center [79, 277] width 146 height 36
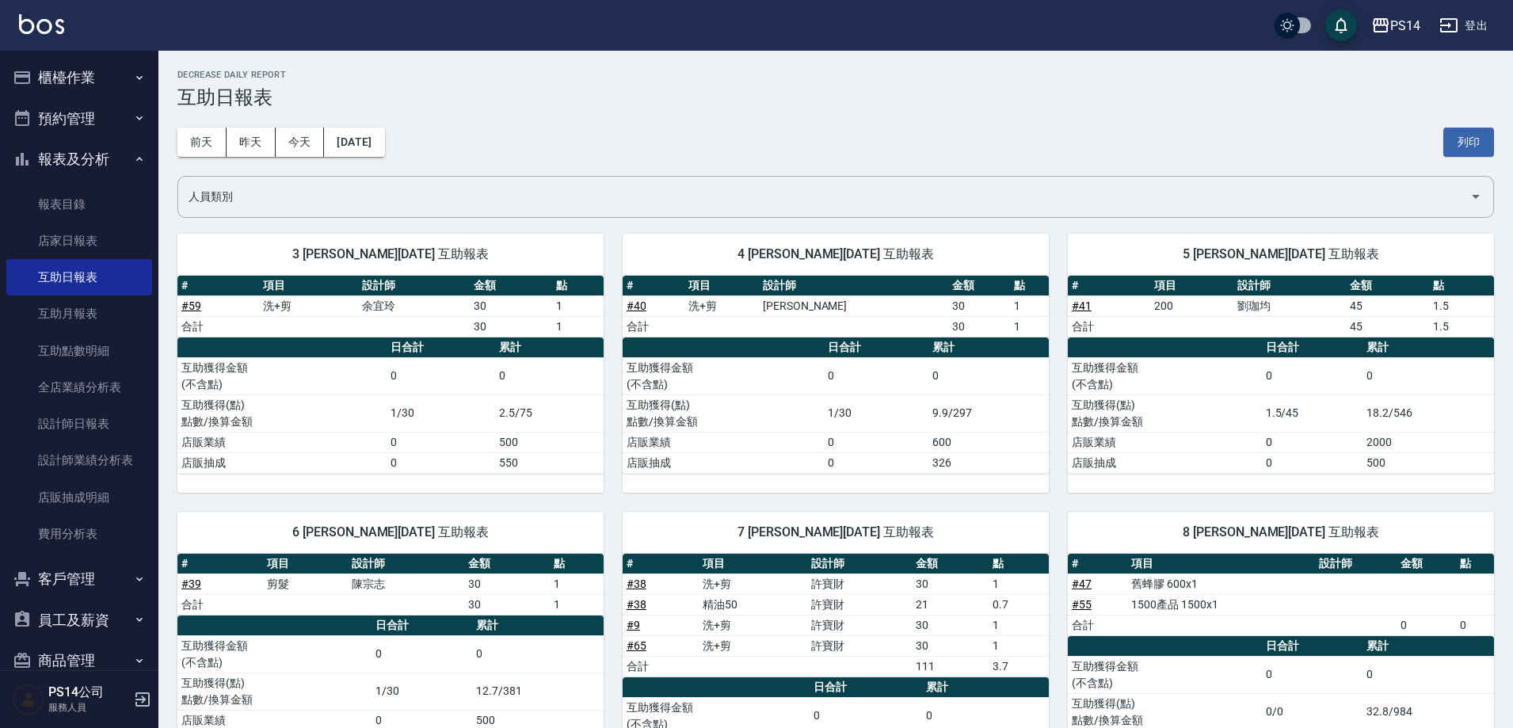
click at [532, 101] on h3 "互助日報表" at bounding box center [835, 97] width 1317 height 22
click at [74, 154] on button "報表及分析" at bounding box center [79, 159] width 146 height 41
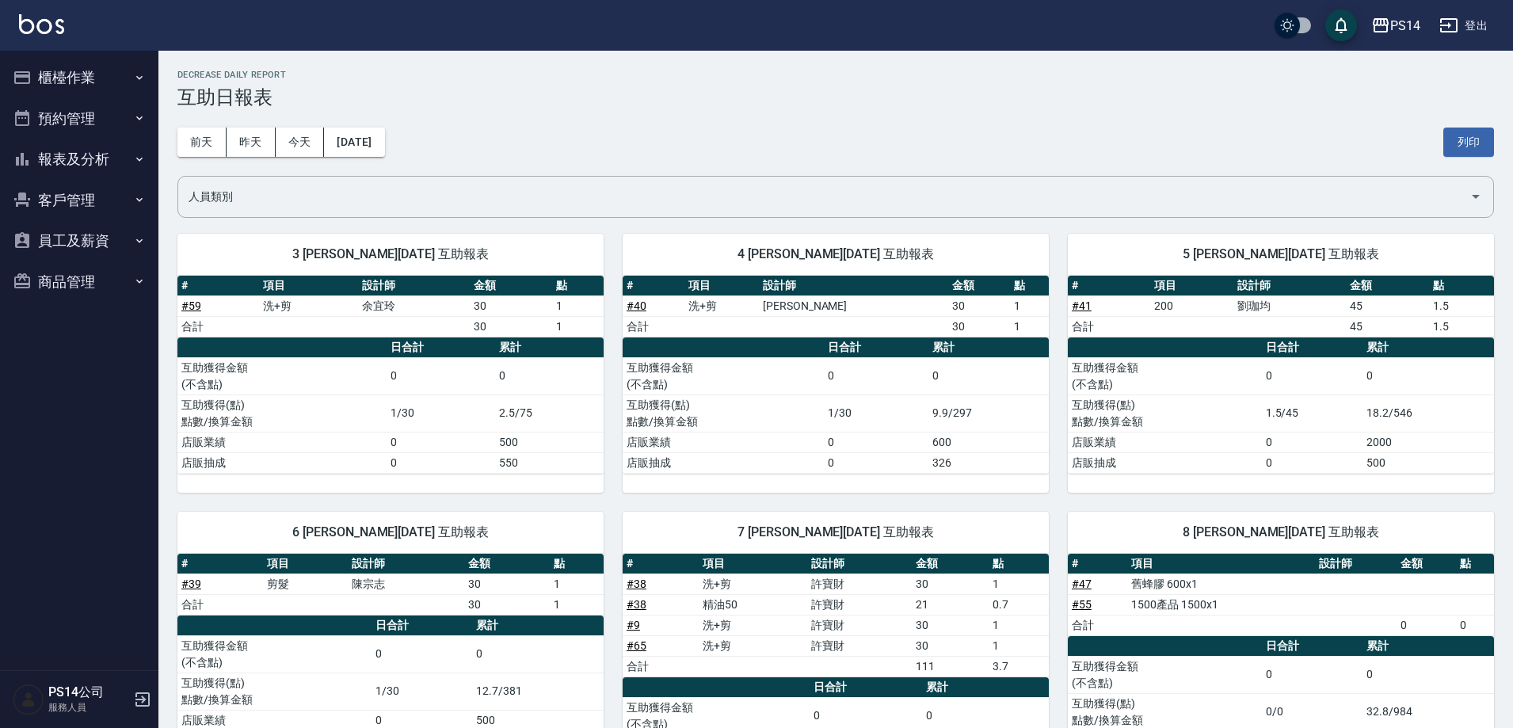
click at [469, 106] on h3 "互助日報表" at bounding box center [835, 97] width 1317 height 22
click at [71, 74] on button "櫃檯作業" at bounding box center [79, 77] width 146 height 41
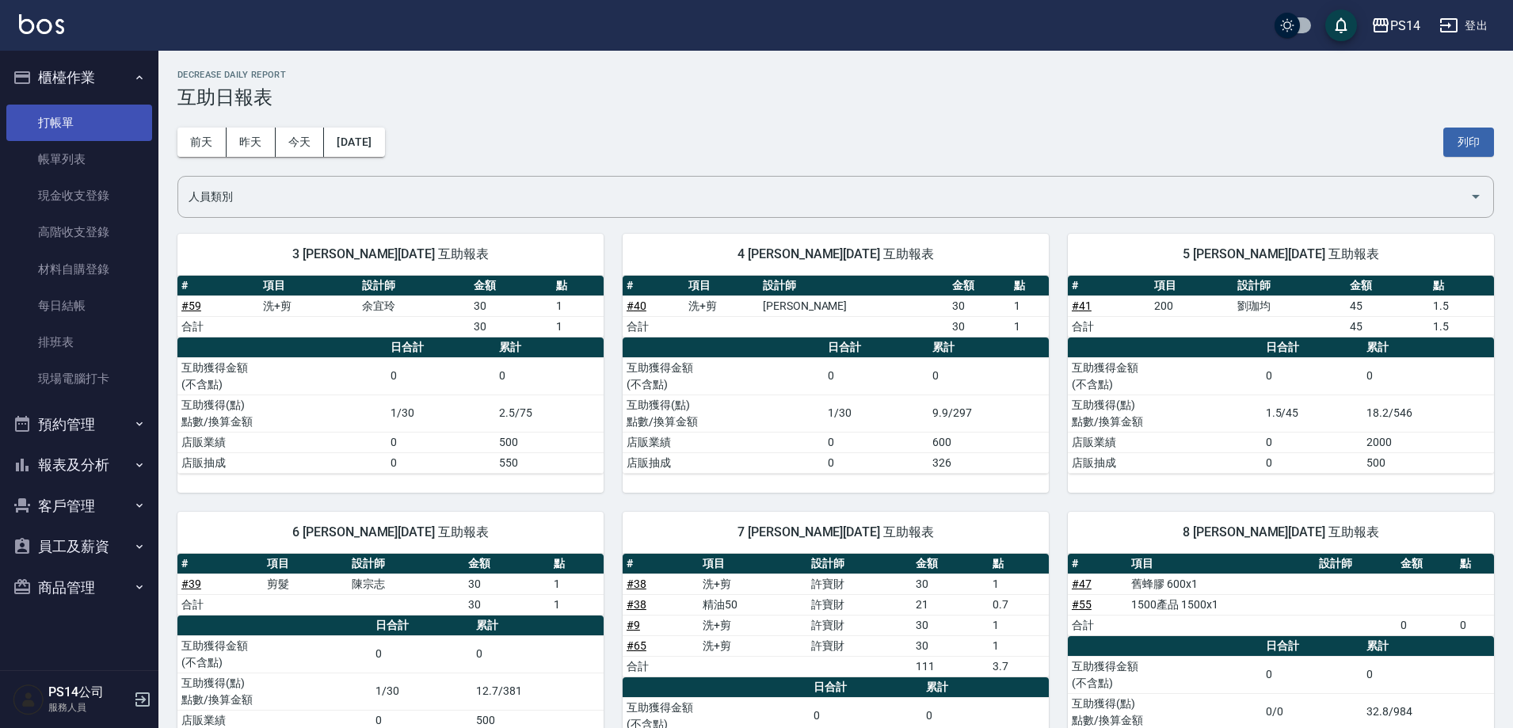
click at [75, 120] on link "打帳單" at bounding box center [79, 123] width 146 height 36
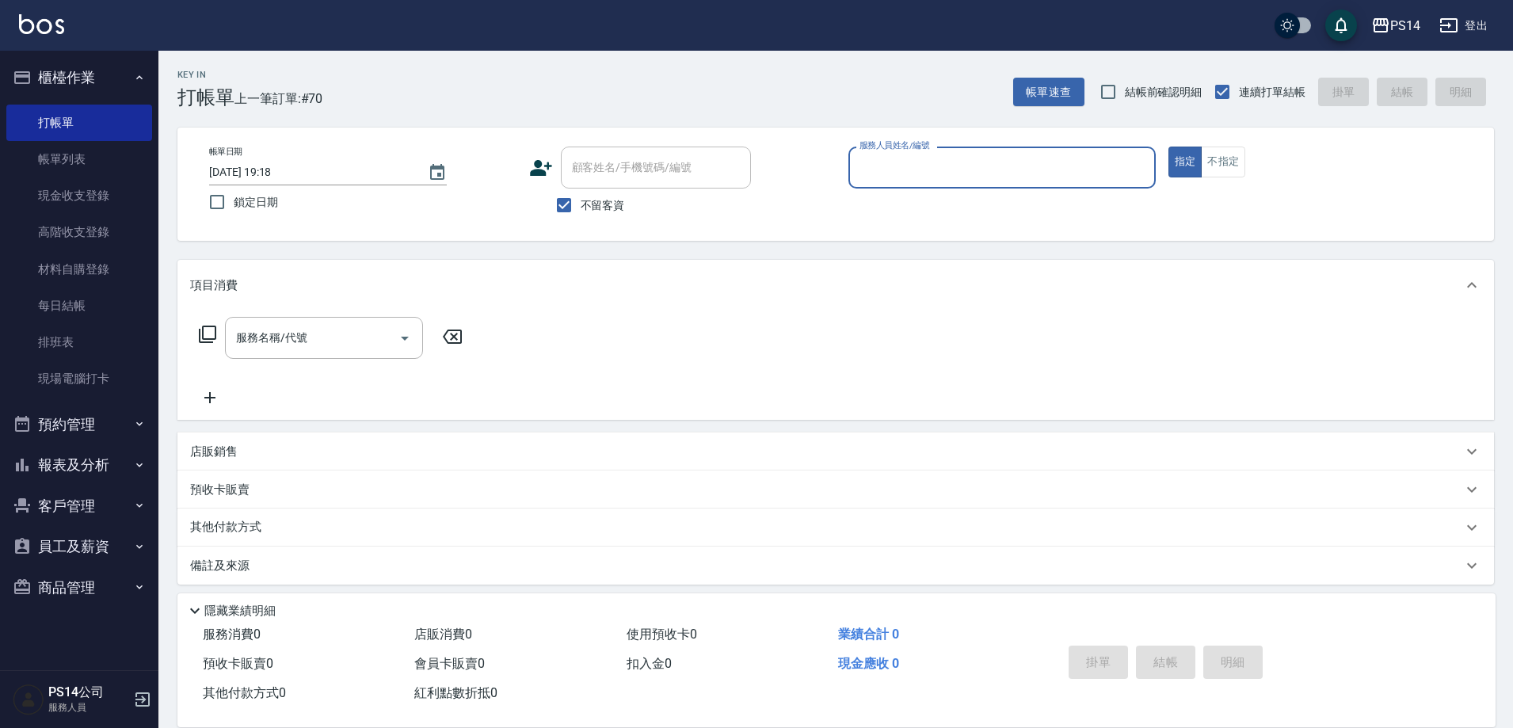
click at [81, 69] on button "櫃檯作業" at bounding box center [79, 77] width 146 height 41
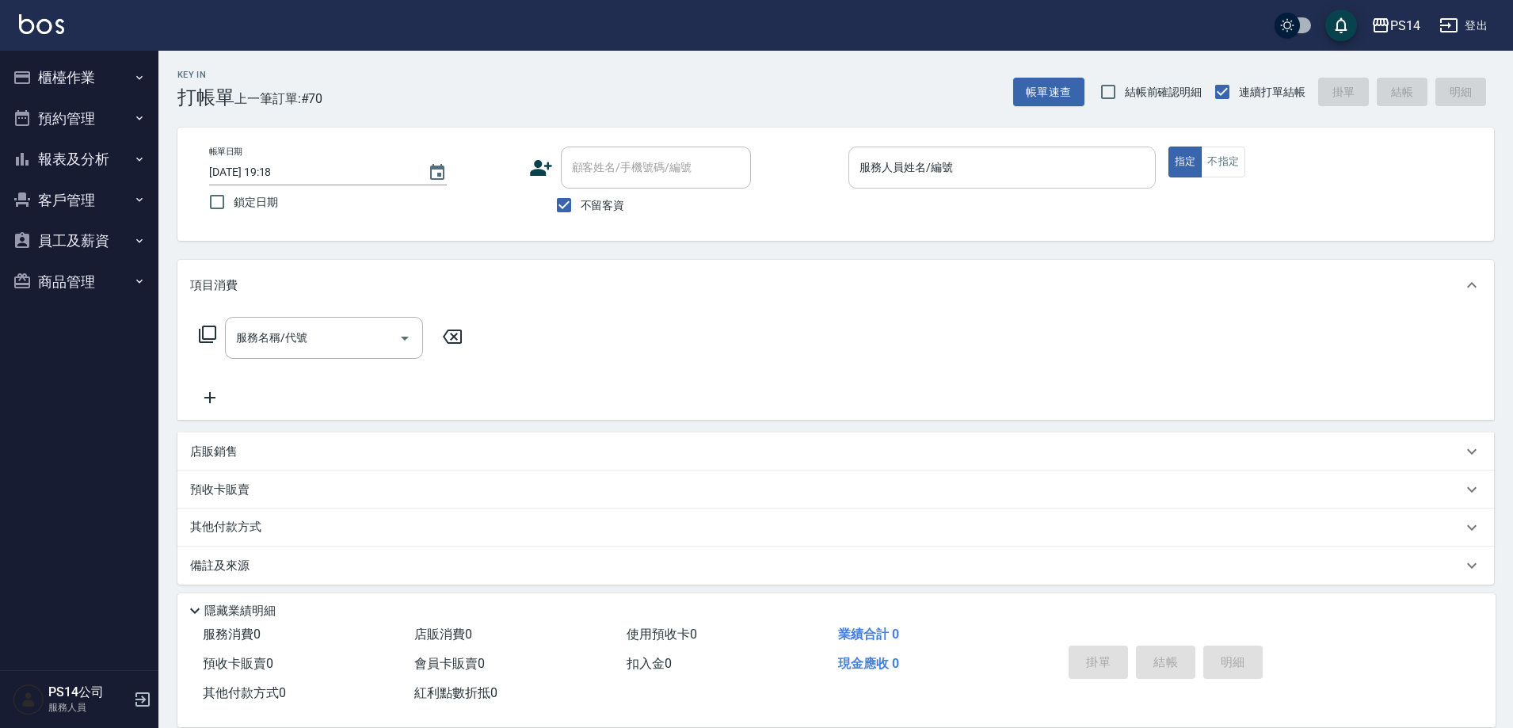
click at [948, 169] on input "服務人員姓名/編號" at bounding box center [1002, 168] width 293 height 28
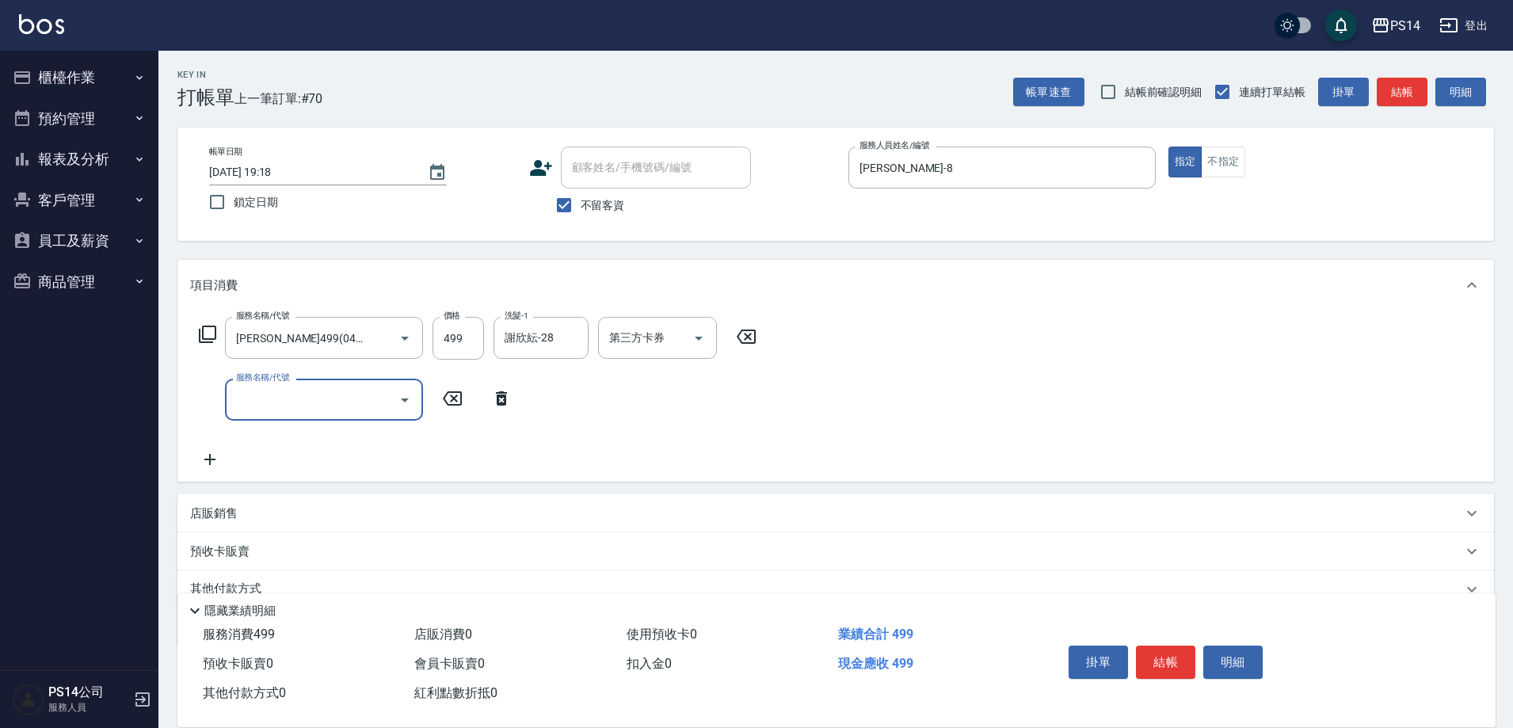
click at [211, 330] on icon at bounding box center [207, 334] width 19 height 19
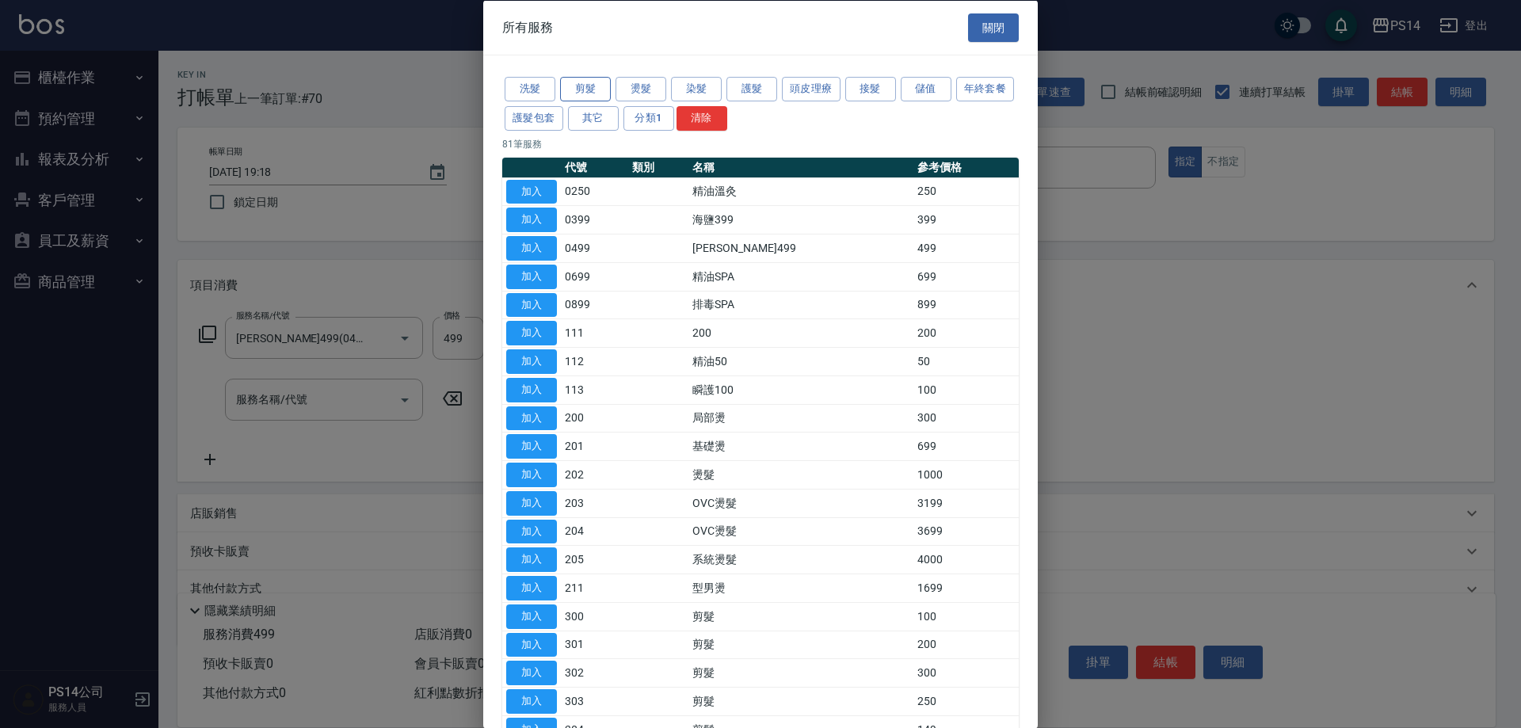
click at [586, 85] on button "剪髮" at bounding box center [585, 89] width 51 height 25
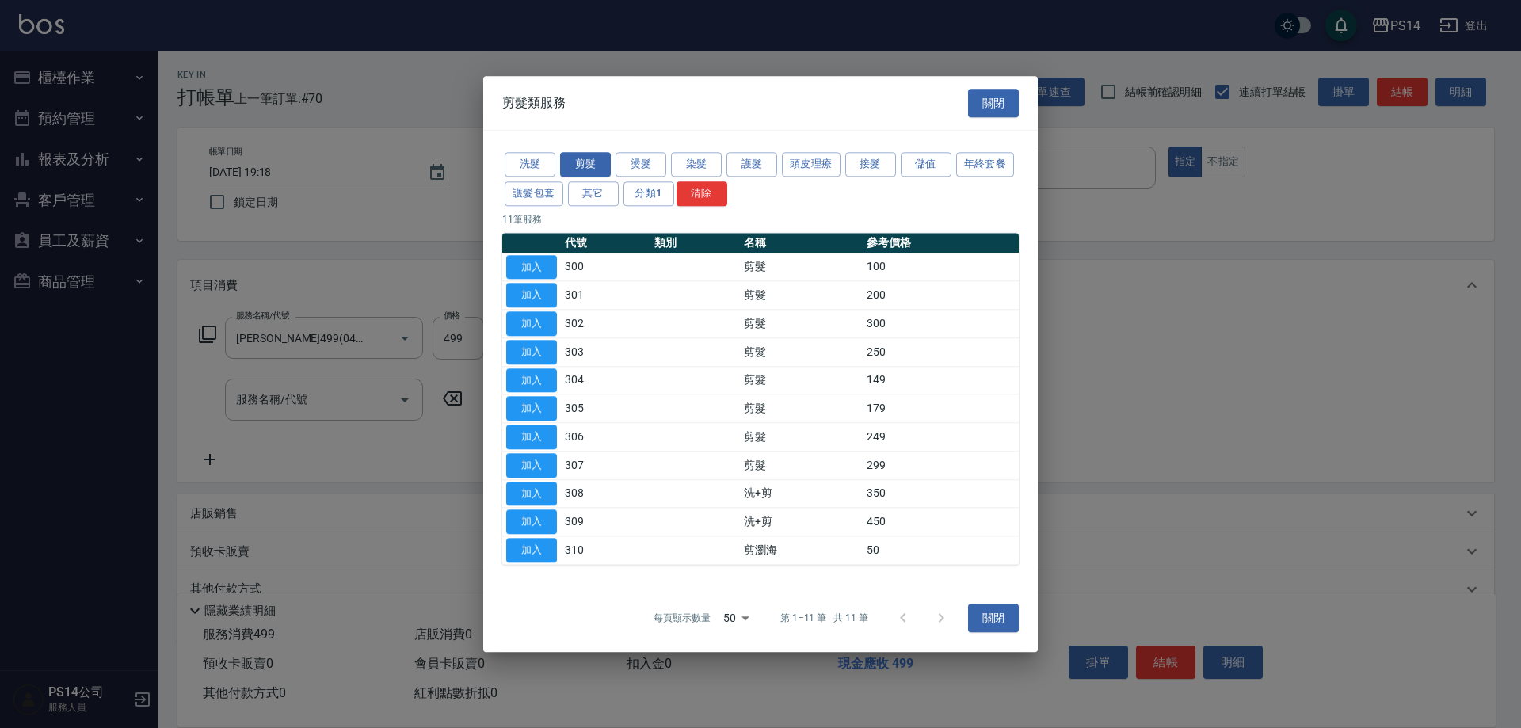
click at [993, 101] on button "關閉" at bounding box center [993, 103] width 51 height 29
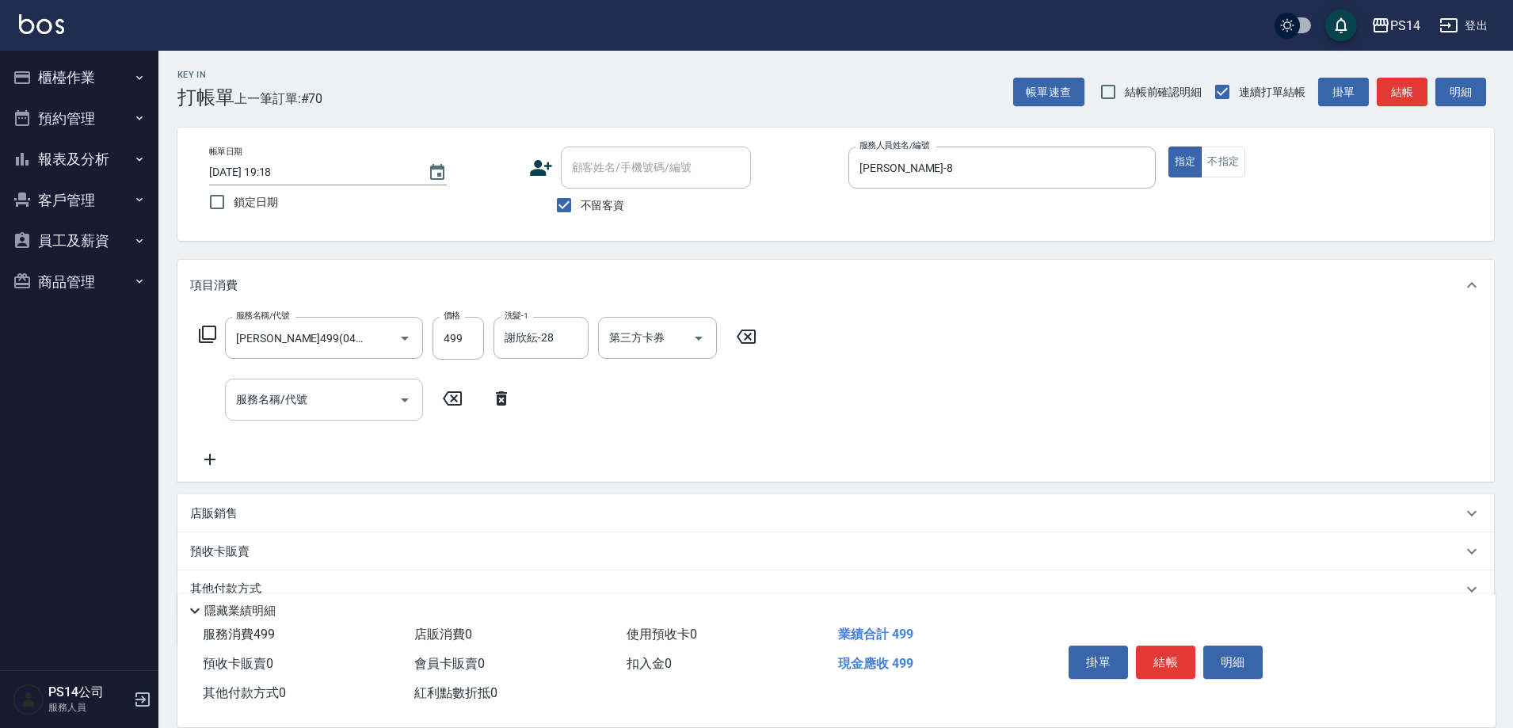
click at [302, 394] on input "服務名稱/代號" at bounding box center [312, 400] width 160 height 28
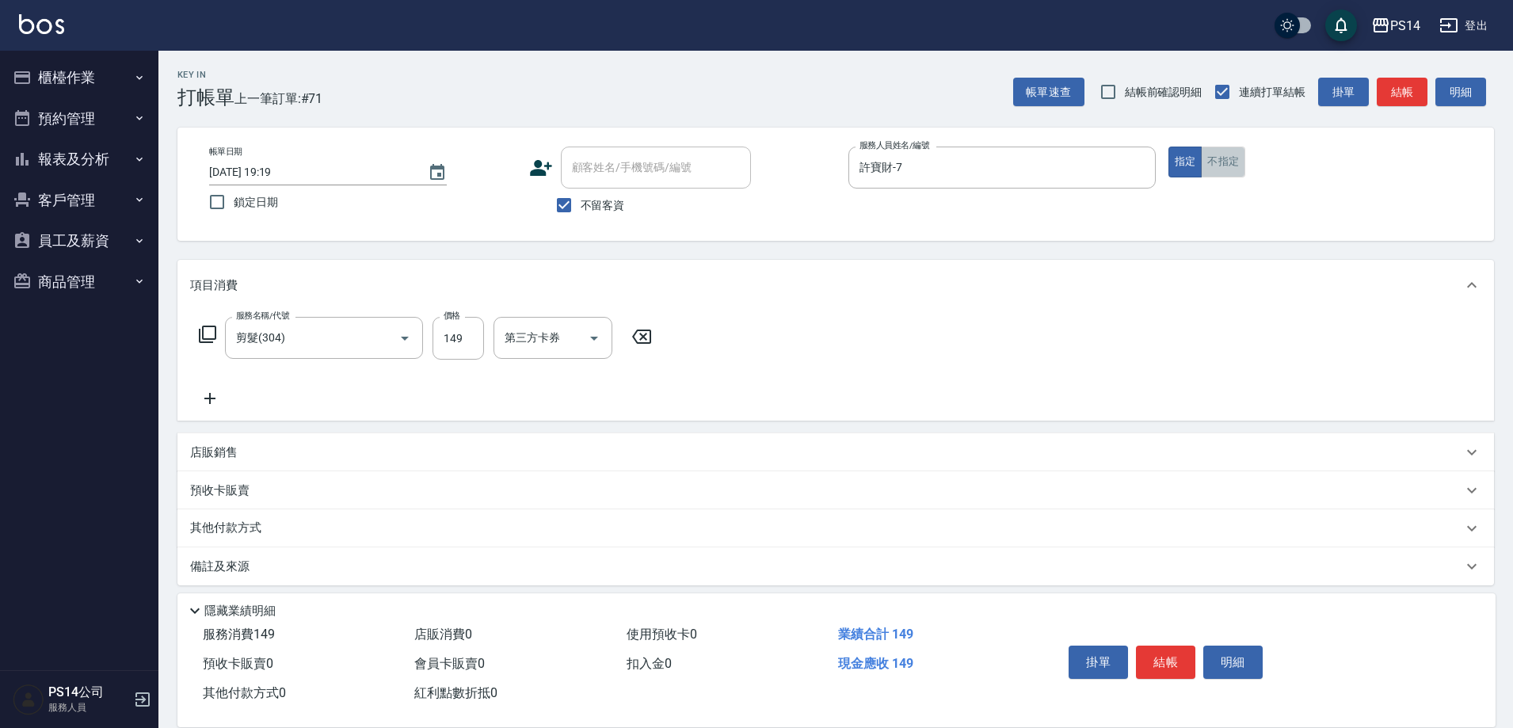
click at [1220, 155] on button "不指定" at bounding box center [1223, 162] width 44 height 31
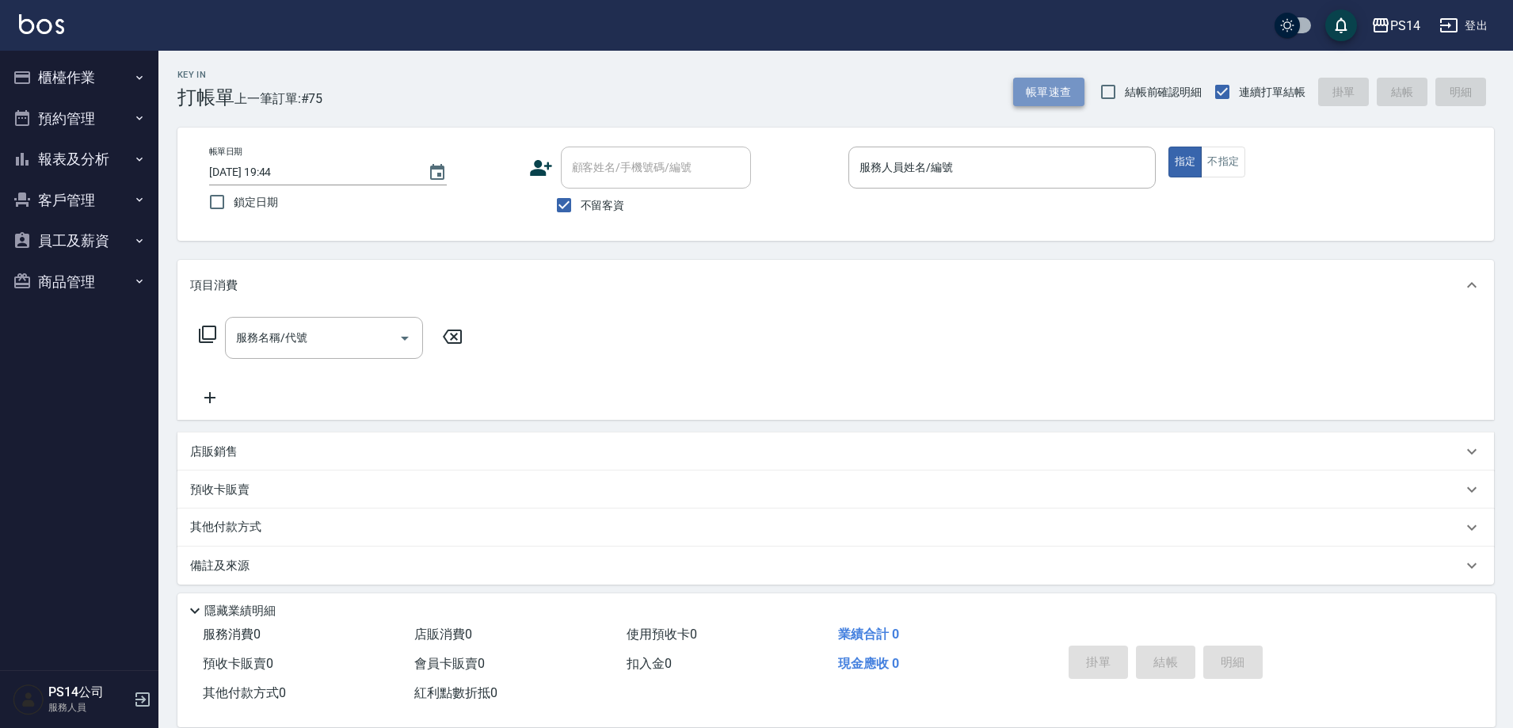
click at [1036, 83] on button "帳單速查" at bounding box center [1048, 92] width 71 height 29
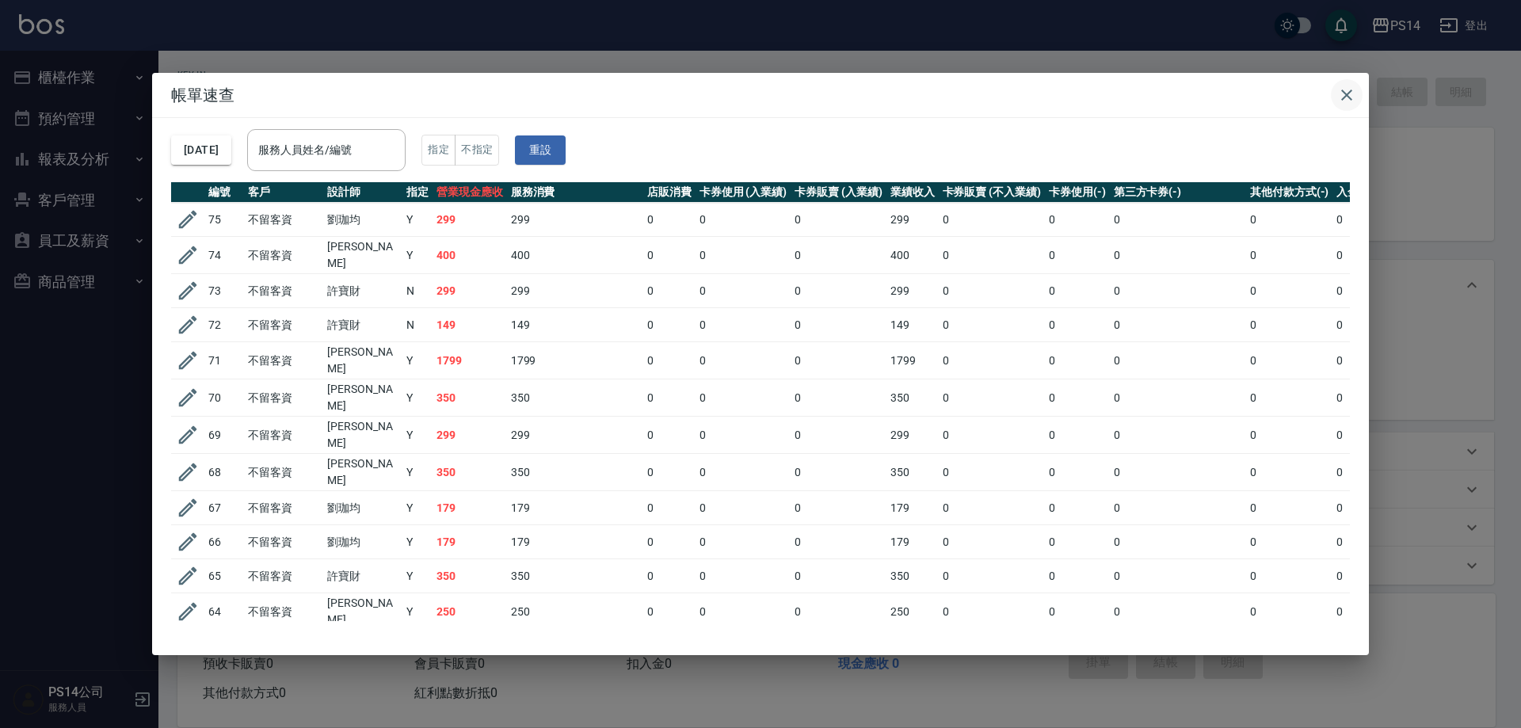
click at [1355, 97] on icon "button" at bounding box center [1346, 95] width 19 height 19
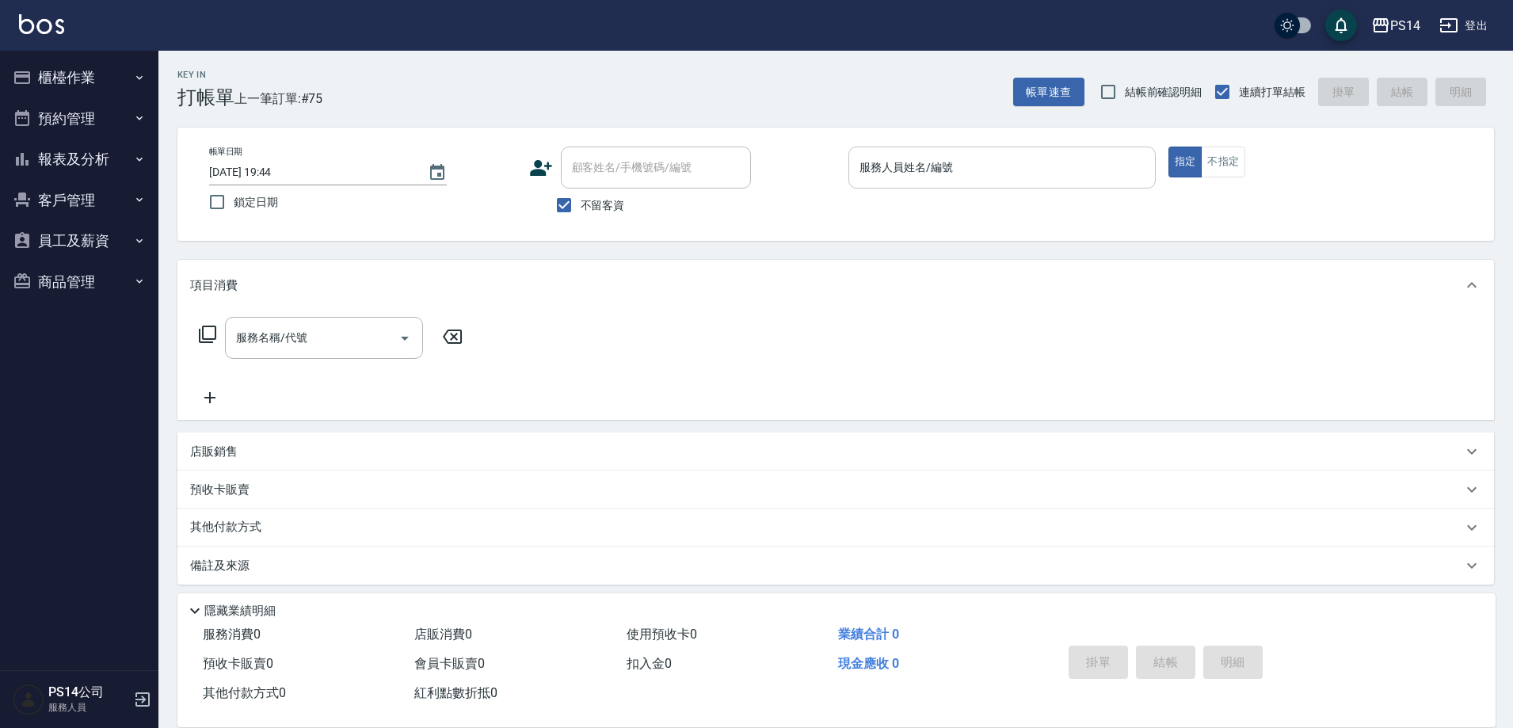
click at [975, 147] on div "帳單日期 [DATE] 19:44 鎖定日期 顧客姓名/手機號碼/編號 顧客姓名/手機號碼/編號 不留客資 服務人員姓名/編號 服務人員姓名/編號 指定 不指定" at bounding box center [835, 184] width 1317 height 113
click at [992, 155] on input "服務人員姓名/編號" at bounding box center [1002, 168] width 293 height 28
click at [68, 144] on button "報表及分析" at bounding box center [79, 159] width 146 height 41
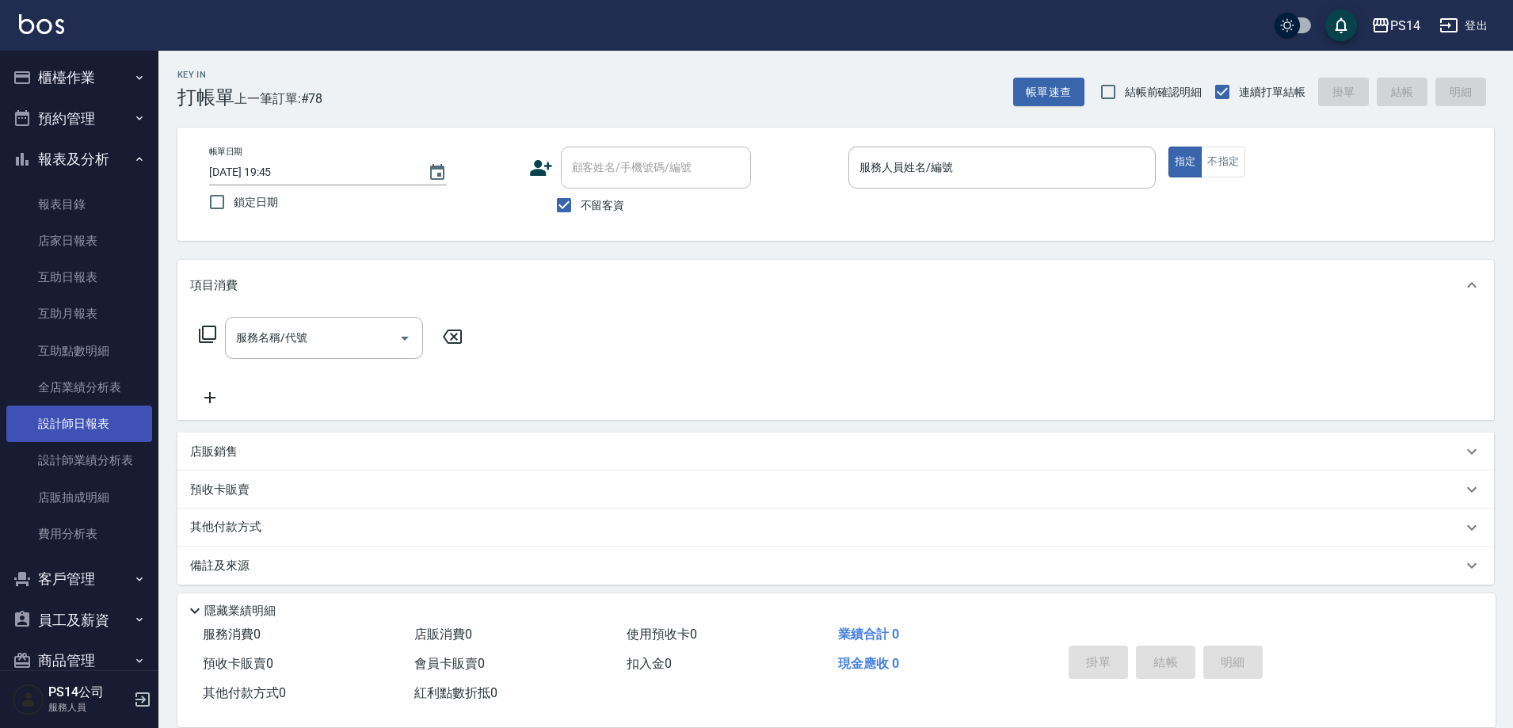
click at [114, 429] on link "設計師日報表" at bounding box center [79, 424] width 146 height 36
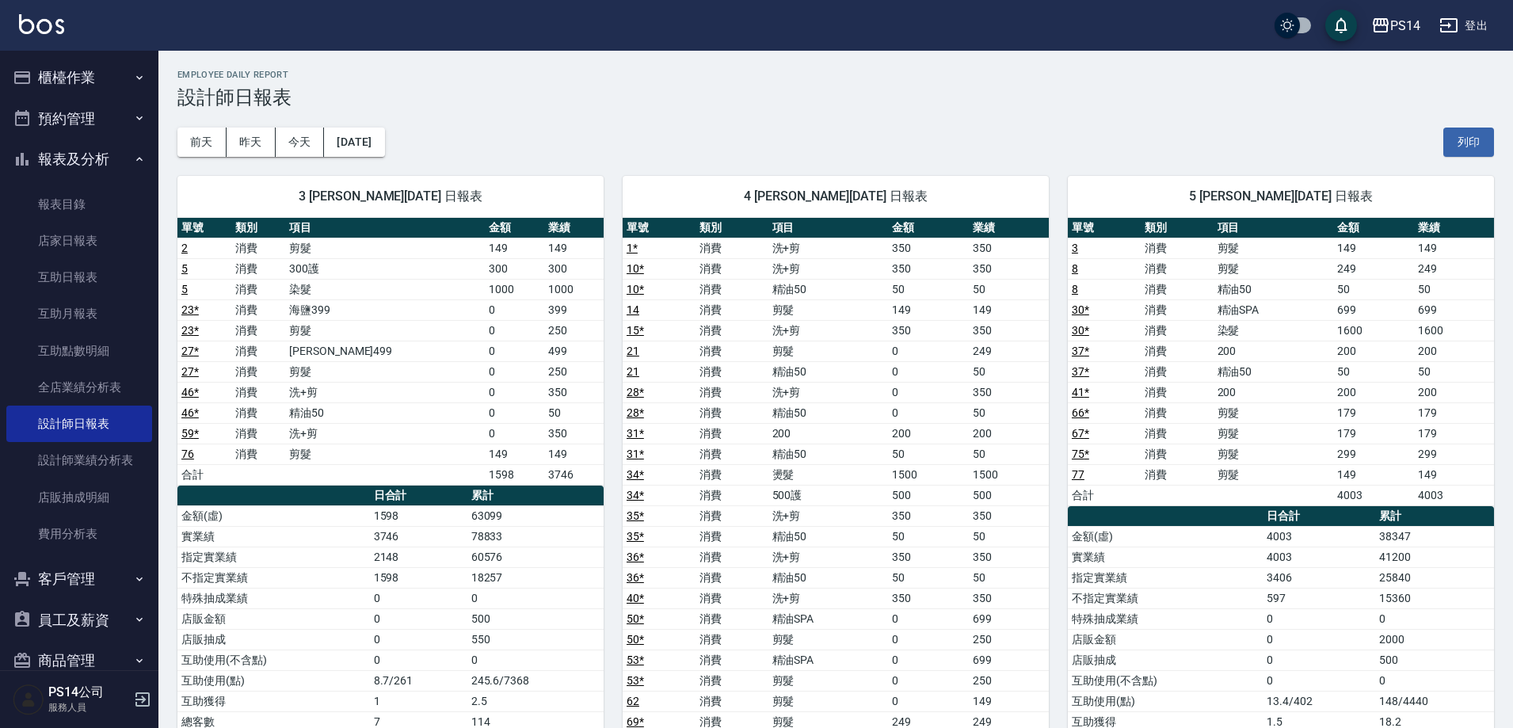
click at [71, 84] on button "櫃檯作業" at bounding box center [79, 77] width 146 height 41
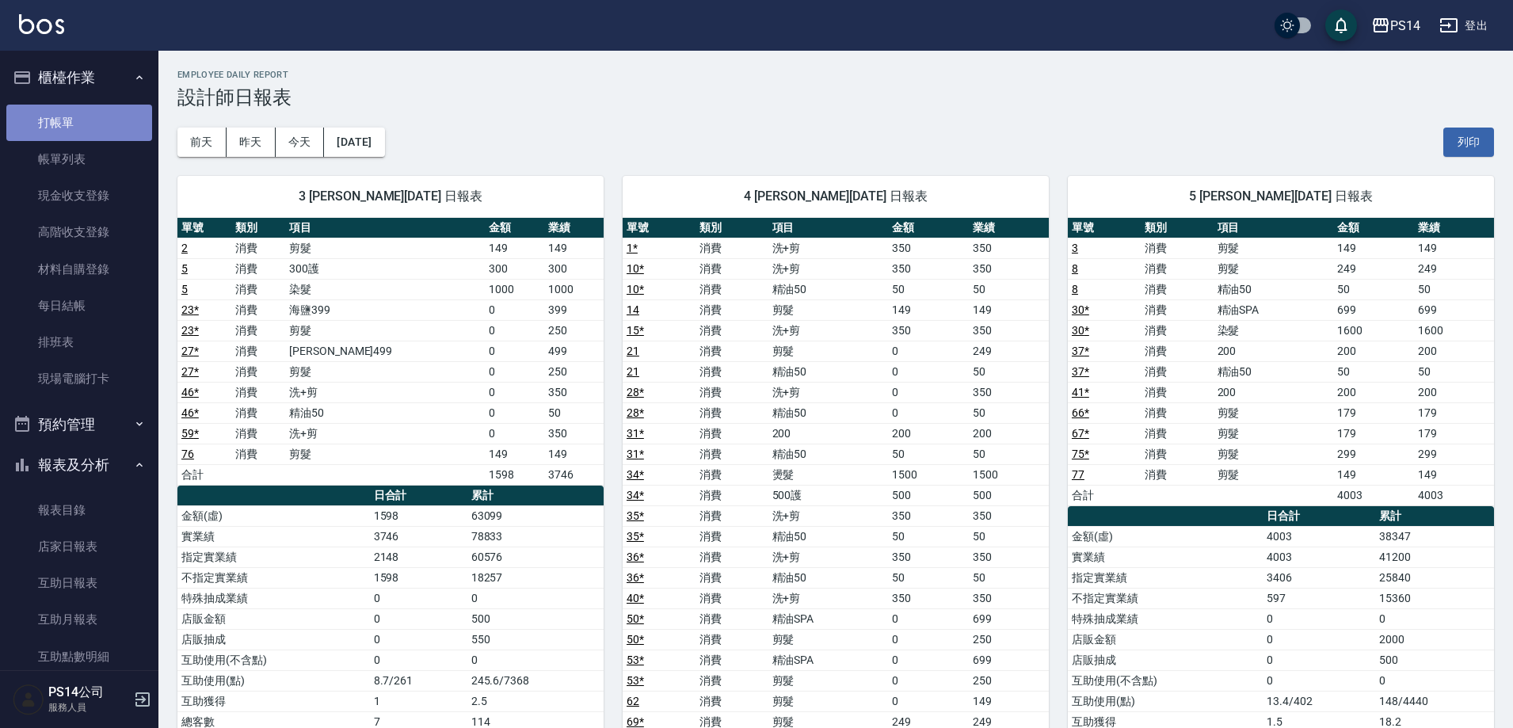
click at [86, 125] on link "打帳單" at bounding box center [79, 123] width 146 height 36
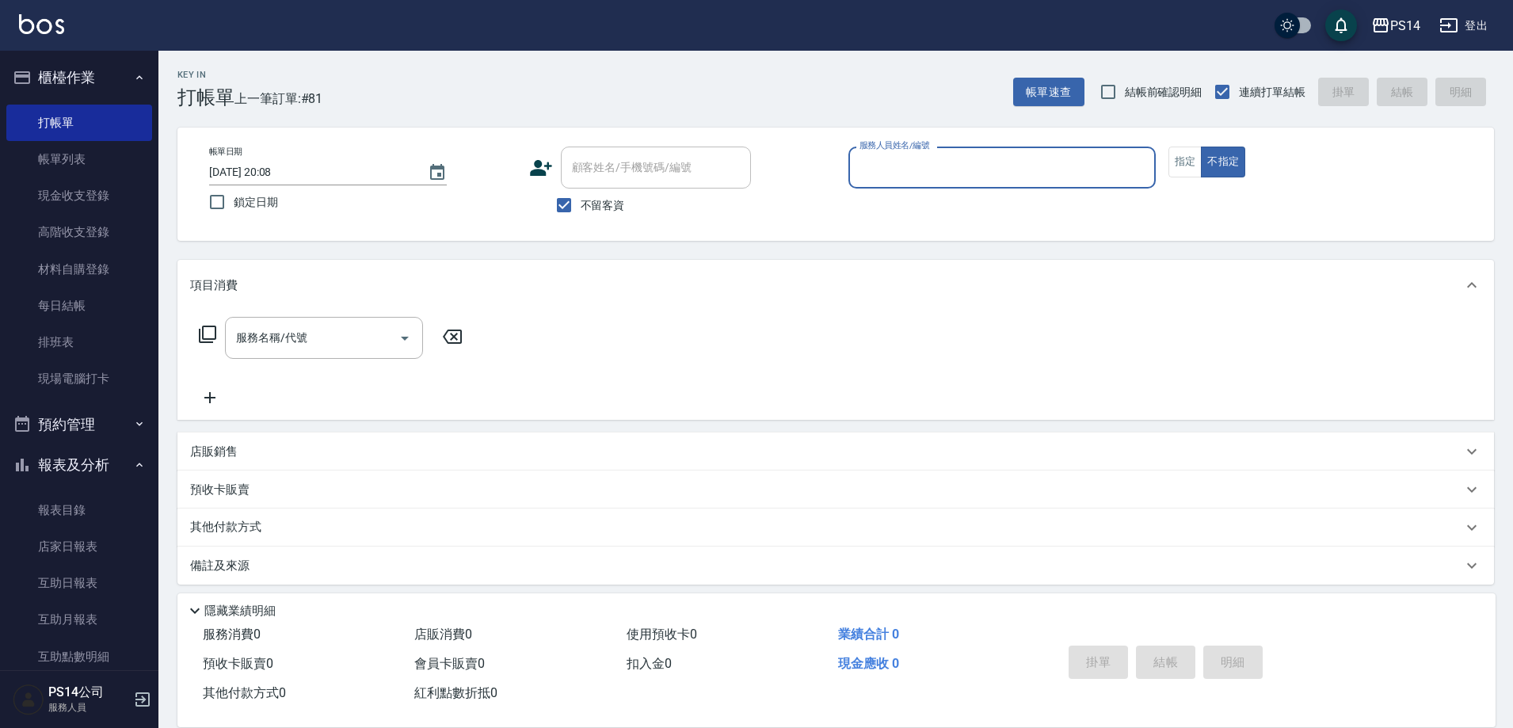
click at [803, 68] on div "Key In 打帳單 上一筆訂單:#81 帳單速查 結帳前確認明細 連續打單結帳 掛單 結帳 明細" at bounding box center [826, 80] width 1336 height 58
click at [70, 470] on button "報表及分析" at bounding box center [79, 464] width 146 height 41
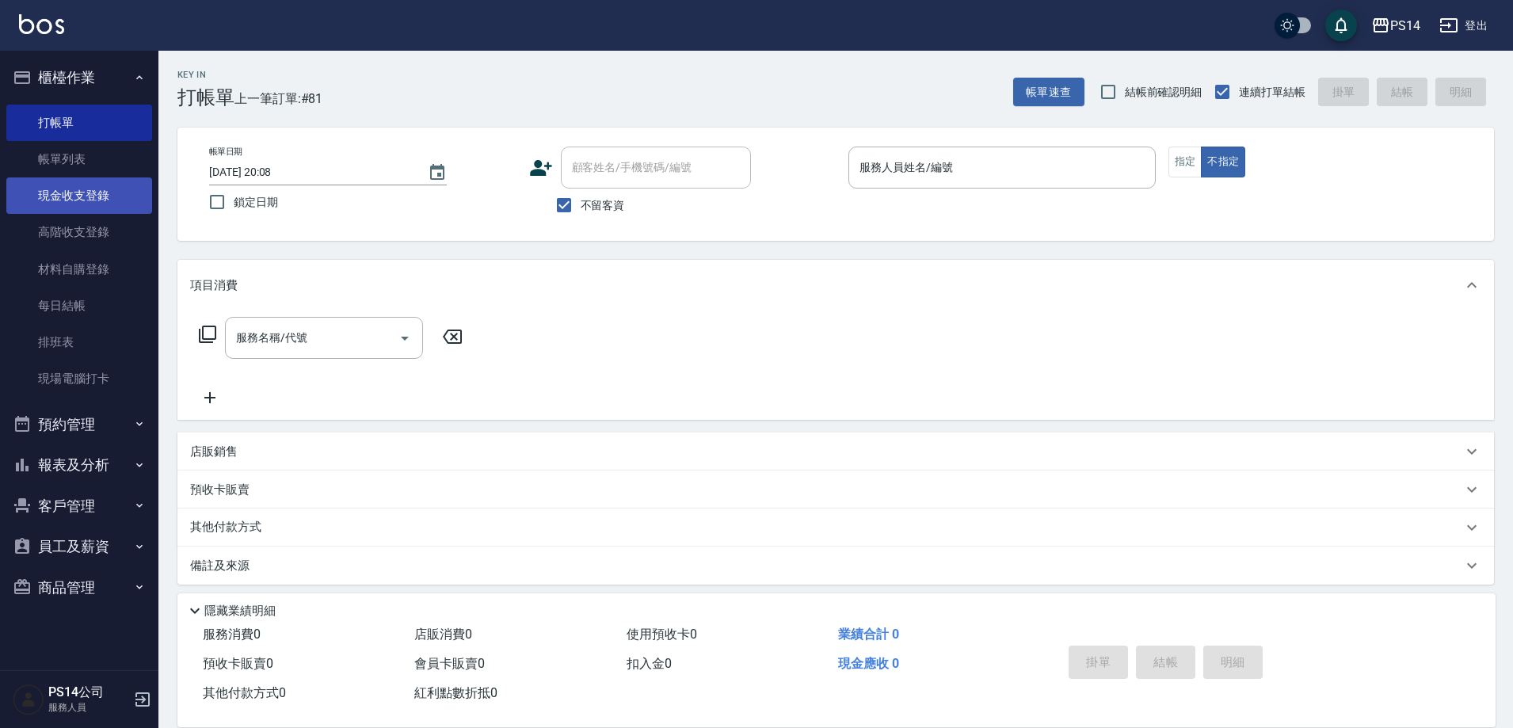
click at [80, 200] on link "現金收支登錄" at bounding box center [79, 195] width 146 height 36
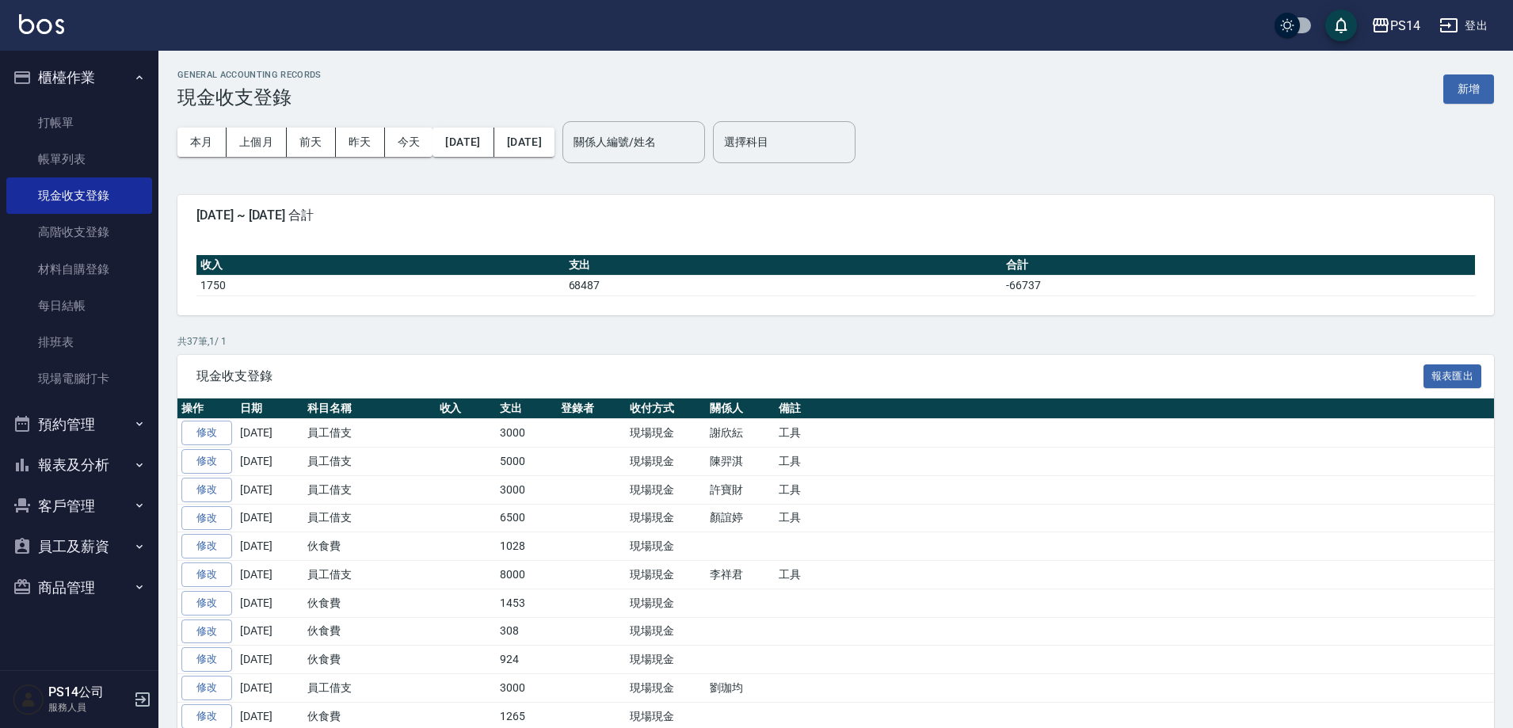
click at [83, 71] on button "櫃檯作業" at bounding box center [79, 77] width 146 height 41
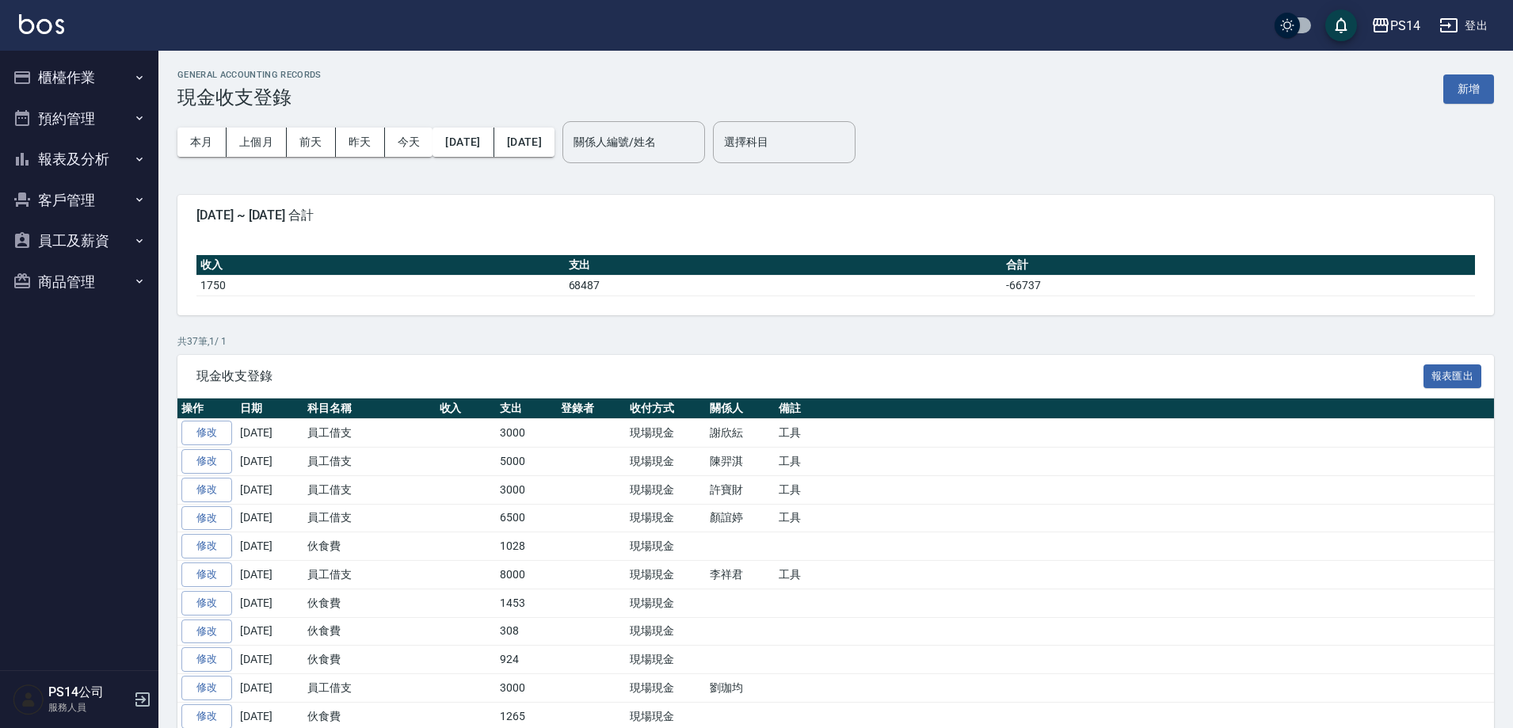
click at [1040, 105] on div "GENERAL ACCOUNTING RECORDS 現金收支登錄 新增" at bounding box center [835, 89] width 1317 height 39
click at [1170, 142] on div "本月 上個月 [DATE] [DATE] [DATE] [DATE] [DATE] 關係人編號/姓名 關係人編號/姓名 選擇科目 選擇科目" at bounding box center [835, 142] width 1317 height 67
click at [51, 79] on button "櫃檯作業" at bounding box center [79, 77] width 146 height 41
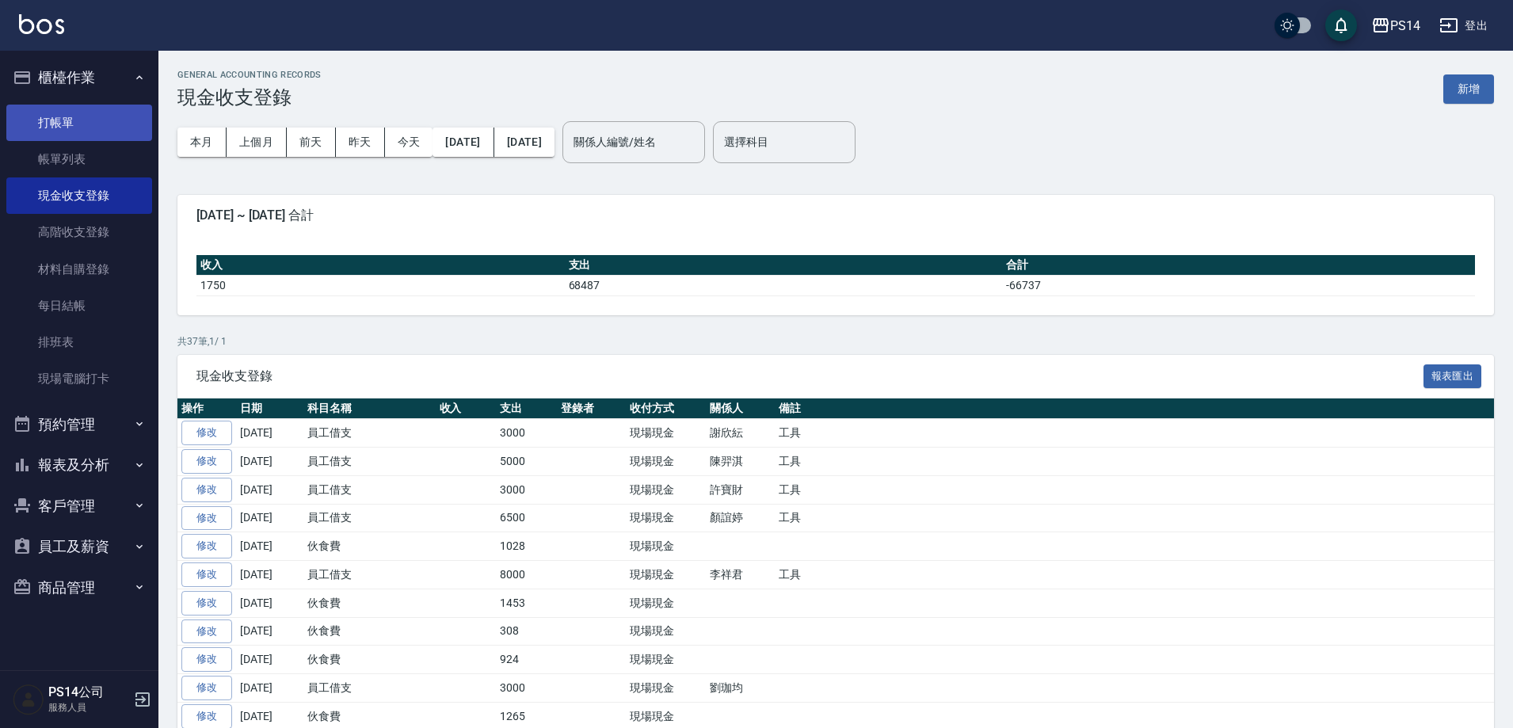
click at [69, 109] on link "打帳單" at bounding box center [79, 123] width 146 height 36
